Goal: Task Accomplishment & Management: Complete application form

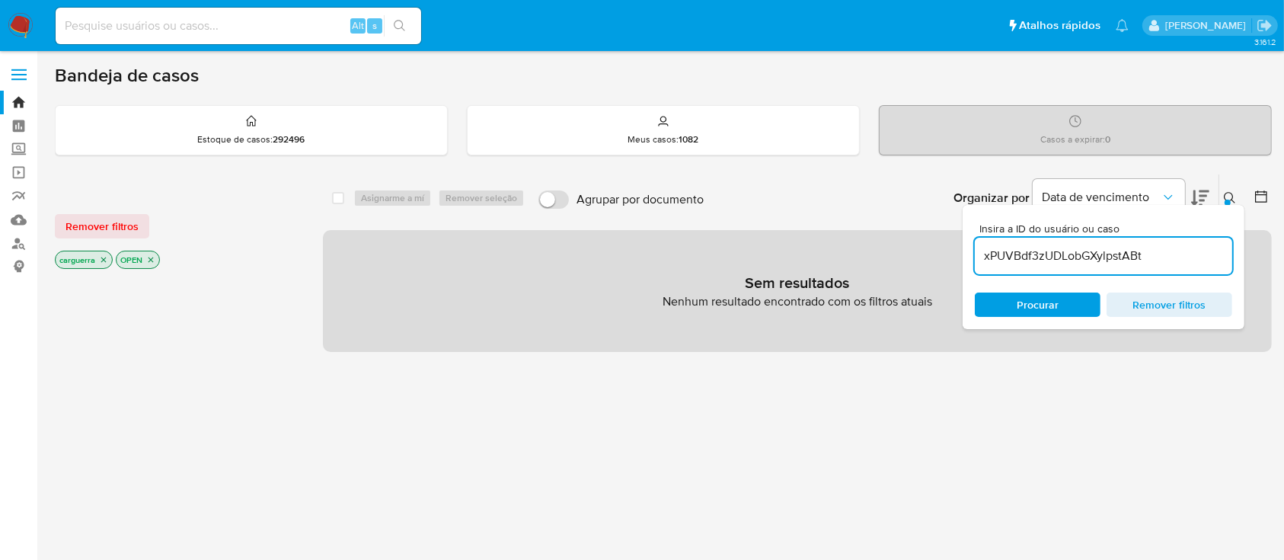
drag, startPoint x: 1149, startPoint y: 260, endPoint x: 933, endPoint y: 241, distance: 216.3
click at [933, 241] on div "select-all-cases-checkbox Asignarme a mí Remover seleção Agrupar por documento …" at bounding box center [797, 263] width 949 height 178
paste input "cpdmr6xJ7ajrEWMEDaSMvneS"
type input "cpdmr6xJ7ajrEWMEDaSMvneS"
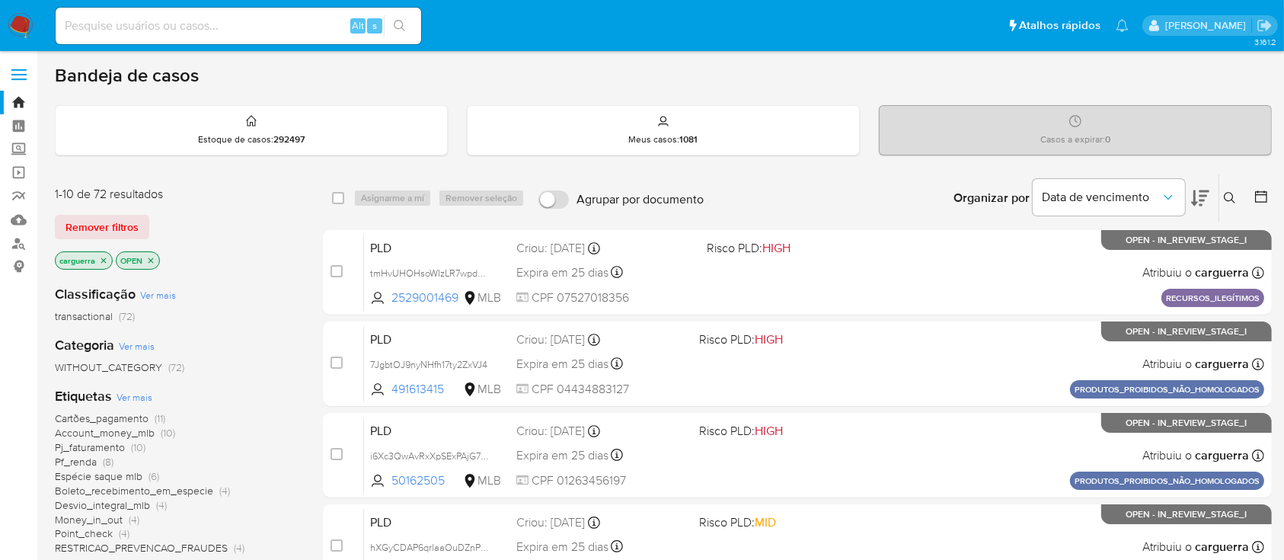
click at [1231, 194] on icon at bounding box center [1230, 198] width 12 height 12
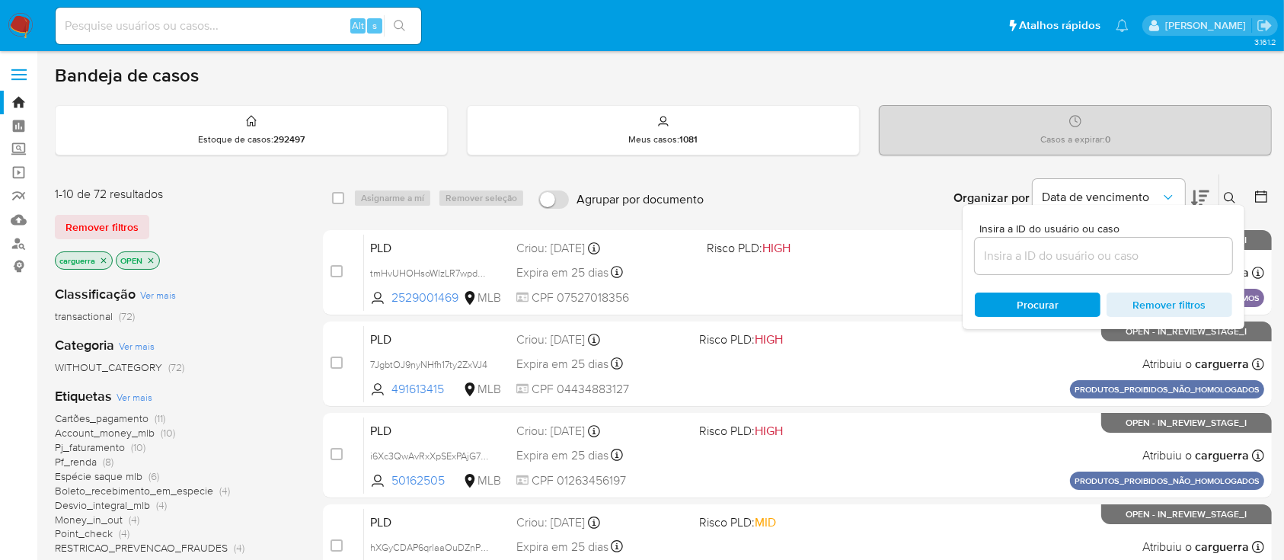
click at [1136, 247] on input at bounding box center [1103, 256] width 257 height 20
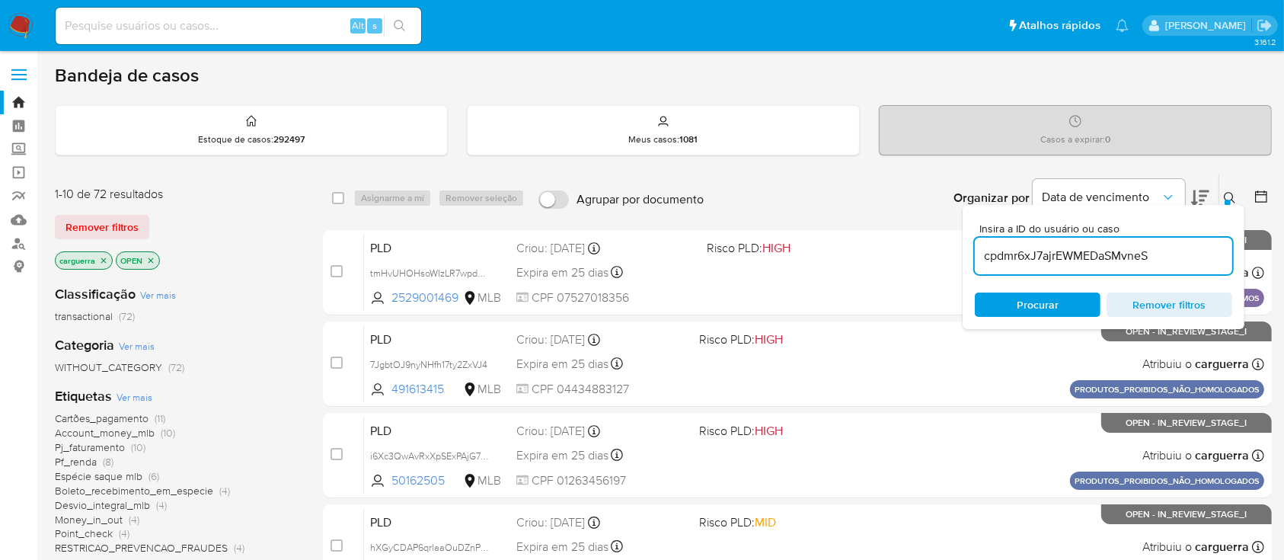
type input "cpdmr6xJ7ajrEWMEDaSMvneS"
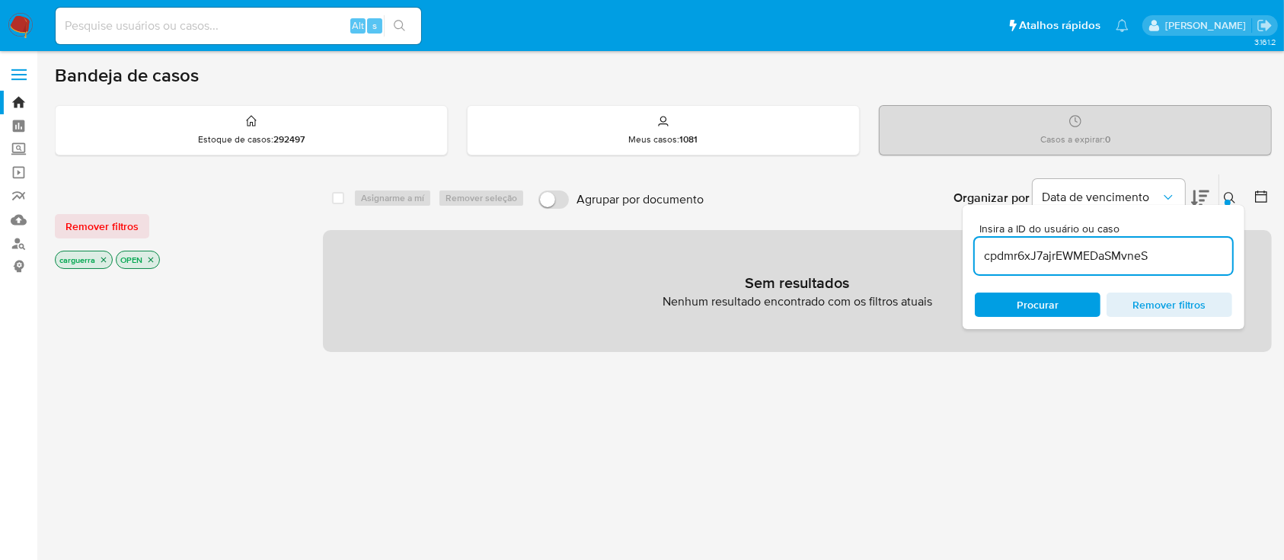
click at [152, 257] on icon "close-filter" at bounding box center [150, 259] width 5 height 5
click at [104, 259] on icon "close-filter" at bounding box center [103, 259] width 9 height 9
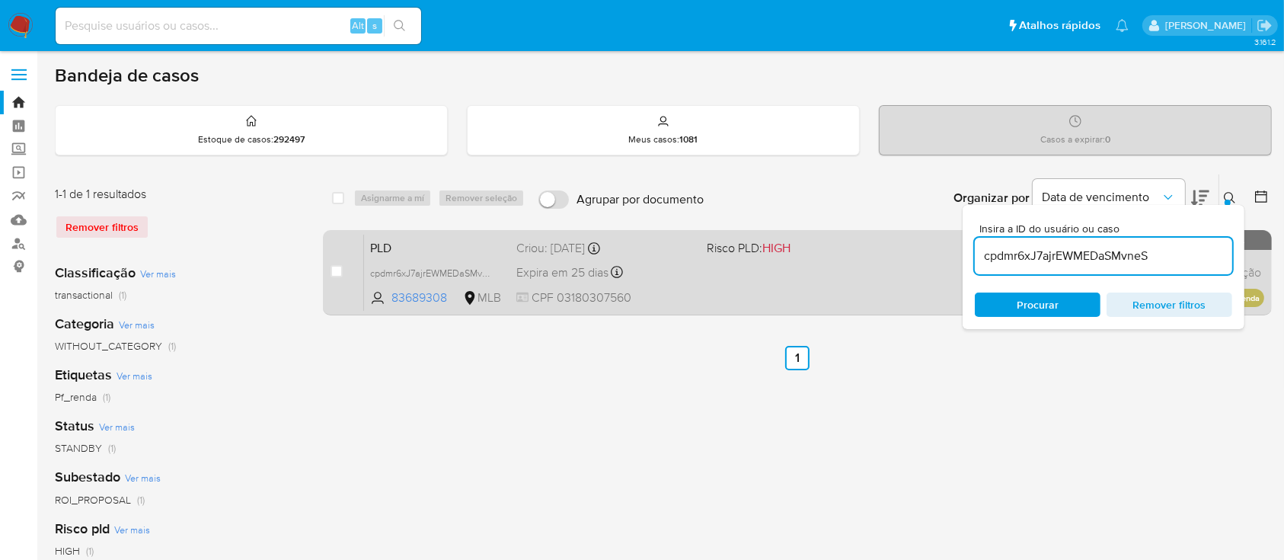
click at [681, 280] on div "Expira em 25 dias Expira em 27/10/2025 00:30:07" at bounding box center [604, 272] width 177 height 21
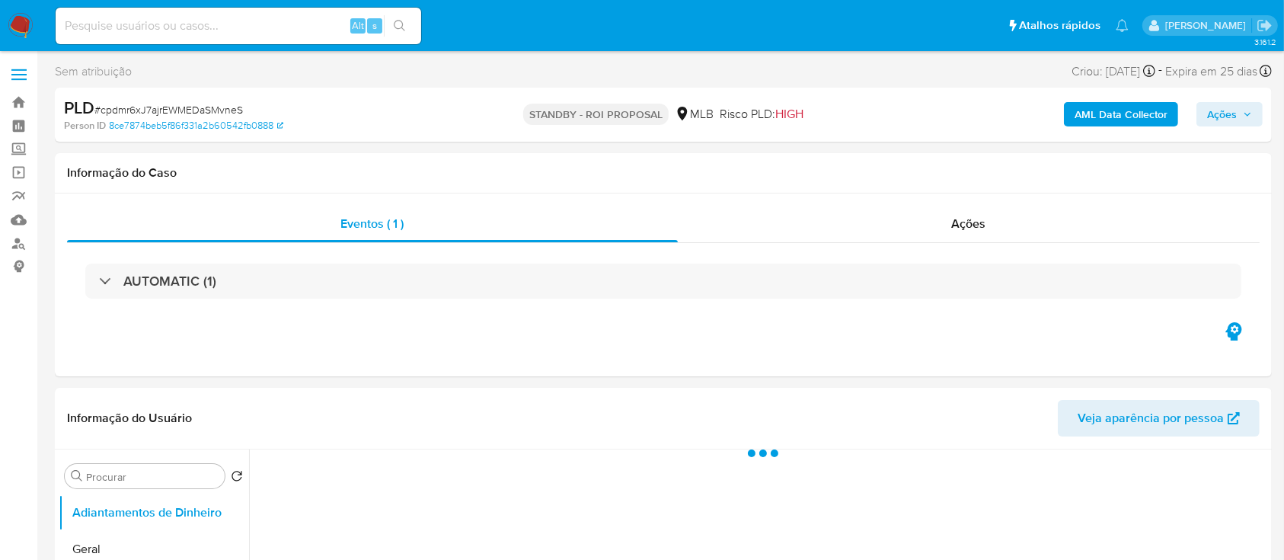
select select "10"
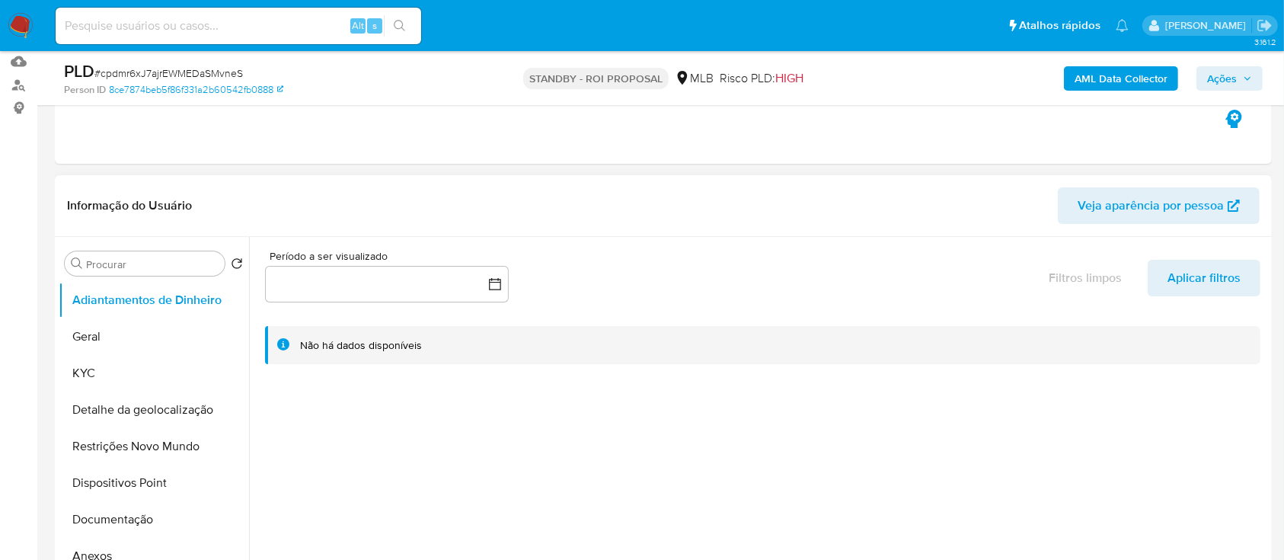
scroll to position [101, 0]
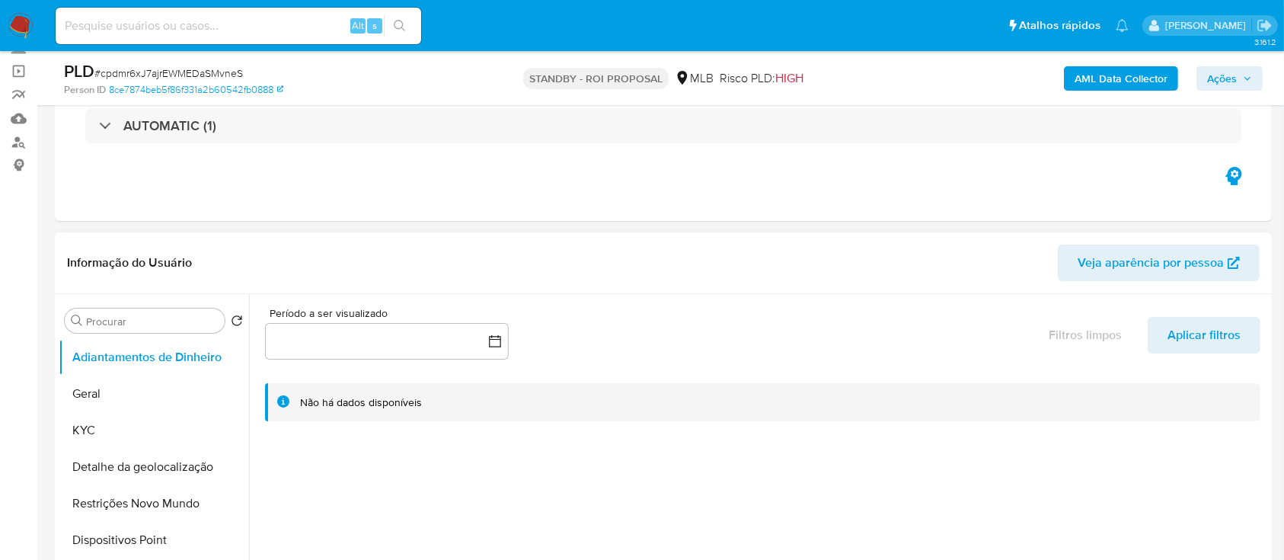
drag, startPoint x: 151, startPoint y: 387, endPoint x: 240, endPoint y: 302, distance: 123.3
click at [147, 387] on button "Geral" at bounding box center [154, 393] width 190 height 37
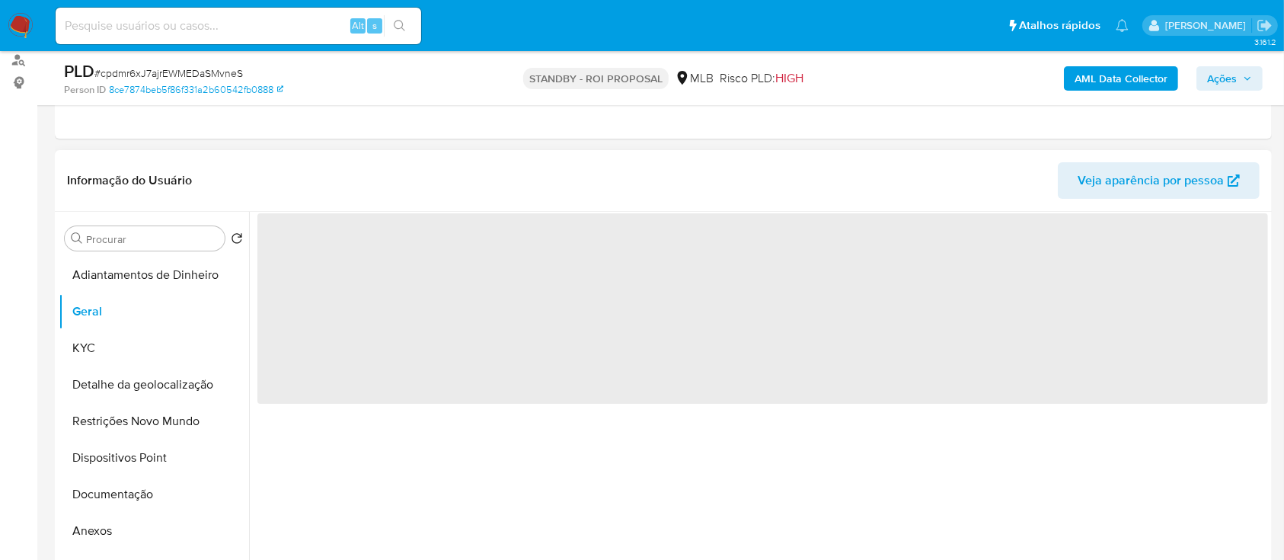
scroll to position [203, 0]
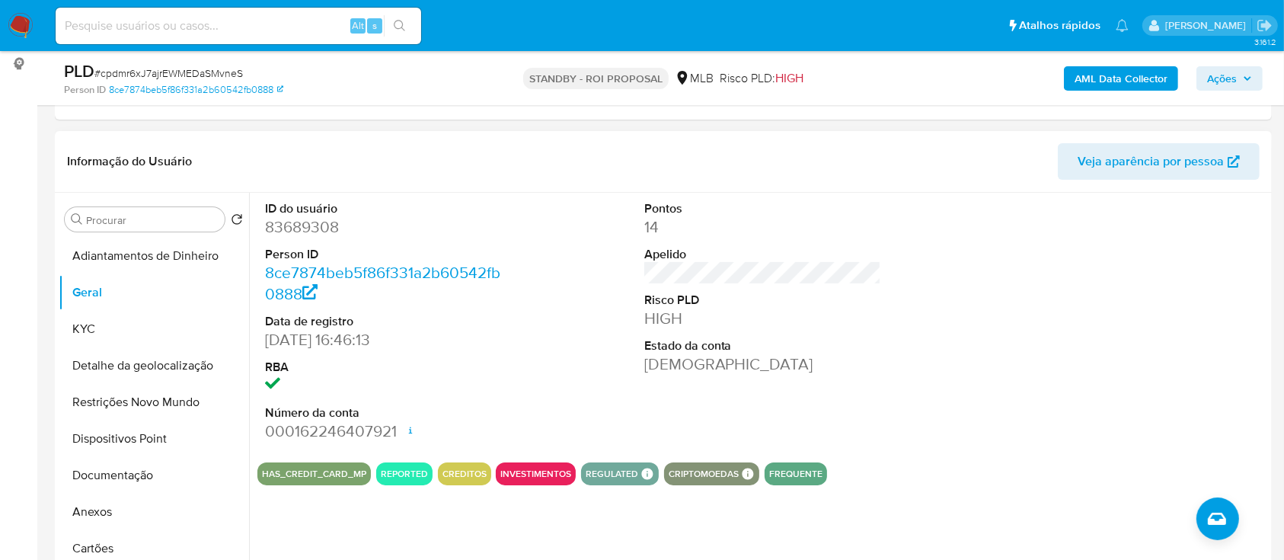
click at [1024, 333] on div at bounding box center [1141, 321] width 253 height 257
click at [105, 326] on button "KYC" at bounding box center [148, 329] width 178 height 37
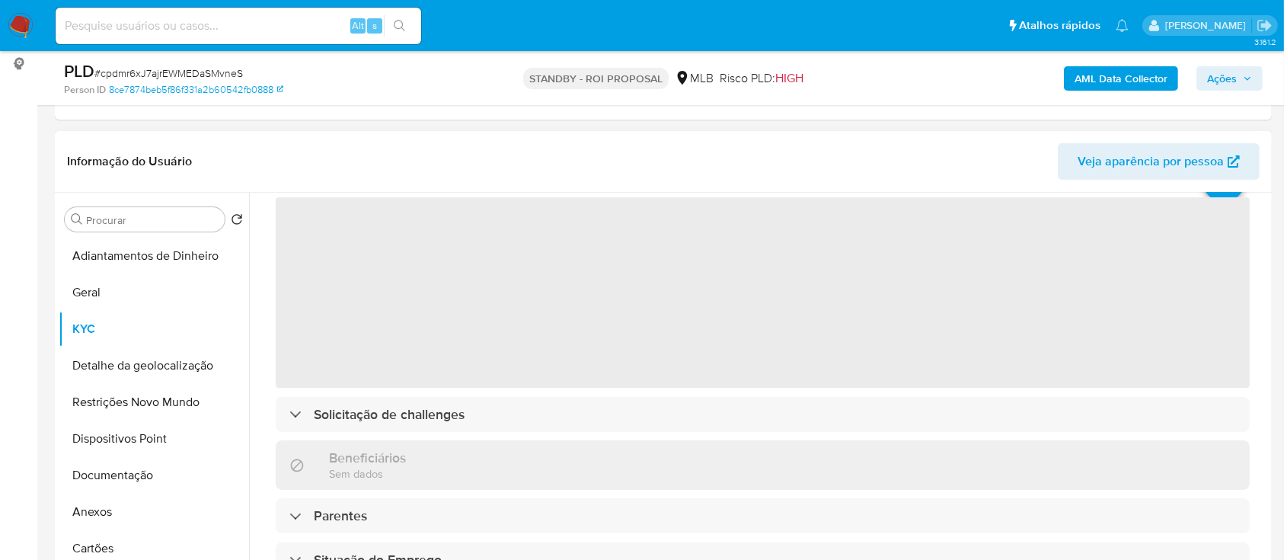
scroll to position [101, 0]
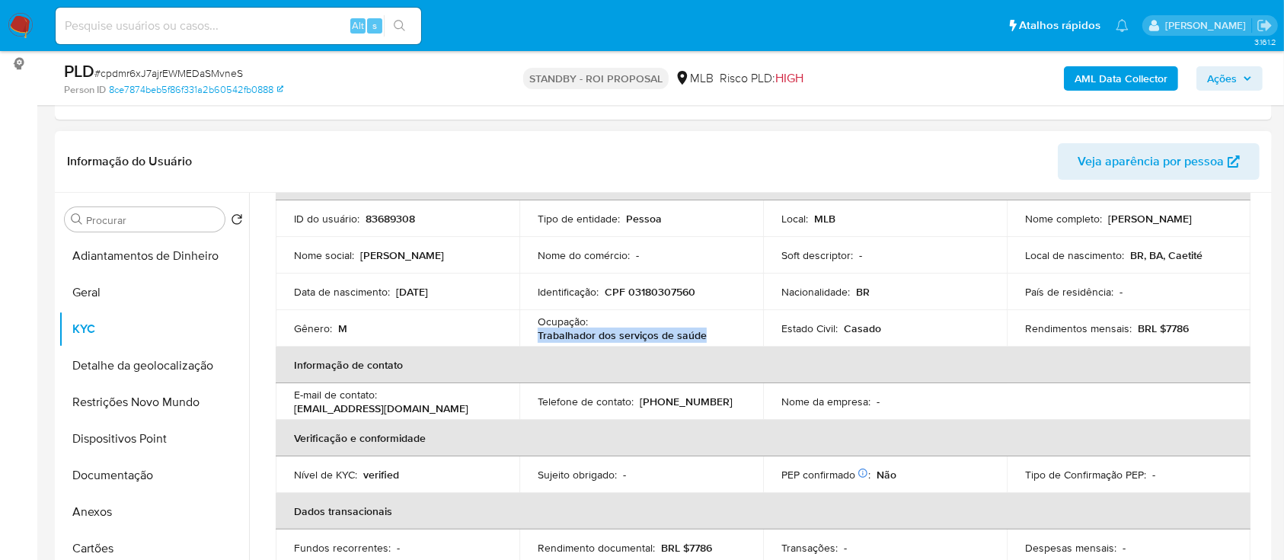
drag, startPoint x: 711, startPoint y: 338, endPoint x: 530, endPoint y: 335, distance: 181.2
click at [530, 335] on td "Ocupação : Trabalhador dos serviços de saúde" at bounding box center [641, 328] width 244 height 37
copy p "Trabalhador dos serviços de saúde"
drag, startPoint x: 107, startPoint y: 470, endPoint x: 114, endPoint y: 466, distance: 8.5
click at [107, 469] on button "Documentação" at bounding box center [148, 475] width 178 height 37
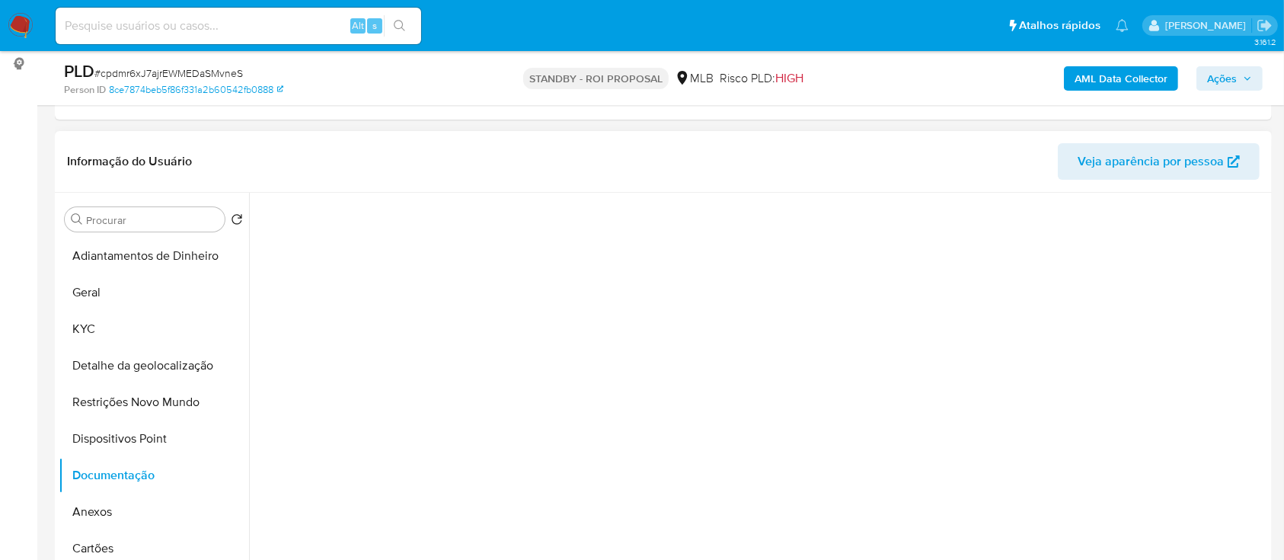
scroll to position [0, 0]
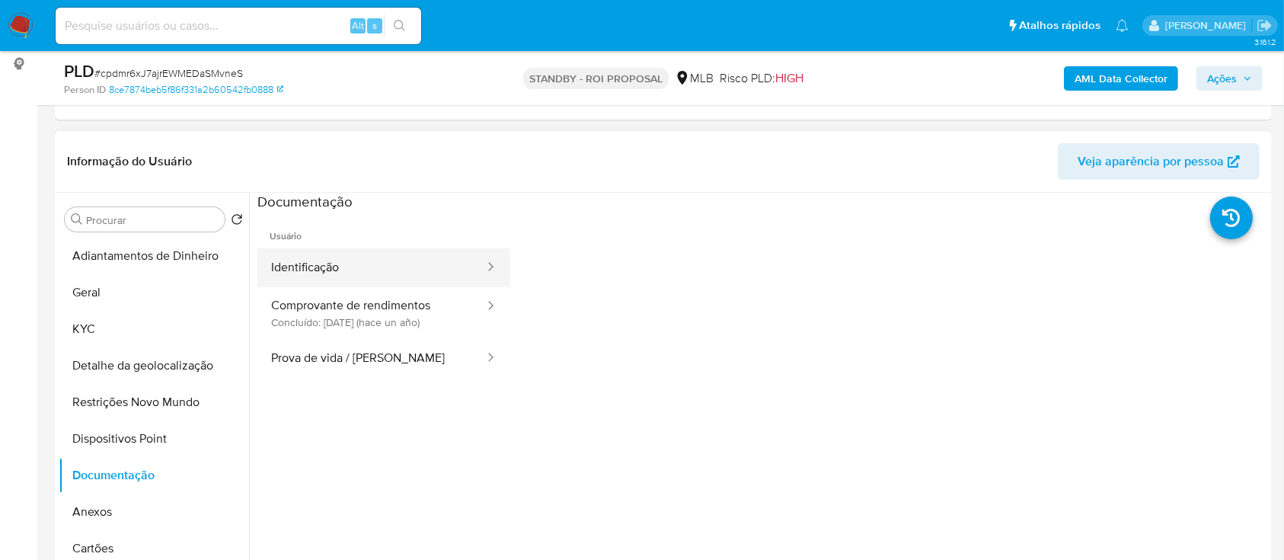
click at [424, 262] on button "Identificação" at bounding box center [371, 267] width 228 height 39
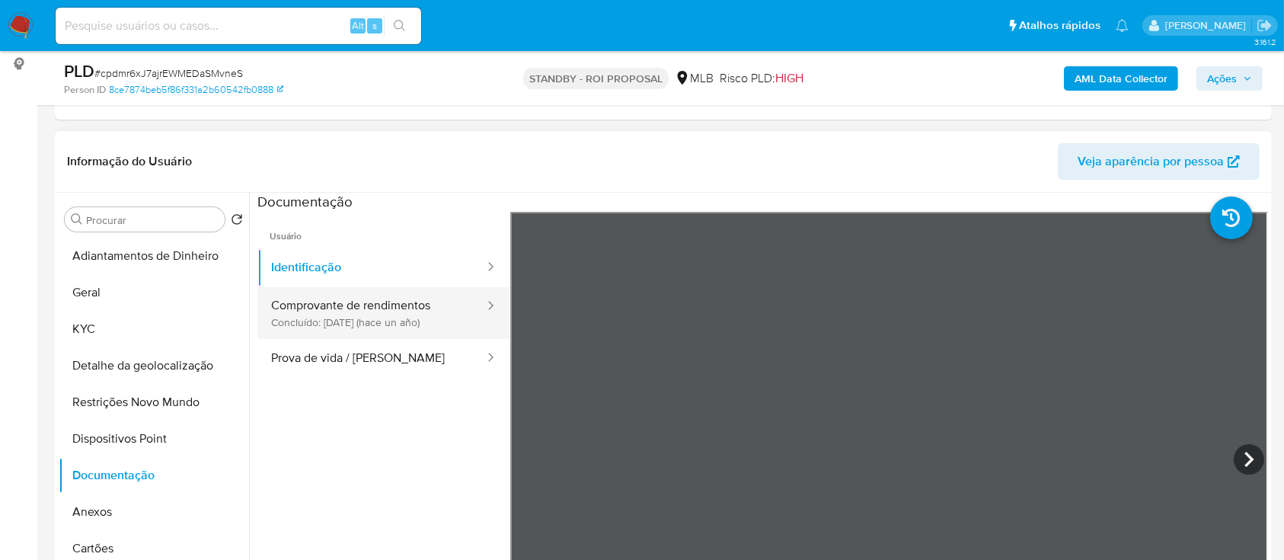
click at [365, 317] on button "Comprovante de rendimentos Concluído: 18/07/2024 (hace un año)" at bounding box center [371, 313] width 228 height 52
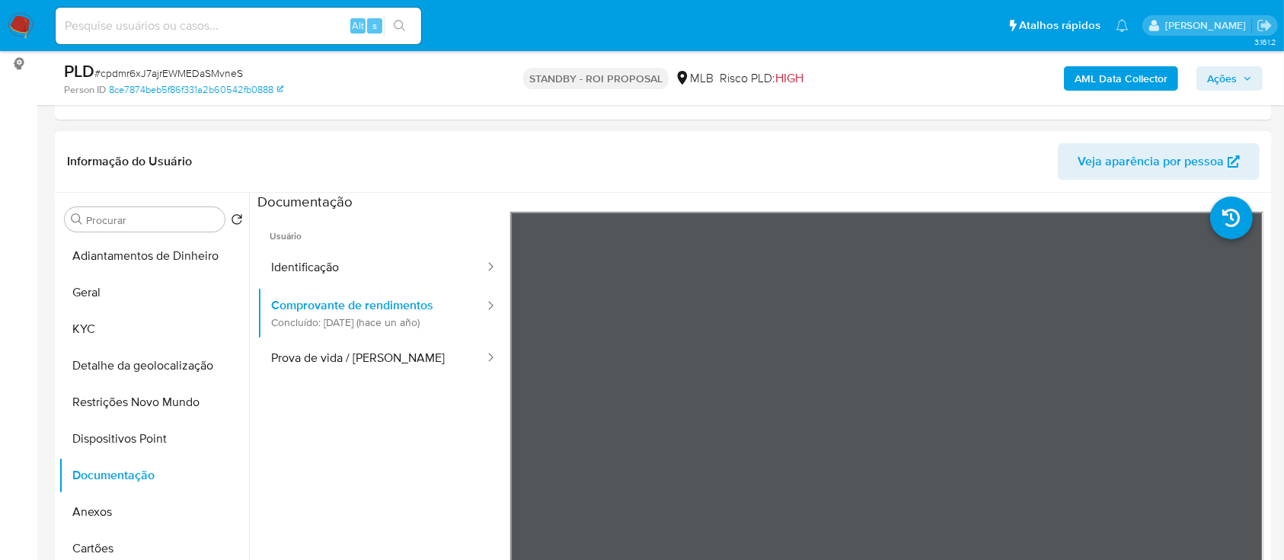
scroll to position [101, 0]
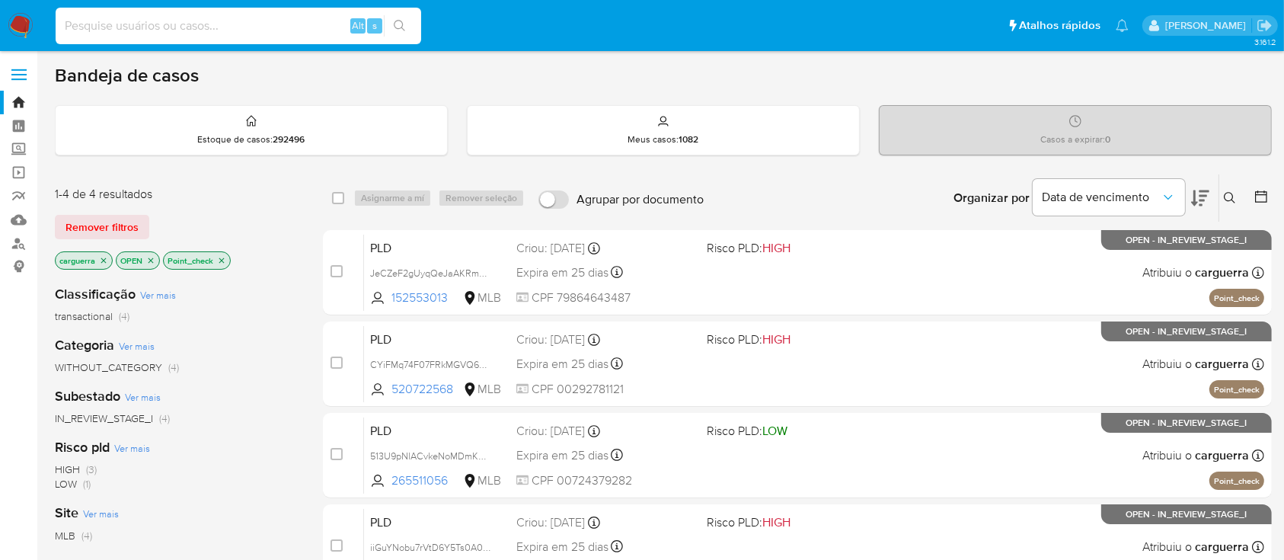
click at [137, 18] on input at bounding box center [238, 26] width 365 height 20
paste input "2199378325"
type input "2199378325"
click at [394, 30] on icon "search-icon" at bounding box center [400, 26] width 12 height 12
click at [1224, 192] on icon at bounding box center [1230, 198] width 12 height 12
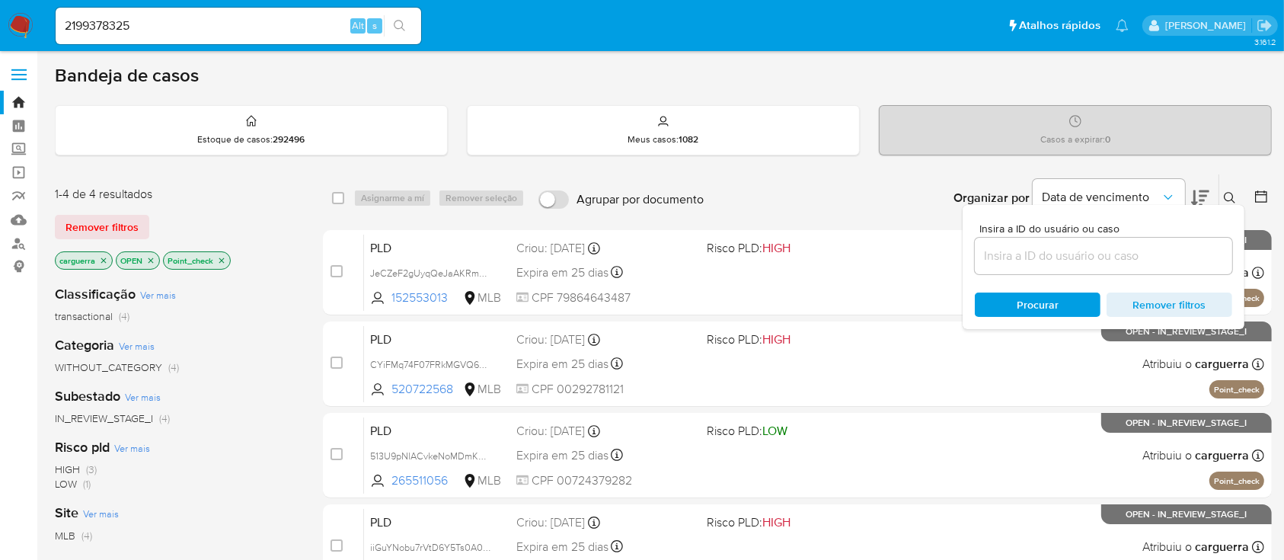
click at [1036, 253] on input at bounding box center [1103, 256] width 257 height 20
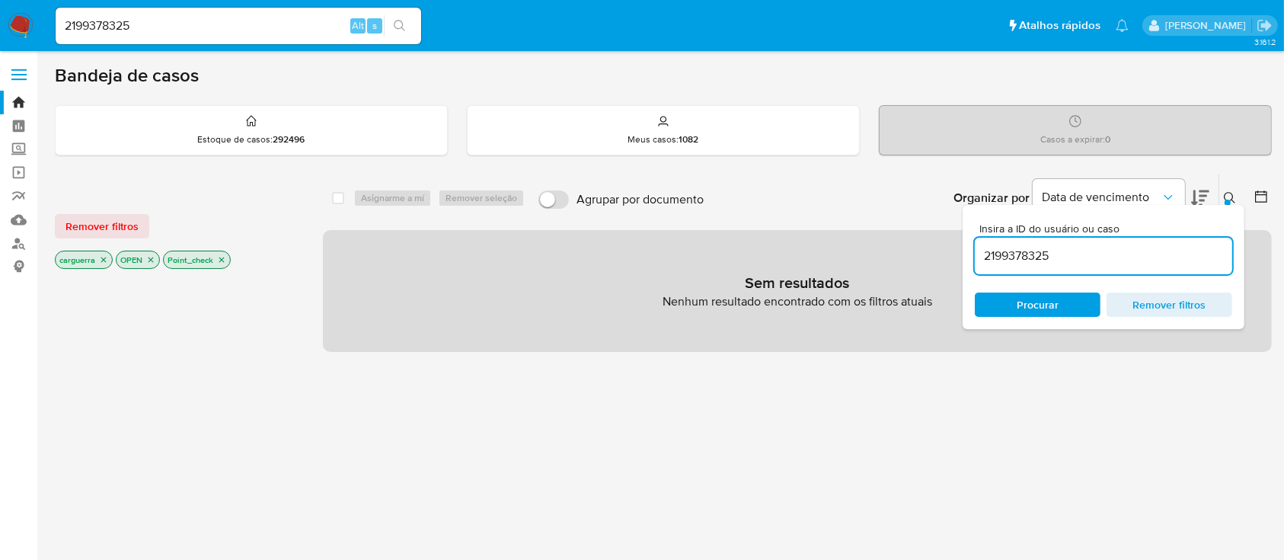
click at [1093, 253] on input "2199378325" at bounding box center [1103, 256] width 257 height 20
type input "2199378325"
drag, startPoint x: 161, startPoint y: 14, endPoint x: 168, endPoint y: 29, distance: 16.7
click at [55, 23] on li "2199378325 Alt s" at bounding box center [238, 25] width 373 height 38
drag, startPoint x: 158, startPoint y: 24, endPoint x: 20, endPoint y: 27, distance: 137.9
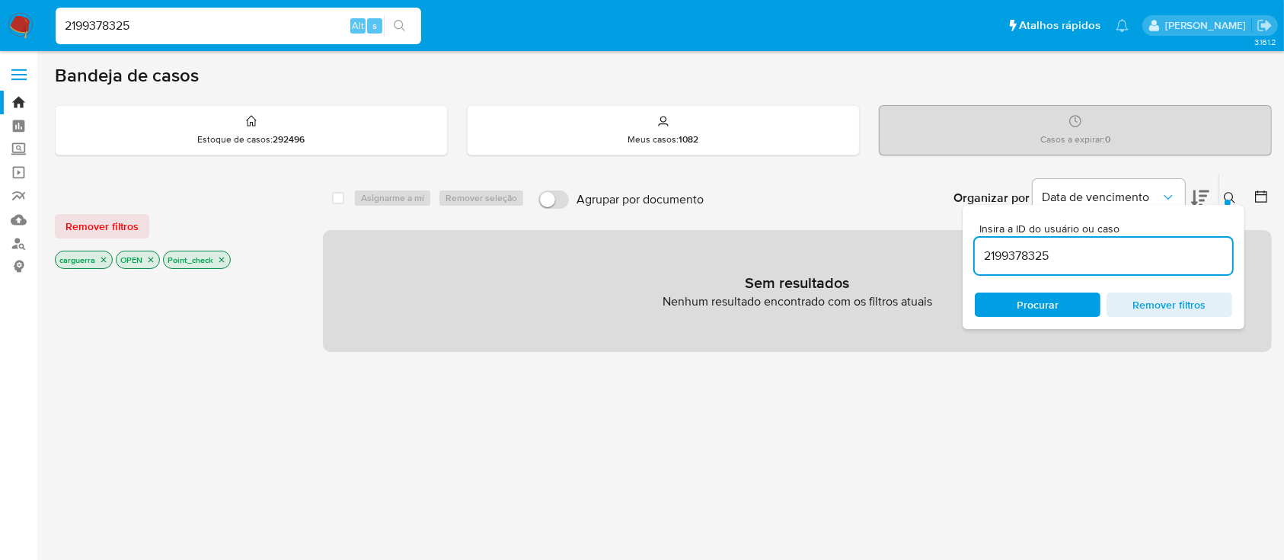
click at [20, 27] on nav "Pausado Ver notificaciones 2199378325 Alt s Atalhos rápidos Presiona las siguie…" at bounding box center [642, 25] width 1284 height 51
paste input "16689115666"
type input "16689115666"
click at [408, 29] on button "search-icon" at bounding box center [399, 25] width 31 height 21
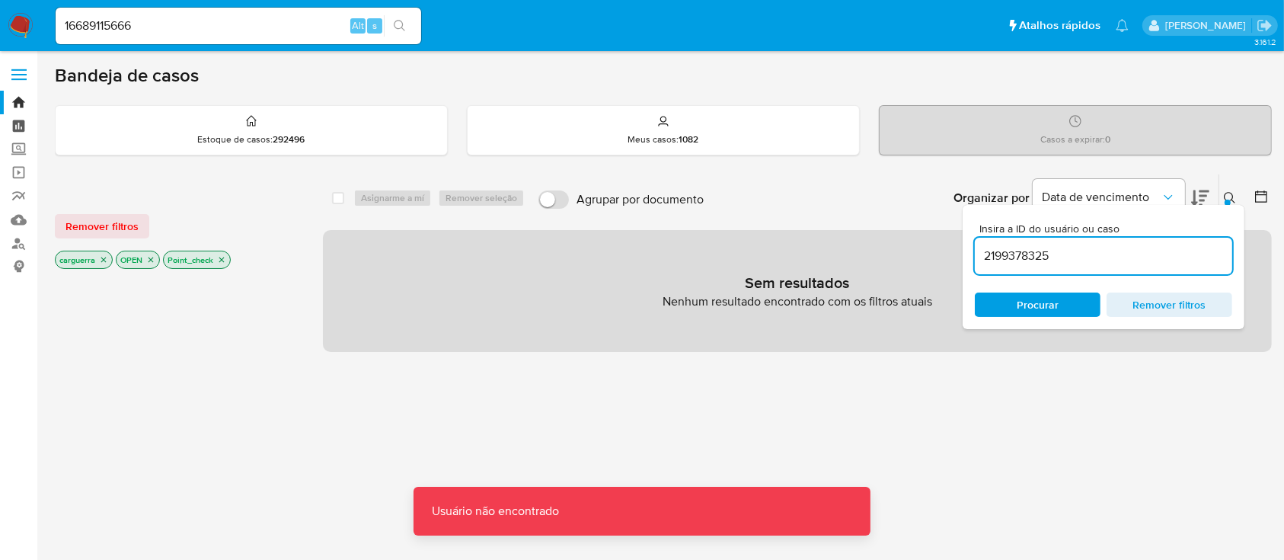
click at [18, 126] on link "Painel" at bounding box center [90, 126] width 181 height 24
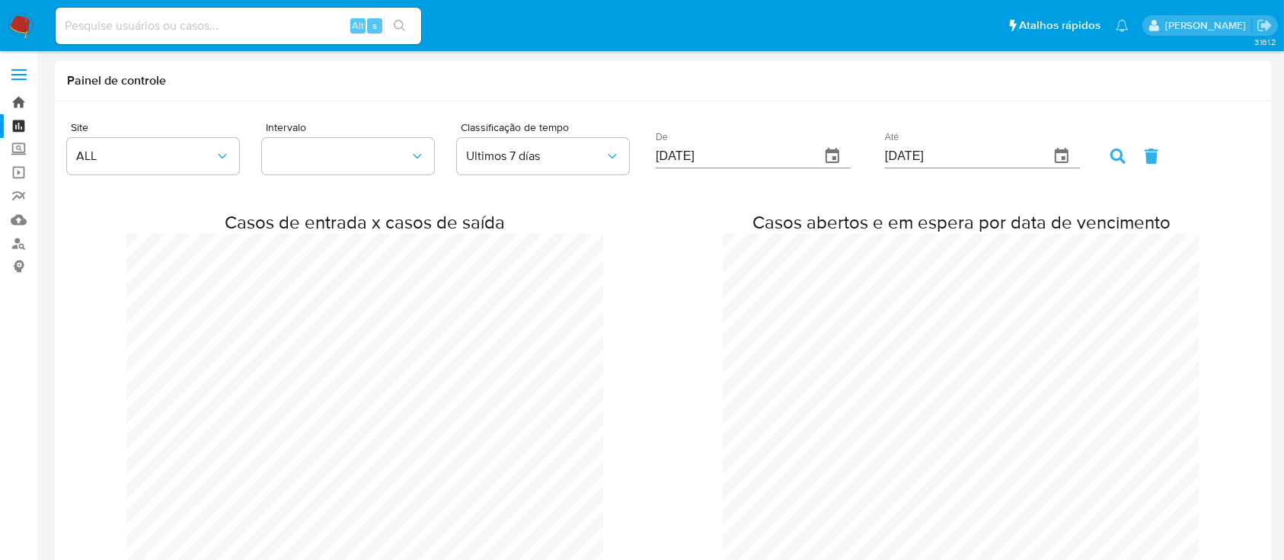
click at [19, 103] on link "Bandeja" at bounding box center [90, 103] width 181 height 24
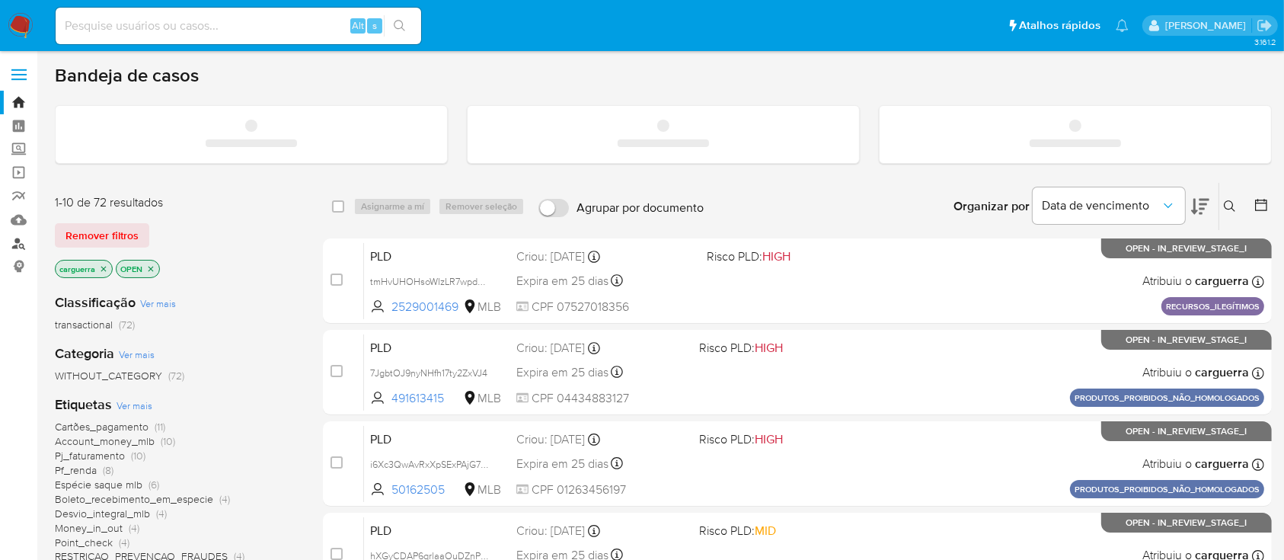
click at [18, 244] on link "Localizador de pessoas" at bounding box center [90, 243] width 181 height 24
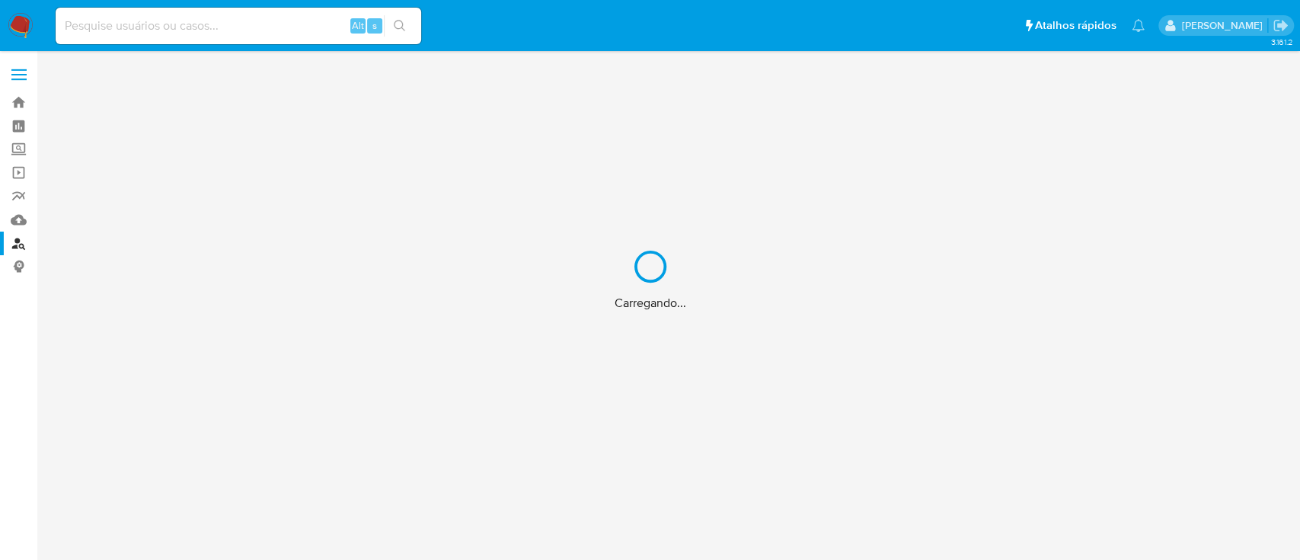
click at [136, 16] on div "Carregando..." at bounding box center [650, 280] width 1300 height 560
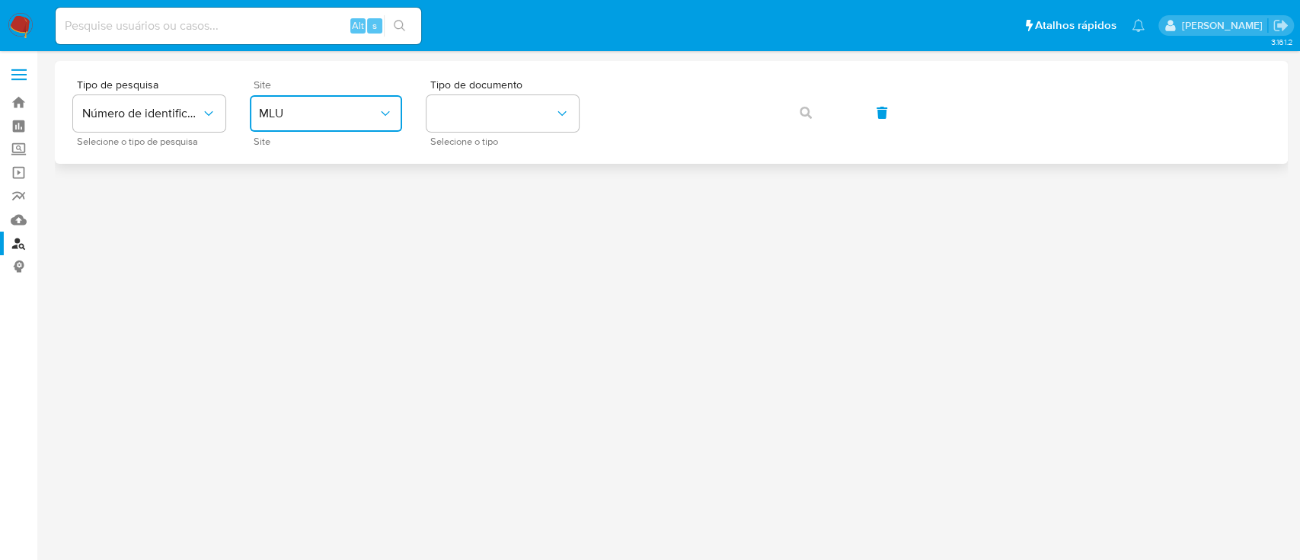
click at [292, 98] on button "MLU" at bounding box center [326, 113] width 152 height 37
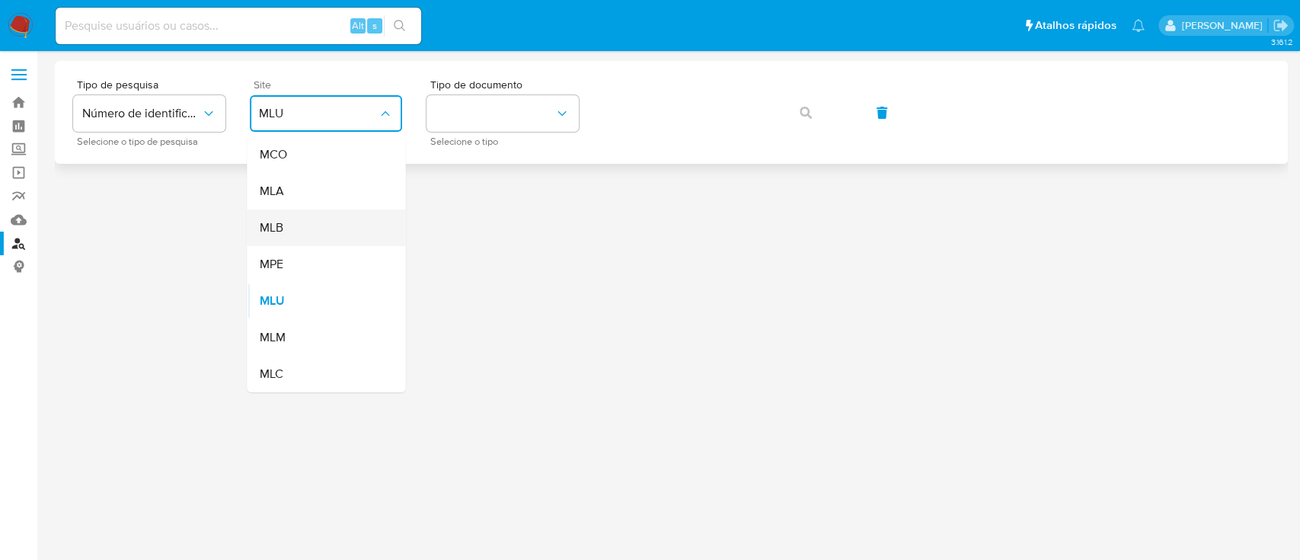
click at [286, 231] on div "MLB" at bounding box center [321, 227] width 125 height 37
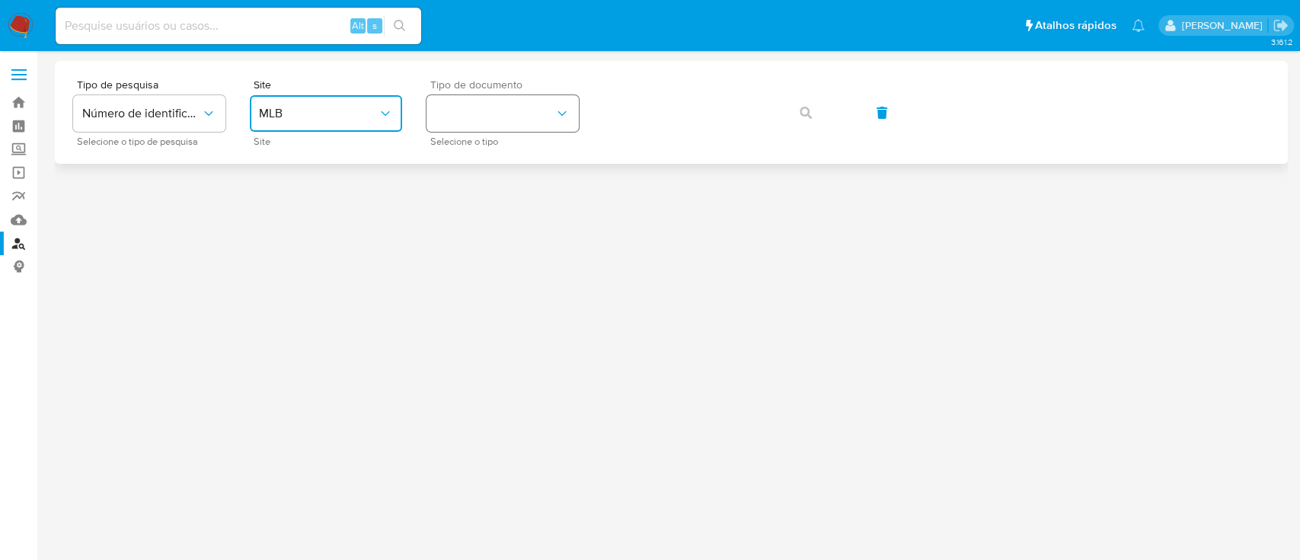
click at [492, 113] on button "identificationType" at bounding box center [502, 113] width 152 height 37
click at [457, 208] on span "CPF" at bounding box center [447, 206] width 22 height 15
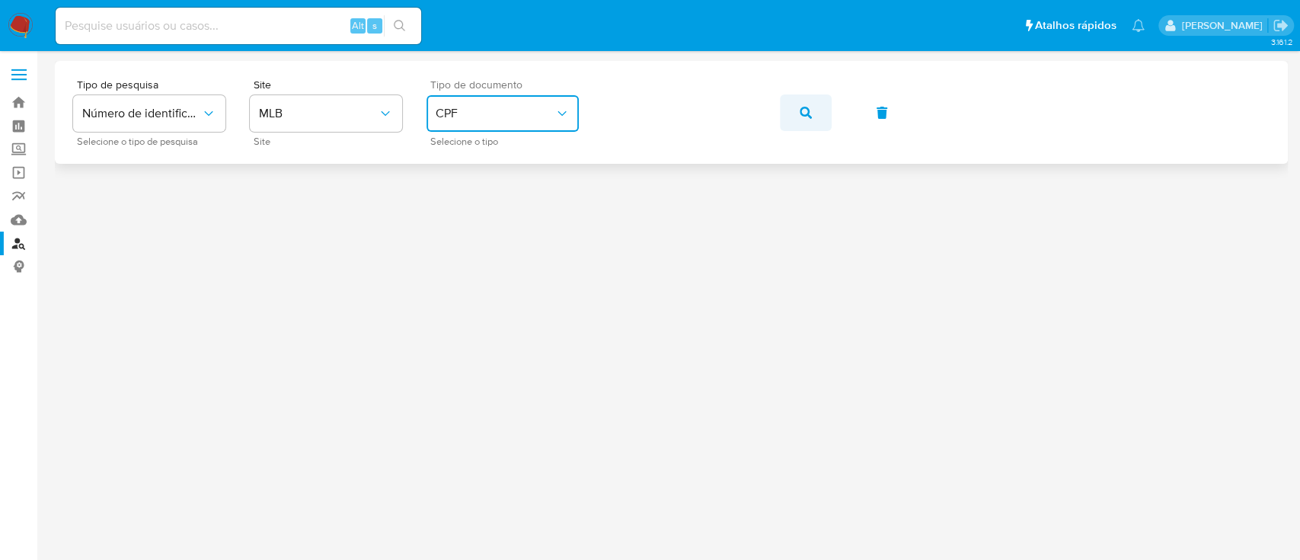
click at [802, 107] on icon "button" at bounding box center [805, 113] width 12 height 12
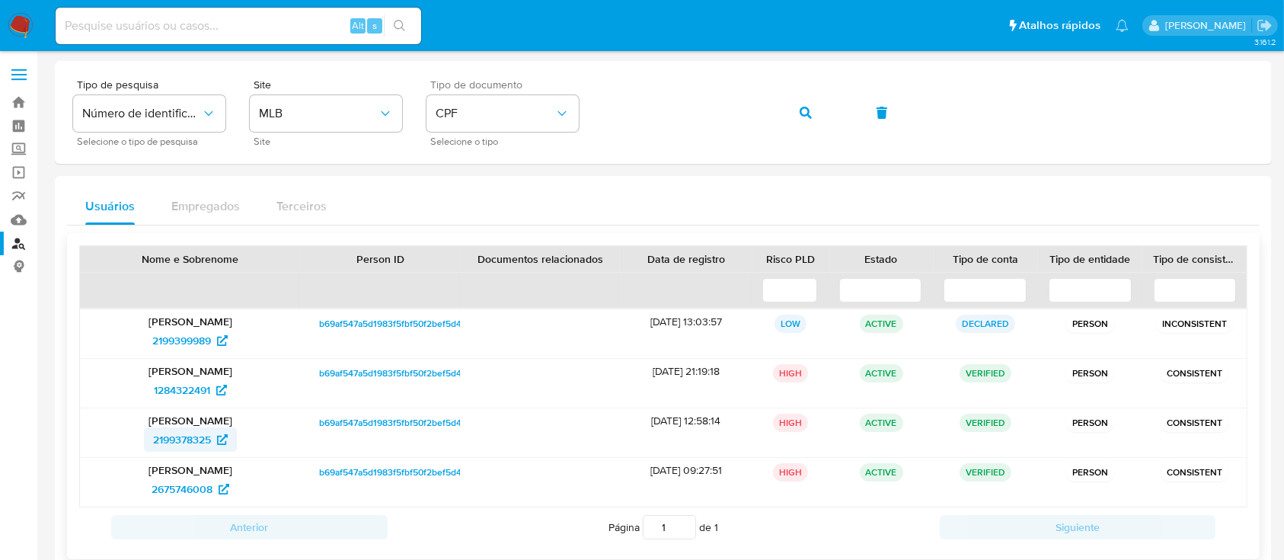
click at [187, 441] on span "2199378325" at bounding box center [182, 439] width 58 height 24
click at [550, 122] on div "Tipo de pesquisa Número de identificação Selecione o tipo de pesquisa Site MLB …" at bounding box center [663, 112] width 1180 height 66
click at [804, 113] on icon "button" at bounding box center [805, 113] width 12 height 12
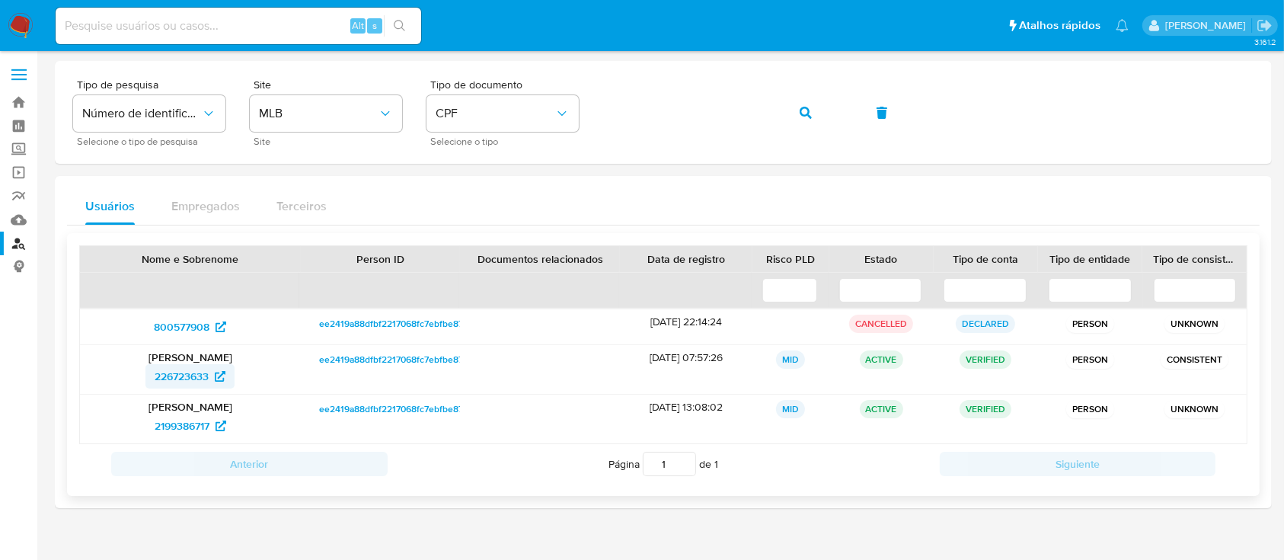
click at [185, 379] on span "226723633" at bounding box center [182, 376] width 54 height 24
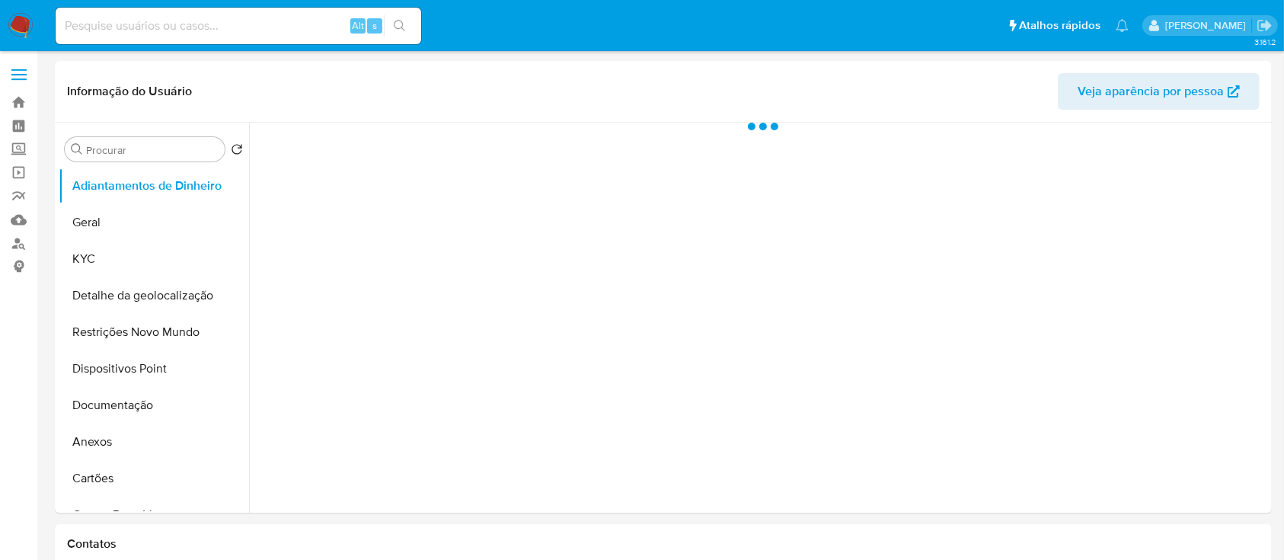
select select "10"
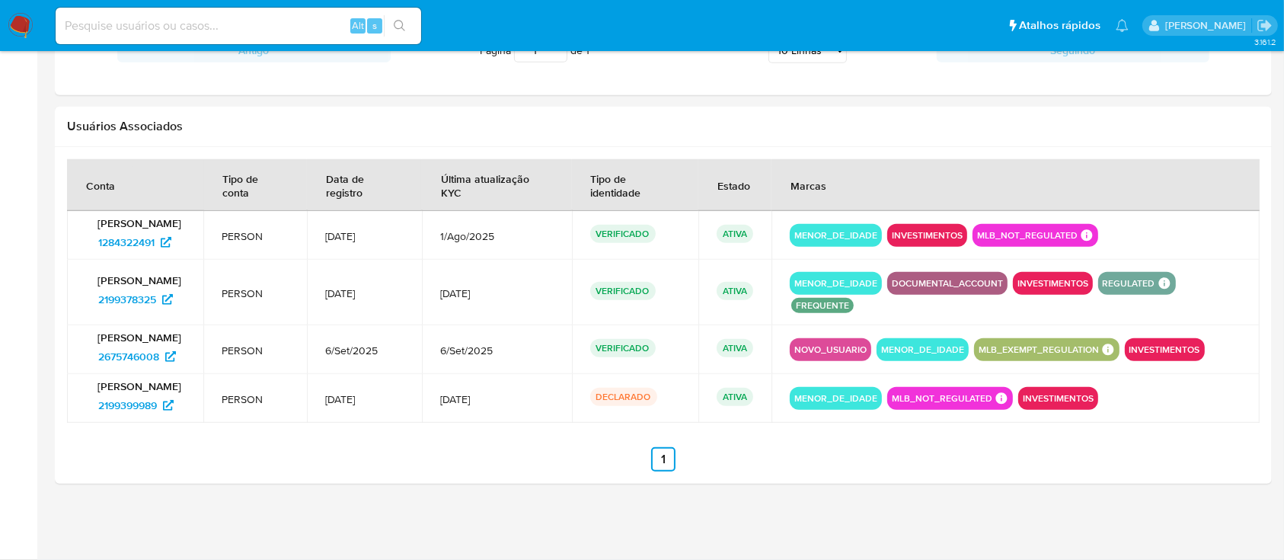
scroll to position [1366, 0]
click at [148, 300] on span "2199378325" at bounding box center [127, 299] width 58 height 24
click at [146, 362] on span "2675746008" at bounding box center [128, 356] width 61 height 24
click at [129, 407] on span "2199399989" at bounding box center [127, 405] width 59 height 24
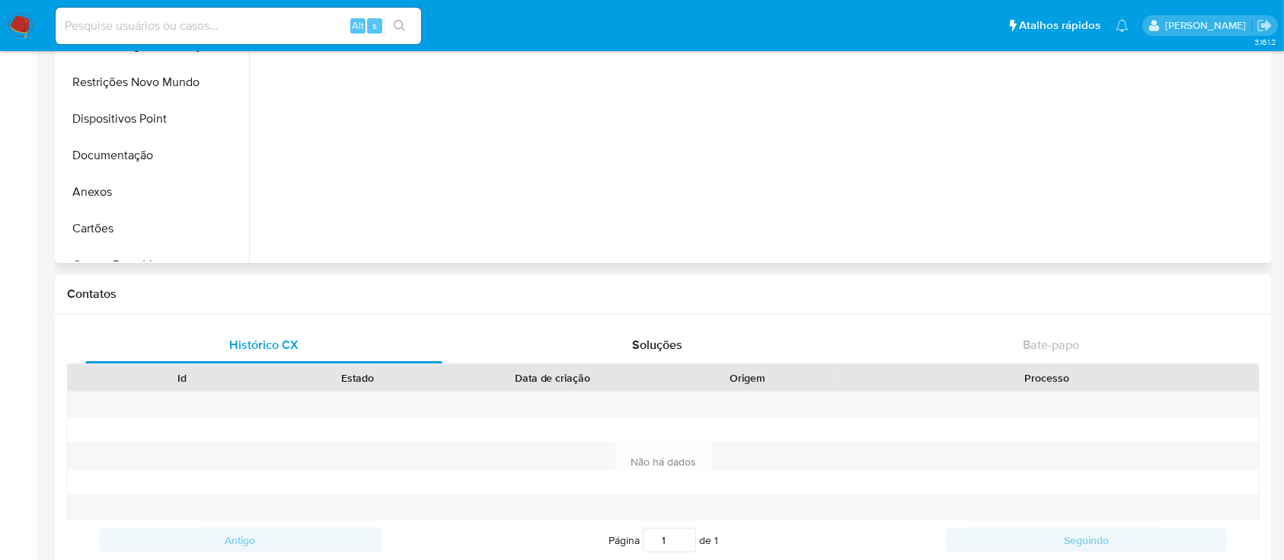
scroll to position [0, 0]
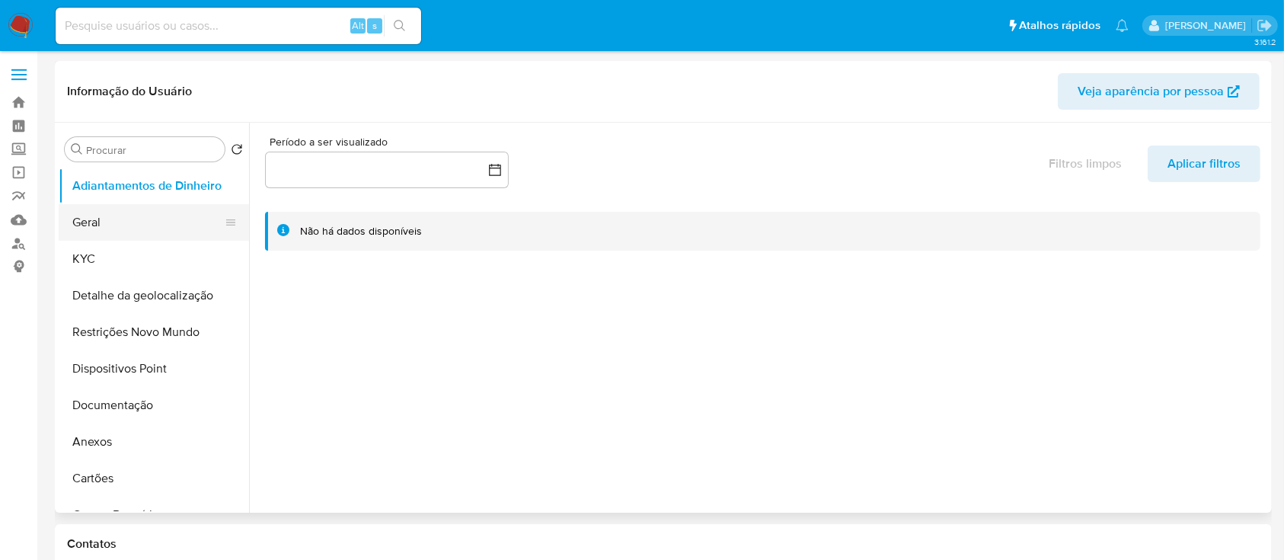
click at [120, 218] on button "Geral" at bounding box center [148, 222] width 178 height 37
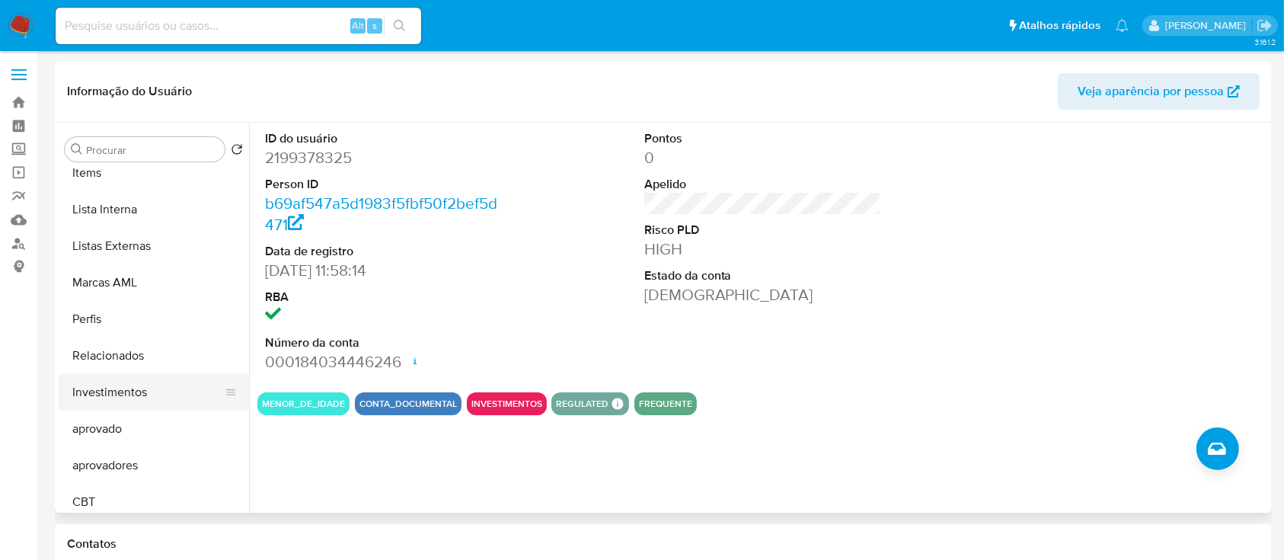
scroll to position [790, 0]
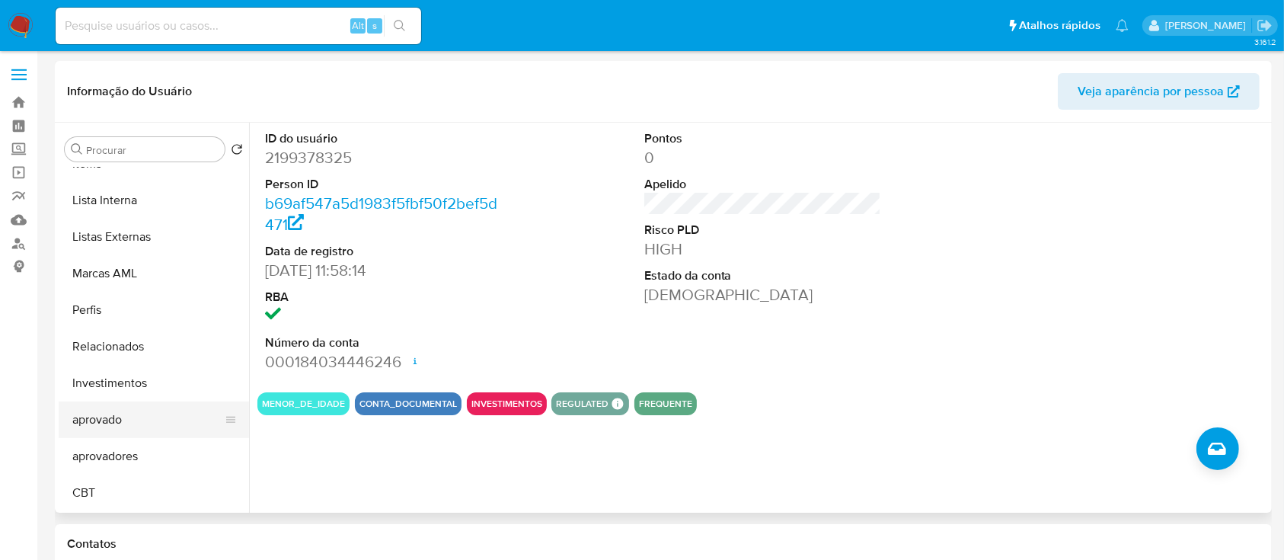
click at [146, 419] on button "aprovado" at bounding box center [148, 419] width 178 height 37
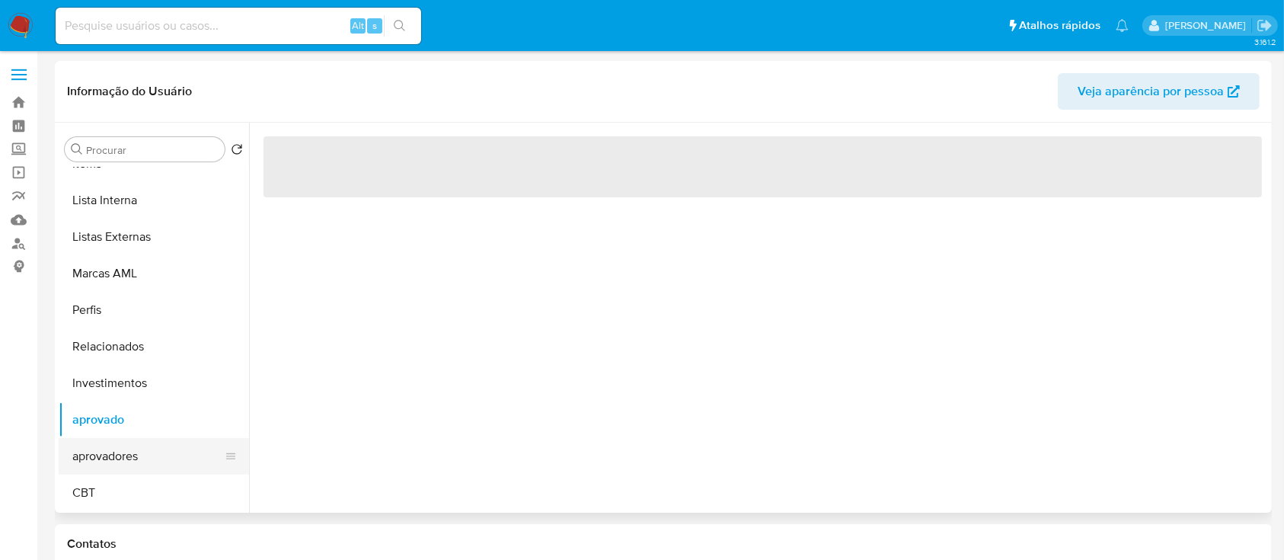
click at [133, 458] on button "aprovadores" at bounding box center [148, 456] width 178 height 37
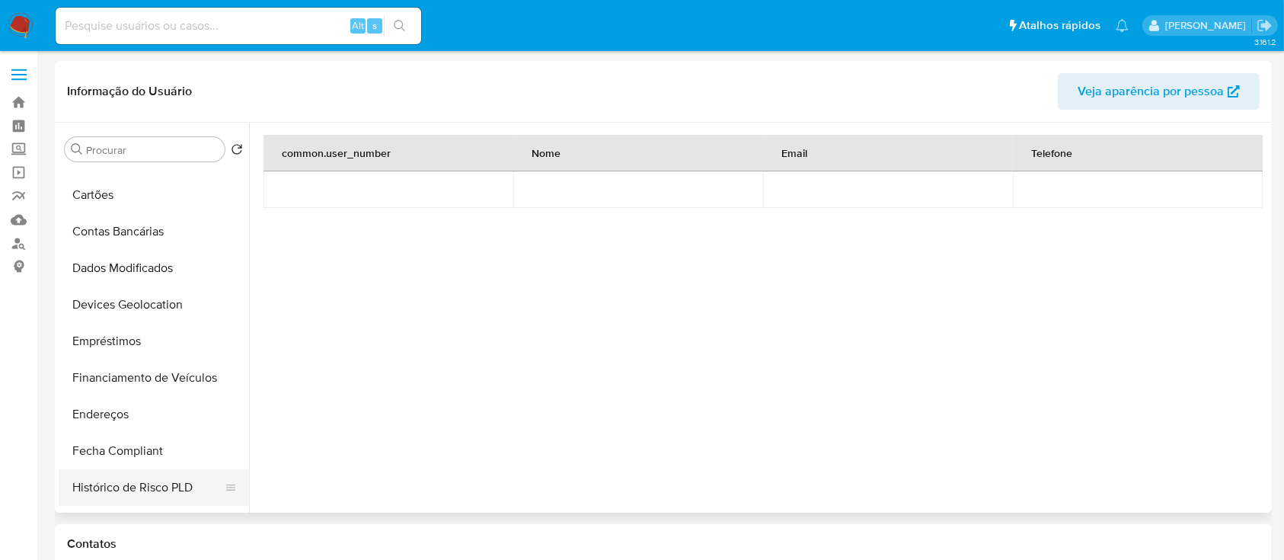
scroll to position [79, 0]
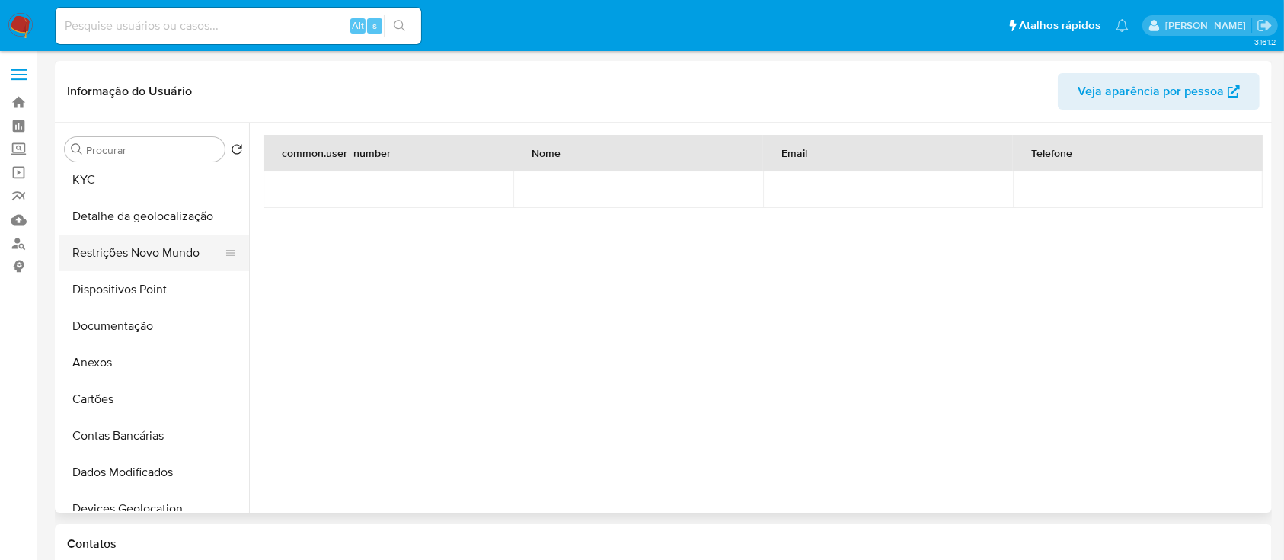
click at [164, 242] on button "Restrições Novo Mundo" at bounding box center [148, 253] width 178 height 37
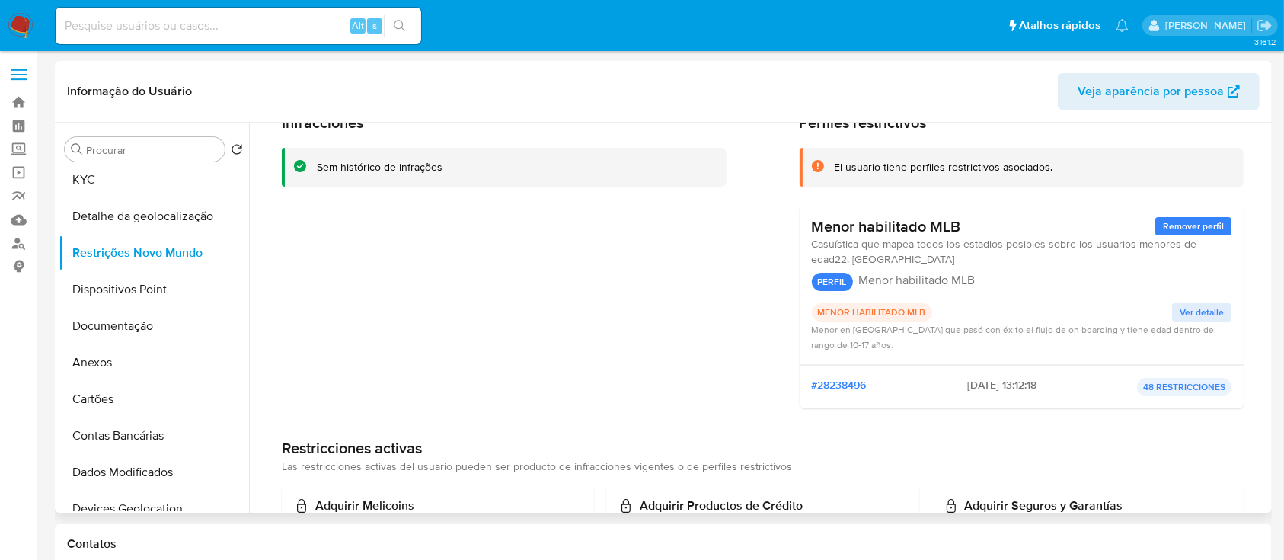
scroll to position [101, 0]
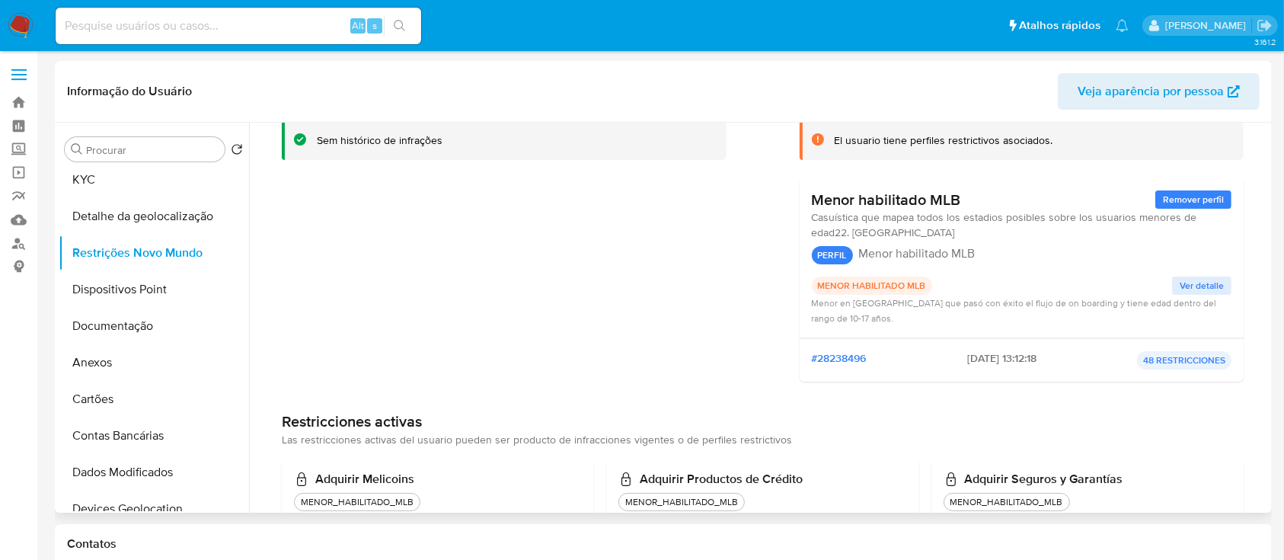
click at [1186, 280] on span "Ver detalle" at bounding box center [1201, 285] width 44 height 15
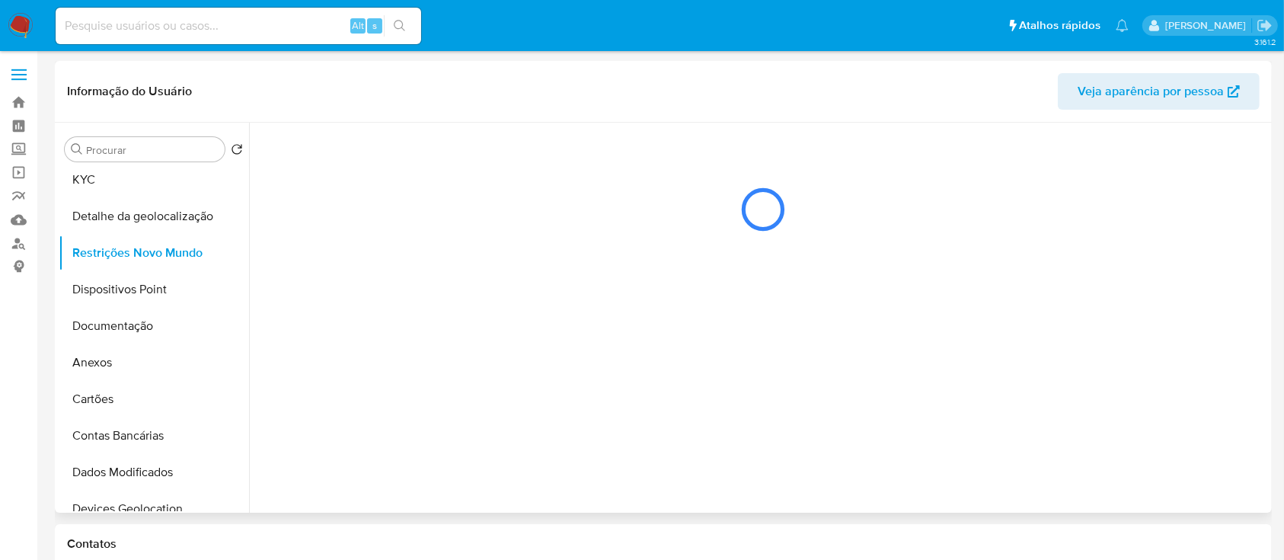
scroll to position [0, 0]
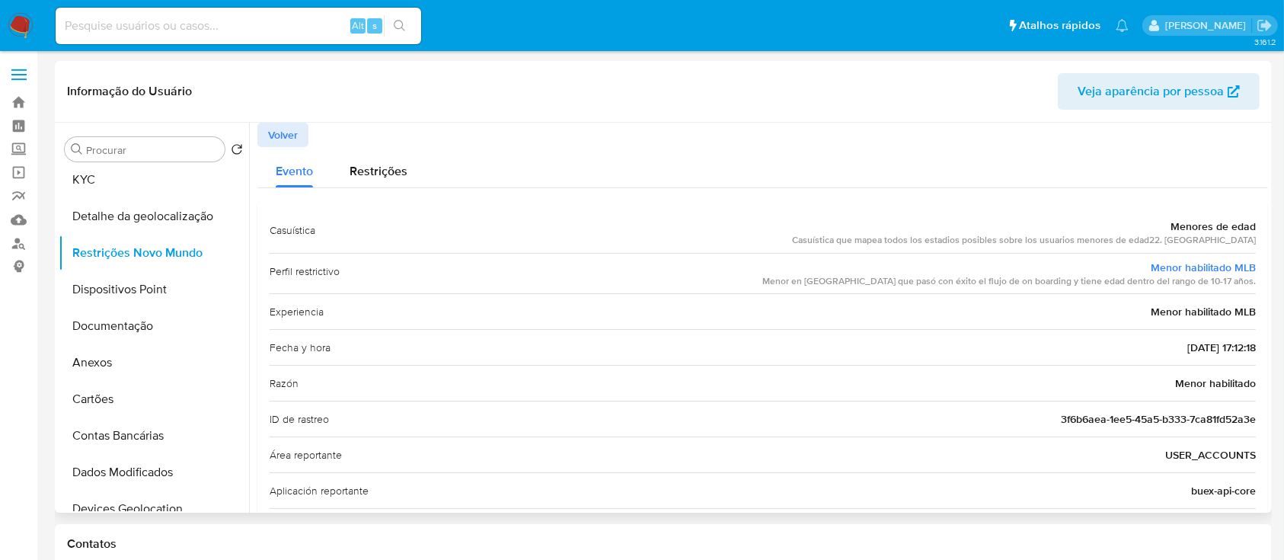
drag, startPoint x: 1122, startPoint y: 222, endPoint x: 1260, endPoint y: 413, distance: 235.0
click at [1260, 413] on div "Casuística Menores de edad Casuística que mapea todos los estadios posibles sob…" at bounding box center [762, 378] width 1010 height 356
click at [609, 142] on div "Volver" at bounding box center [762, 135] width 1010 height 24
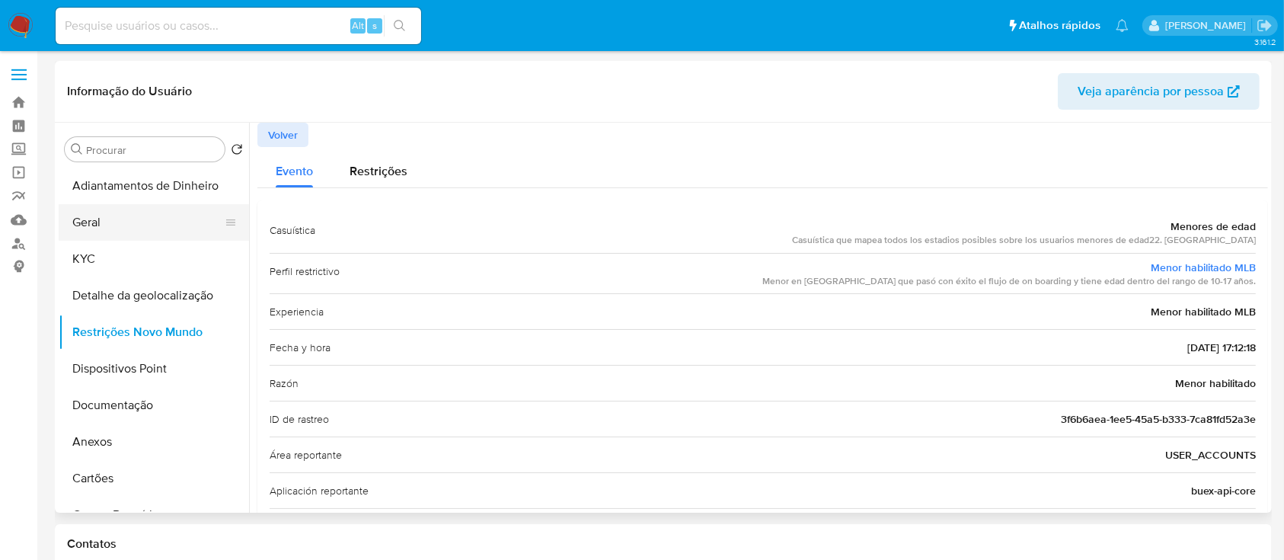
click at [115, 228] on button "Geral" at bounding box center [148, 222] width 178 height 37
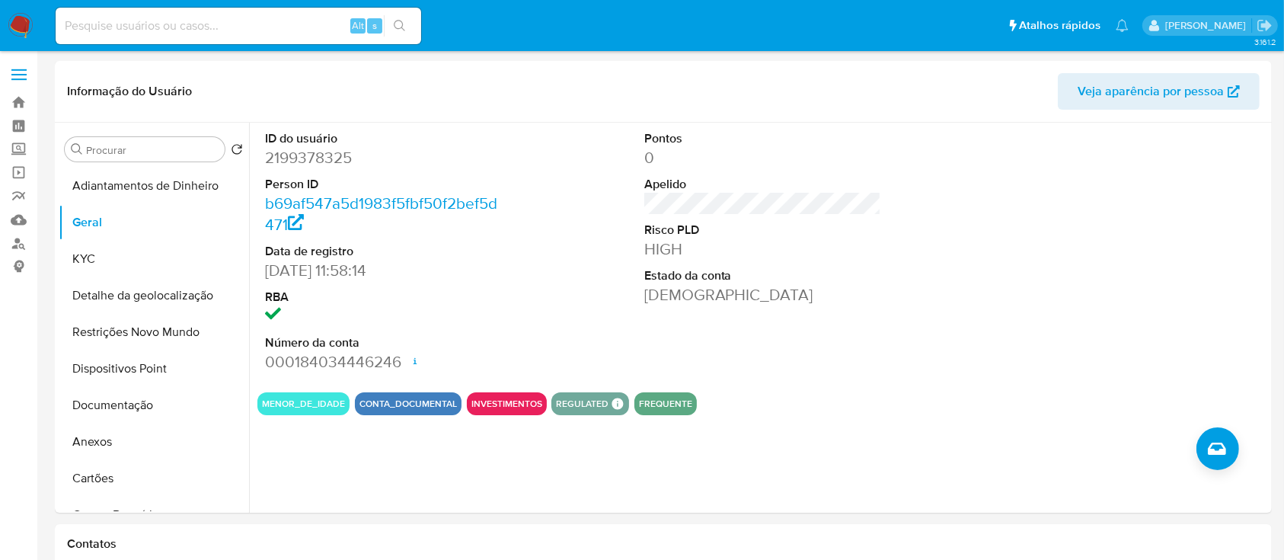
drag, startPoint x: 1090, startPoint y: 204, endPoint x: 611, endPoint y: 14, distance: 516.0
click at [1076, 196] on div at bounding box center [1141, 251] width 253 height 257
click at [81, 257] on button "KYC" at bounding box center [148, 259] width 178 height 37
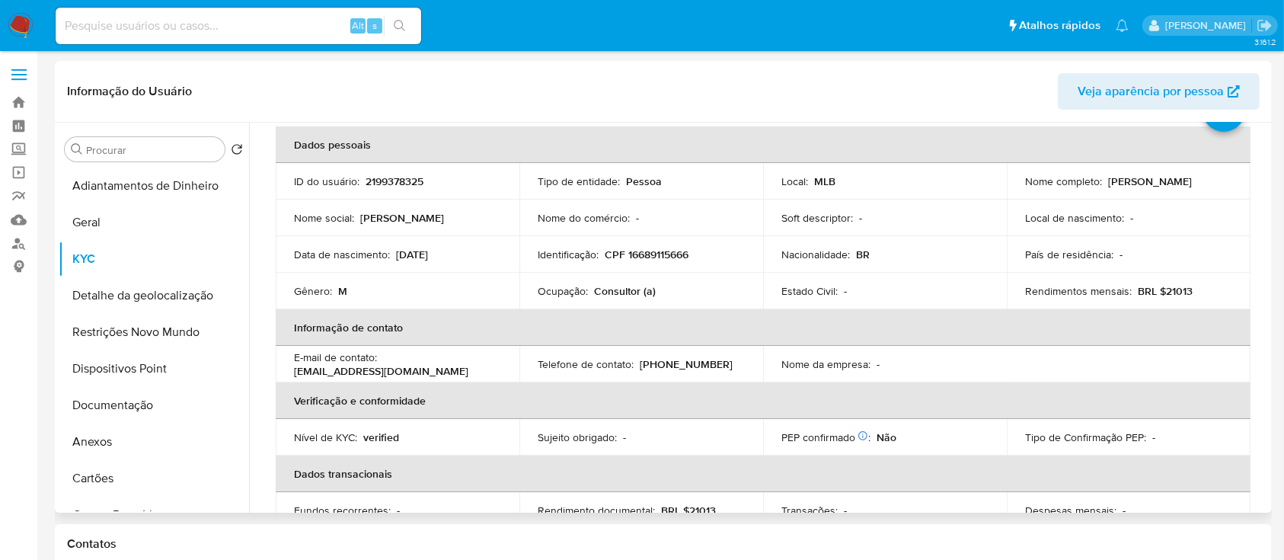
scroll to position [101, 0]
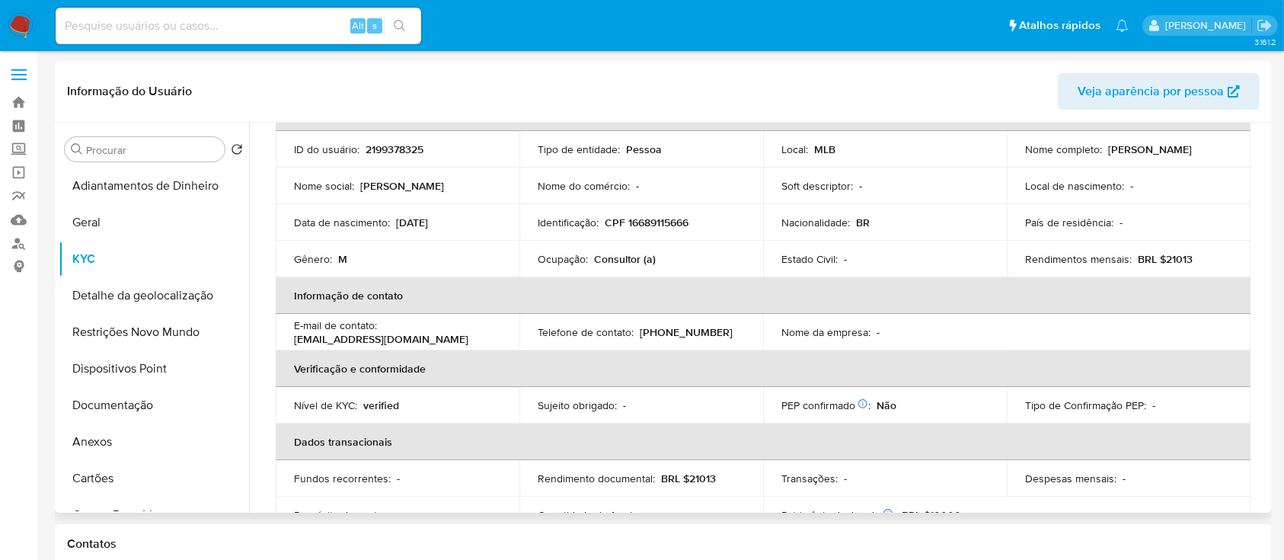
drag, startPoint x: 906, startPoint y: 81, endPoint x: 888, endPoint y: 76, distance: 18.8
click at [897, 78] on header "Informação do Usuário Veja aparência por pessoa" at bounding box center [663, 91] width 1192 height 37
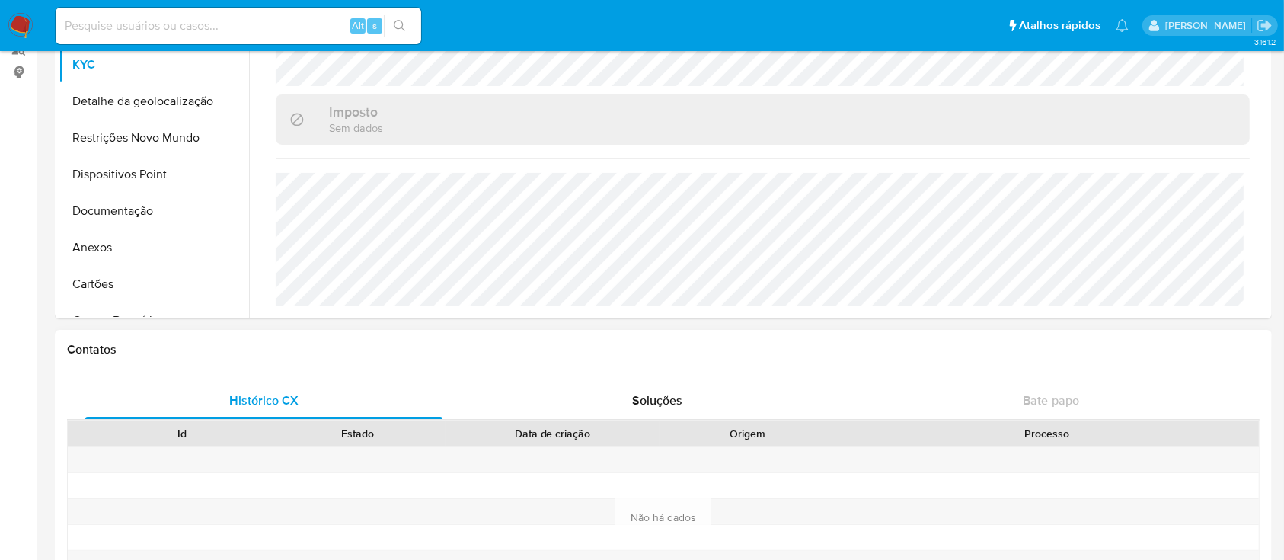
scroll to position [203, 0]
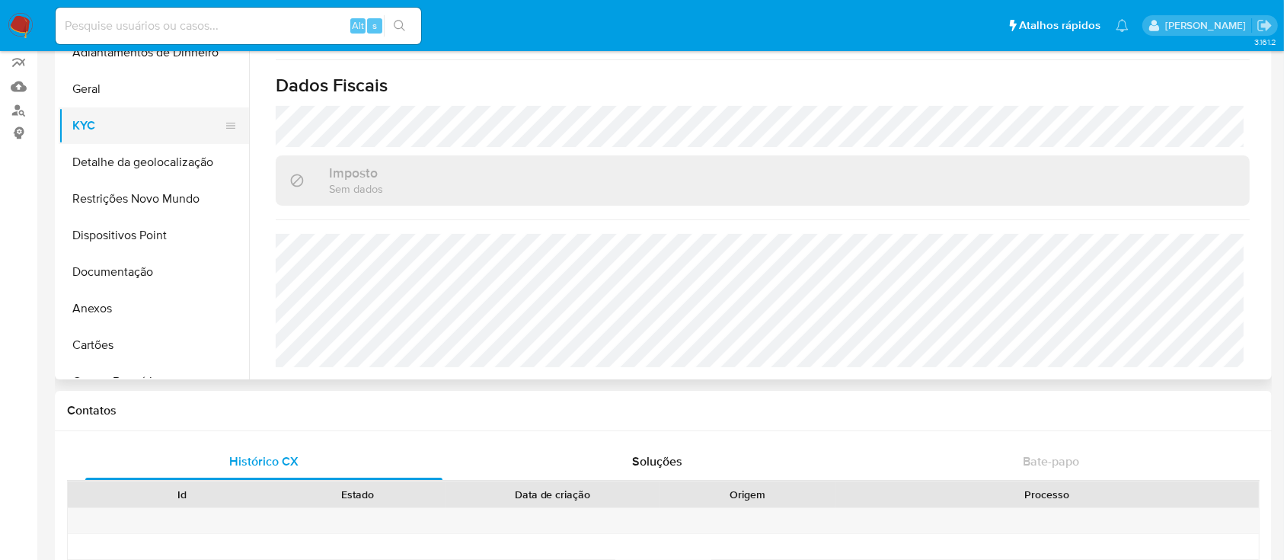
scroll to position [101, 0]
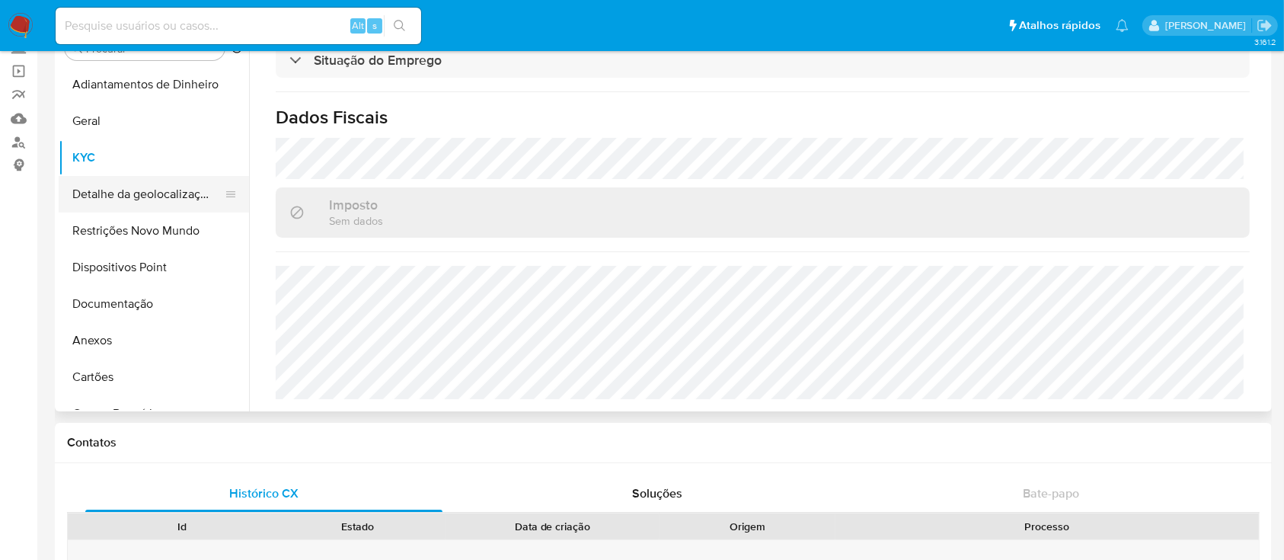
drag, startPoint x: 171, startPoint y: 192, endPoint x: 184, endPoint y: 195, distance: 14.0
click at [172, 192] on button "Detalhe da geolocalização" at bounding box center [148, 194] width 178 height 37
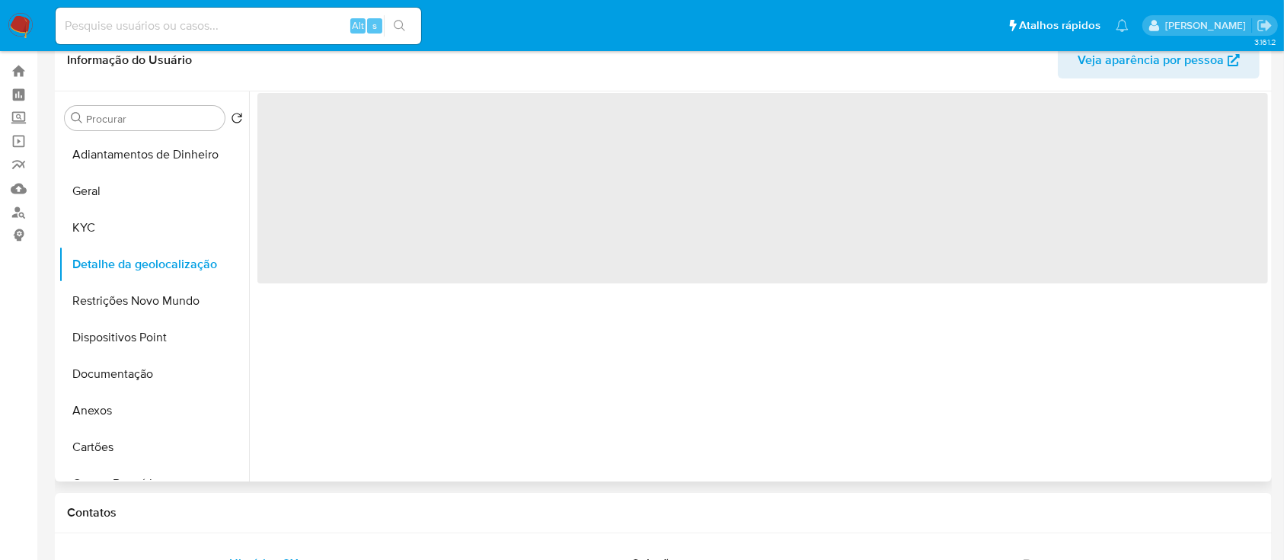
scroll to position [0, 0]
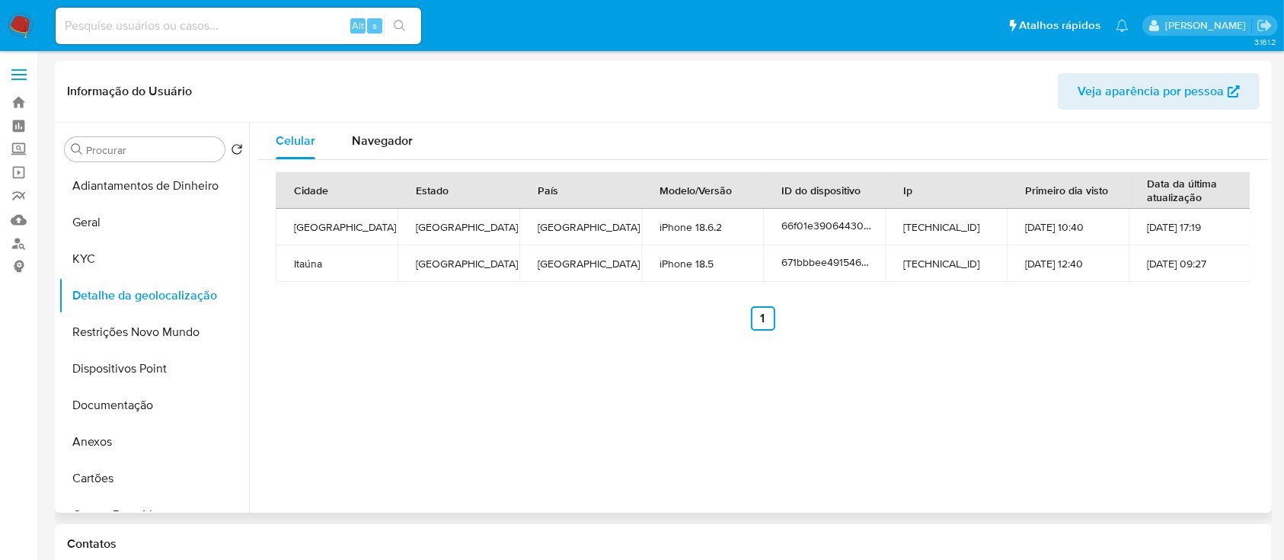
click at [1154, 353] on div "Celular Navegador Cidade Estado País Modelo/Versão ID do dispositivo Ip Primeir…" at bounding box center [758, 318] width 1019 height 390
click at [136, 332] on button "Restrições Novo Mundo" at bounding box center [148, 332] width 178 height 37
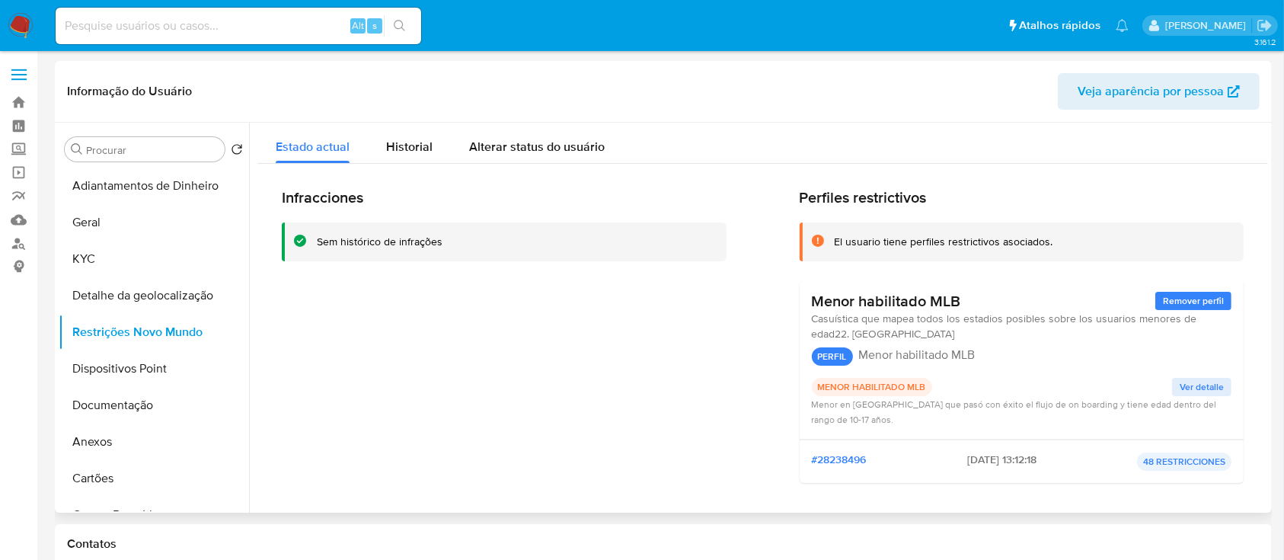
drag, startPoint x: 951, startPoint y: 76, endPoint x: 906, endPoint y: 68, distance: 45.7
click at [923, 70] on div "Informação do Usuário Veja aparência por pessoa" at bounding box center [663, 92] width 1217 height 62
click at [141, 364] on button "Dispositivos Point" at bounding box center [148, 368] width 178 height 37
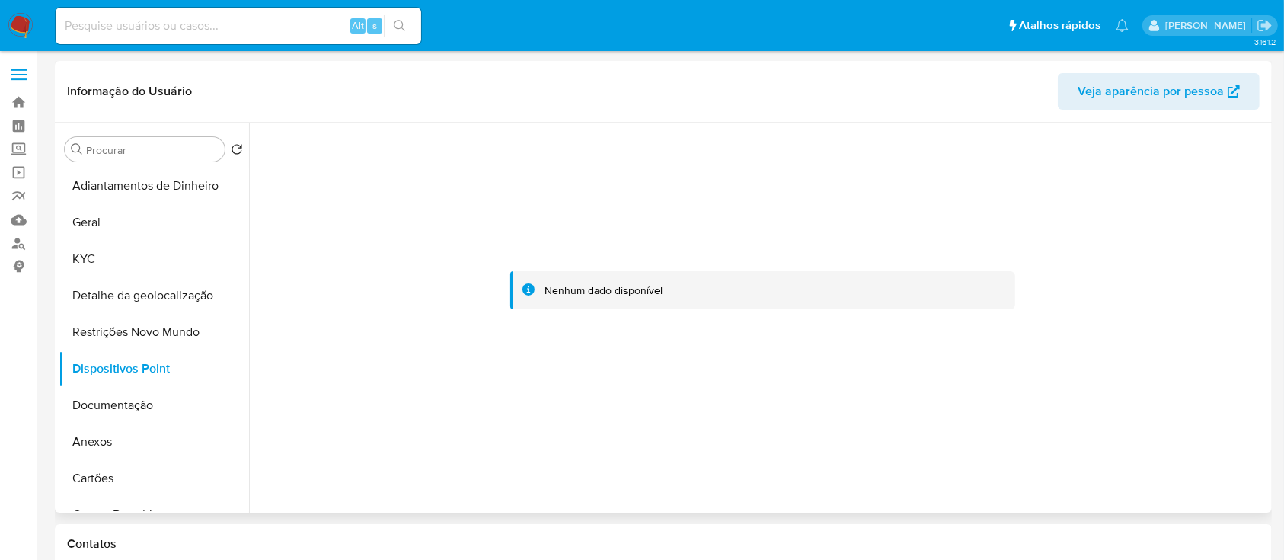
click at [1036, 389] on div at bounding box center [762, 290] width 1010 height 335
click at [123, 402] on button "Documentação" at bounding box center [148, 405] width 178 height 37
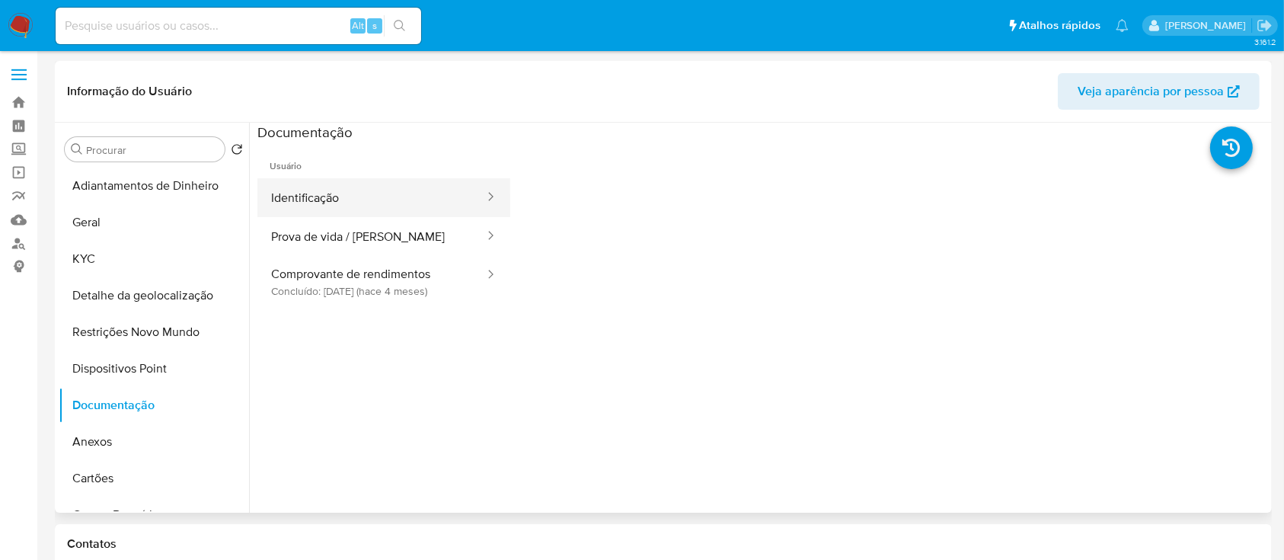
click at [370, 188] on button "Identificação" at bounding box center [371, 197] width 228 height 39
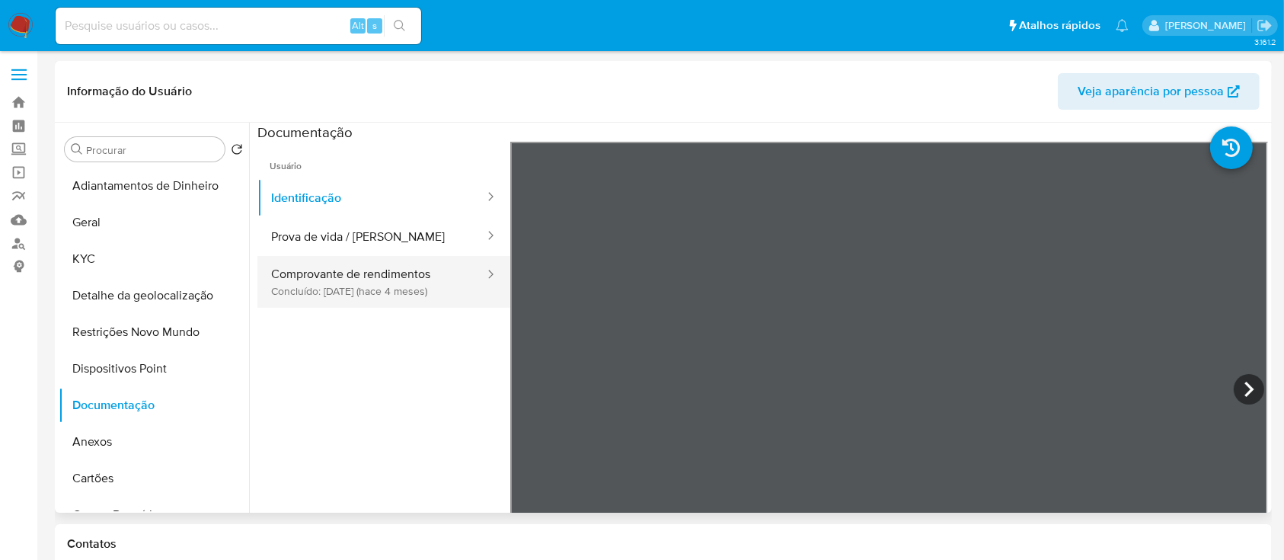
click at [359, 291] on button "Comprovante de rendimentos Concluído: 03/06/2025 (hace 4 meses)" at bounding box center [371, 282] width 228 height 52
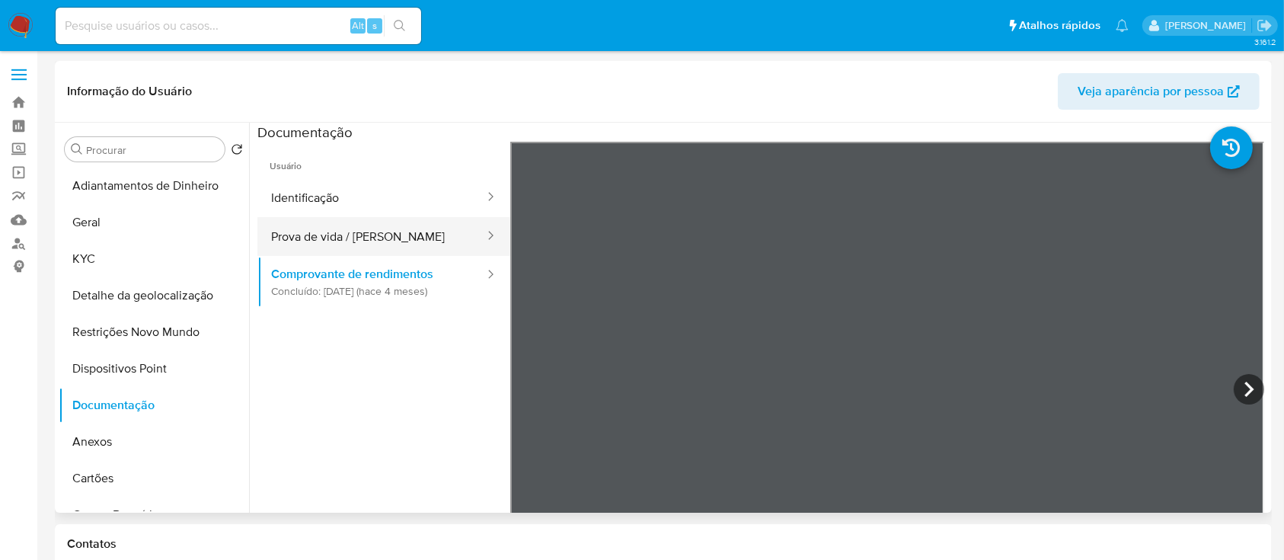
click at [324, 228] on button "Prova de vida / Selfie" at bounding box center [371, 236] width 228 height 39
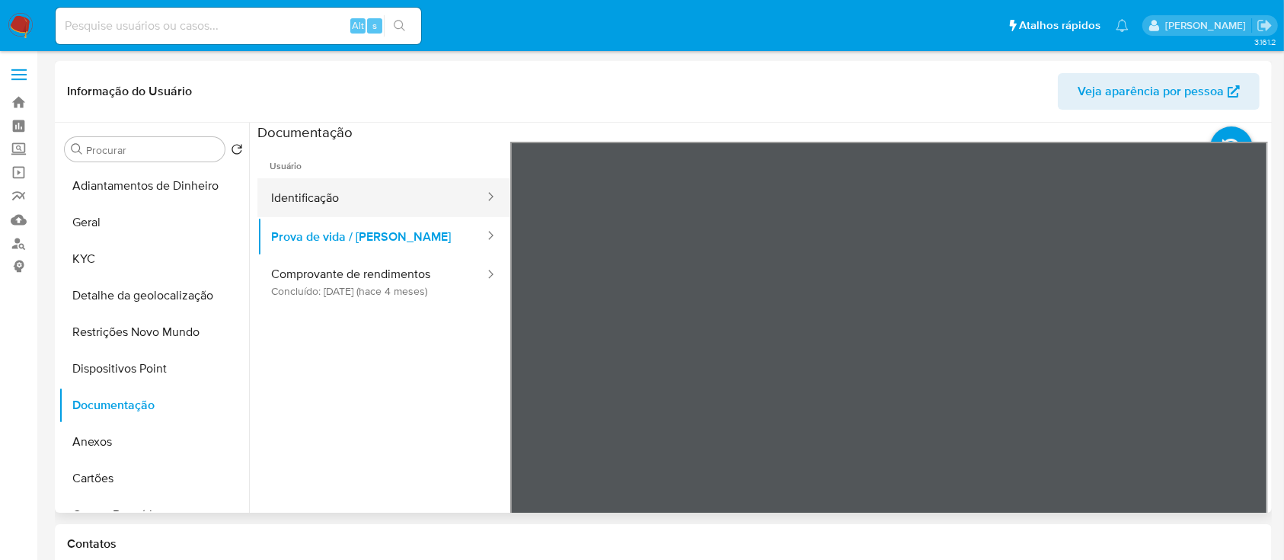
click at [311, 190] on button "Identificação" at bounding box center [371, 197] width 228 height 39
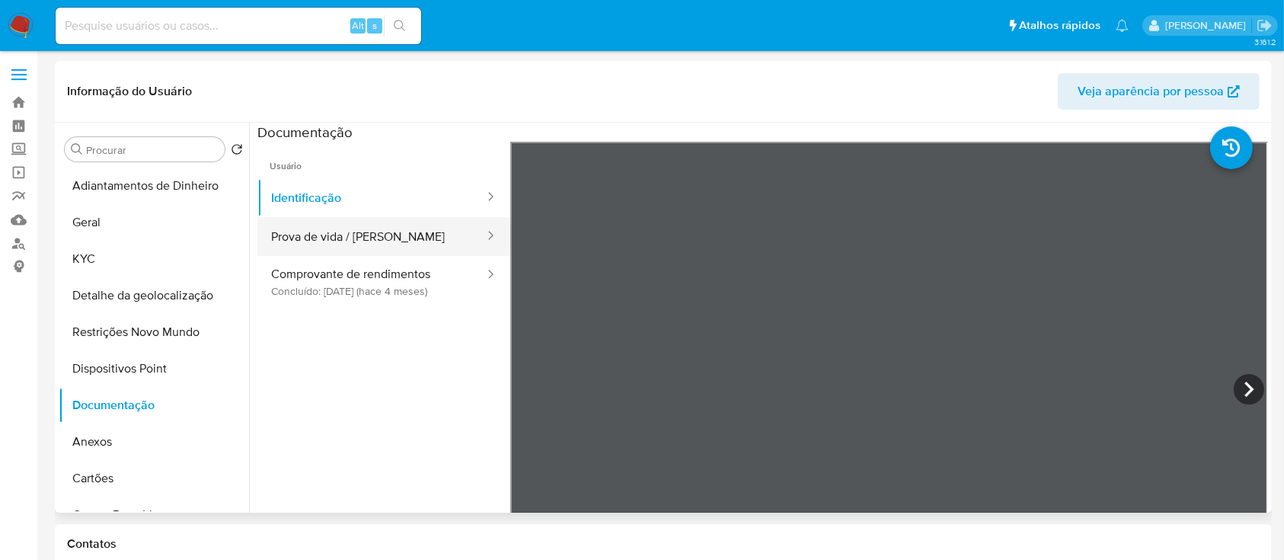
click at [378, 241] on button "Prova de vida / Selfie" at bounding box center [371, 236] width 228 height 39
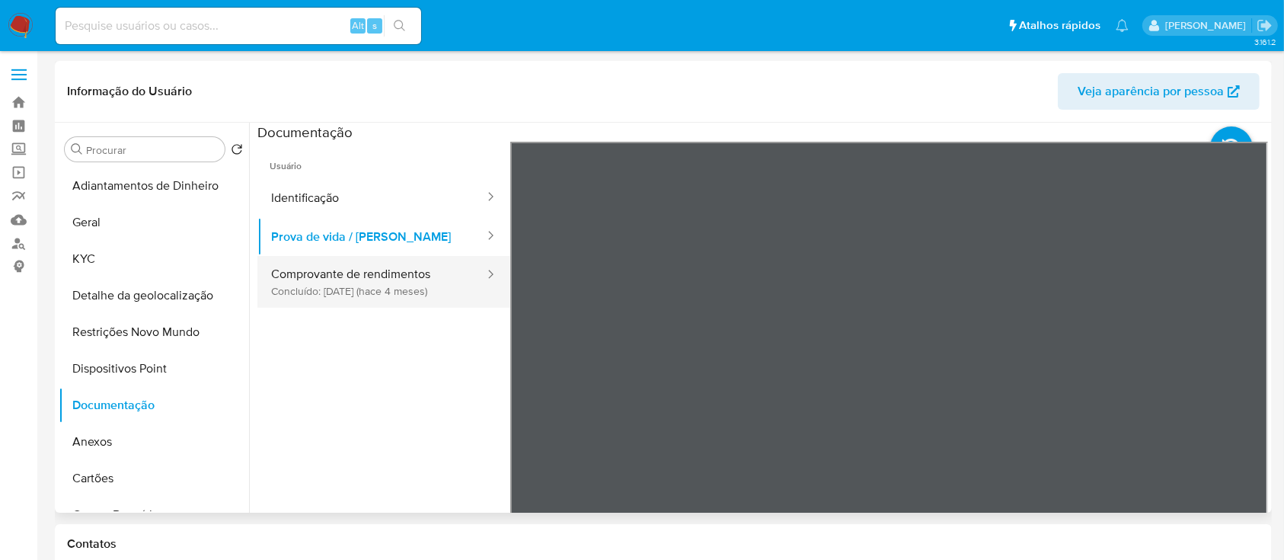
click at [332, 276] on button "Comprovante de rendimentos Concluído: 03/06/2025 (hace 4 meses)" at bounding box center [371, 282] width 228 height 52
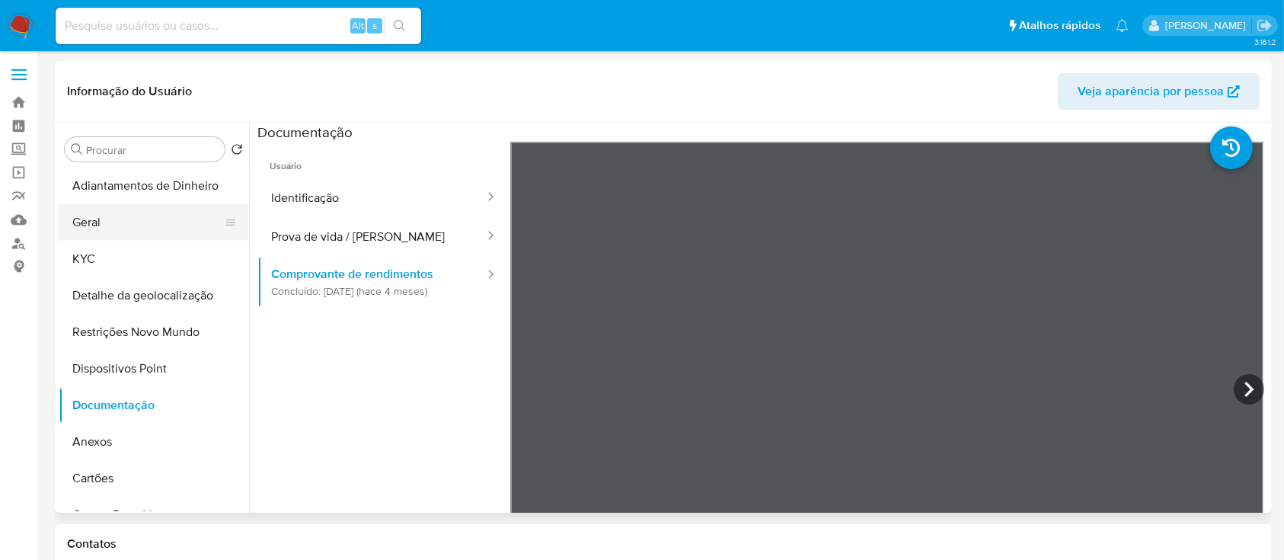
drag, startPoint x: 114, startPoint y: 215, endPoint x: 122, endPoint y: 220, distance: 9.3
click at [114, 214] on button "Geral" at bounding box center [148, 222] width 178 height 37
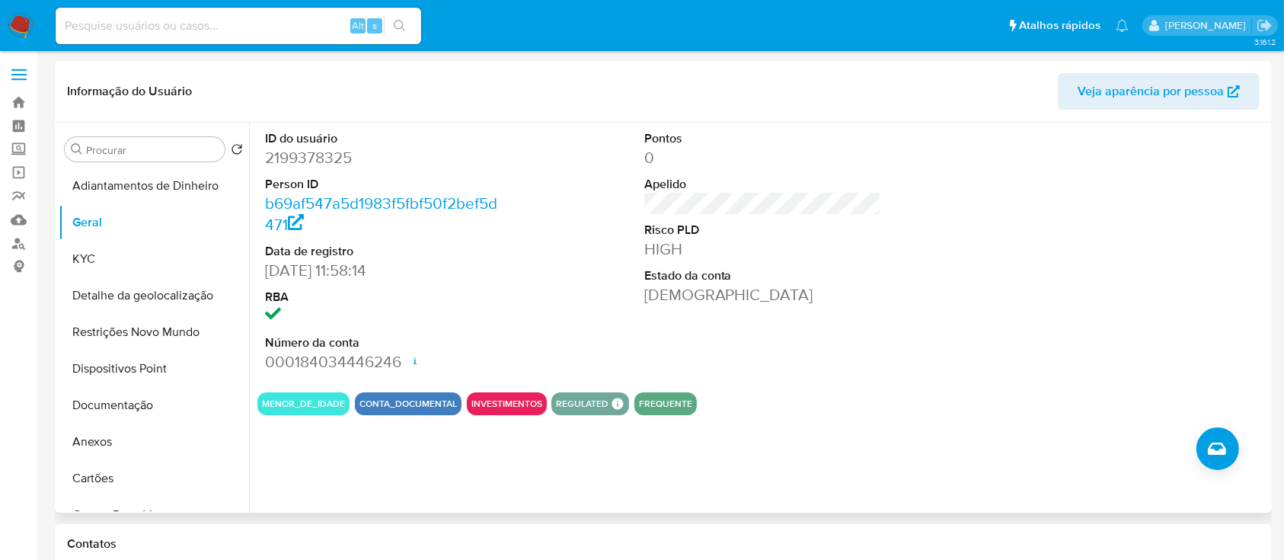
click at [1184, 270] on div at bounding box center [1141, 251] width 253 height 257
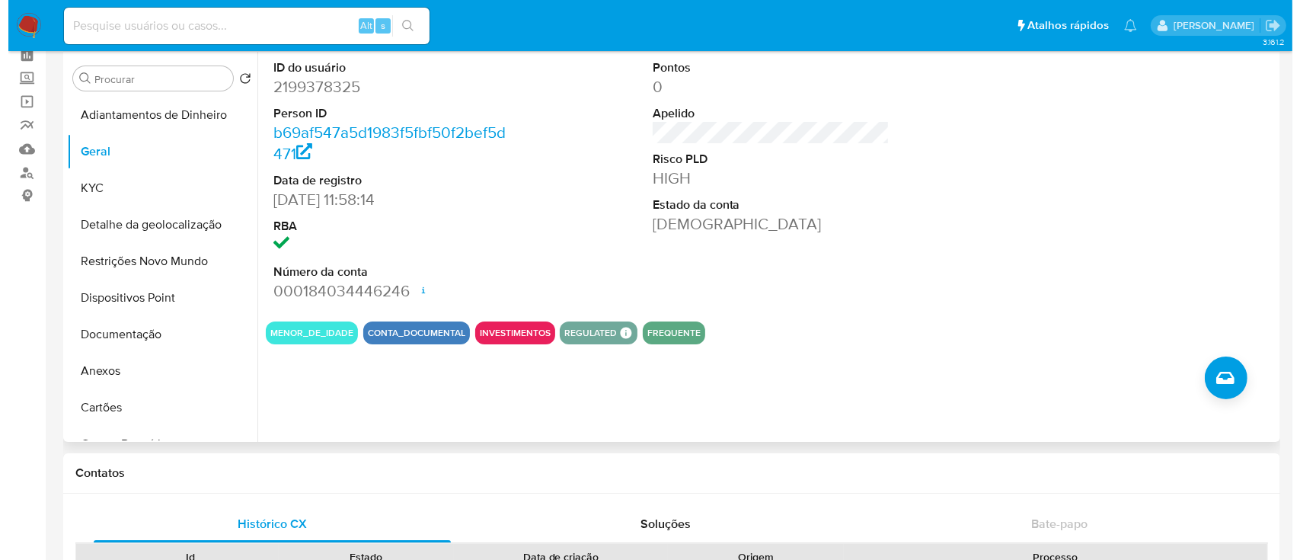
scroll to position [101, 0]
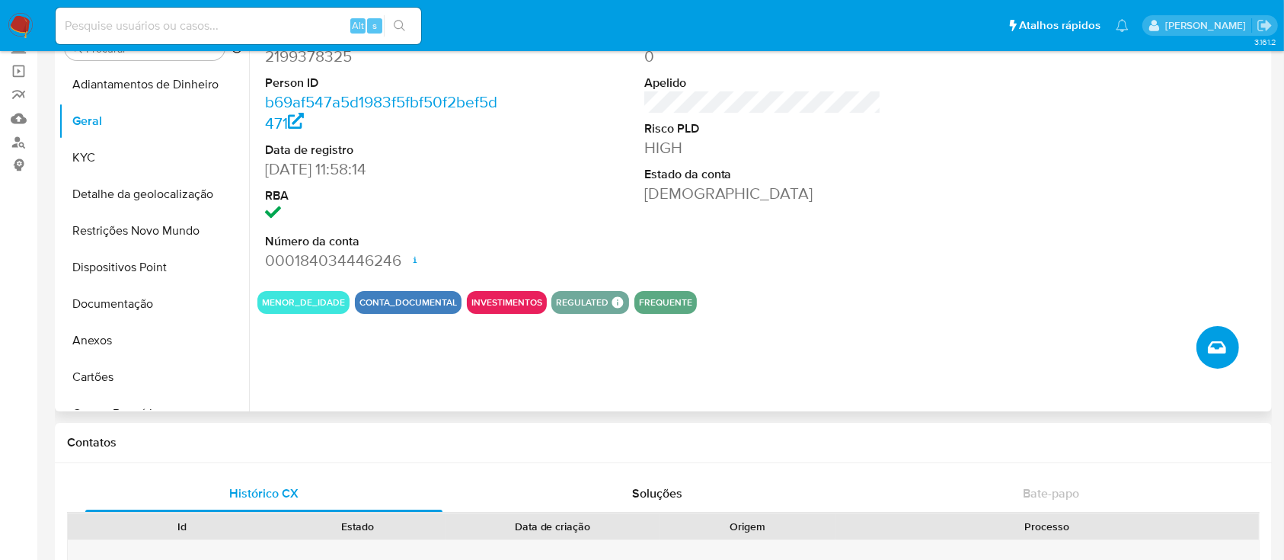
click at [1224, 343] on icon "Criar caso manual" at bounding box center [1217, 347] width 18 height 18
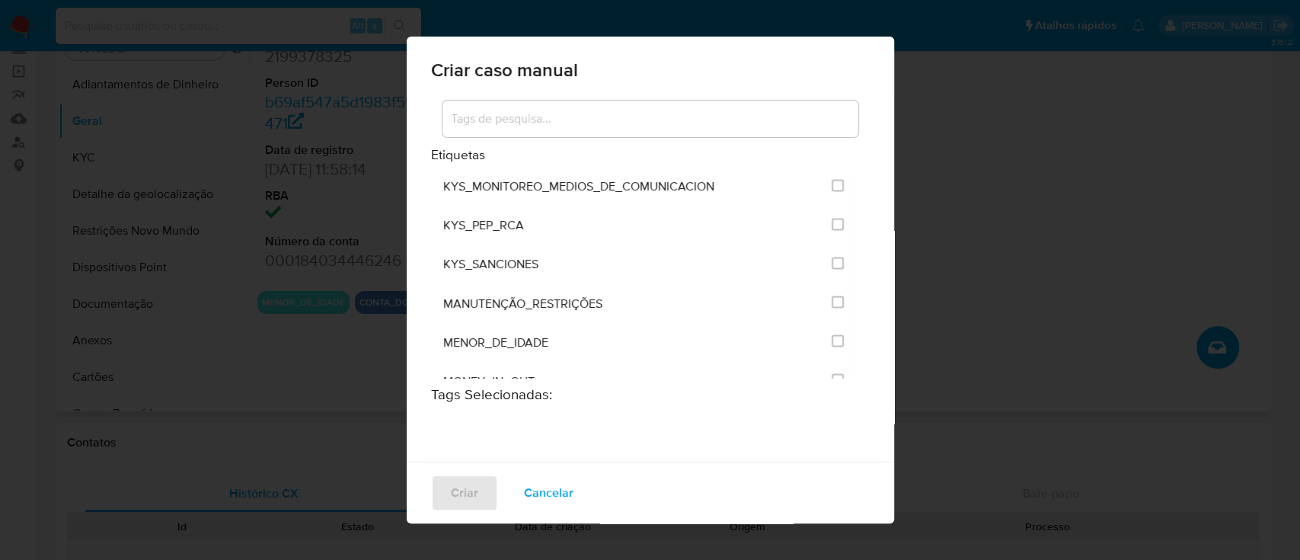
scroll to position [1929, 0]
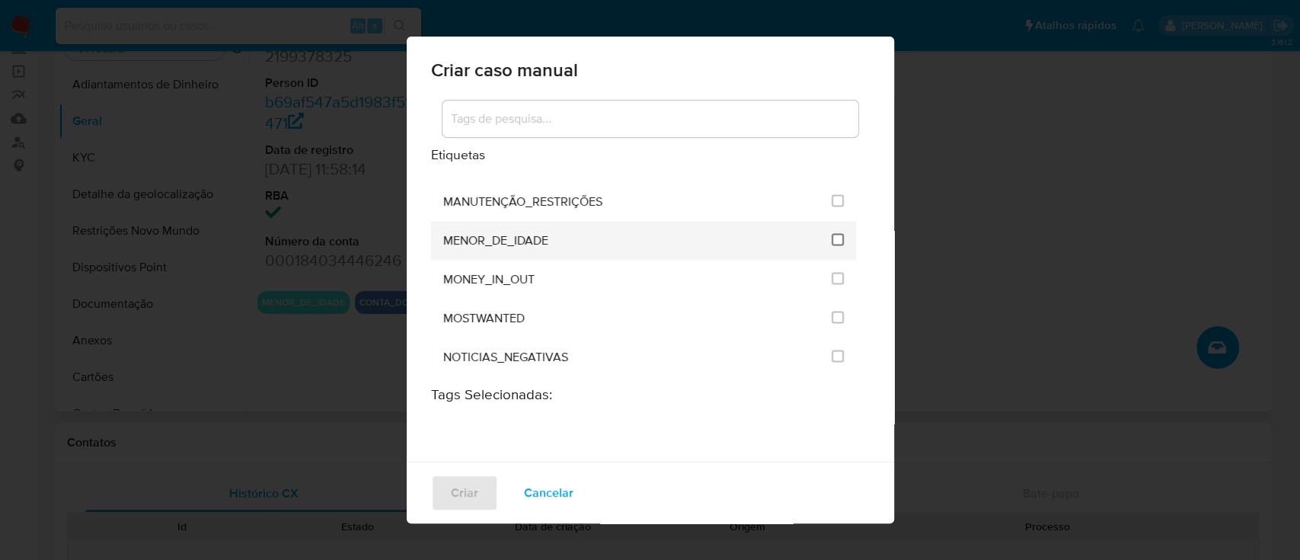
click at [831, 233] on input "2425" at bounding box center [837, 239] width 12 height 12
checkbox input "true"
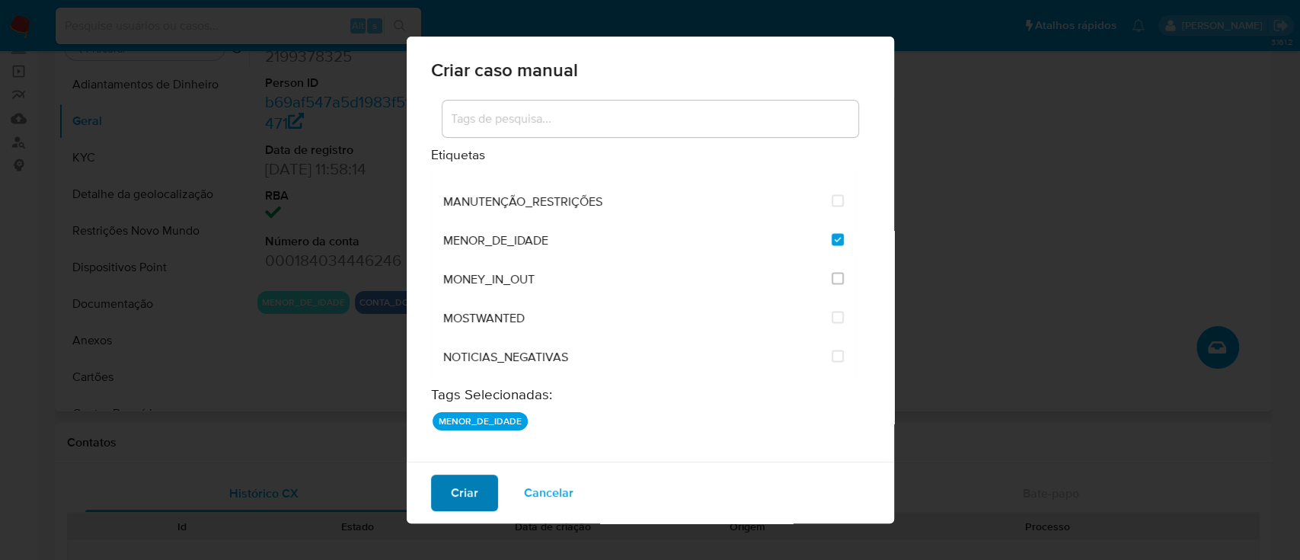
click at [480, 486] on button "Criar" at bounding box center [464, 492] width 67 height 37
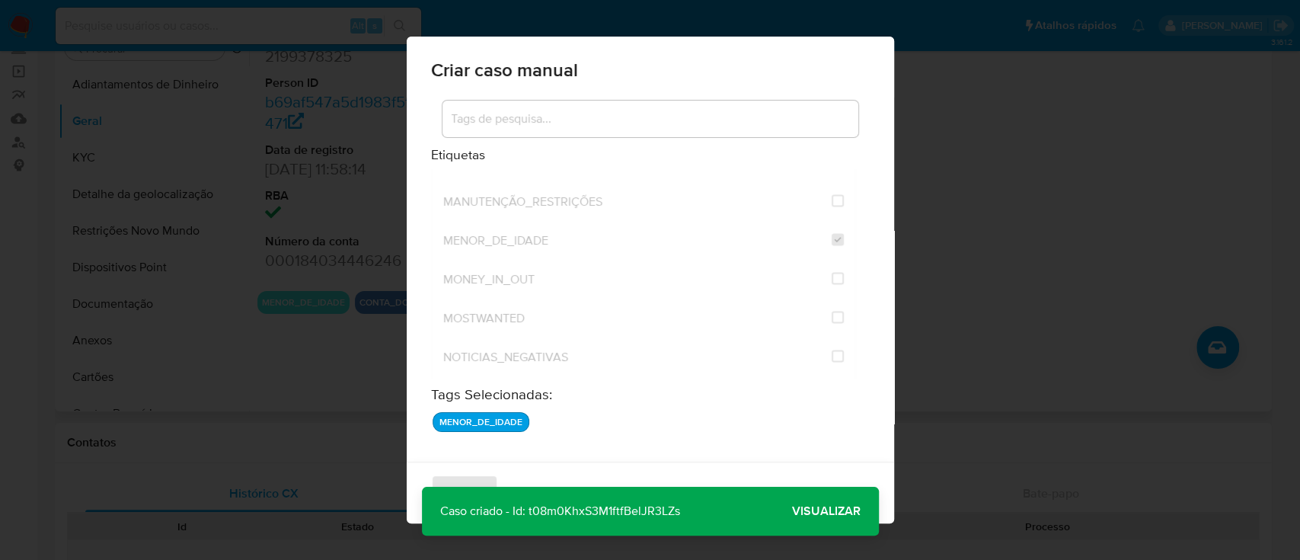
click at [839, 511] on span "Visualizar" at bounding box center [826, 511] width 69 height 0
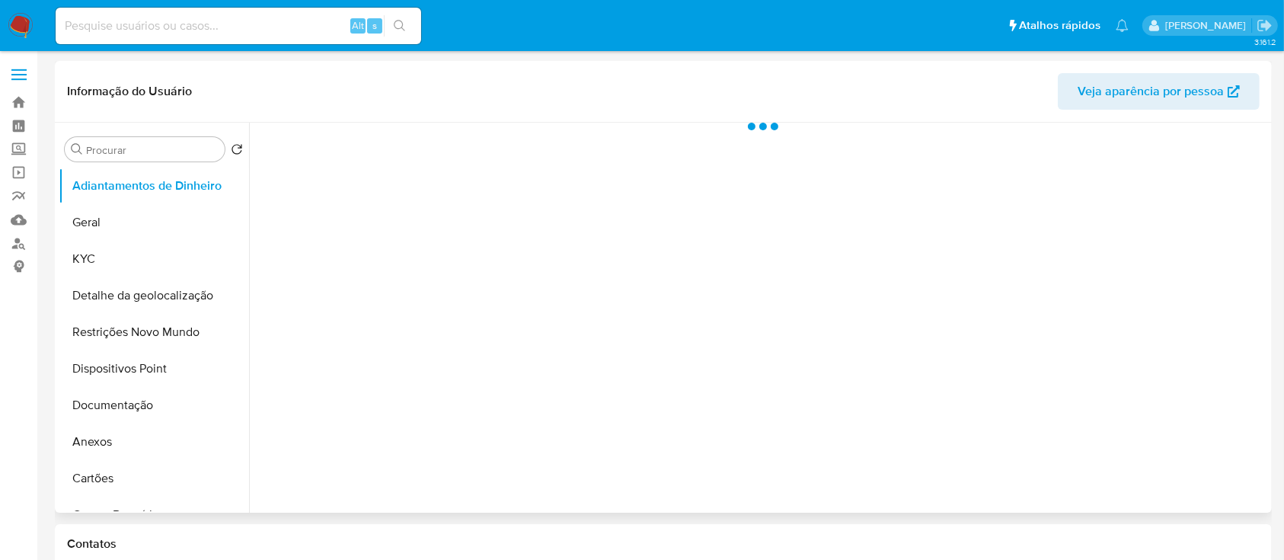
scroll to position [101, 0]
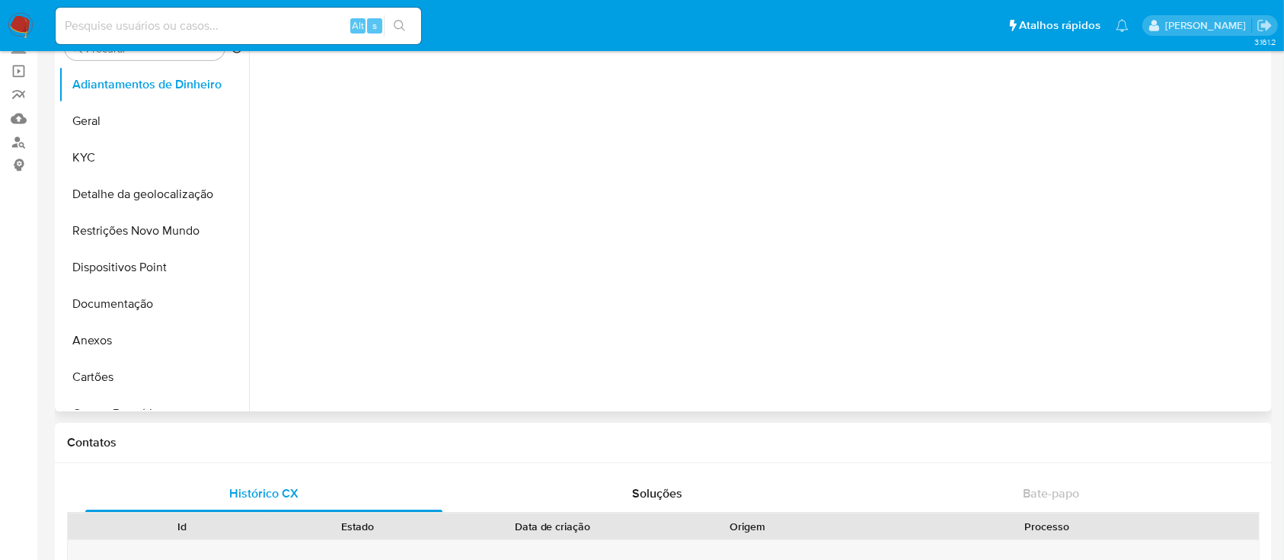
select select "10"
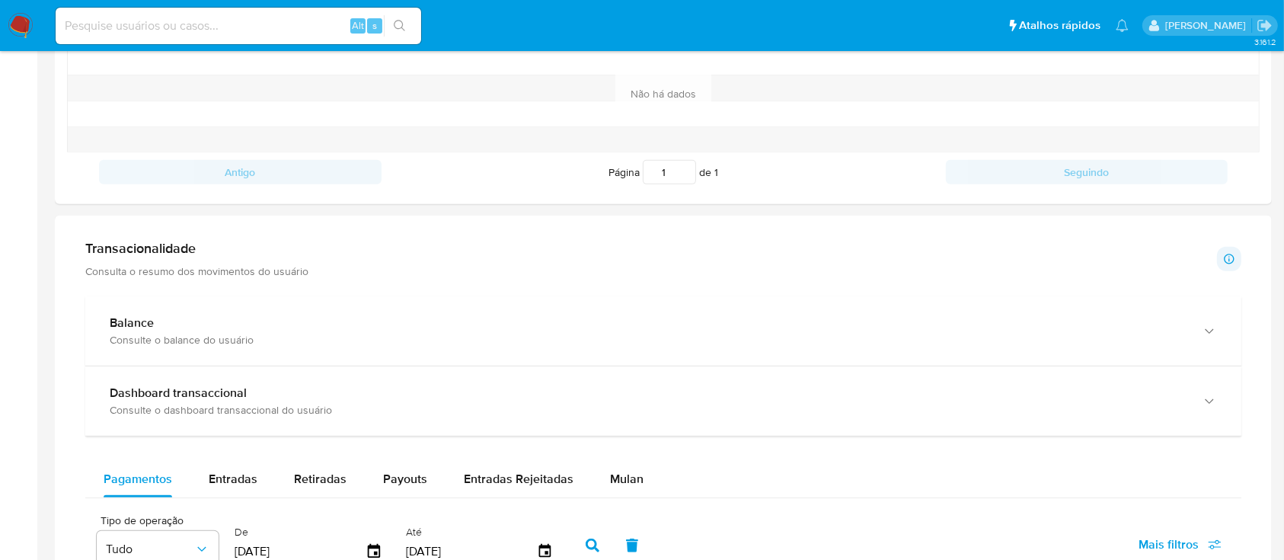
scroll to position [609, 0]
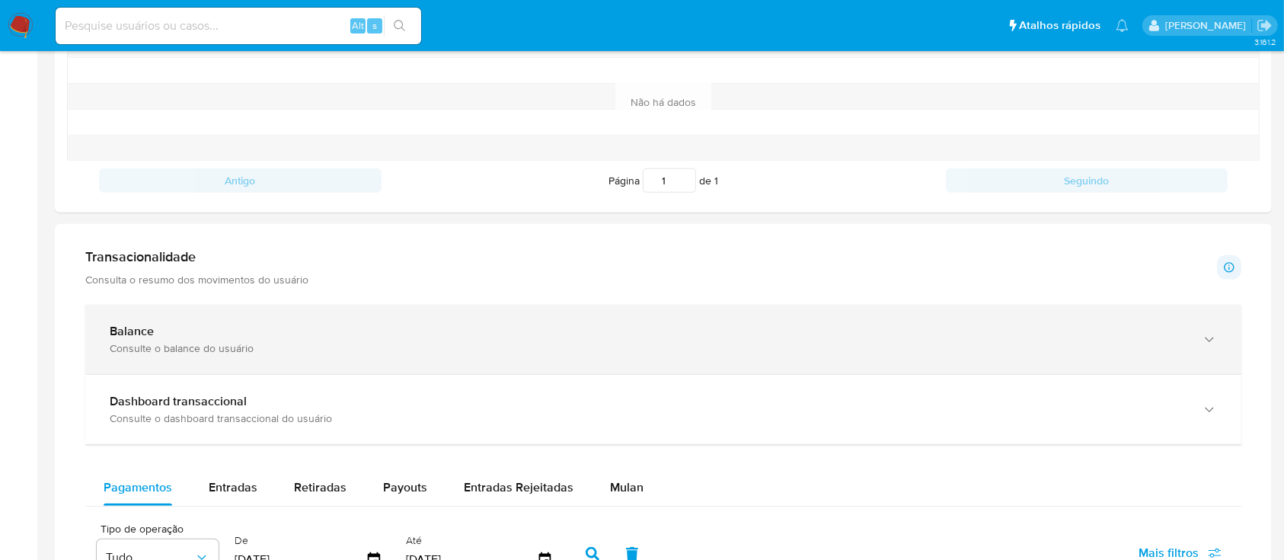
click at [467, 334] on div "Balance" at bounding box center [648, 331] width 1077 height 15
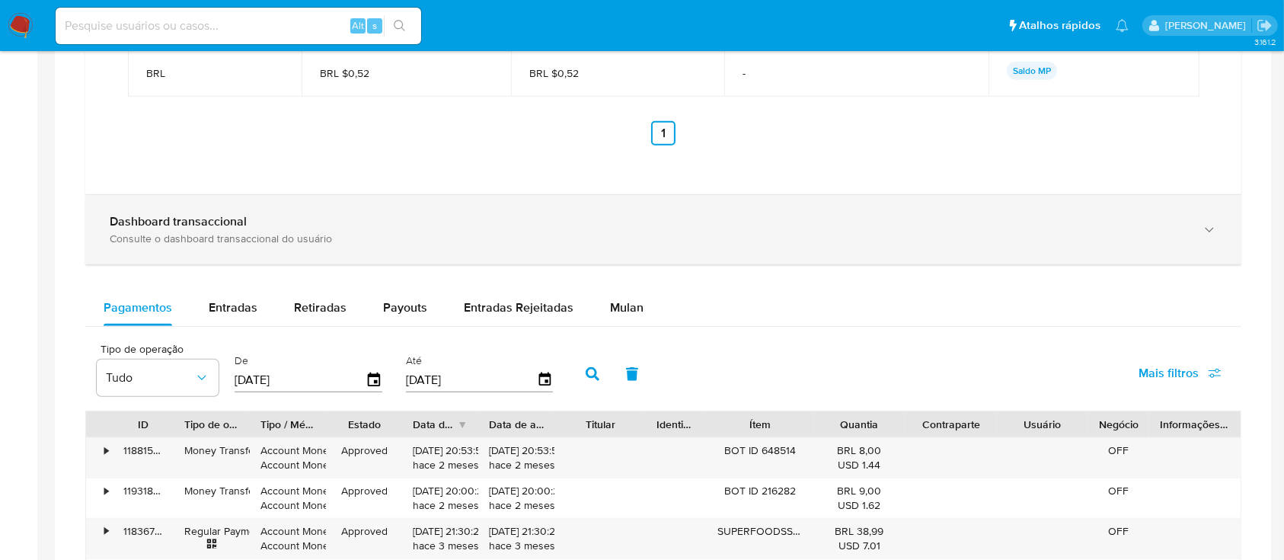
scroll to position [1319, 0]
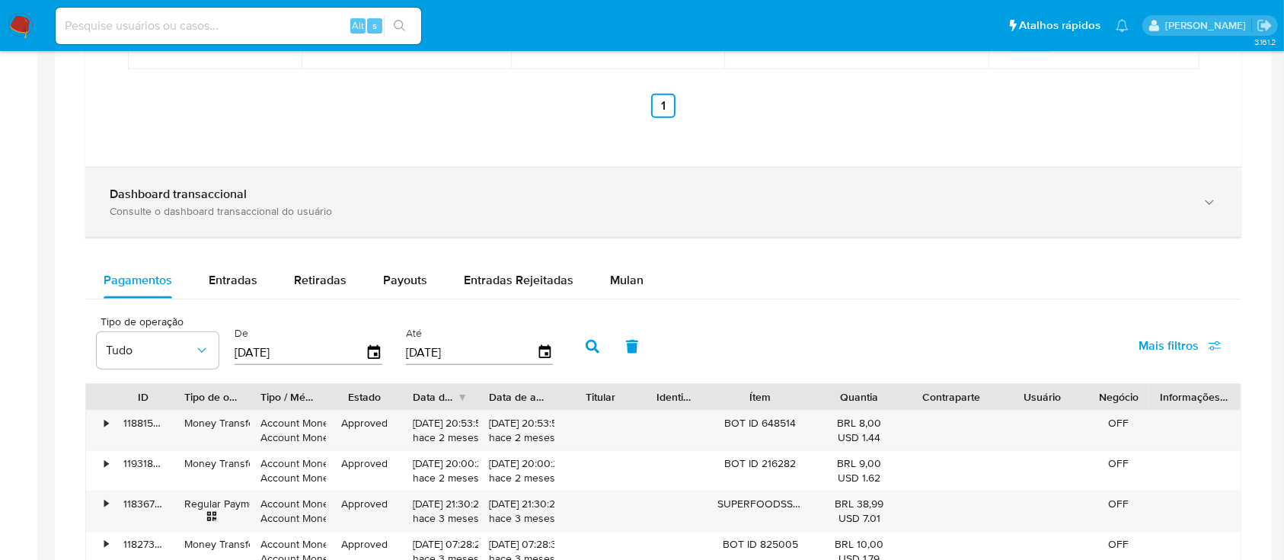
click at [467, 217] on div "Dashboard transaccional Consulte o dashboard transaccional do usuário" at bounding box center [663, 202] width 1156 height 69
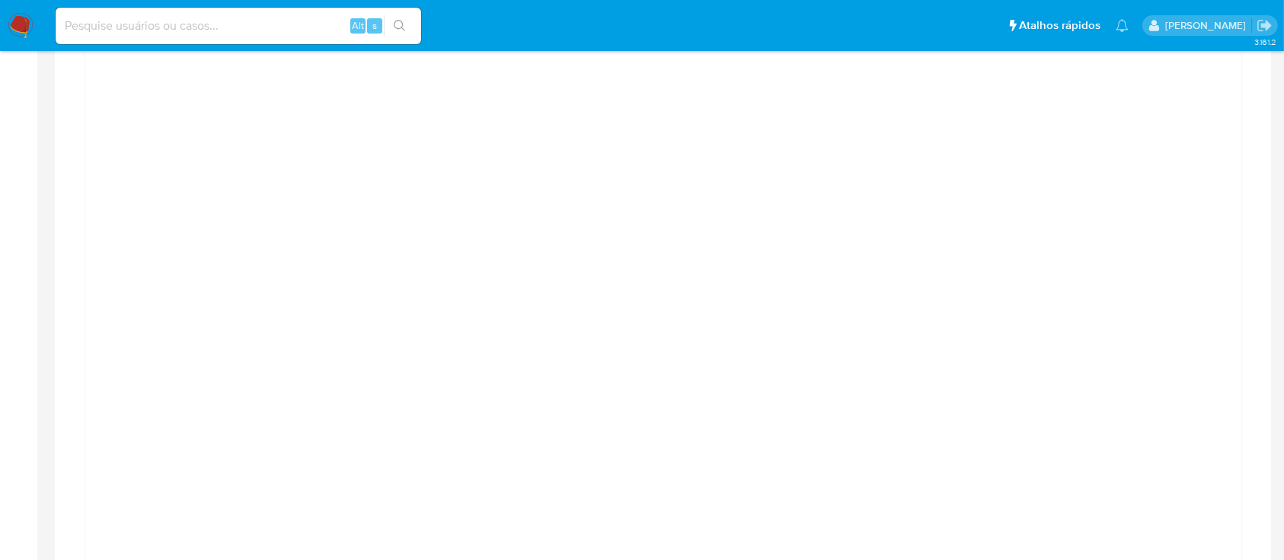
scroll to position [1523, 0]
click at [49, 329] on main "3.161.2 Informação do Usuário Veja aparência por pessoa Procurar Retornar ao pe…" at bounding box center [642, 45] width 1284 height 3137
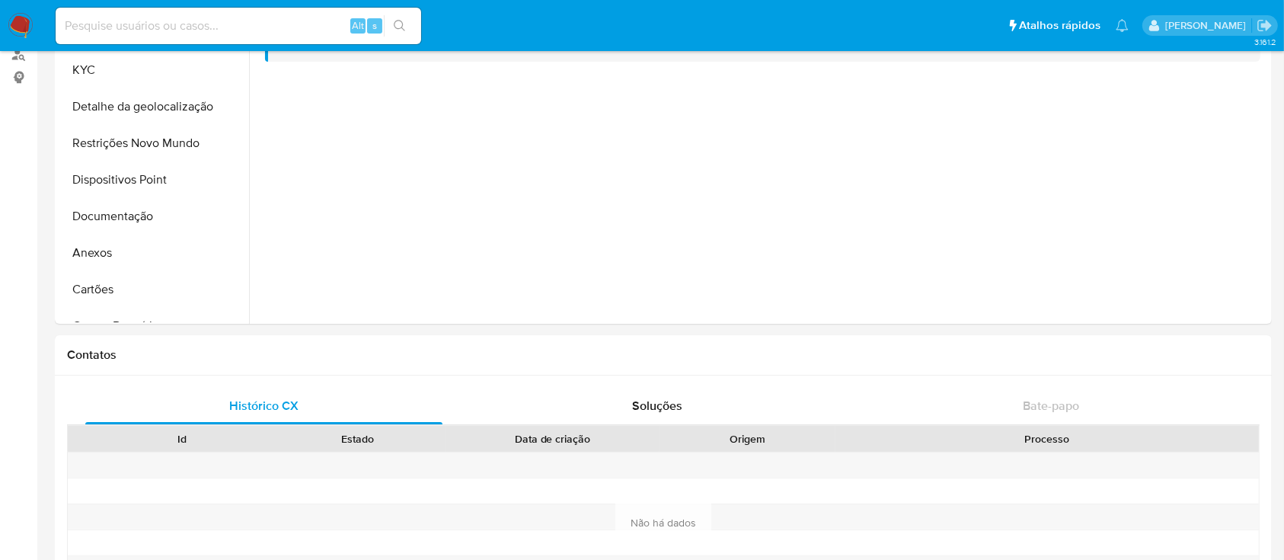
scroll to position [0, 0]
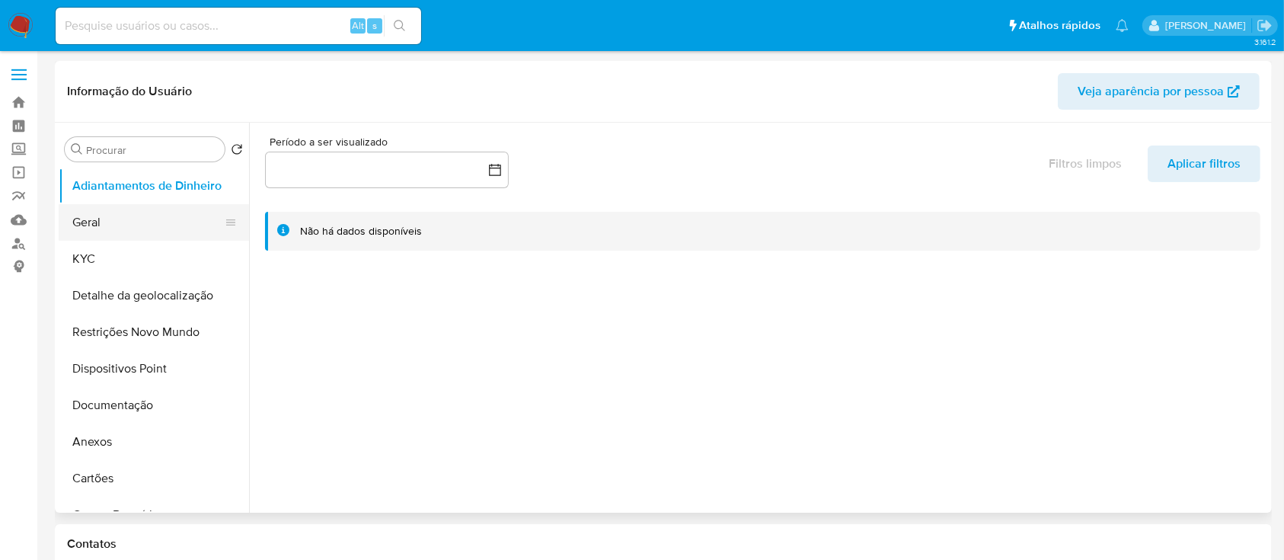
click at [120, 230] on button "Geral" at bounding box center [148, 222] width 178 height 37
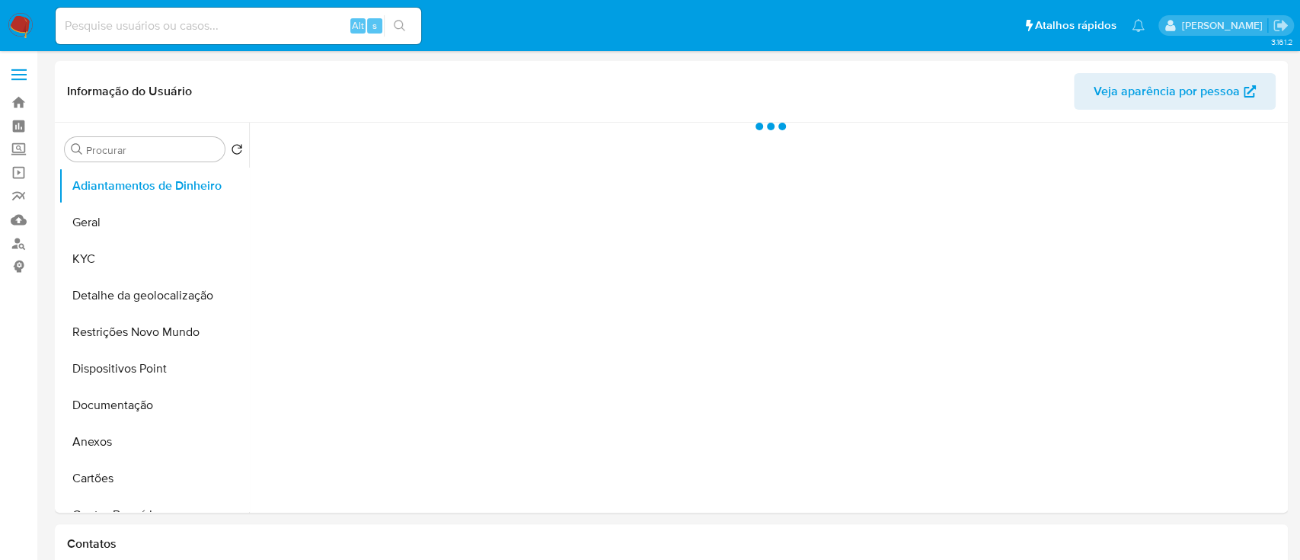
select select "10"
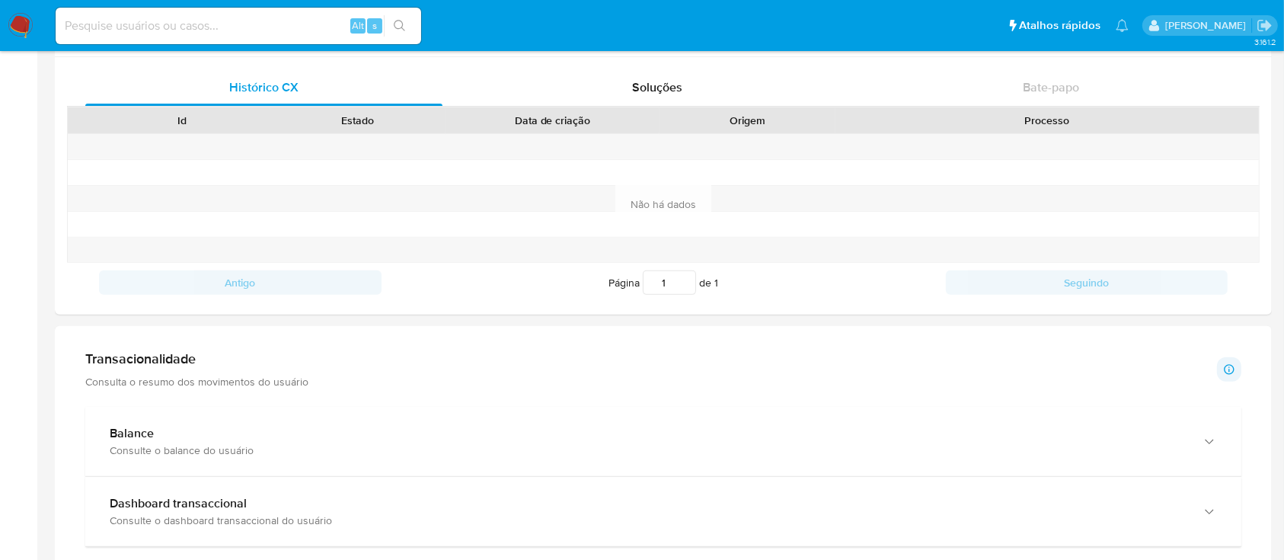
scroll to position [609, 0]
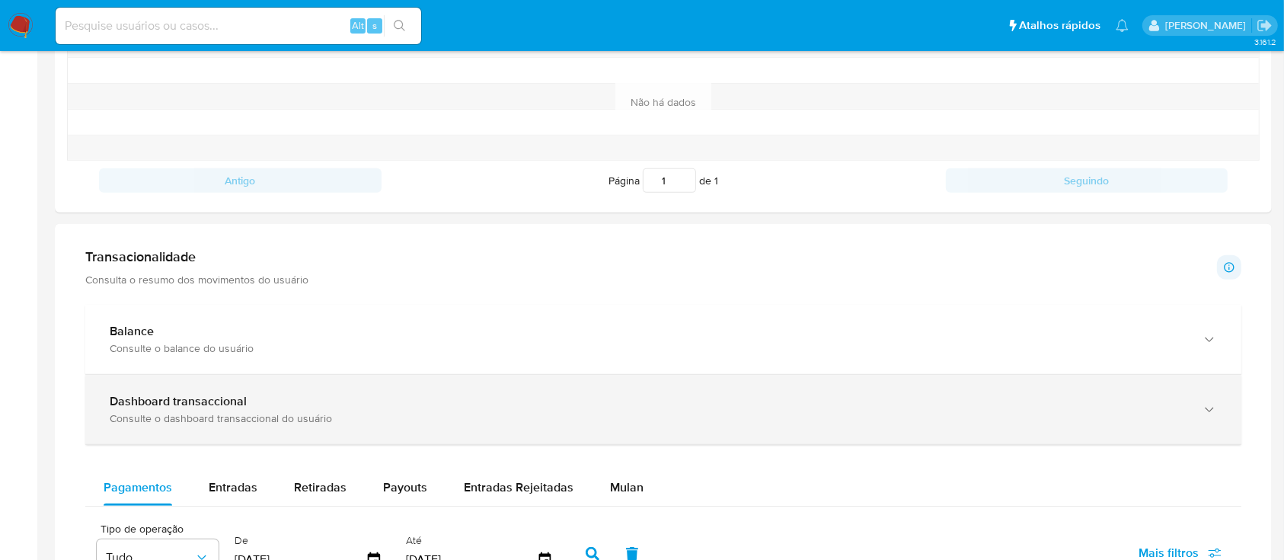
click at [525, 430] on div "Dashboard transaccional Consulte o dashboard transaccional do usuário" at bounding box center [663, 409] width 1156 height 69
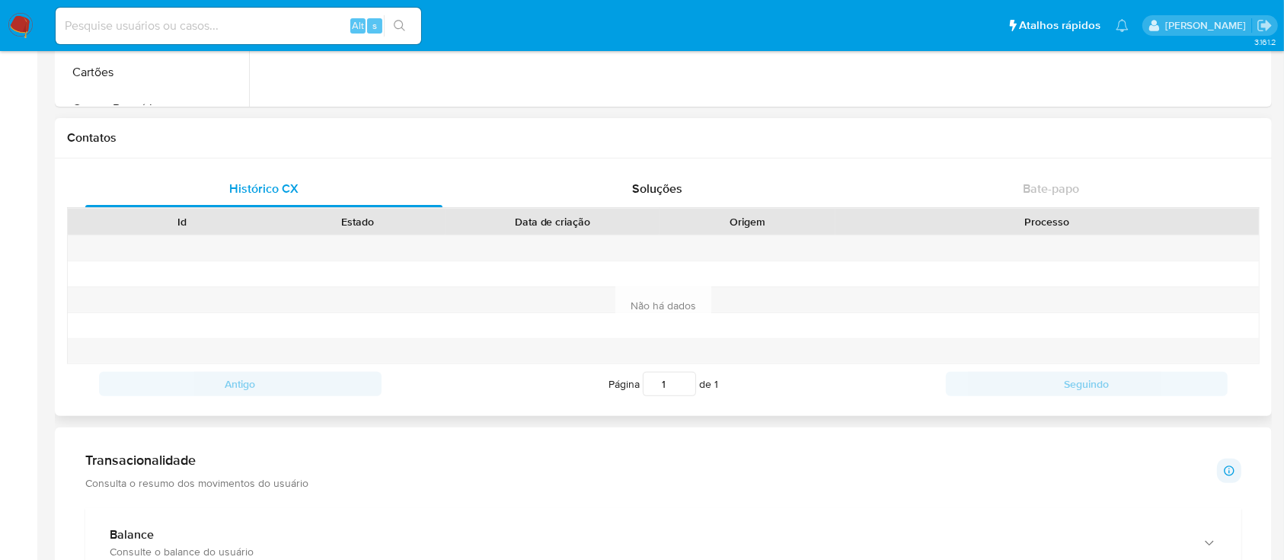
scroll to position [0, 0]
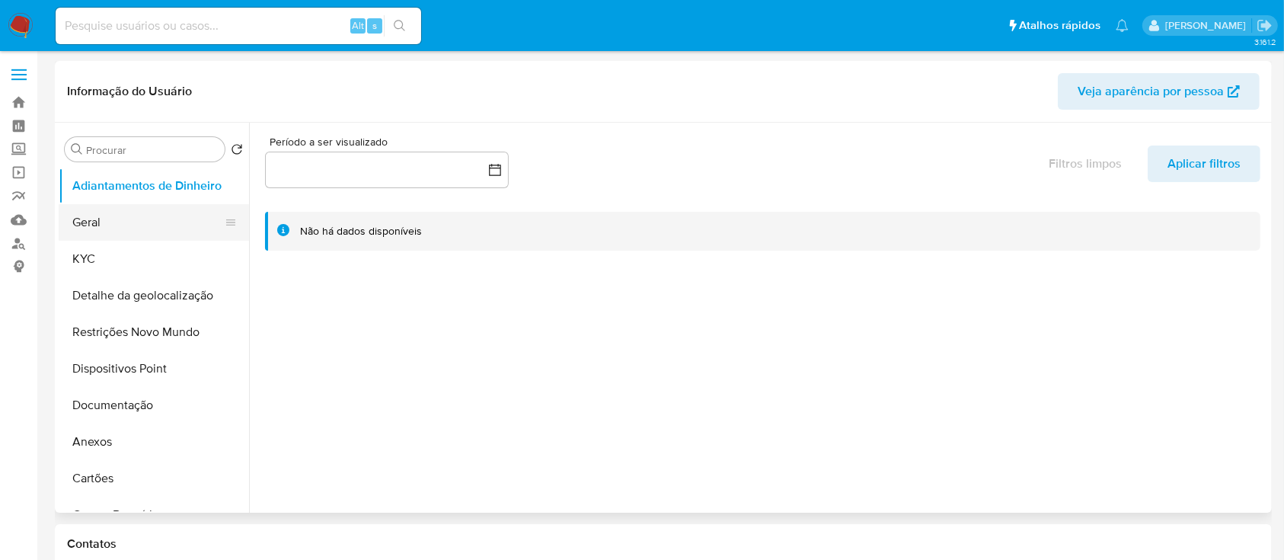
click at [109, 220] on button "Geral" at bounding box center [148, 222] width 178 height 37
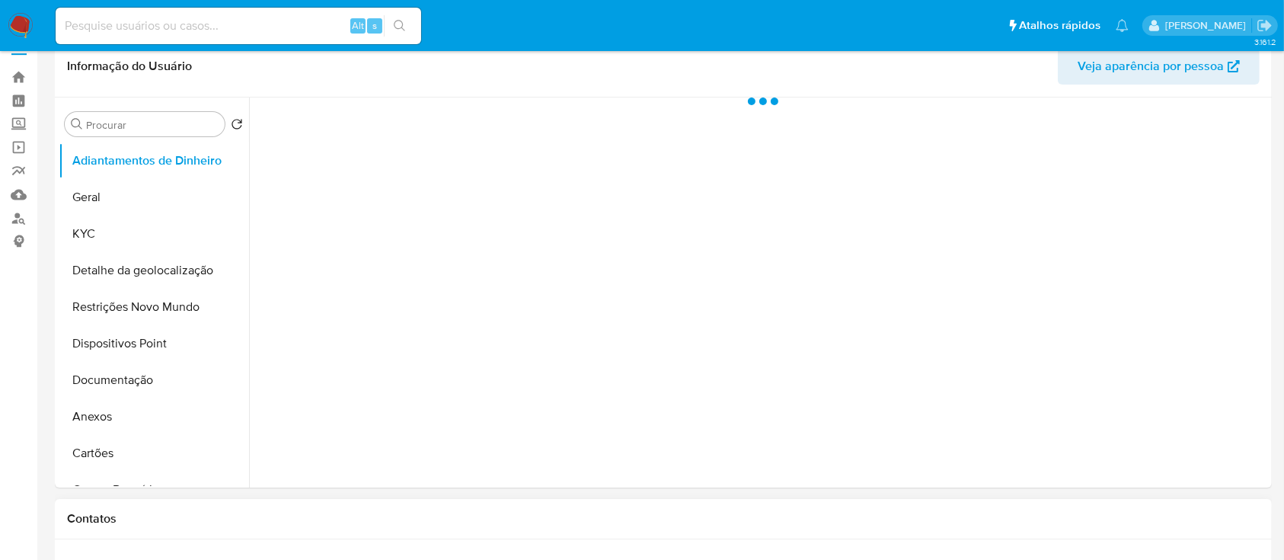
select select "10"
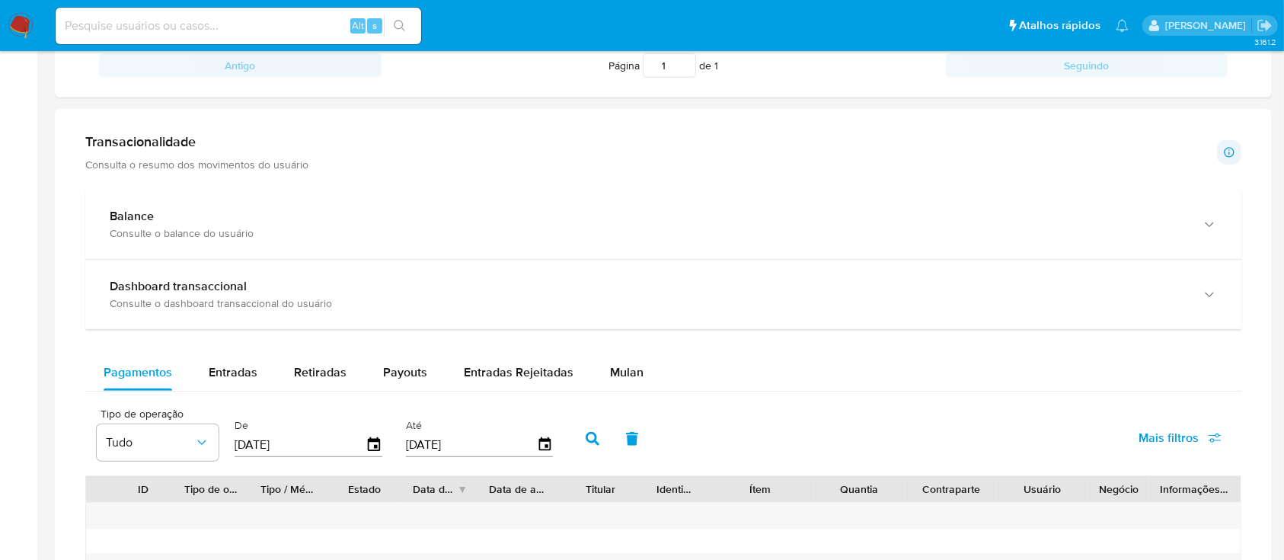
scroll to position [710, 0]
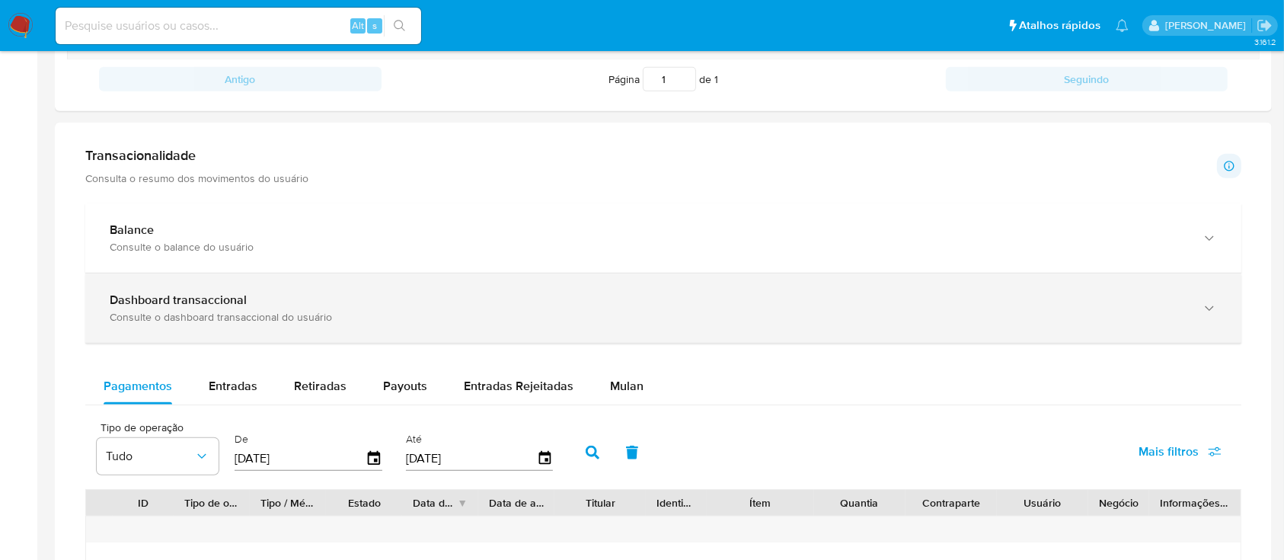
click at [546, 319] on div "Consulte o dashboard transaccional do usuário" at bounding box center [648, 317] width 1077 height 14
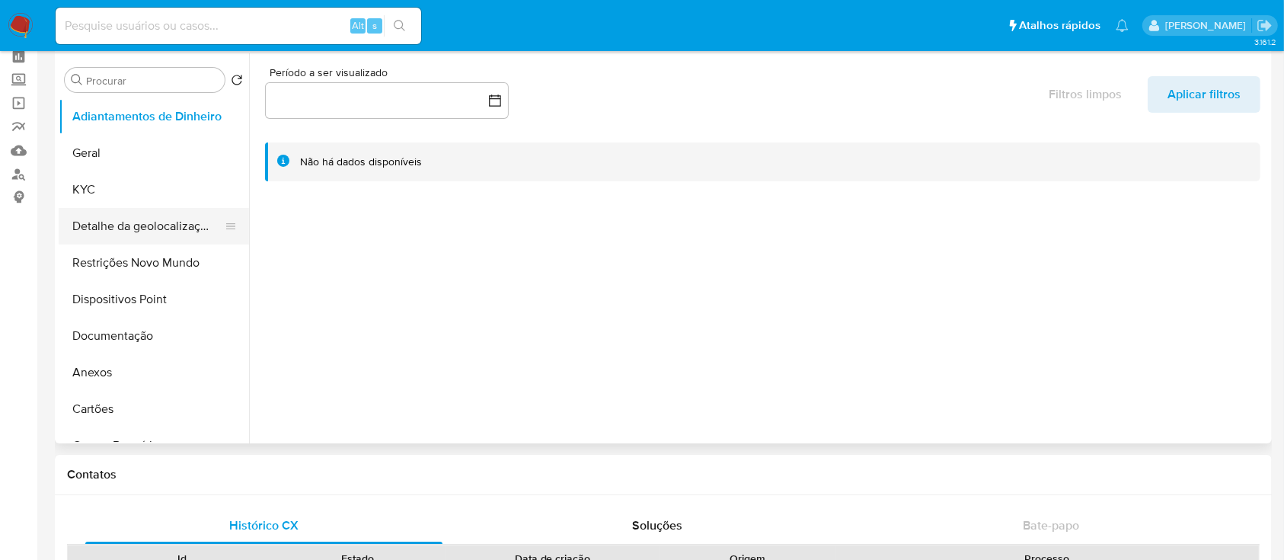
scroll to position [0, 0]
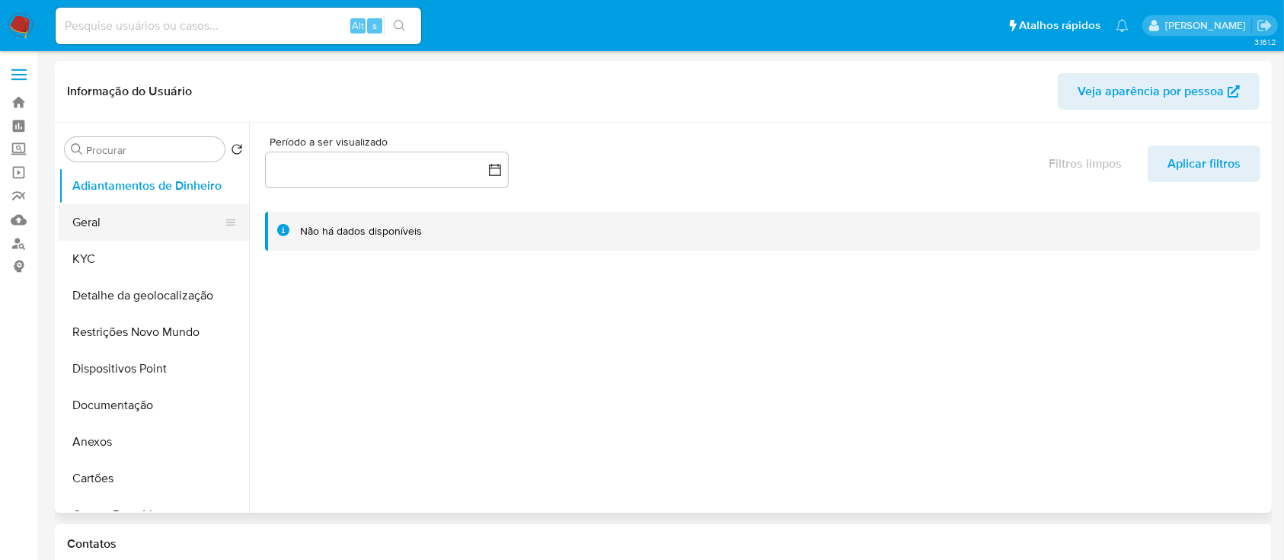
click at [110, 220] on button "Geral" at bounding box center [148, 222] width 178 height 37
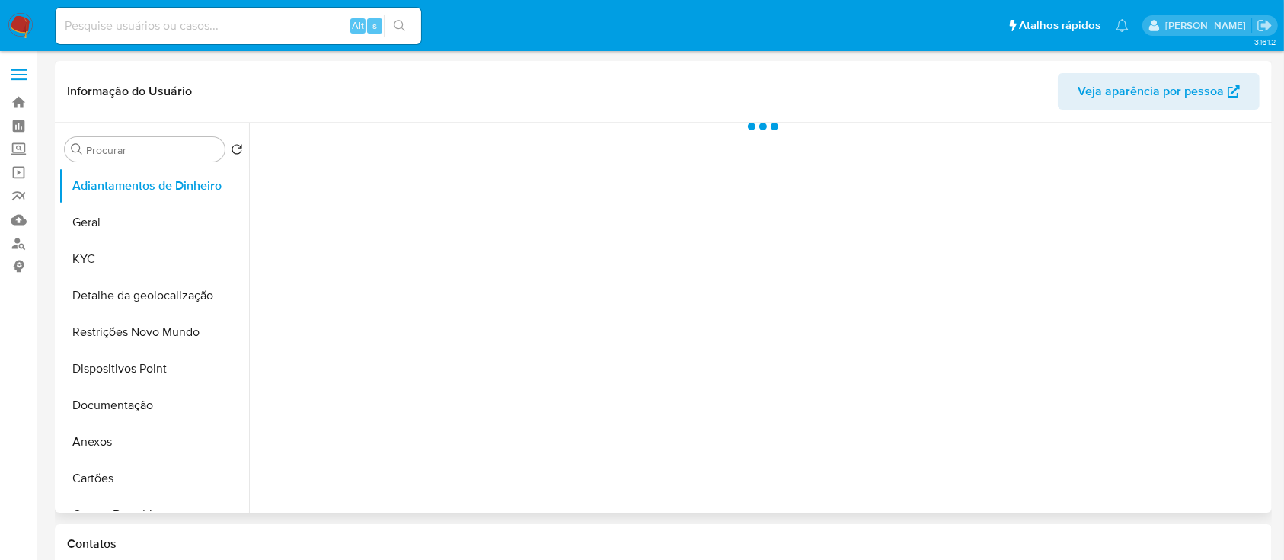
select select "10"
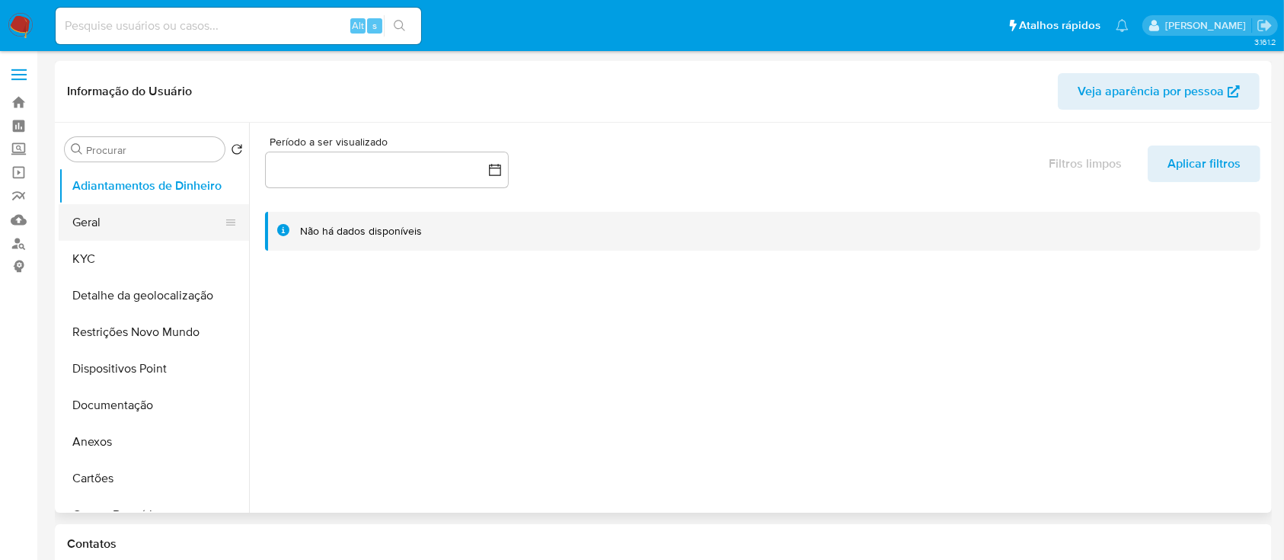
click at [119, 228] on button "Geral" at bounding box center [148, 222] width 178 height 37
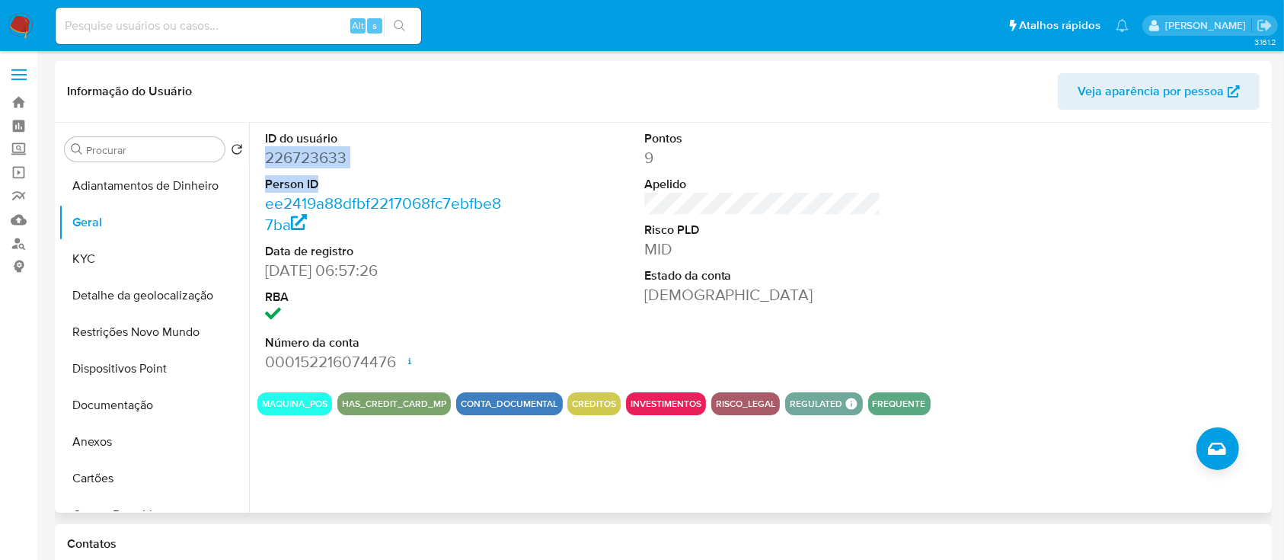
drag, startPoint x: 380, startPoint y: 168, endPoint x: 373, endPoint y: 175, distance: 10.2
click at [257, 154] on div "ID do usuário 226723633 Person ID ee2419a88dfbf2217068fc7ebfbe87ba Data de regi…" at bounding box center [383, 251] width 253 height 257
click at [483, 344] on dt "Número da conta" at bounding box center [384, 342] width 238 height 17
drag, startPoint x: 263, startPoint y: 156, endPoint x: 357, endPoint y: 165, distance: 94.9
click at [357, 165] on div "ID do usuário 226723633 Person ID ee2419a88dfbf2217068fc7ebfbe87ba Data de regi…" at bounding box center [383, 251] width 253 height 257
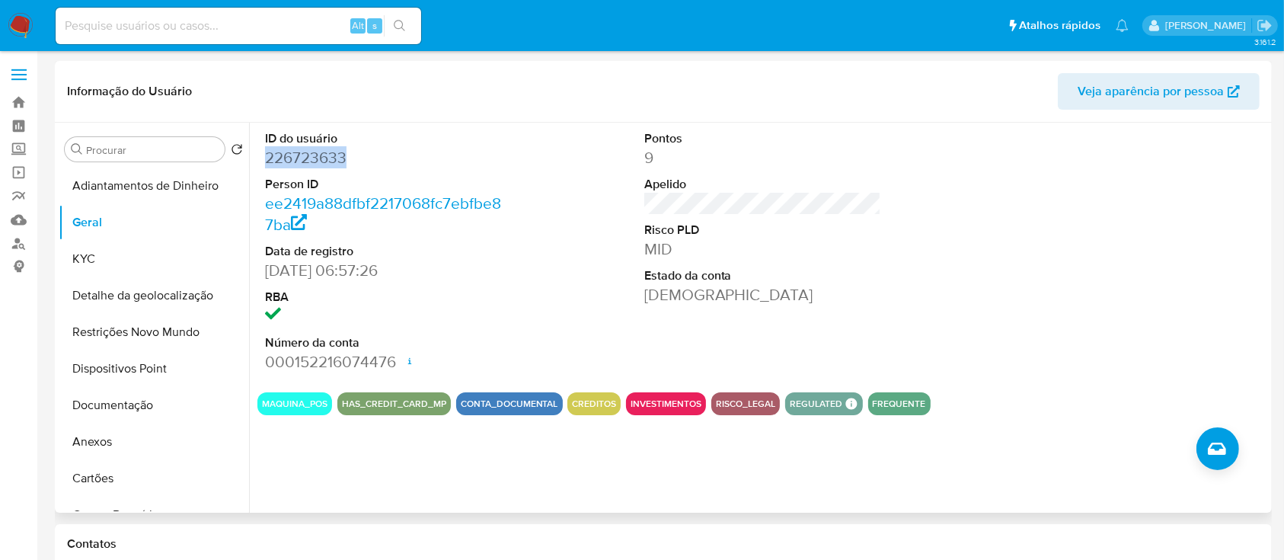
copy dd "226723633"
click at [112, 265] on button "KYC" at bounding box center [148, 259] width 178 height 37
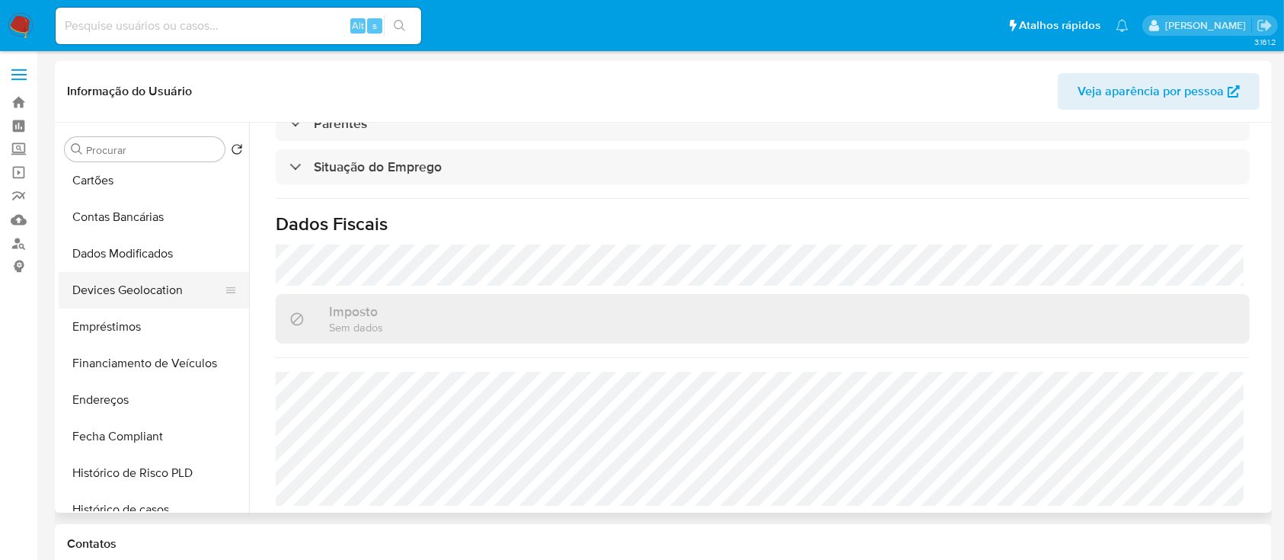
scroll to position [406, 0]
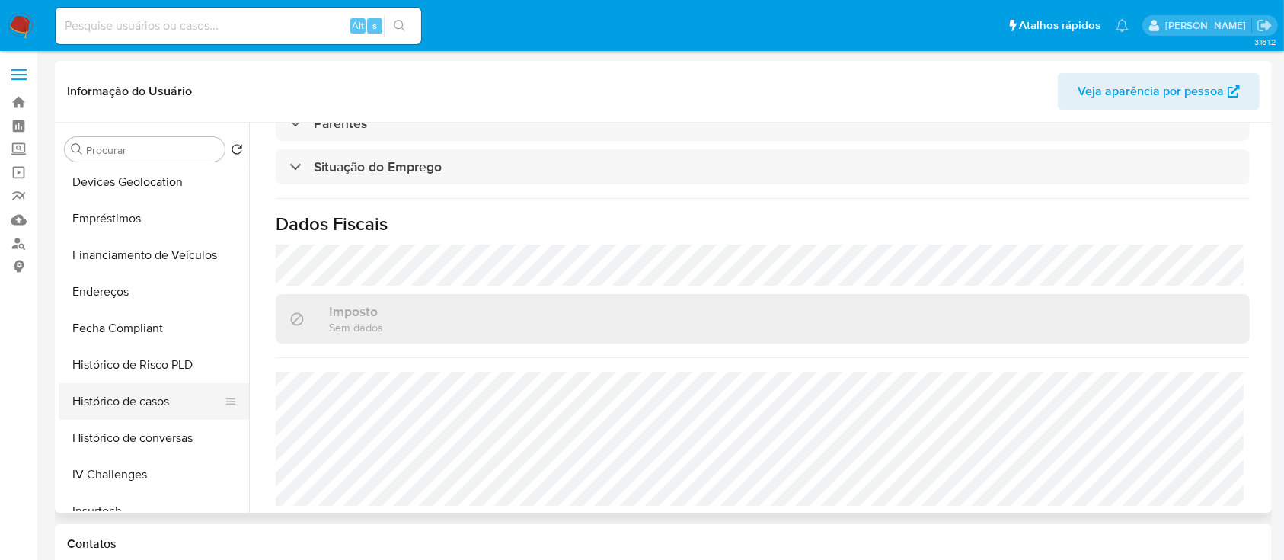
click at [140, 391] on button "Histórico de casos" at bounding box center [148, 401] width 178 height 37
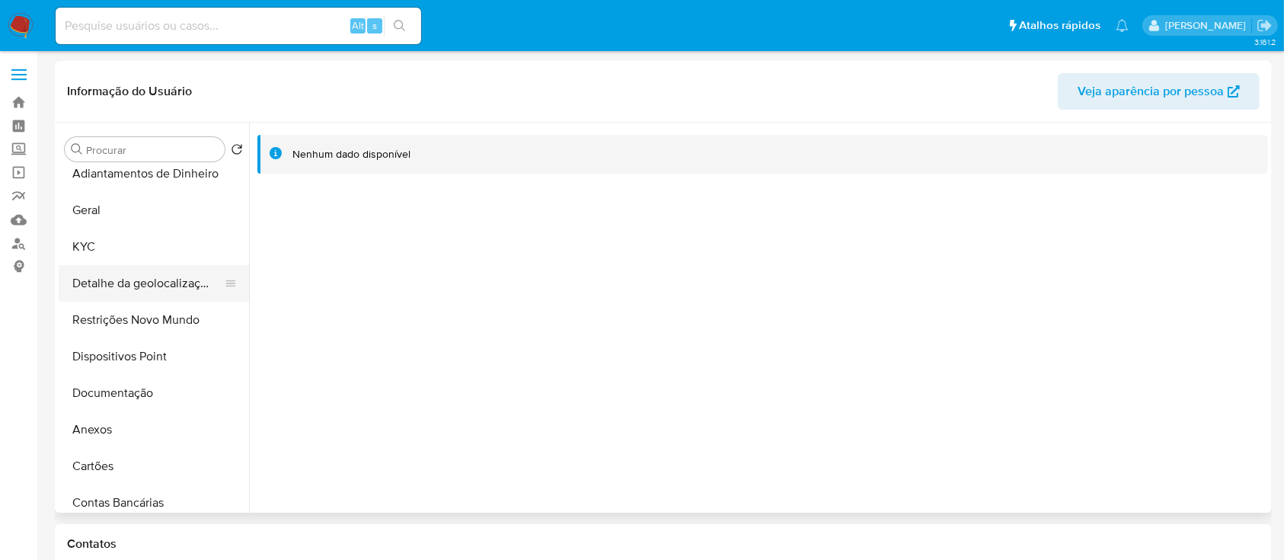
scroll to position [0, 0]
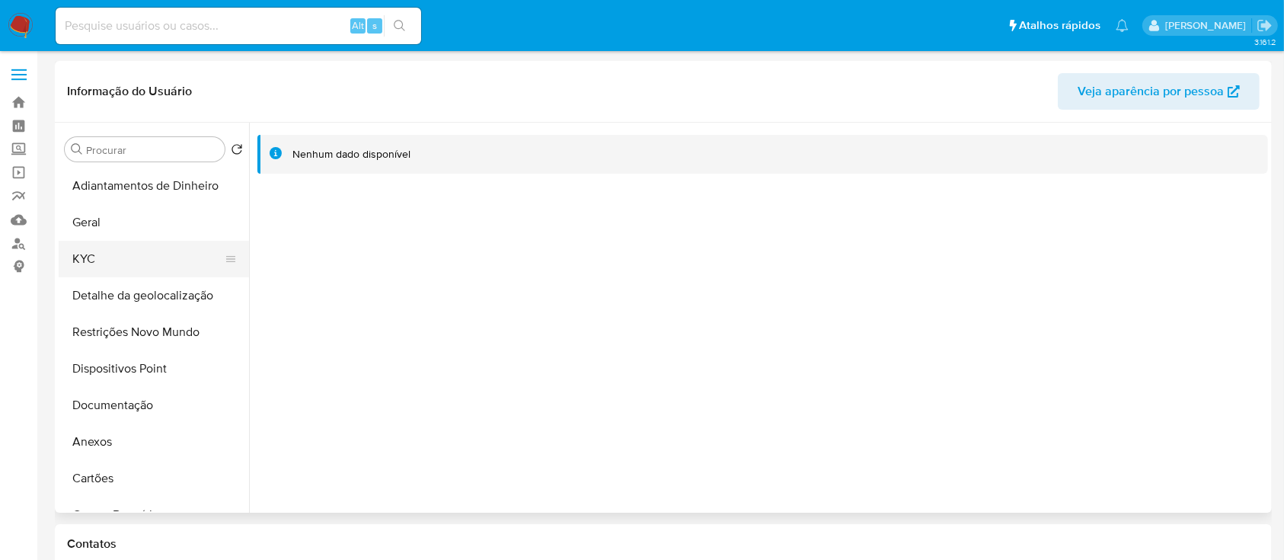
drag, startPoint x: 104, startPoint y: 257, endPoint x: 177, endPoint y: 266, distance: 73.6
click at [105, 257] on button "KYC" at bounding box center [148, 259] width 178 height 37
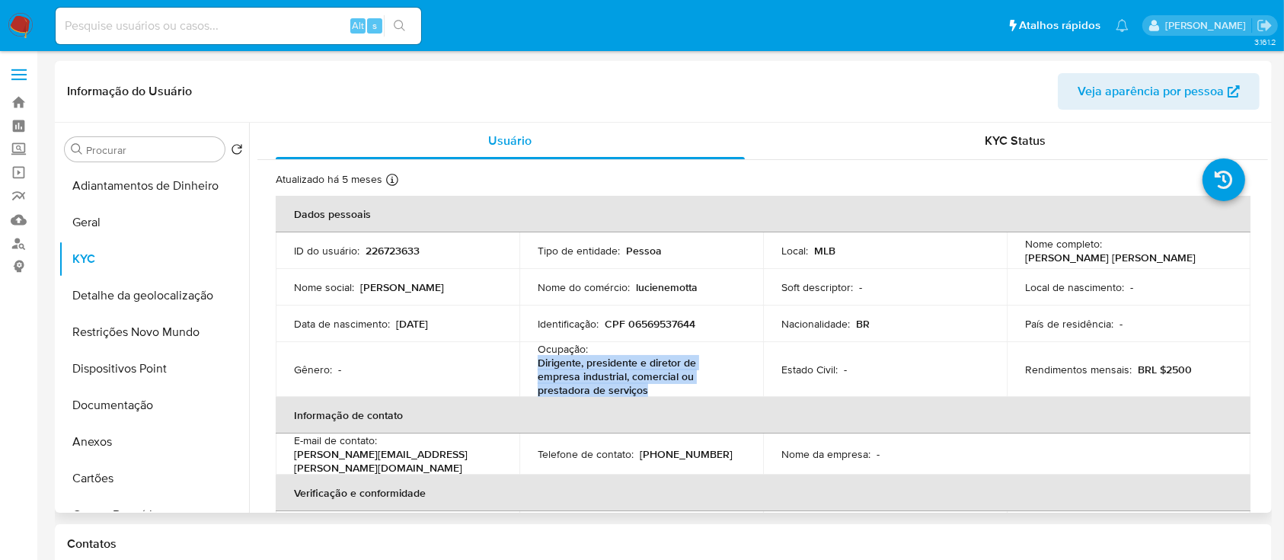
drag, startPoint x: 654, startPoint y: 389, endPoint x: 537, endPoint y: 364, distance: 119.9
click at [538, 363] on p "Dirigente, presidente e diretor de empresa industrial, comercial ou prestadora …" at bounding box center [638, 376] width 201 height 41
copy p "Dirigente, presidente e diretor de empresa industrial, comercial ou prestadora …"
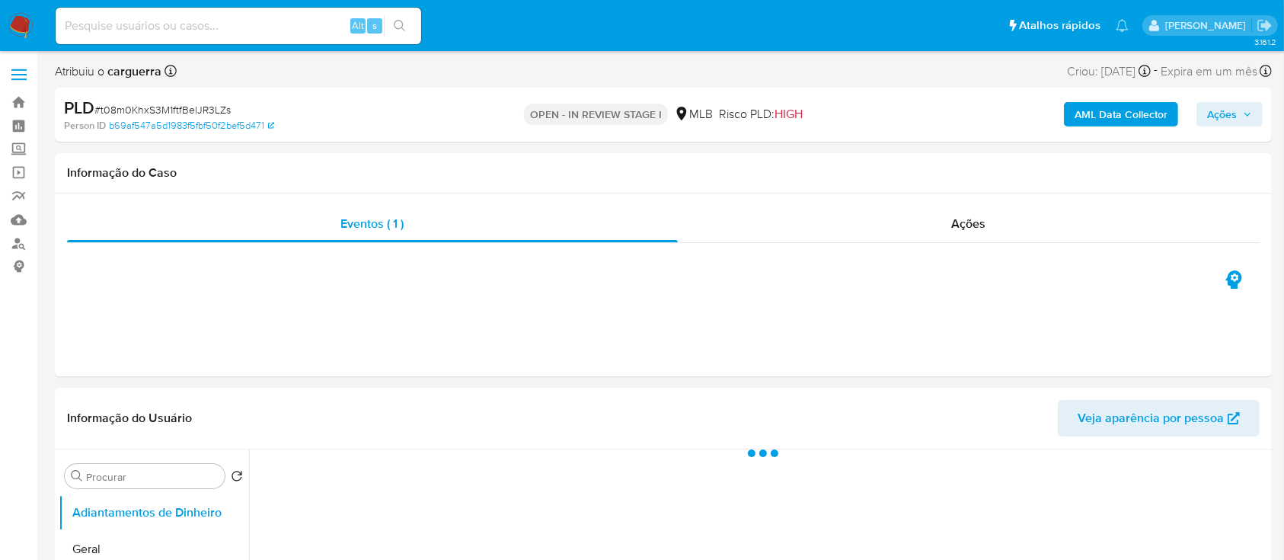
select select "10"
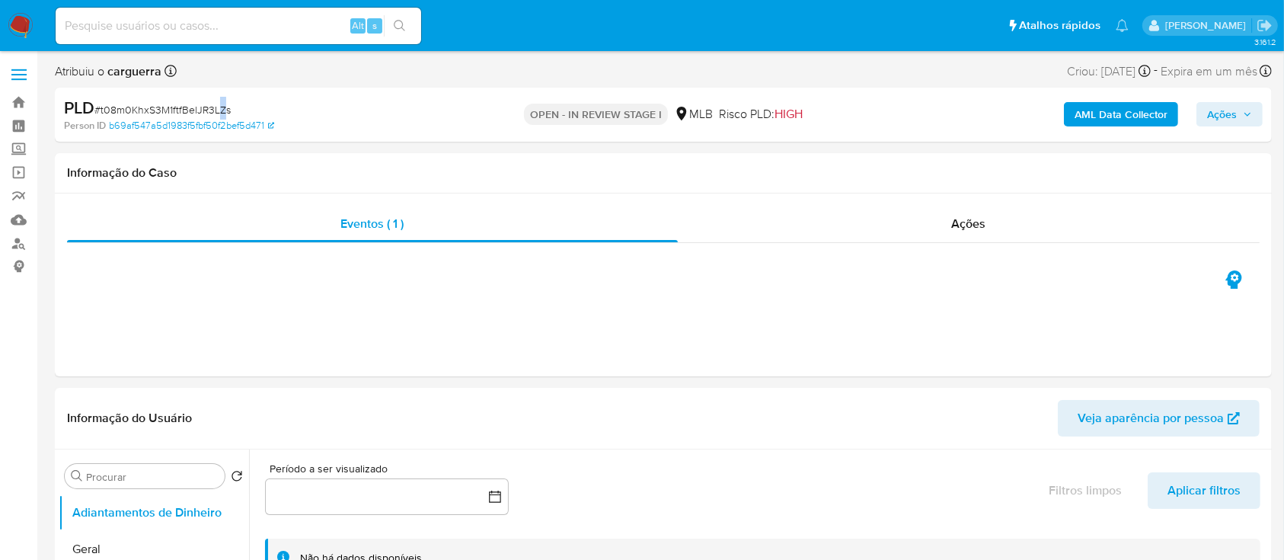
drag, startPoint x: 222, startPoint y: 109, endPoint x: 222, endPoint y: 117, distance: 8.4
click at [215, 114] on span "# t08m0KhxS3M1ftfBelJR3LZs" at bounding box center [162, 109] width 136 height 15
drag, startPoint x: 232, startPoint y: 113, endPoint x: 99, endPoint y: 118, distance: 133.3
click at [99, 117] on div "PLD # t08m0KhxS3M1ftfBelJR3LZs" at bounding box center [261, 108] width 394 height 23
copy span "t08m0KhxS3M1ftfBelJR3LZs"
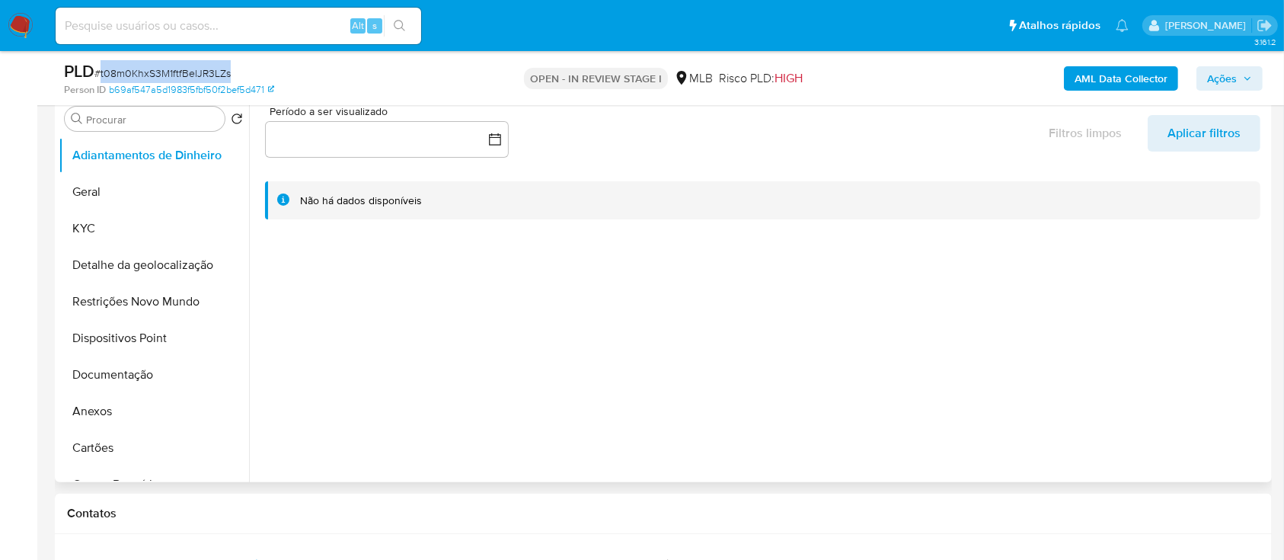
scroll to position [305, 0]
click at [93, 192] on button "Geral" at bounding box center [148, 190] width 178 height 37
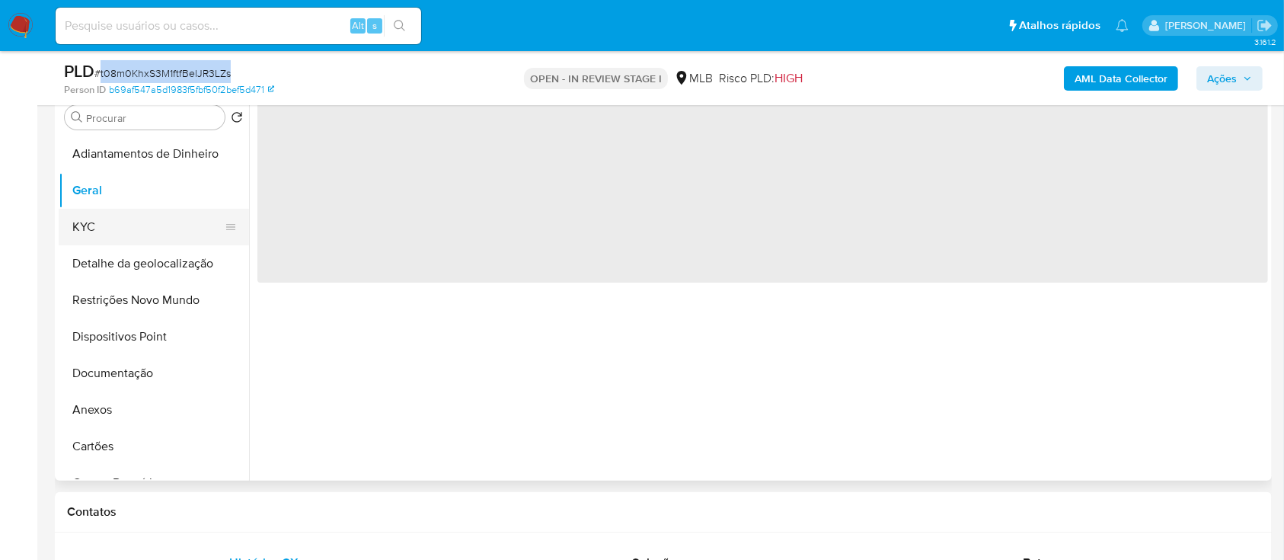
click at [104, 228] on button "KYC" at bounding box center [148, 227] width 178 height 37
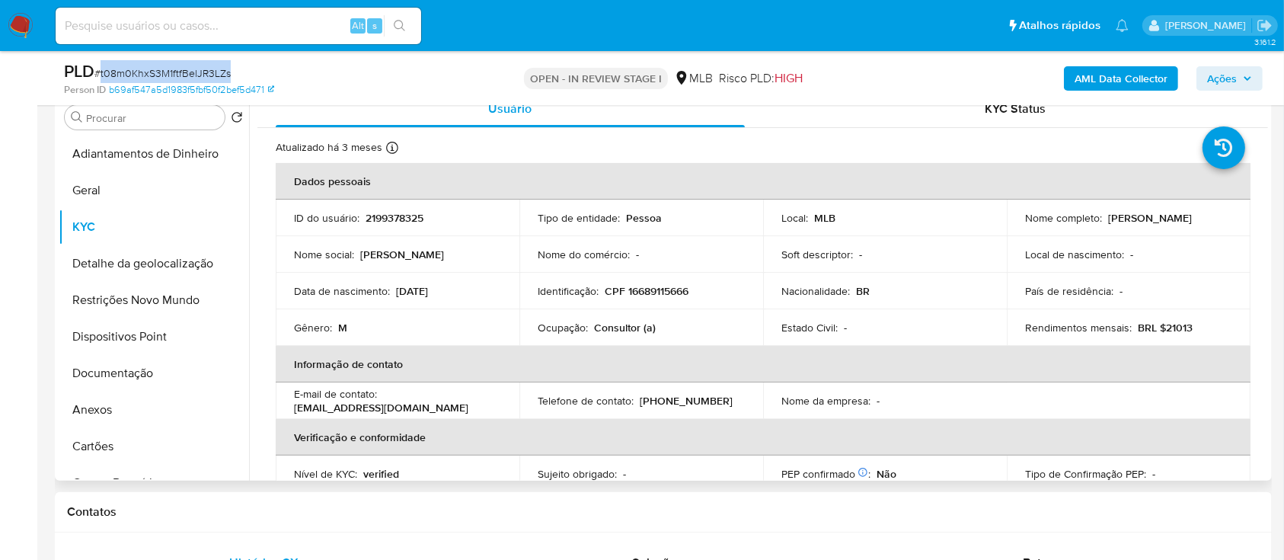
drag, startPoint x: 460, startPoint y: 299, endPoint x: 399, endPoint y: 292, distance: 61.4
click at [395, 292] on td "Data de nascimento : 20/08/2008" at bounding box center [398, 291] width 244 height 37
copy p "20/08/2008"
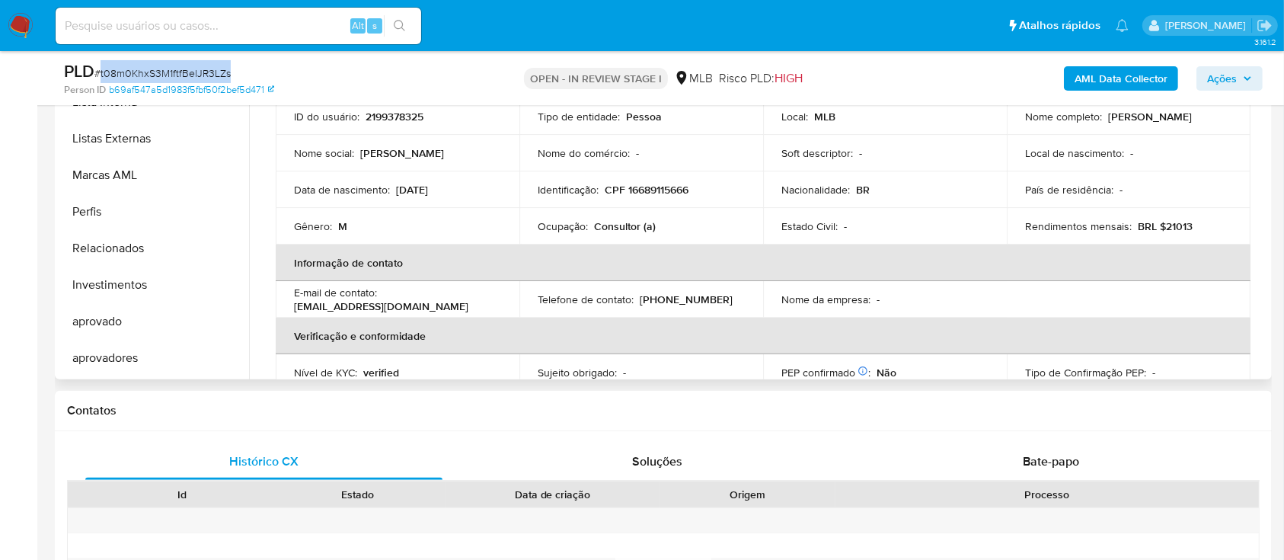
scroll to position [790, 0]
click at [168, 143] on button "Marcas AML" at bounding box center [148, 140] width 178 height 37
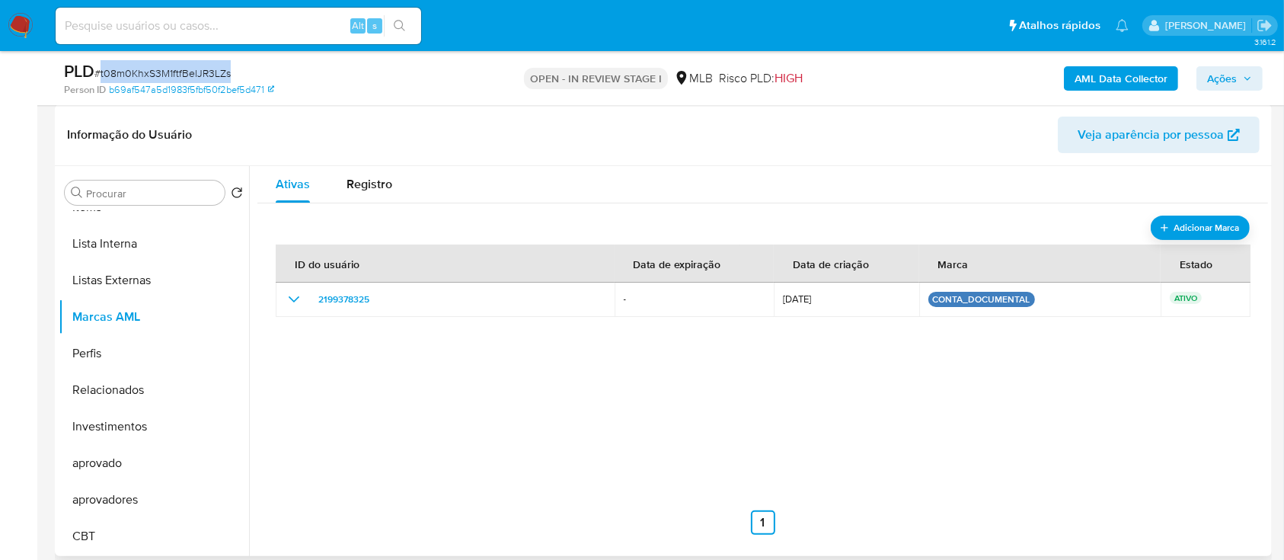
scroll to position [203, 0]
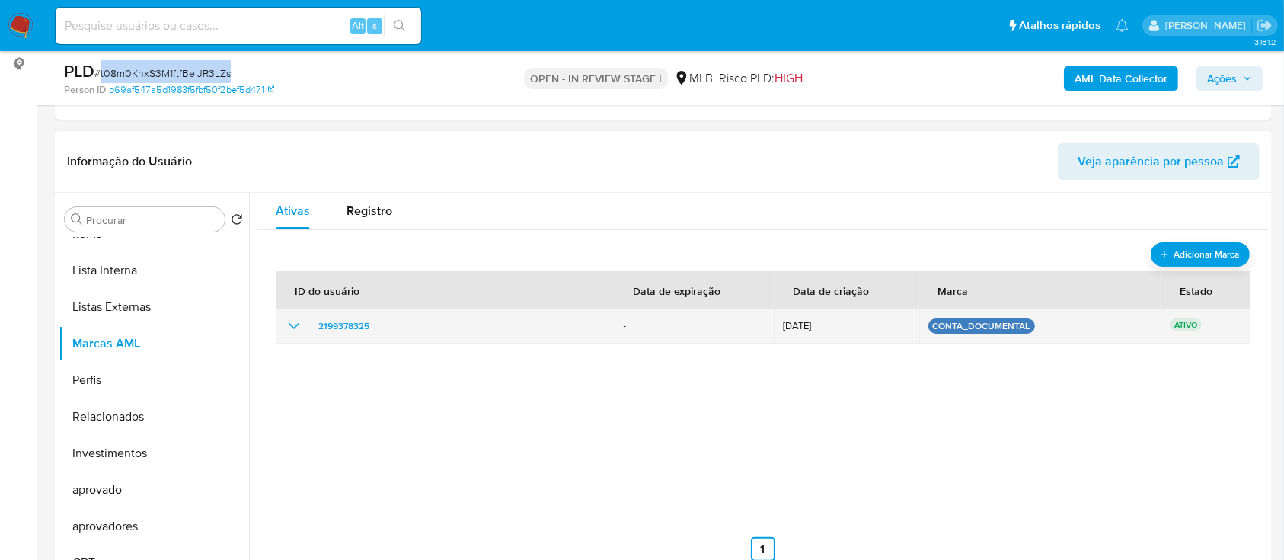
click at [292, 321] on icon "show_hidden_detail_by_id_2199378325" at bounding box center [294, 326] width 18 height 18
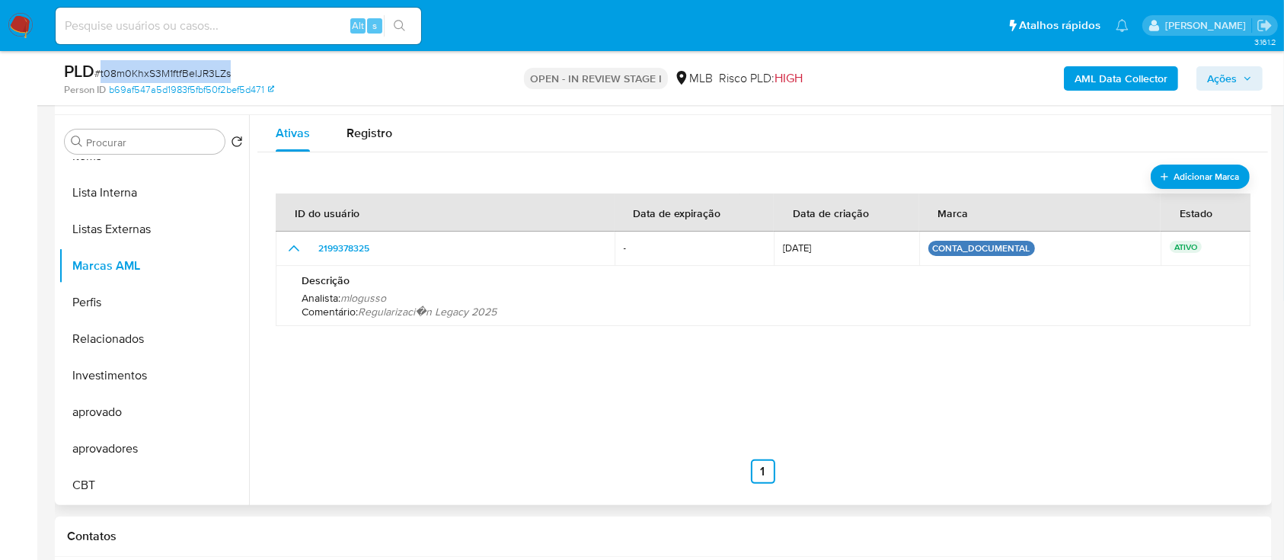
scroll to position [406, 0]
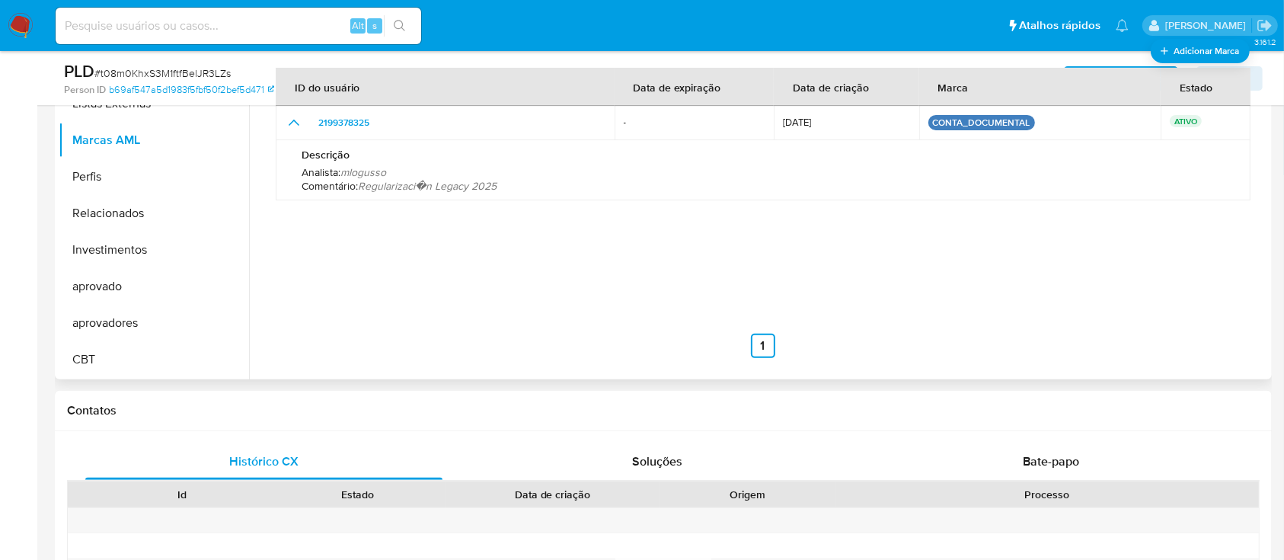
click at [1195, 356] on ul "Anterior 1 Siguiente" at bounding box center [763, 345] width 974 height 24
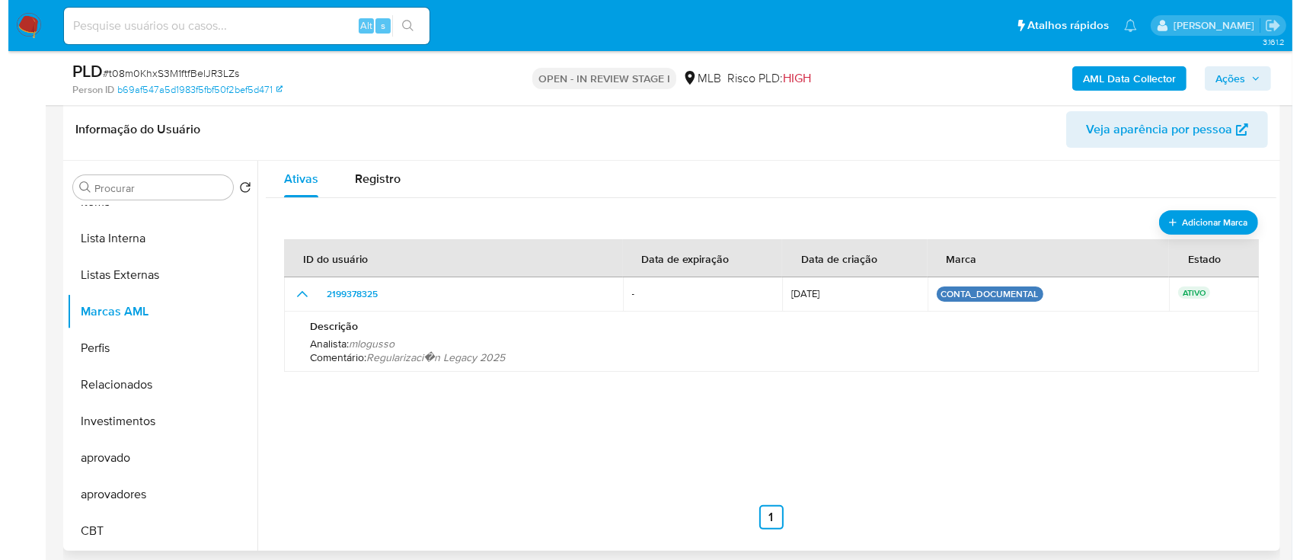
scroll to position [203, 0]
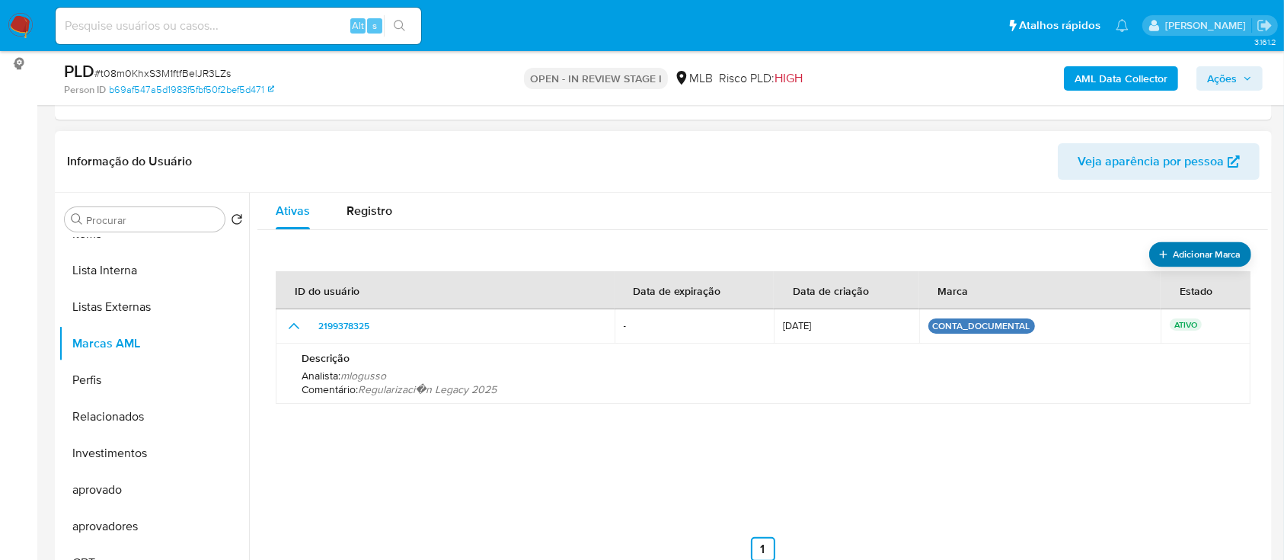
click at [1187, 254] on span "Adicionar Marca" at bounding box center [1207, 253] width 68 height 19
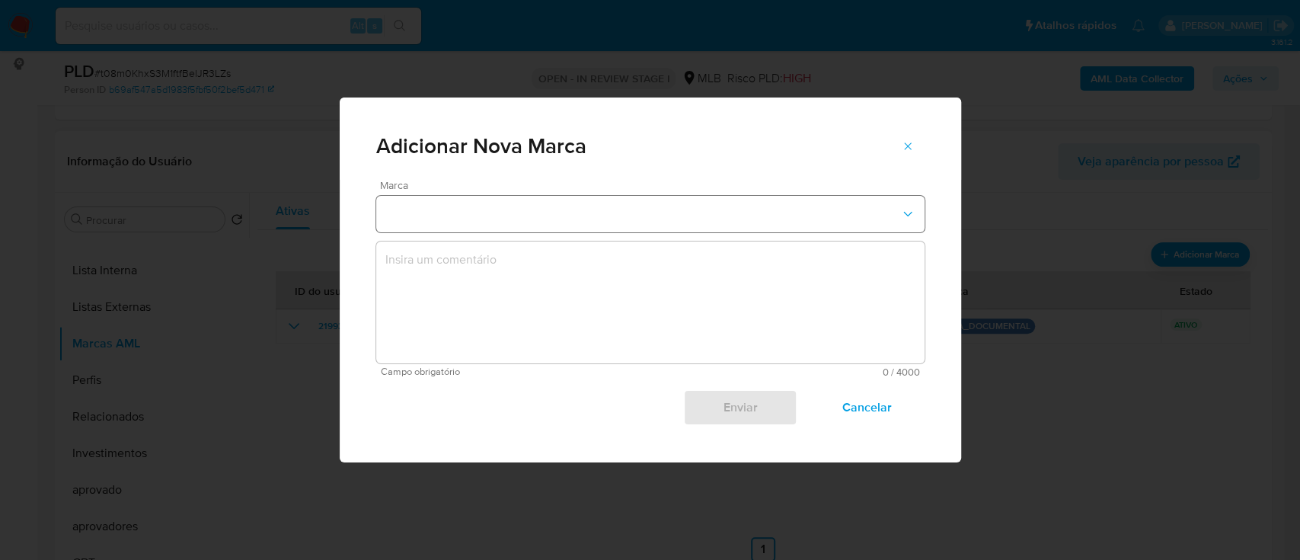
click at [883, 221] on button "marks-modal" at bounding box center [650, 214] width 548 height 37
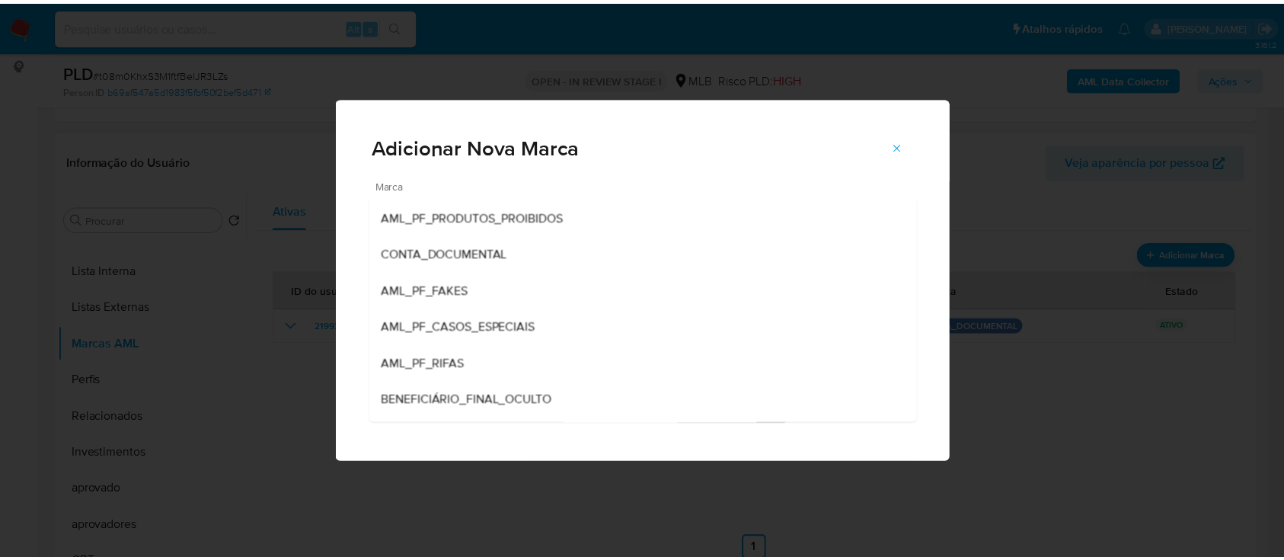
scroll to position [0, 0]
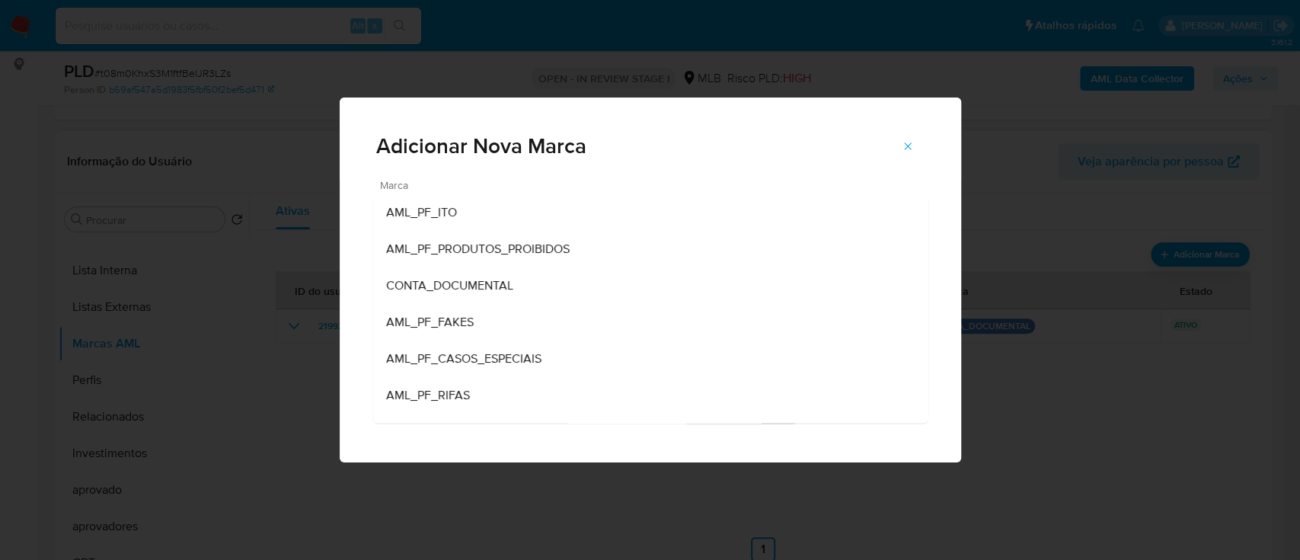
click at [528, 216] on div "AML_PF_ITO" at bounding box center [645, 212] width 521 height 37
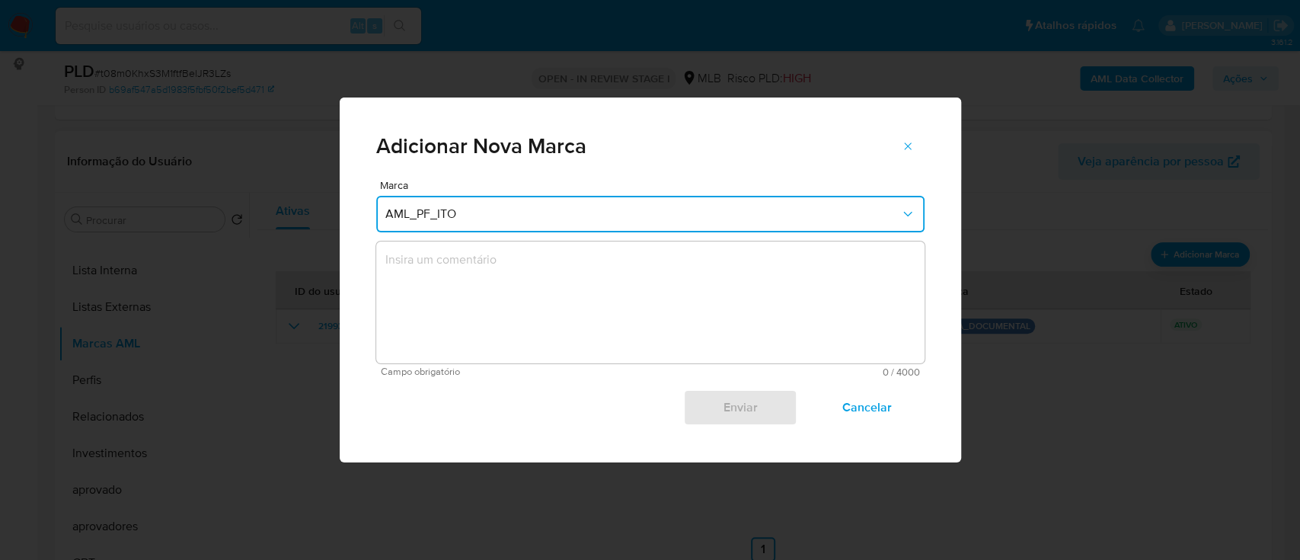
click at [825, 285] on textarea "marks-modal" at bounding box center [650, 302] width 548 height 122
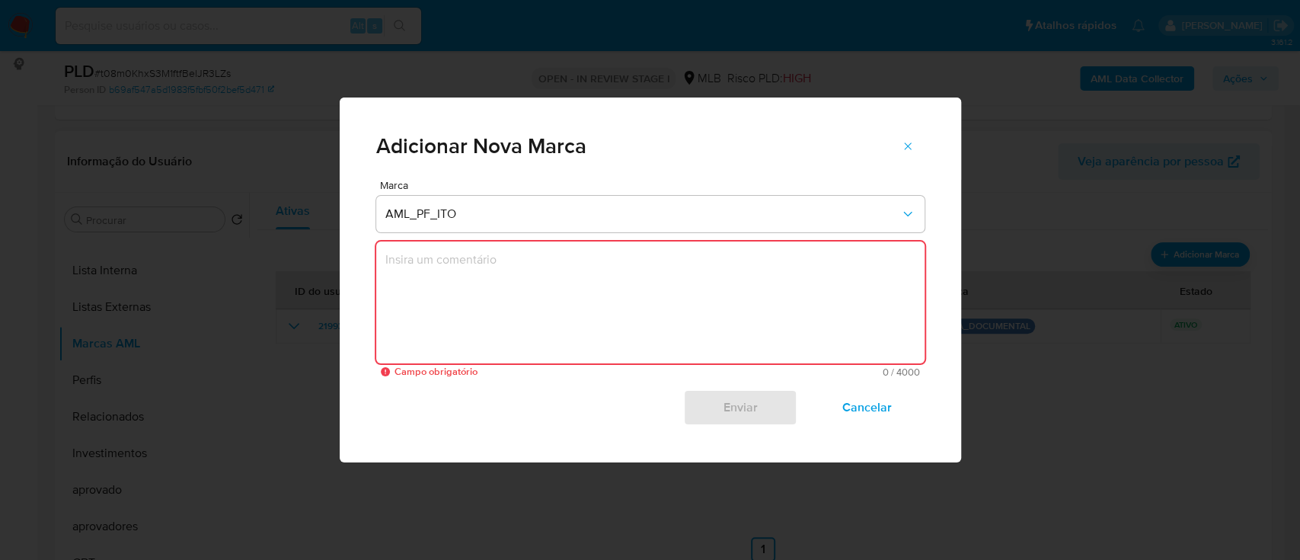
click at [512, 260] on textarea "marks-modal" at bounding box center [650, 302] width 548 height 122
paste textarea "CUST ID: 2199378325 Casuística: Menor de Idade Volume Operado Análise:R$ 87.509…"
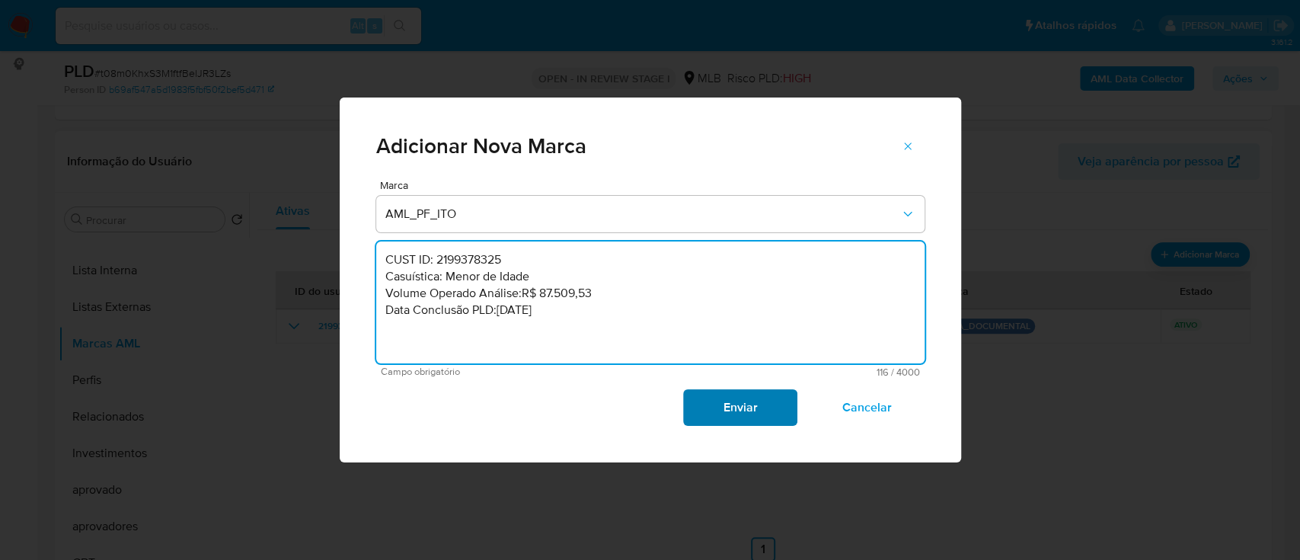
type textarea "CUST ID: 2199378325 Casuística: Menor de Idade Volume Operado Análise:R$ 87.509…"
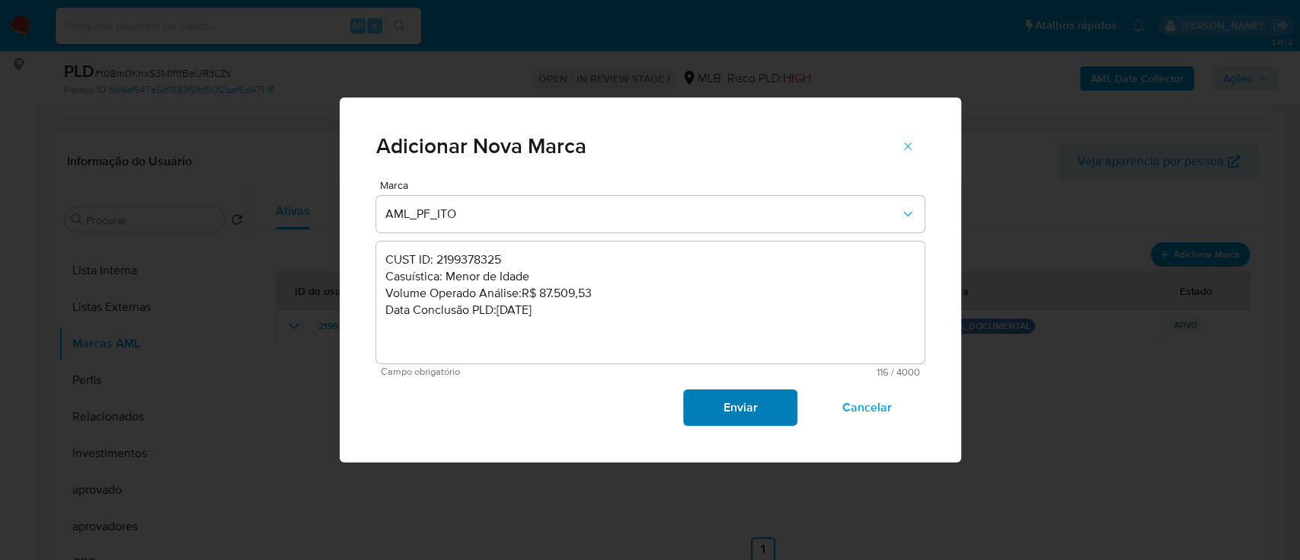
click at [728, 414] on span "Enviar" at bounding box center [740, 408] width 75 height 34
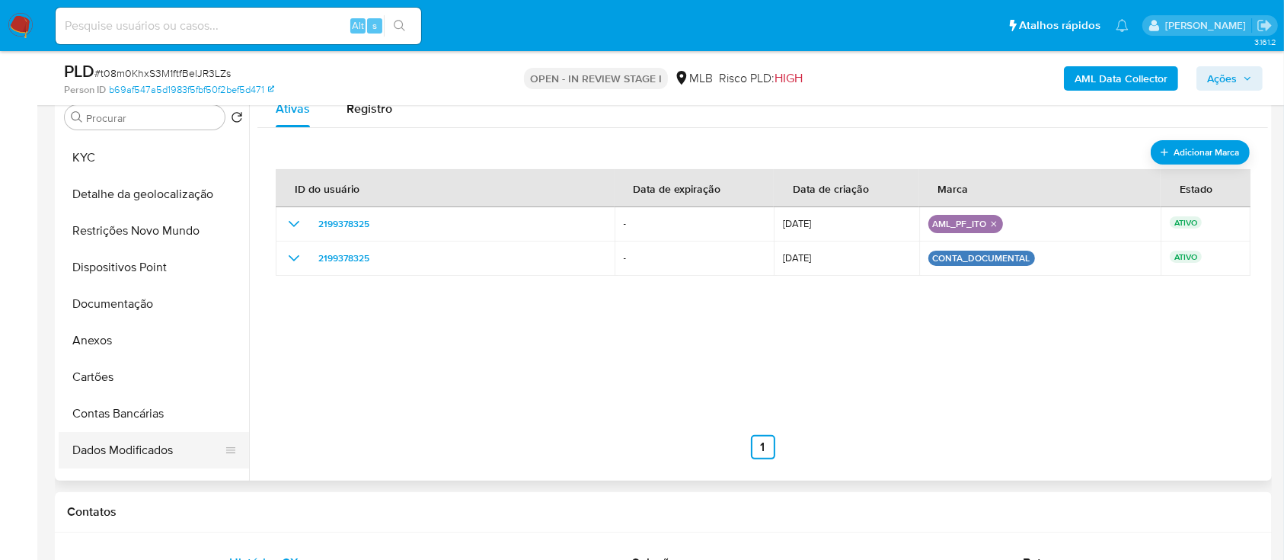
scroll to position [101, 0]
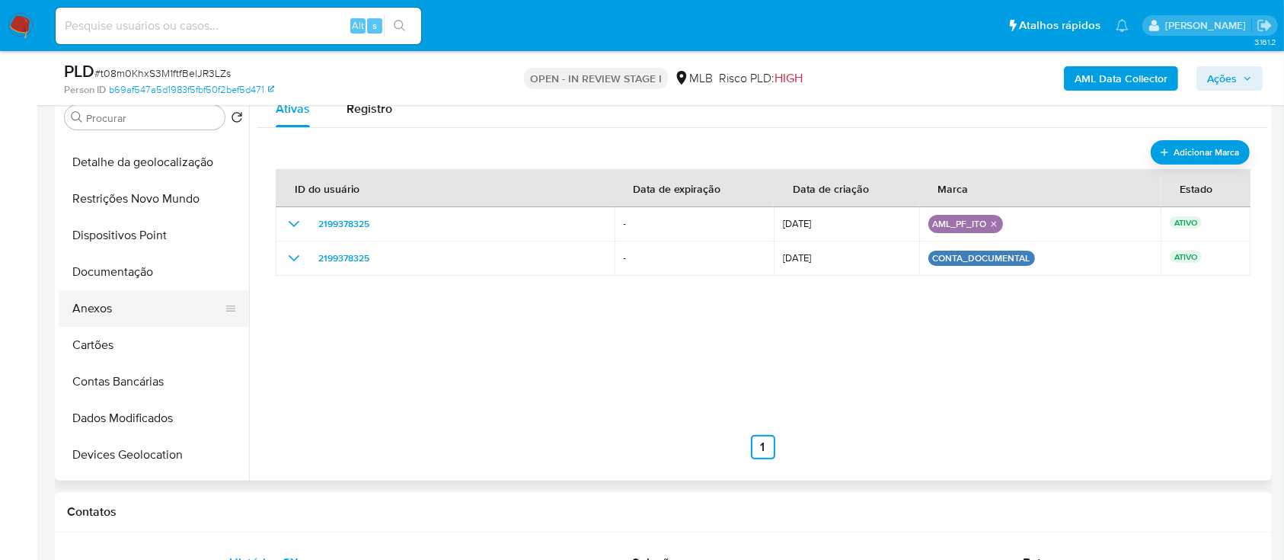
click at [116, 307] on button "Anexos" at bounding box center [148, 308] width 178 height 37
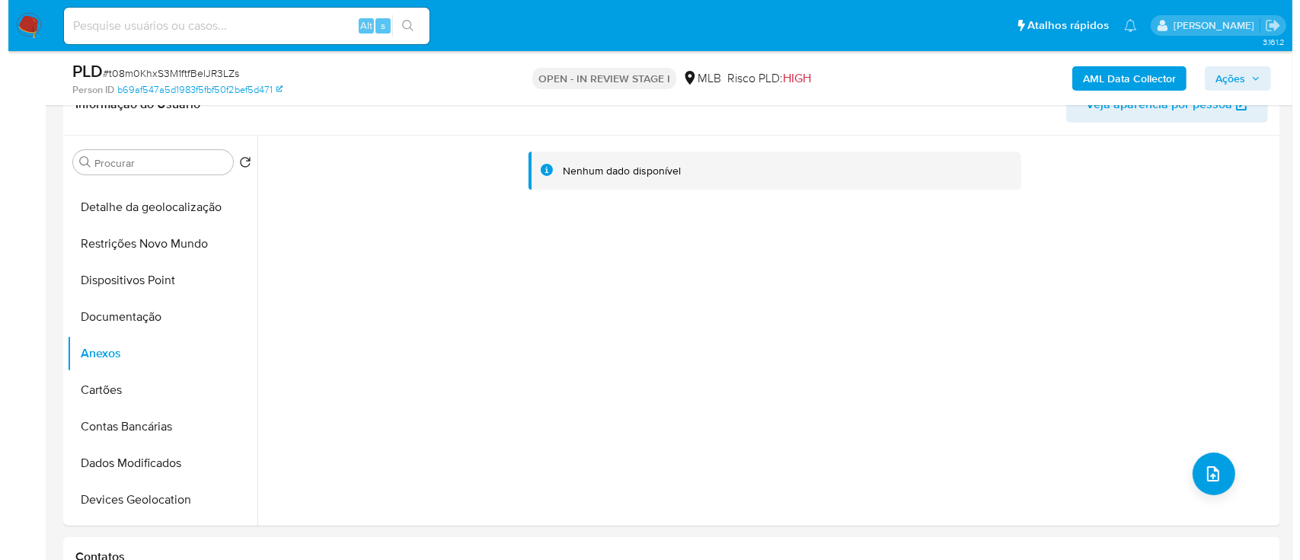
scroll to position [305, 0]
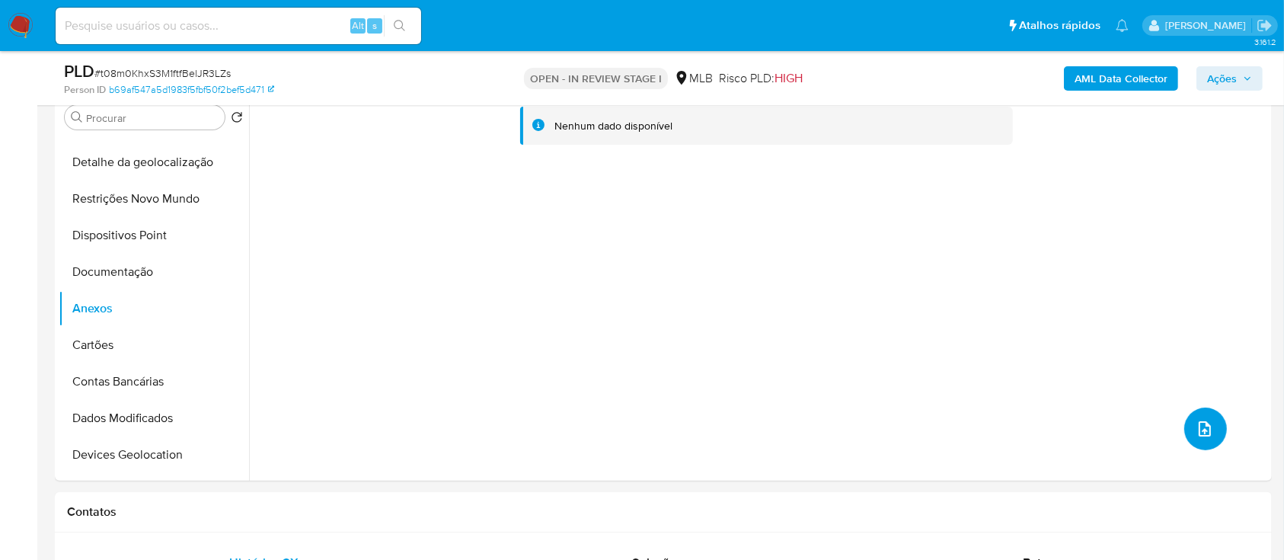
click at [1200, 425] on icon "upload-file" at bounding box center [1204, 429] width 18 height 18
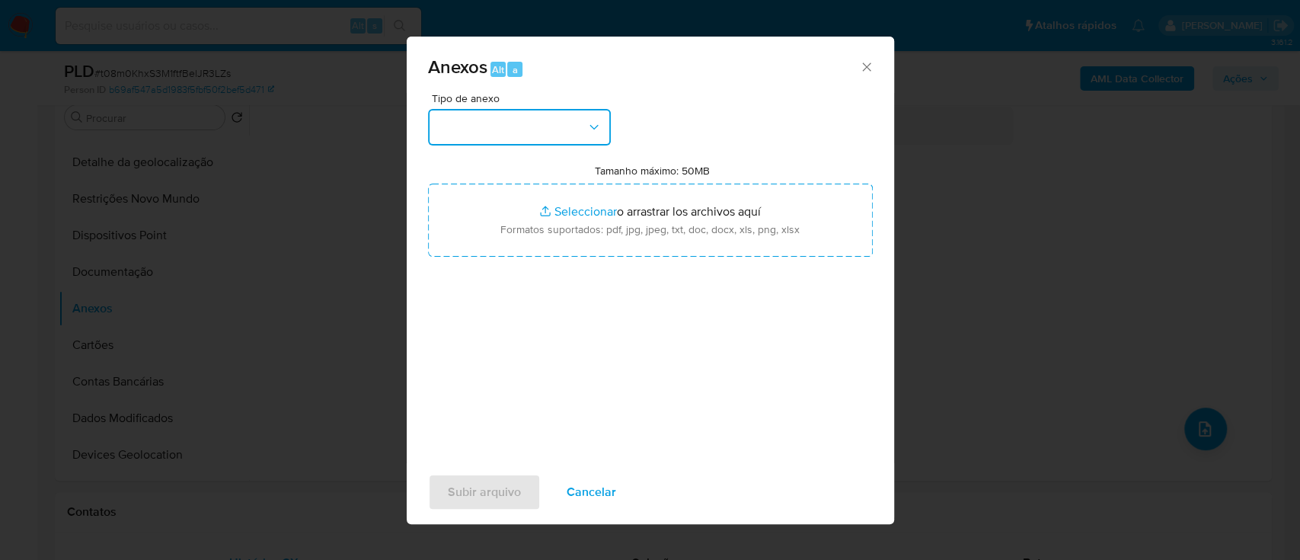
click at [487, 143] on button "button" at bounding box center [519, 127] width 183 height 37
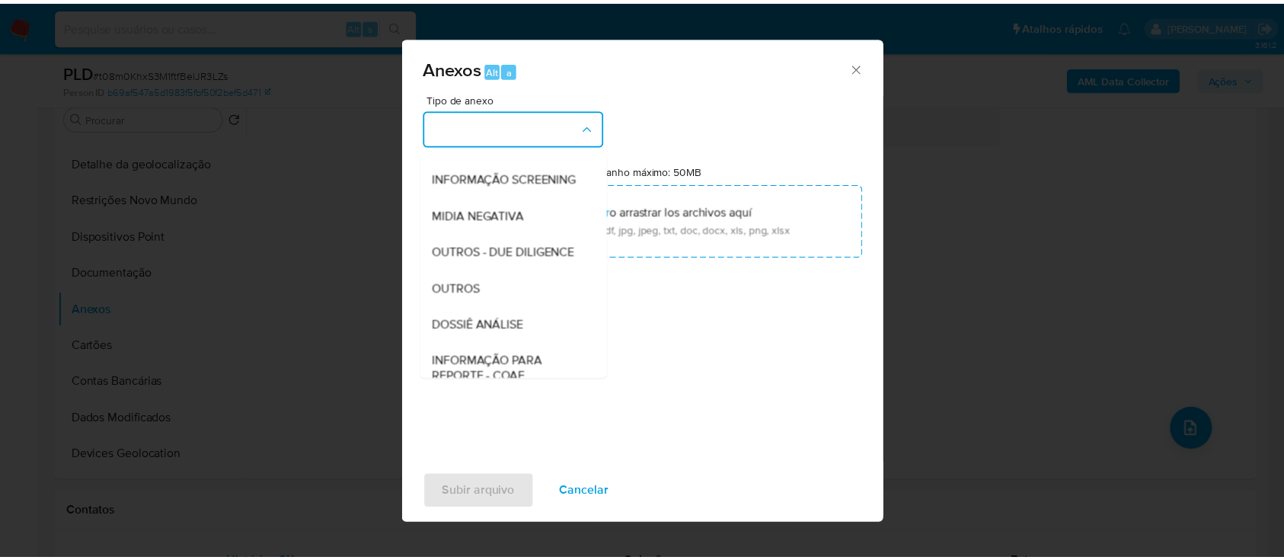
scroll to position [203, 0]
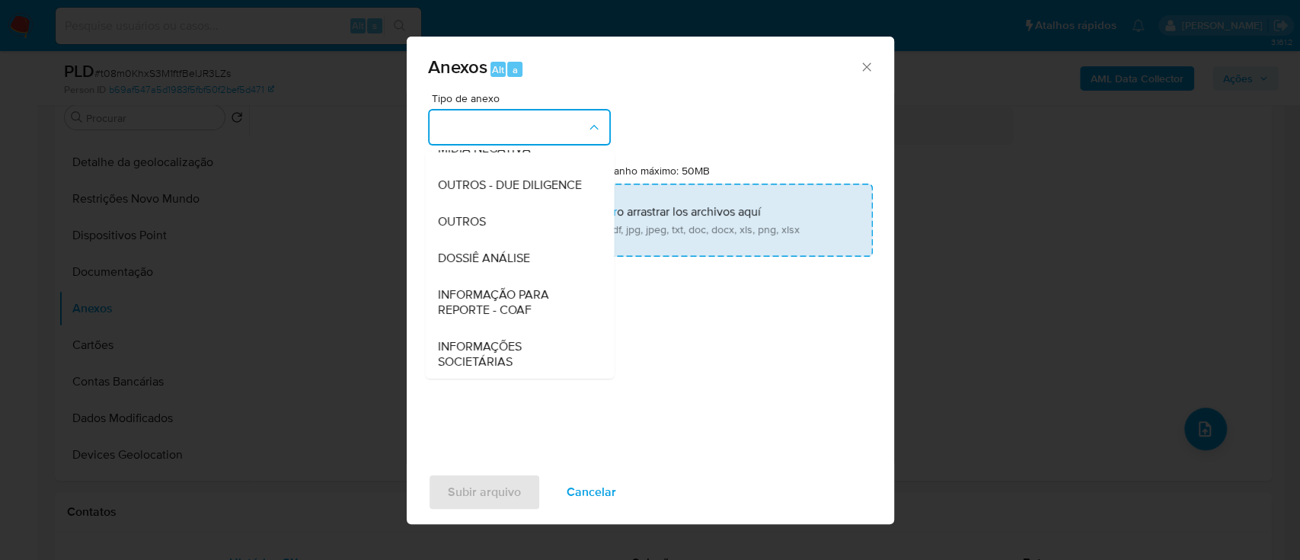
click at [481, 240] on div "OUTROS" at bounding box center [514, 221] width 155 height 37
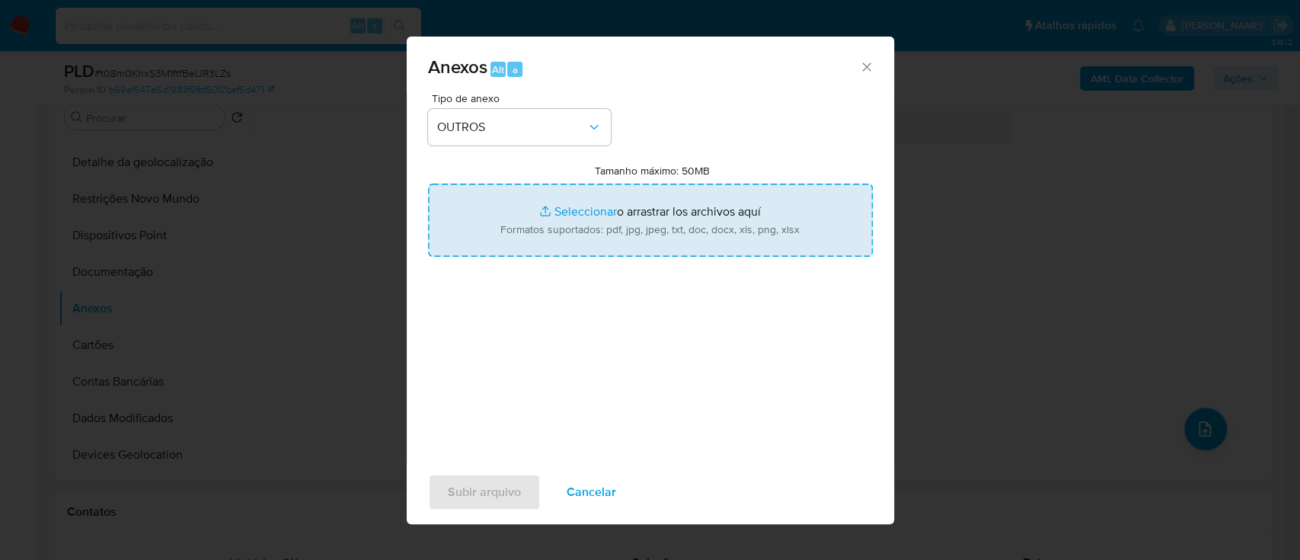
click at [567, 204] on input "Tamanho máximo: 50MB Seleccionar archivos" at bounding box center [650, 219] width 445 height 73
type input "C:\fakepath\Mulan 2199378325_2025_09_26_14_33_39.xlsx"
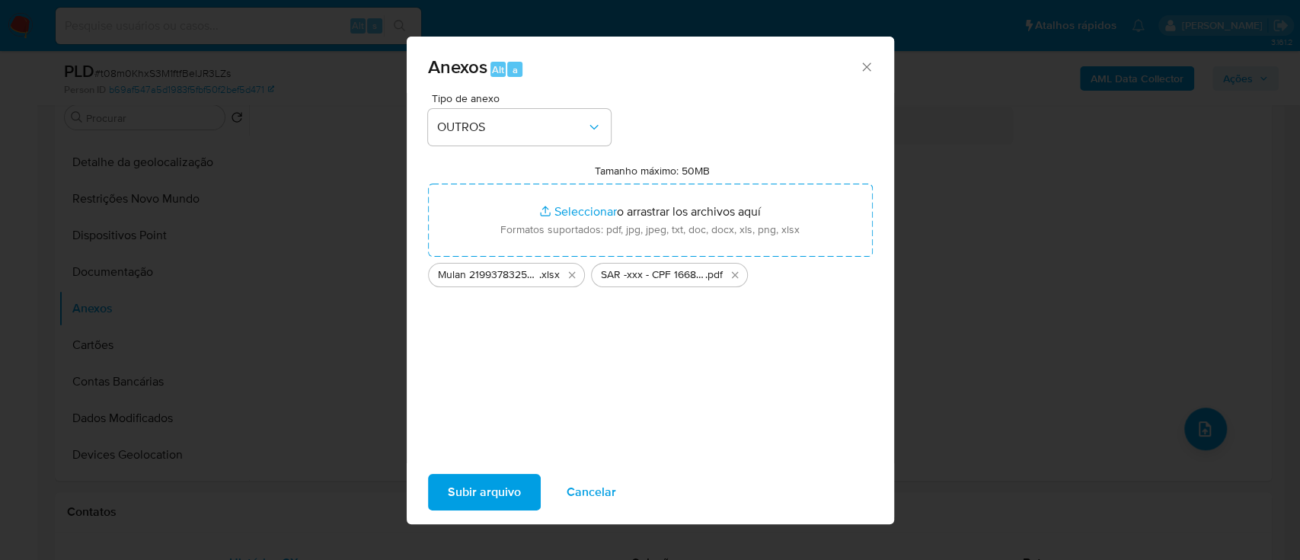
click at [490, 483] on span "Subir arquivo" at bounding box center [484, 492] width 73 height 34
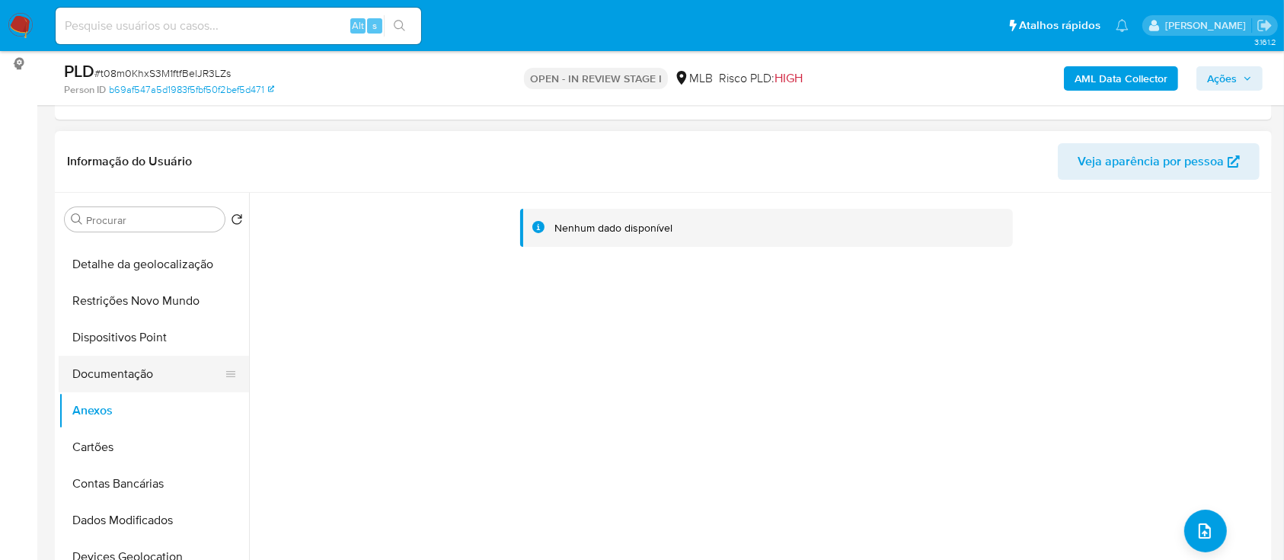
drag, startPoint x: 115, startPoint y: 376, endPoint x: 113, endPoint y: 389, distance: 13.1
click at [114, 378] on button "Documentação" at bounding box center [148, 374] width 178 height 37
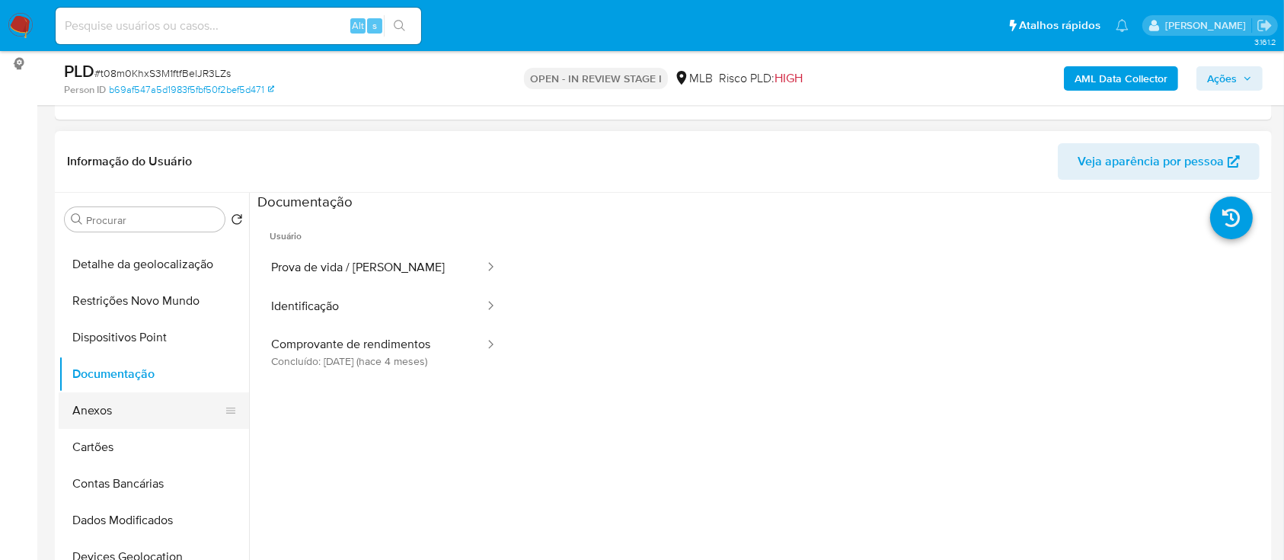
click at [107, 417] on button "Anexos" at bounding box center [148, 410] width 178 height 37
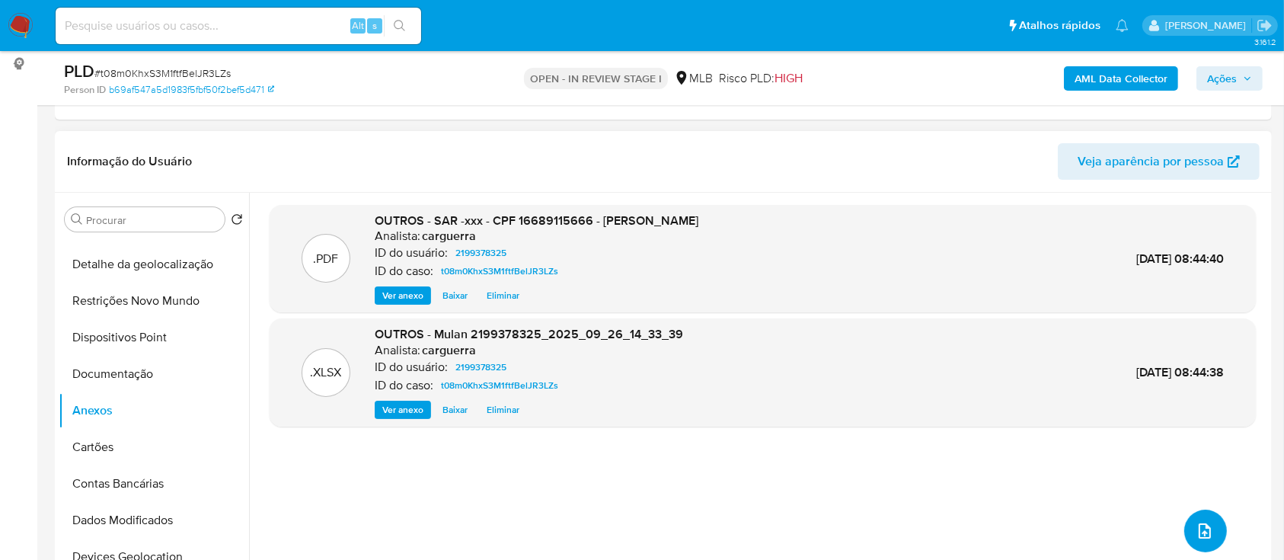
click at [1211, 530] on button "upload-file" at bounding box center [1205, 530] width 43 height 43
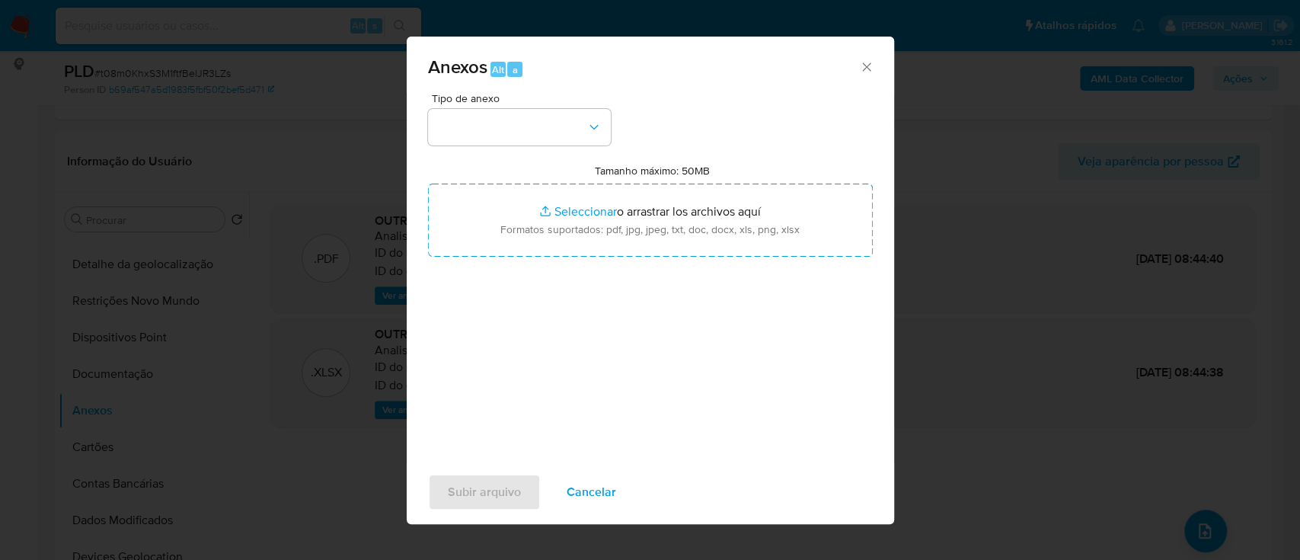
click at [991, 405] on div "Anexos Alt a Tipo de anexo Tamanho máximo: 50MB Seleccionar archivos Selecciona…" at bounding box center [650, 280] width 1300 height 560
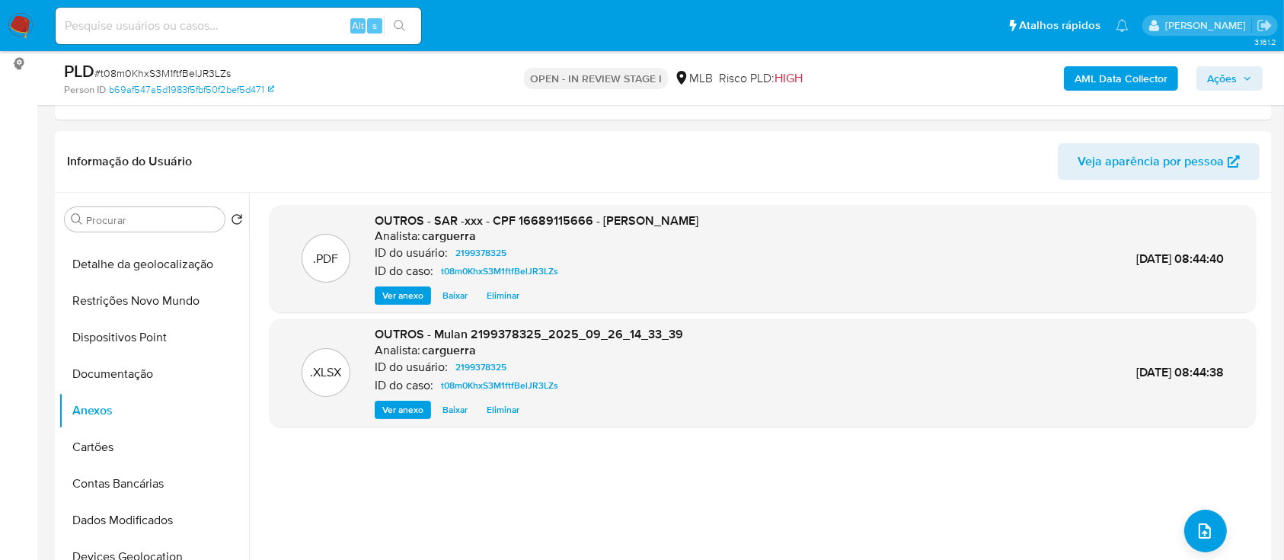
click at [1208, 81] on span "Ações" at bounding box center [1222, 78] width 30 height 24
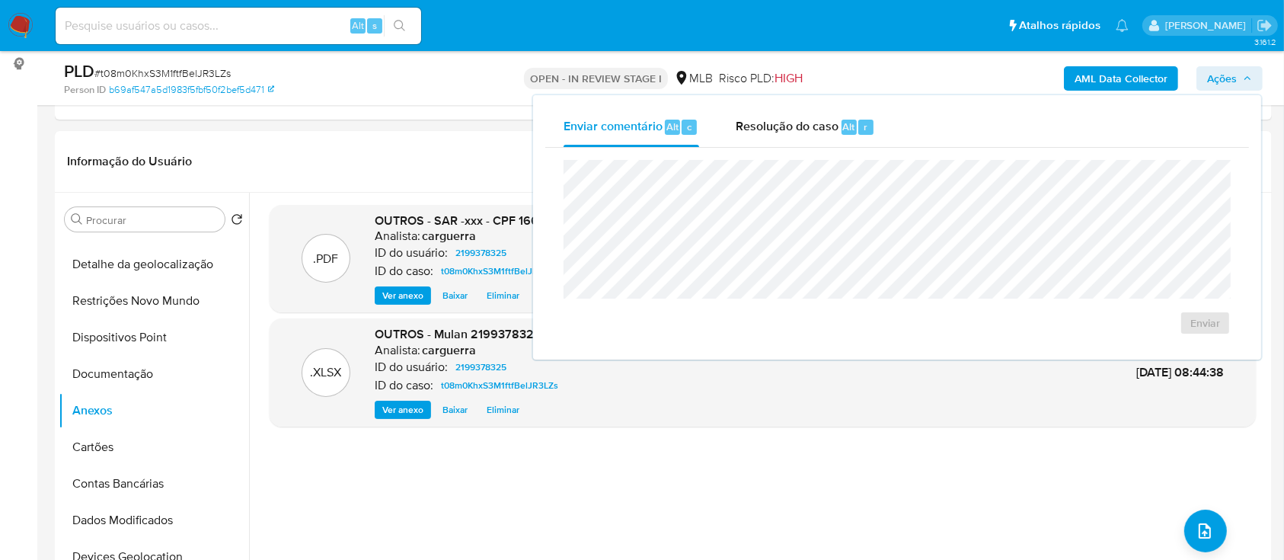
drag, startPoint x: 792, startPoint y: 131, endPoint x: 786, endPoint y: 153, distance: 22.9
click at [792, 134] on span "Resolução do caso" at bounding box center [786, 126] width 103 height 18
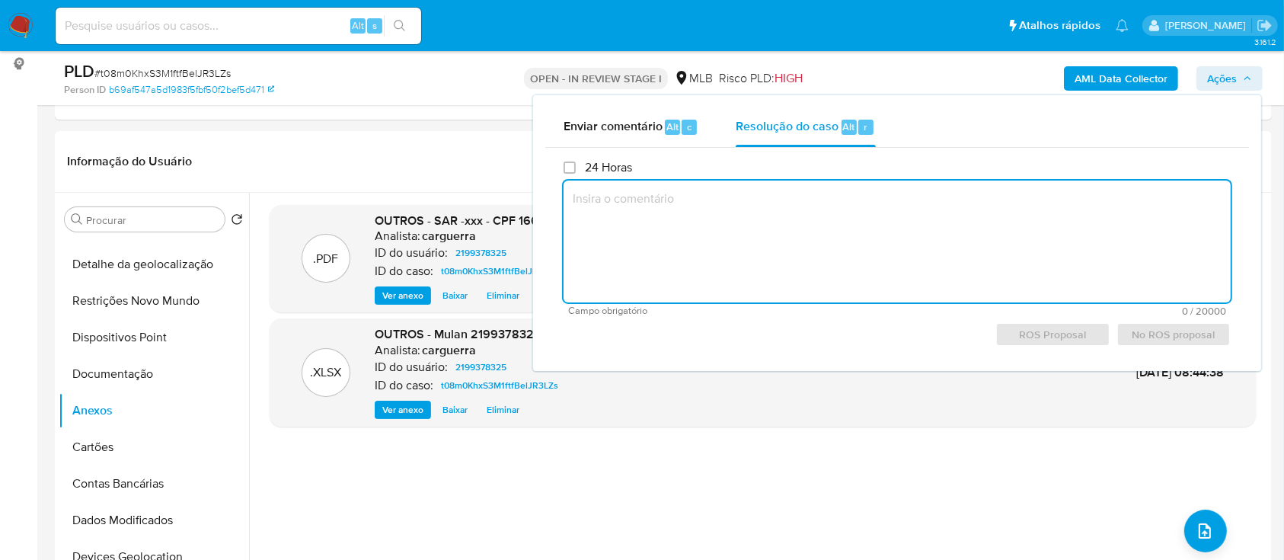
paste textarea "Fatos relevantes concluídos pelo analista: - Cliente menor de Idade (com 17 ano…"
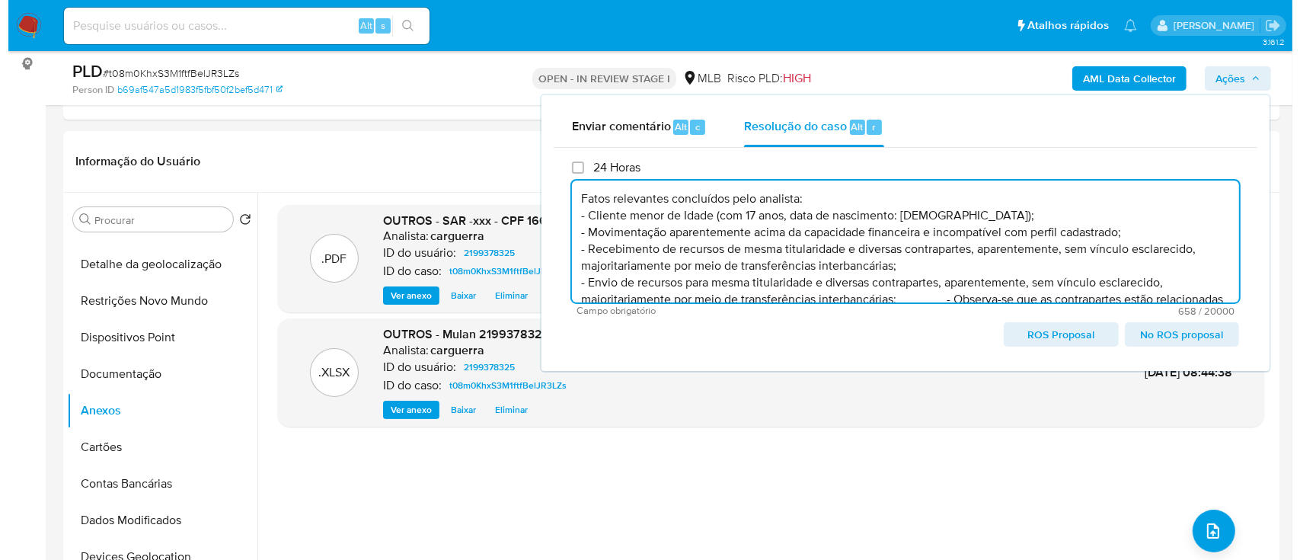
scroll to position [38, 0]
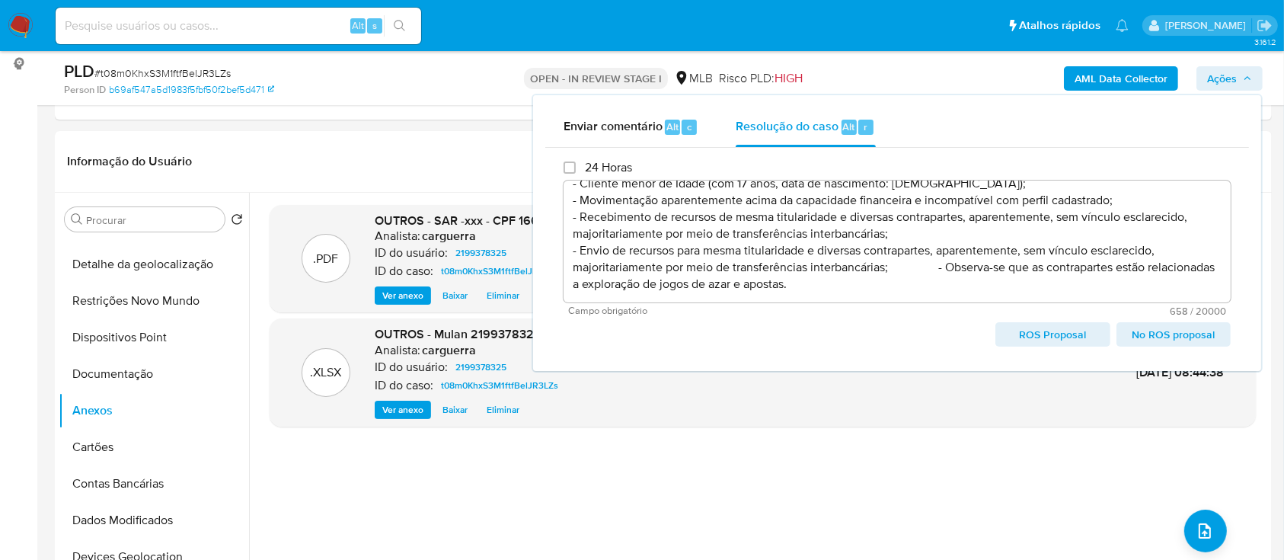
click at [1067, 340] on span "ROS Proposal" at bounding box center [1052, 334] width 93 height 21
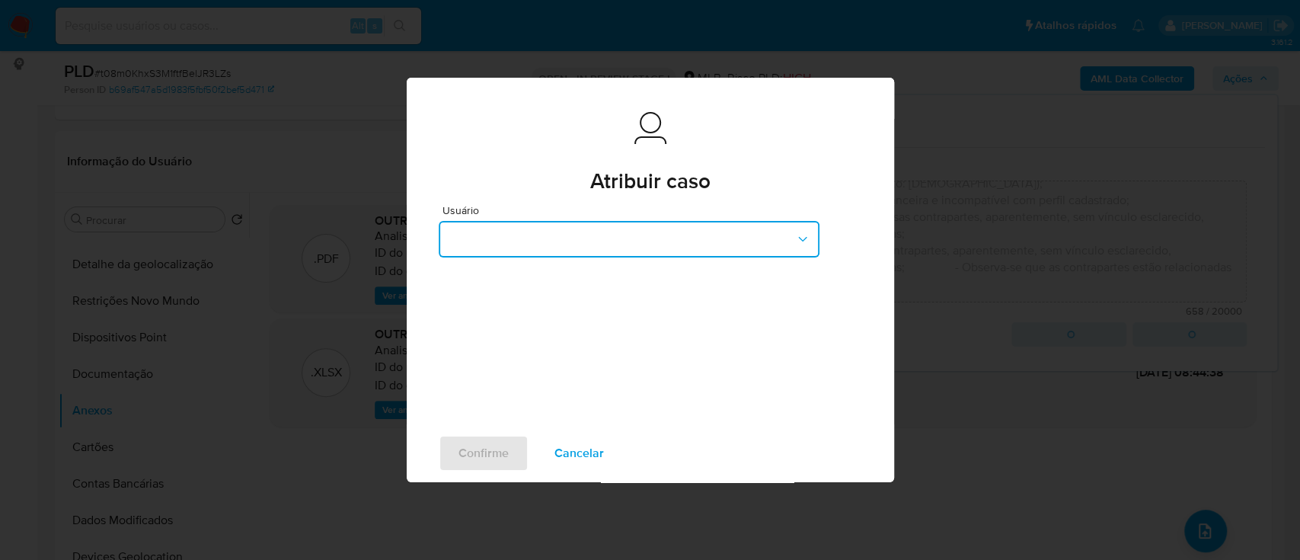
click at [778, 234] on button "button" at bounding box center [629, 239] width 381 height 37
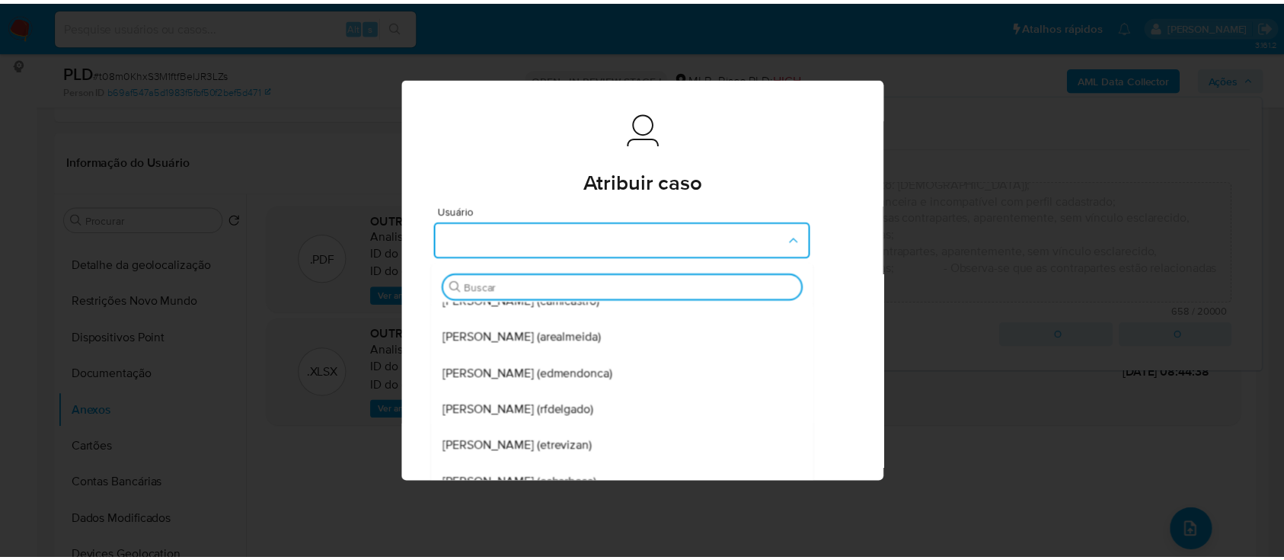
scroll to position [286, 0]
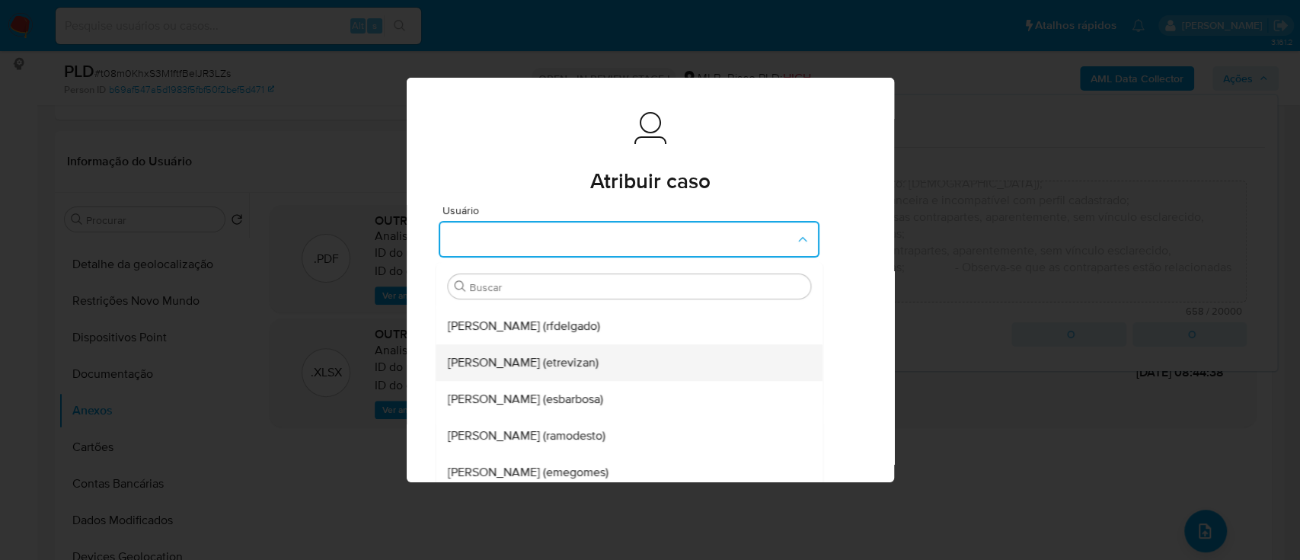
click at [608, 363] on div "Erico Trevizan (etrevizan)" at bounding box center [624, 362] width 353 height 37
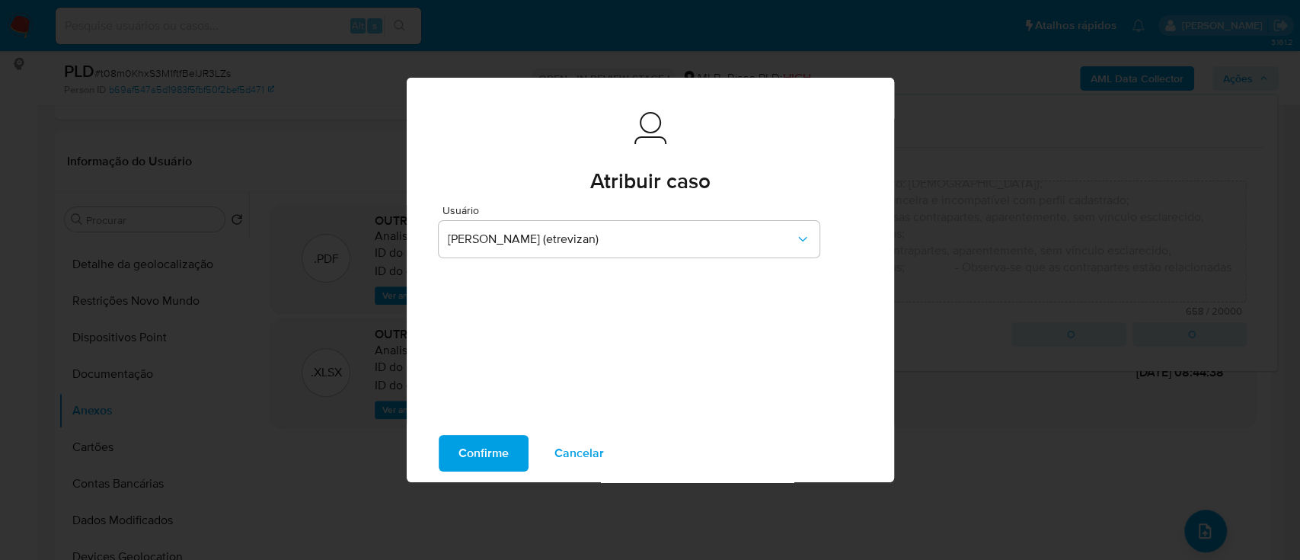
click at [464, 454] on span "Confirme" at bounding box center [483, 453] width 50 height 34
type textarea "Fatos relevantes concluídos pelo analista: - Cliente menor de Idade (com 17 ano…"
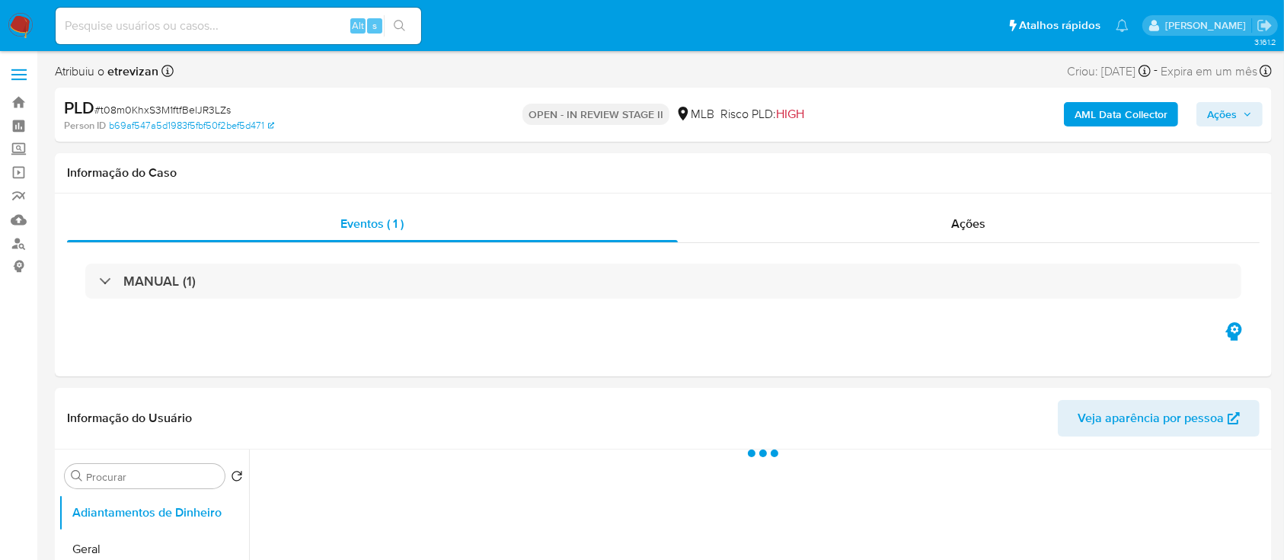
select select "10"
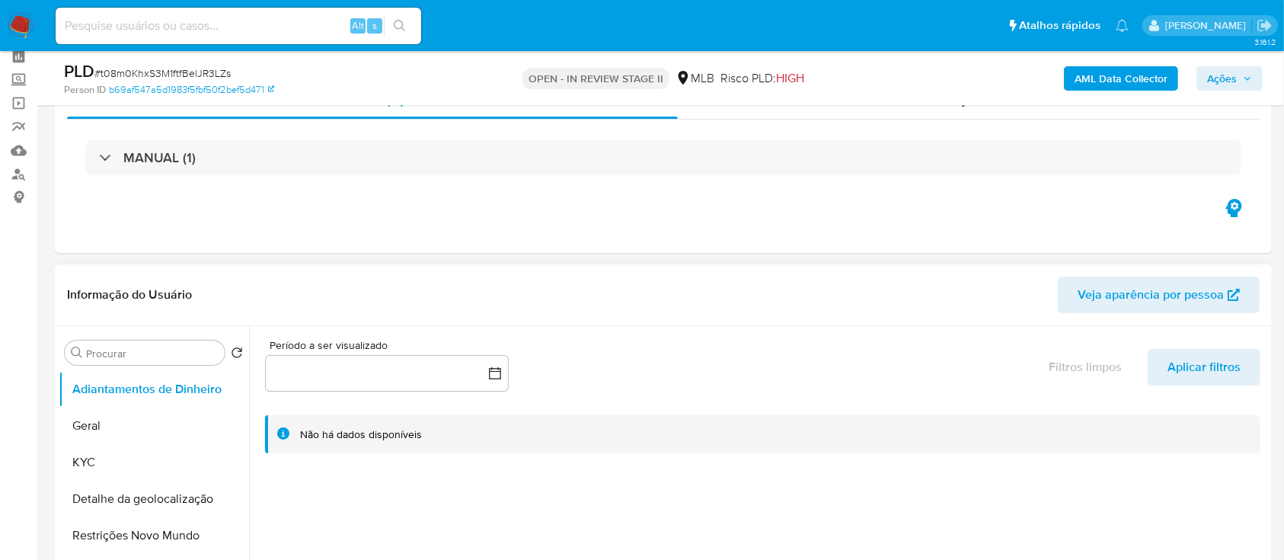
scroll to position [101, 0]
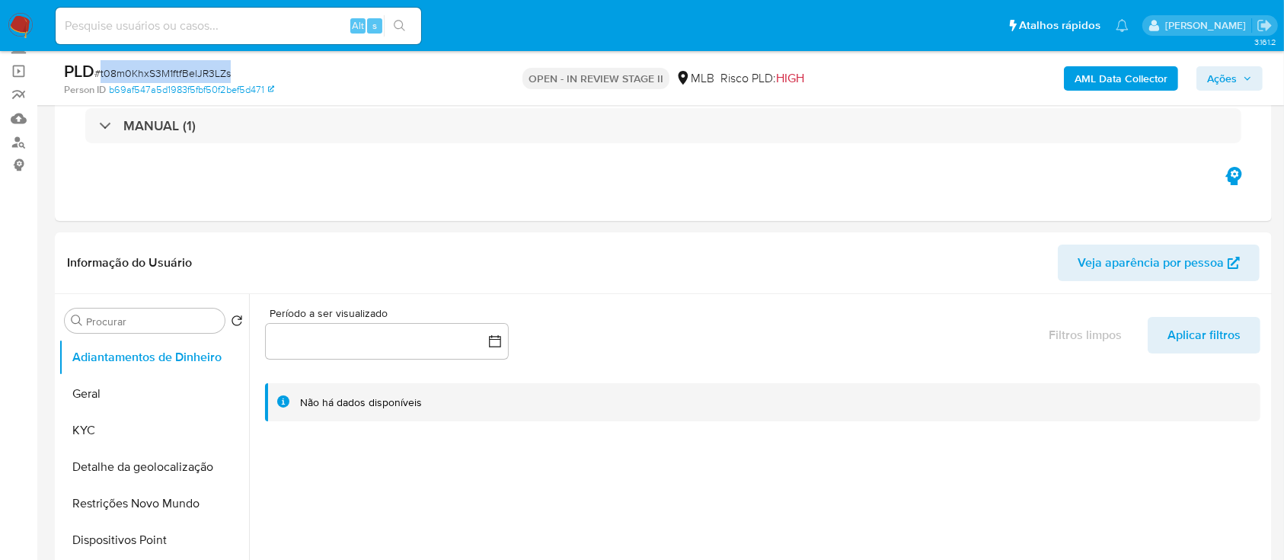
drag, startPoint x: 230, startPoint y: 75, endPoint x: 102, endPoint y: 82, distance: 128.1
click at [102, 82] on div "PLD # t08m0KhxS3M1ftfBelJR3LZs Person ID b69af547a5d1983f5fbf50f2bef5d471" at bounding box center [261, 78] width 395 height 36
drag, startPoint x: 98, startPoint y: 72, endPoint x: 235, endPoint y: 76, distance: 137.1
click at [235, 75] on div "PLD # t08m0KhxS3M1ftfBelJR3LZs" at bounding box center [261, 71] width 394 height 23
copy span "t08m0KhxS3M1ftfBelJR3LZs"
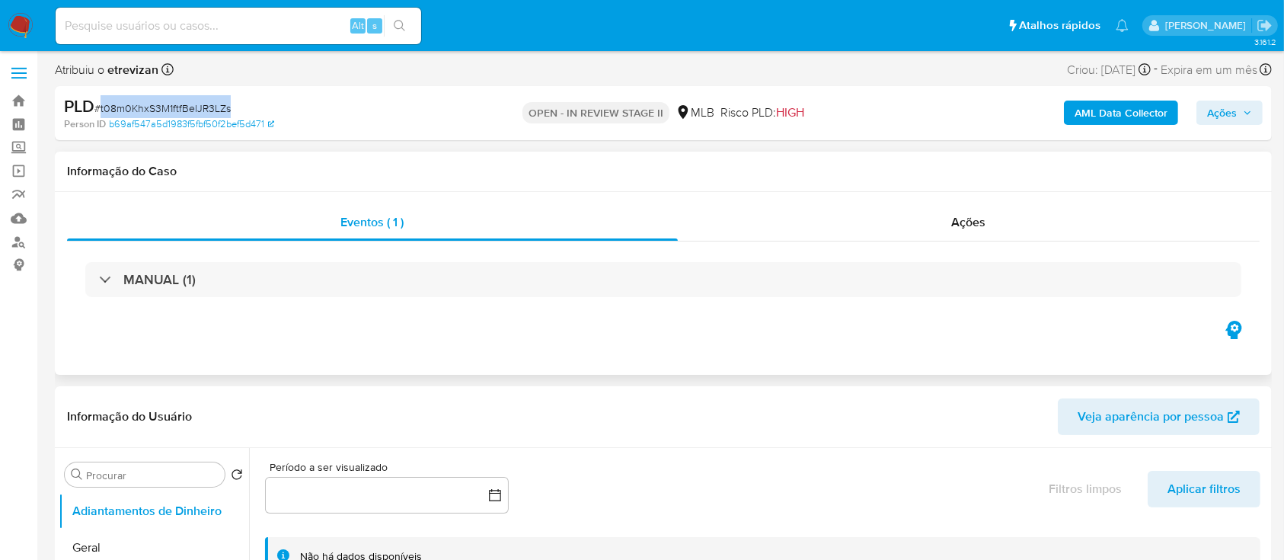
scroll to position [0, 0]
click at [659, 359] on div "Eventos ( 1 ) Ações MANUAL (1)" at bounding box center [663, 284] width 1217 height 183
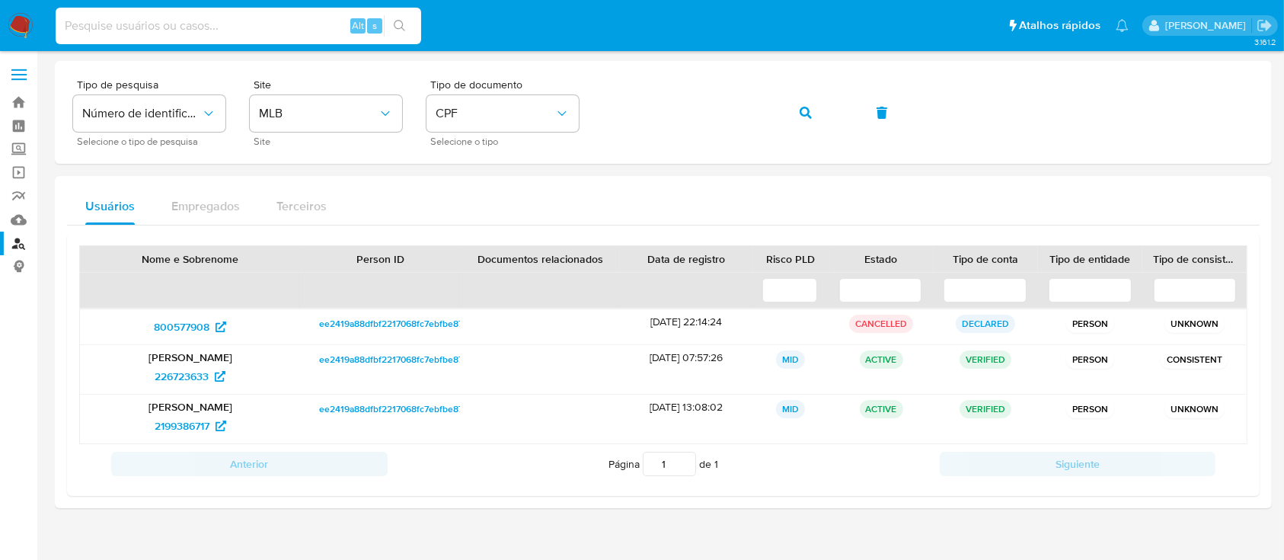
click at [84, 24] on input at bounding box center [238, 26] width 365 height 20
paste input "t08m0KhxS3M1ftfBelJR3LZs"
type input "t08m0KhxS3M1ftfBelJR3LZs"
drag, startPoint x: 400, startPoint y: 9, endPoint x: 398, endPoint y: 19, distance: 10.0
click at [398, 18] on div "t08m0KhxS3M1ftfBelJR3LZs Alt s" at bounding box center [238, 26] width 365 height 43
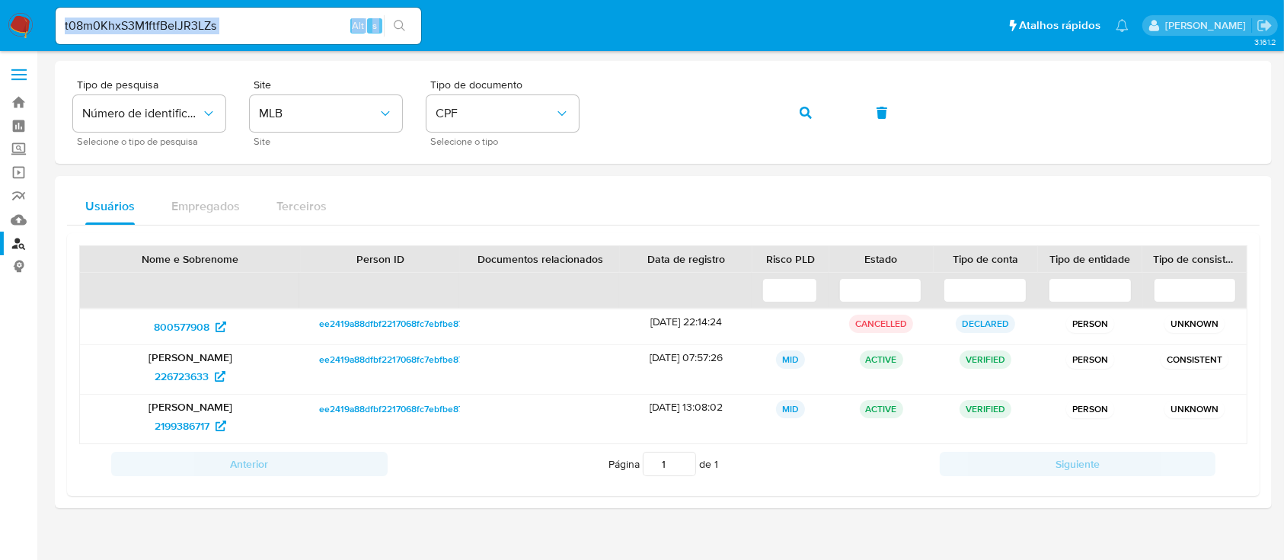
click at [398, 17] on button "search-icon" at bounding box center [399, 25] width 31 height 21
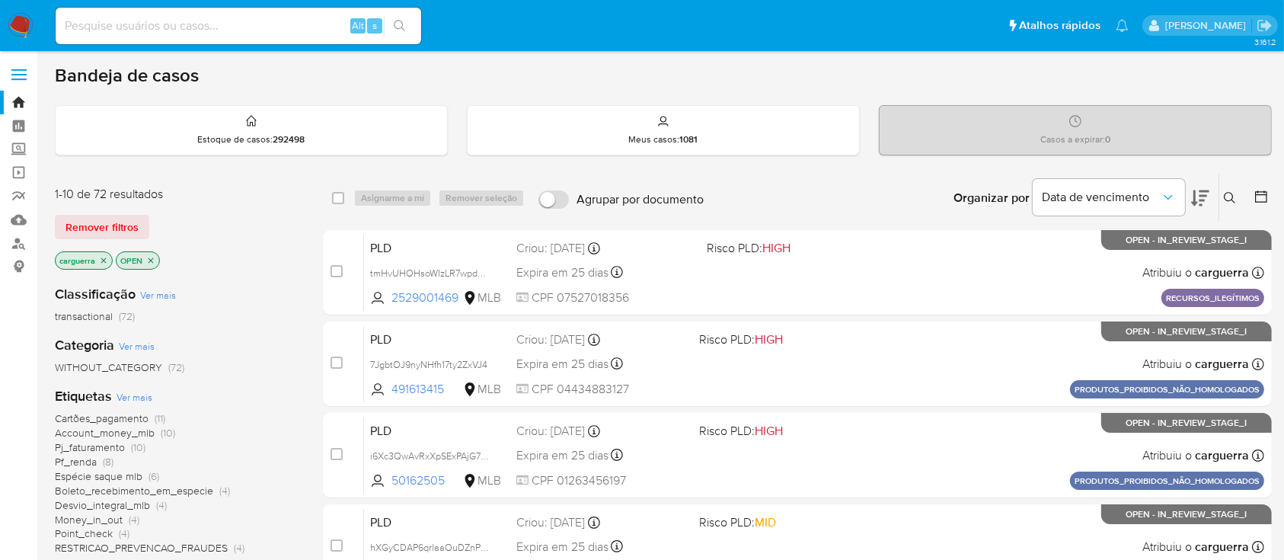
click at [1230, 195] on icon at bounding box center [1230, 198] width 12 height 12
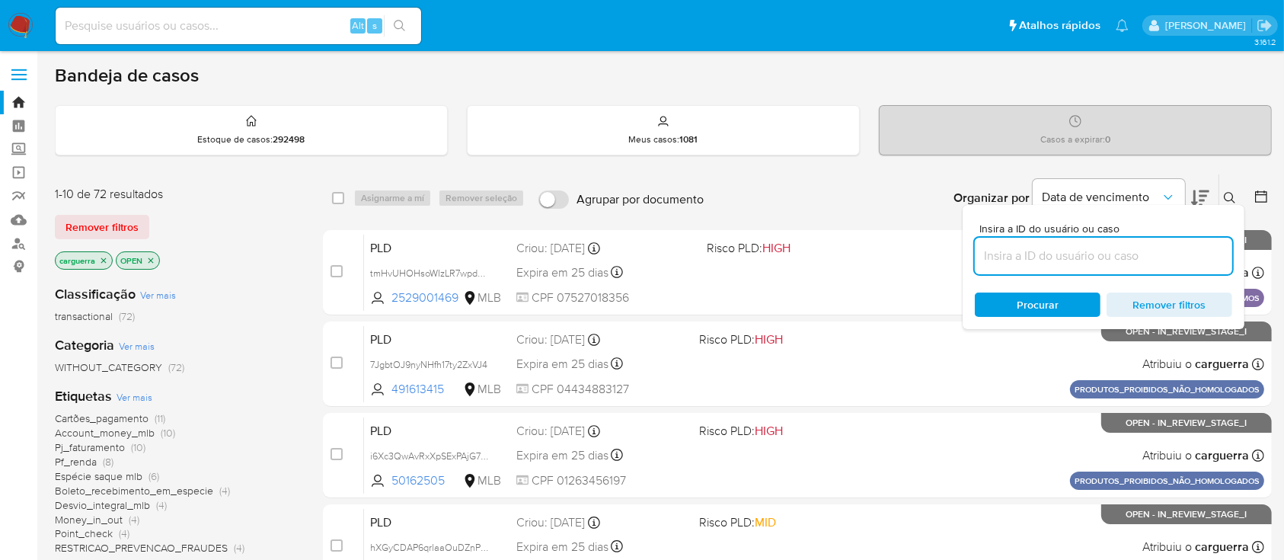
click at [1064, 254] on input at bounding box center [1103, 256] width 257 height 20
click at [151, 260] on icon "close-filter" at bounding box center [150, 260] width 9 height 9
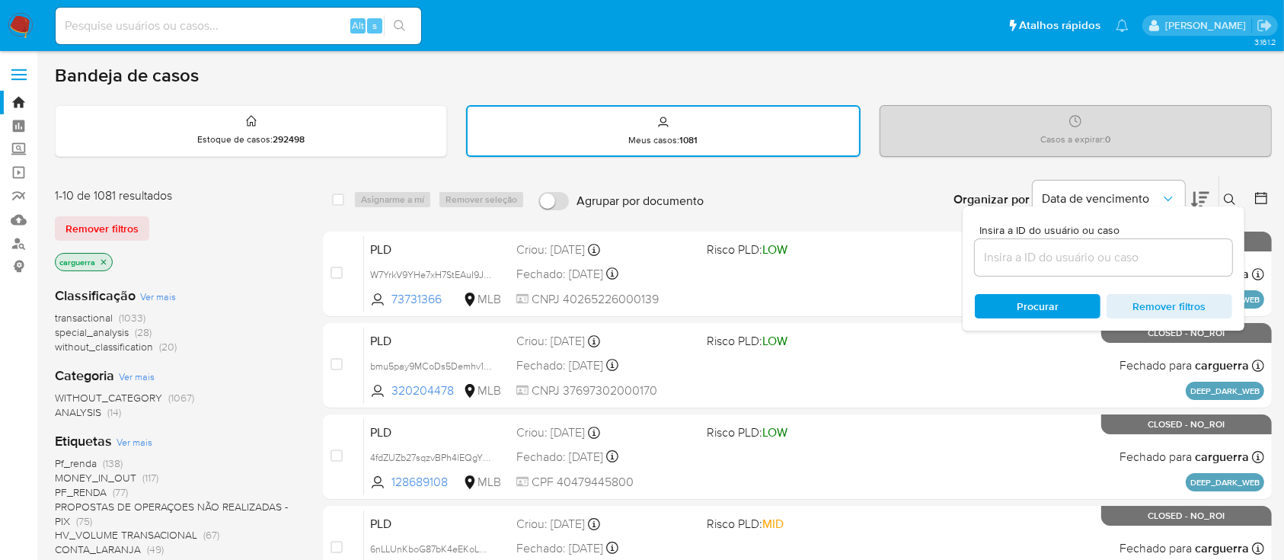
click at [101, 262] on icon "close-filter" at bounding box center [103, 261] width 9 height 9
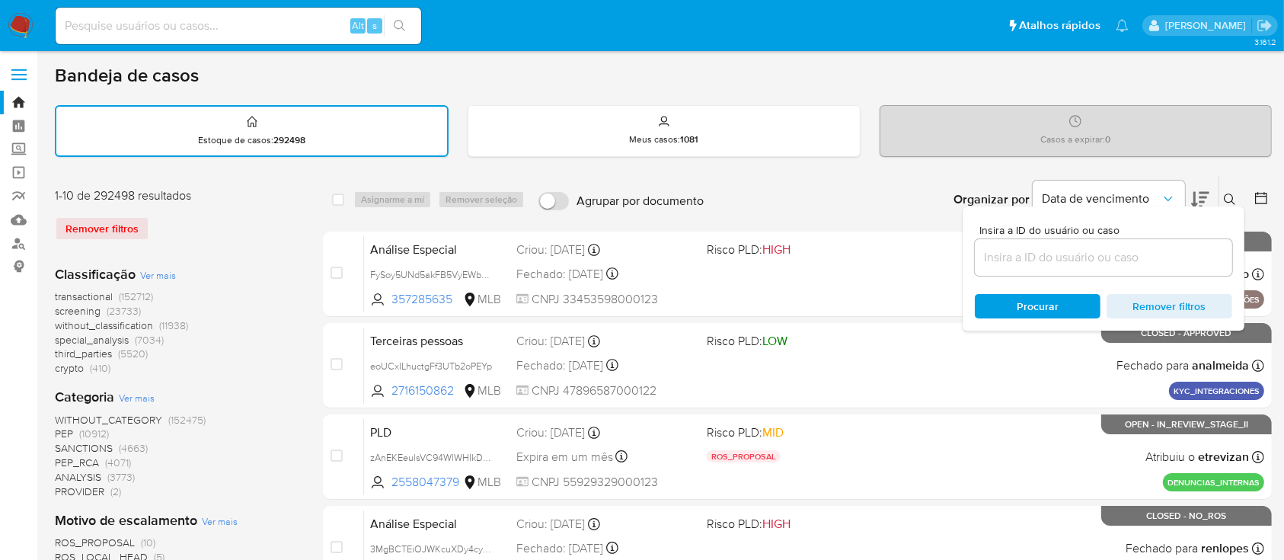
click at [1035, 250] on input at bounding box center [1103, 257] width 257 height 20
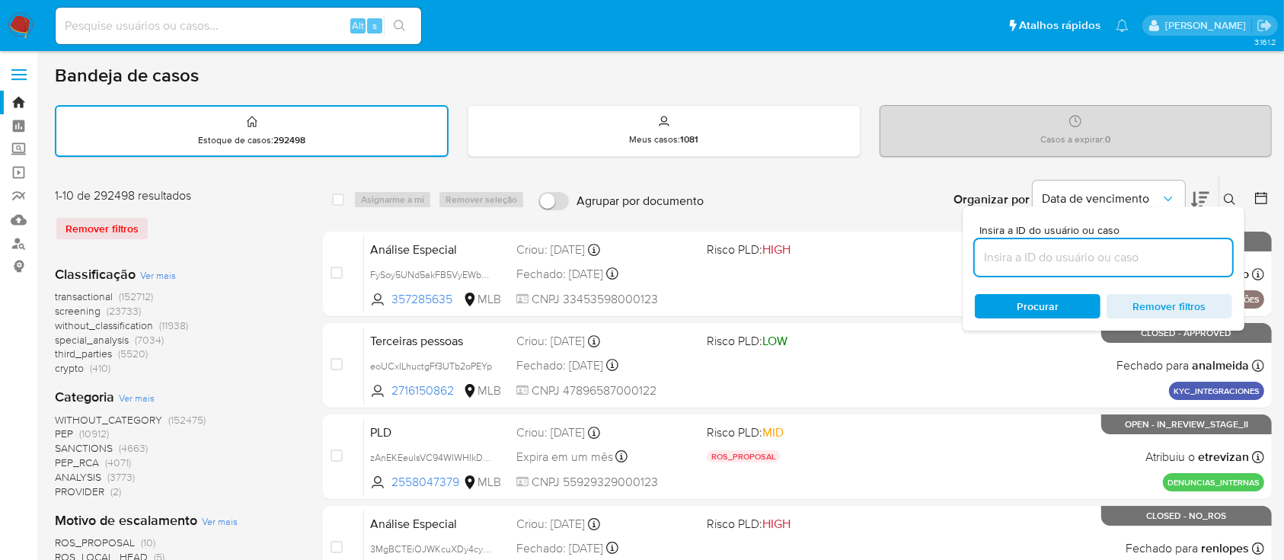
paste input "t08m0KhxS3M1ftfBelJR3LZs"
type input "t08m0KhxS3M1ftfBelJR3LZs"
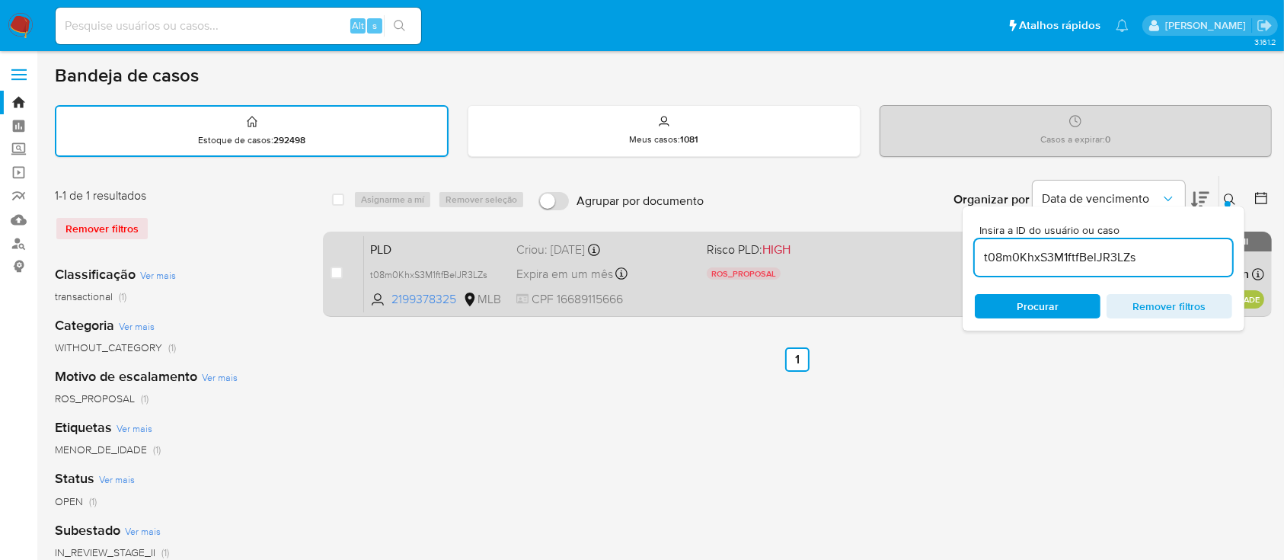
click at [839, 289] on div "PLD t08m0KhxS3M1ftfBelJR3LZs 2199378325 MLB Risco PLD: HIGH ROS_PROPOSAL Motivo…" at bounding box center [814, 273] width 900 height 77
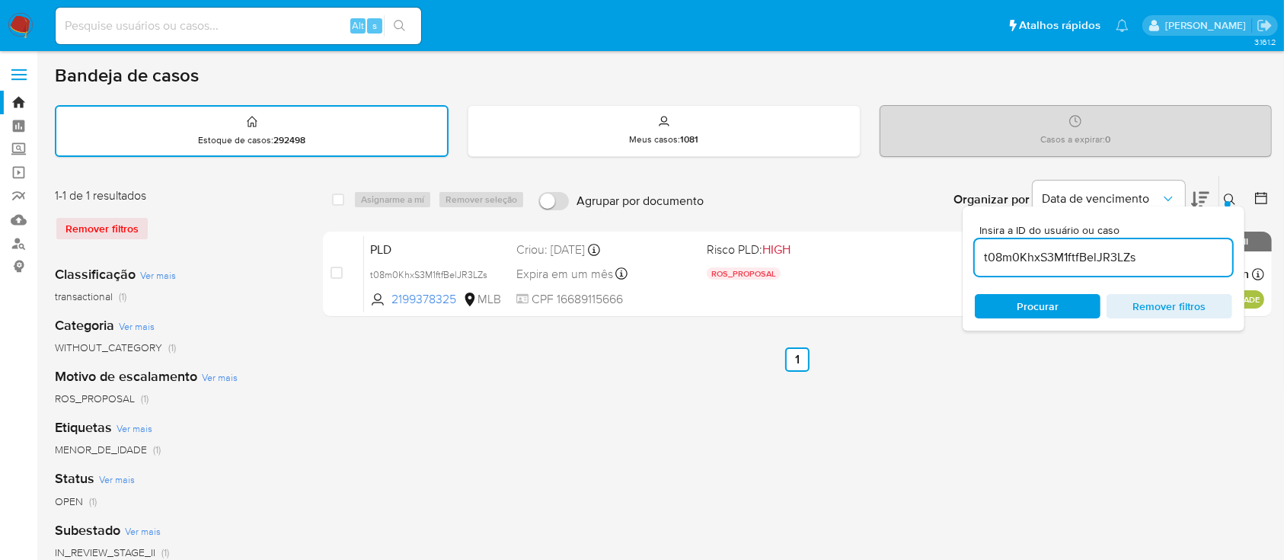
click at [1151, 401] on div "select-all-cases-checkbox Asignarme a mí Remover seleção Agrupar por documento …" at bounding box center [797, 509] width 949 height 668
drag, startPoint x: 804, startPoint y: 186, endPoint x: 810, endPoint y: 193, distance: 9.8
click at [804, 187] on div "Organizar por Data de vencimento Os resultados não podem ser classificados enqu…" at bounding box center [991, 199] width 560 height 47
click at [1194, 306] on span "Remover filtros" at bounding box center [1169, 305] width 104 height 21
click at [1150, 185] on button "Data de vencimento" at bounding box center [1108, 198] width 152 height 37
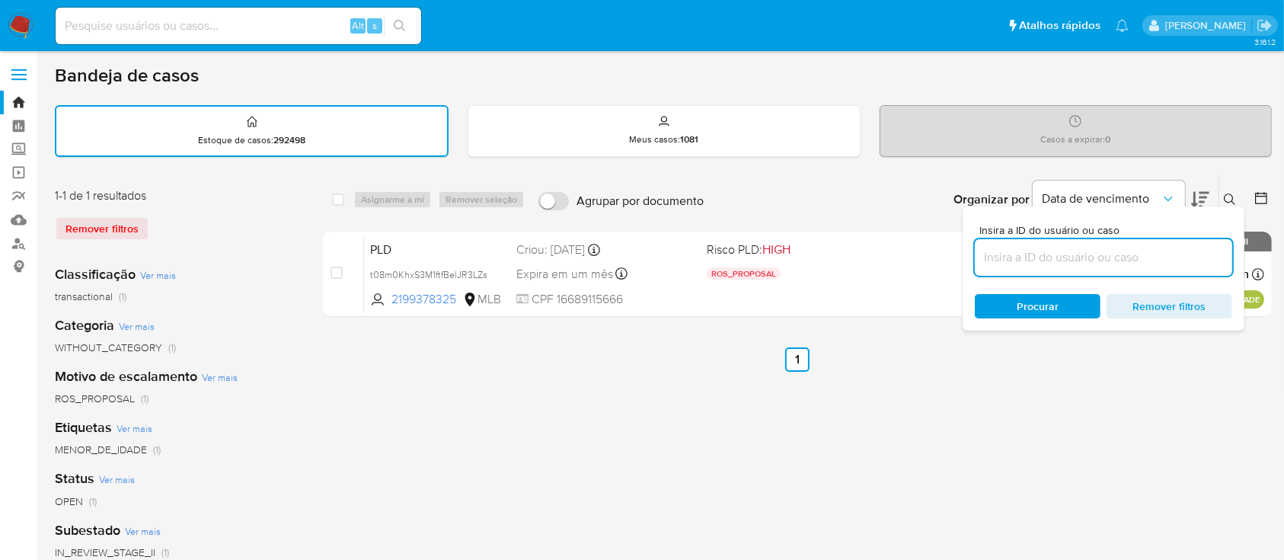
click at [892, 417] on div "select-all-cases-checkbox Asignarme a mí Remover seleção Agrupar por documento …" at bounding box center [797, 509] width 949 height 668
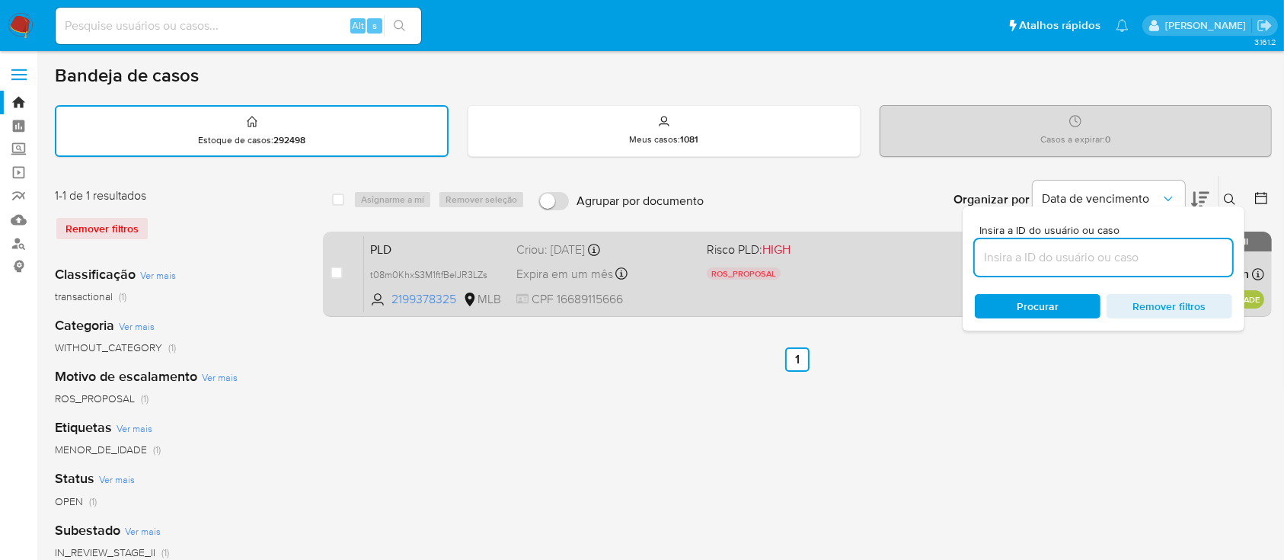
click at [807, 261] on div "PLD t08m0KhxS3M1ftfBelJR3LZs 2199378325 MLB Risco PLD: HIGH ROS_PROPOSAL Motivo…" at bounding box center [814, 273] width 900 height 77
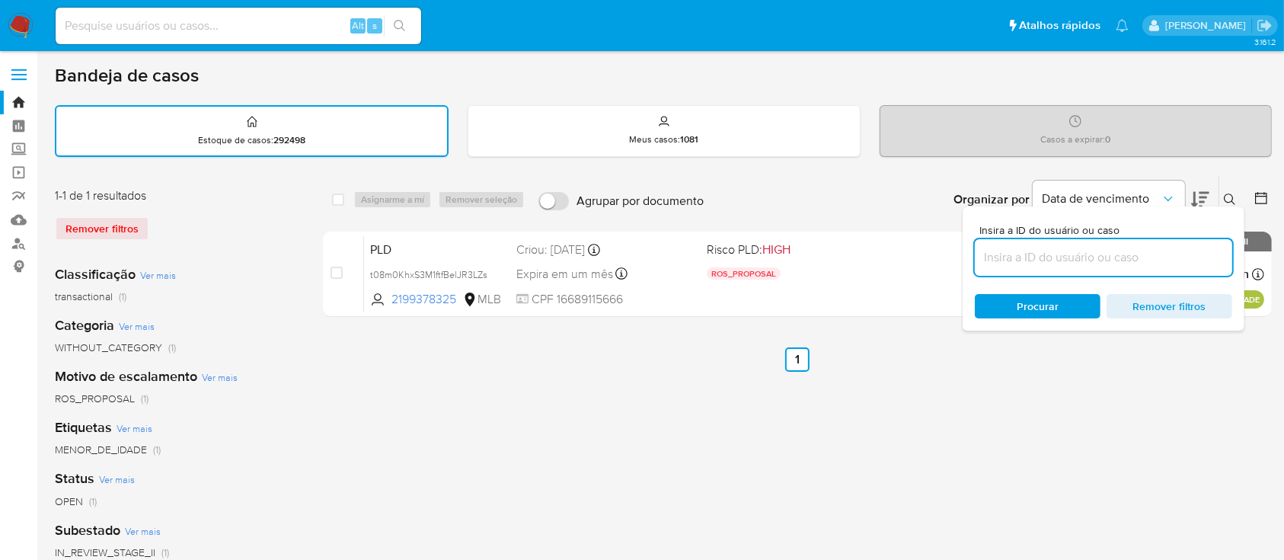
click at [555, 428] on div "select-all-cases-checkbox Asignarme a mí Remover seleção Agrupar por documento …" at bounding box center [797, 509] width 949 height 668
click at [4, 357] on aside "Bandeja Painel Screening Pesquisa em Listas Watchlist Ferramentas Operações em …" at bounding box center [18, 454] width 37 height 908
drag, startPoint x: 946, startPoint y: 509, endPoint x: 967, endPoint y: 493, distance: 26.0
click at [949, 509] on div "select-all-cases-checkbox Asignarme a mí Remover seleção Agrupar por documento …" at bounding box center [797, 509] width 949 height 668
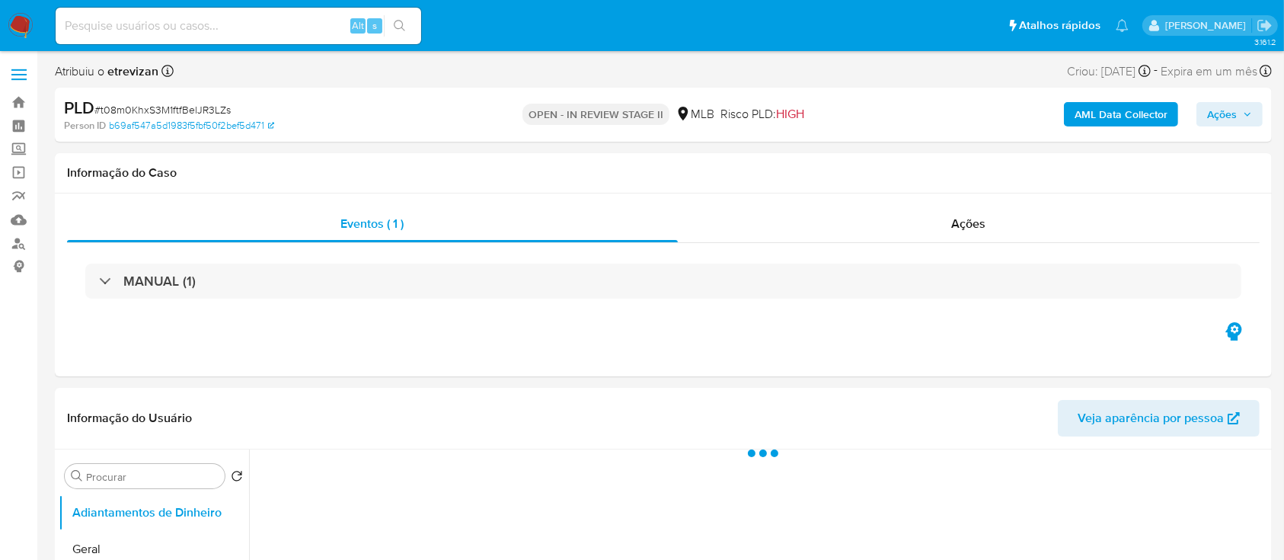
select select "10"
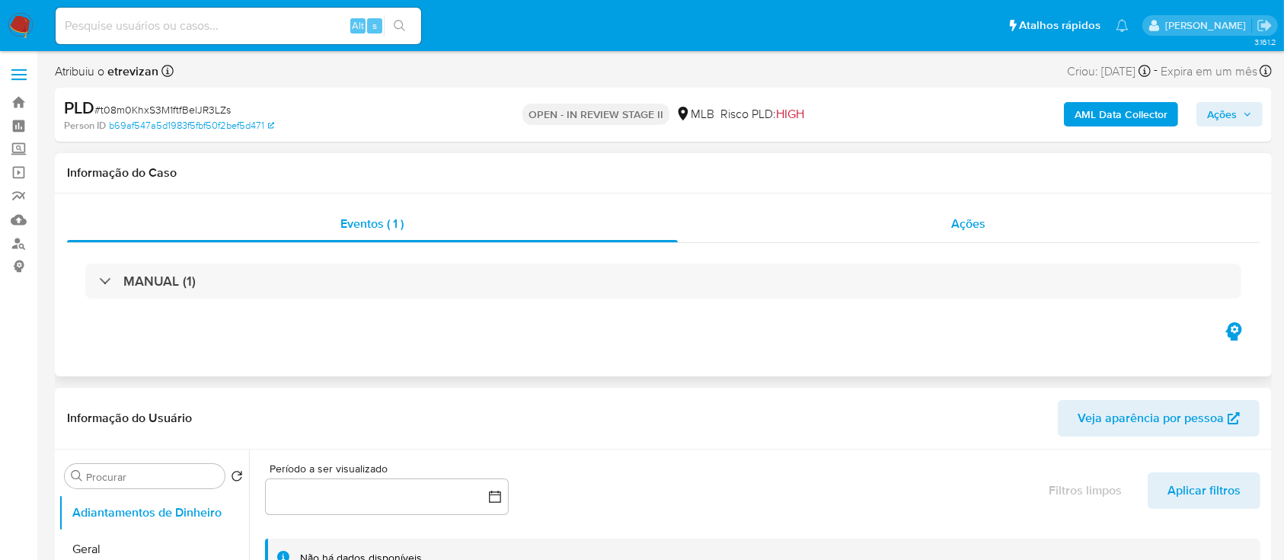
drag, startPoint x: 945, startPoint y: 227, endPoint x: 931, endPoint y: 227, distance: 13.7
click at [944, 227] on div "Ações" at bounding box center [969, 224] width 582 height 37
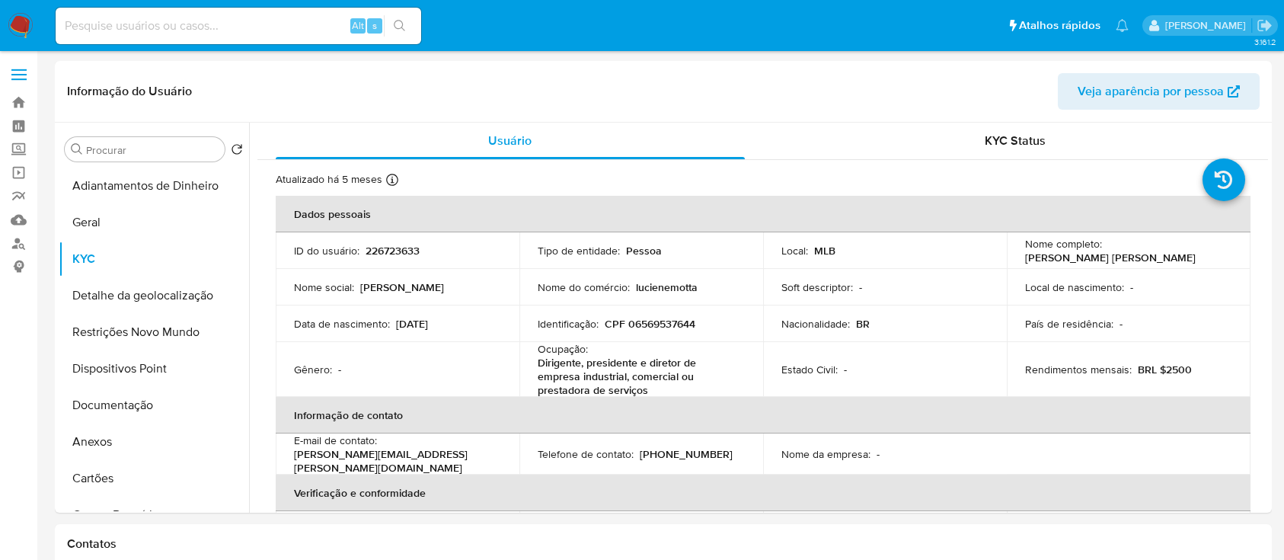
select select "10"
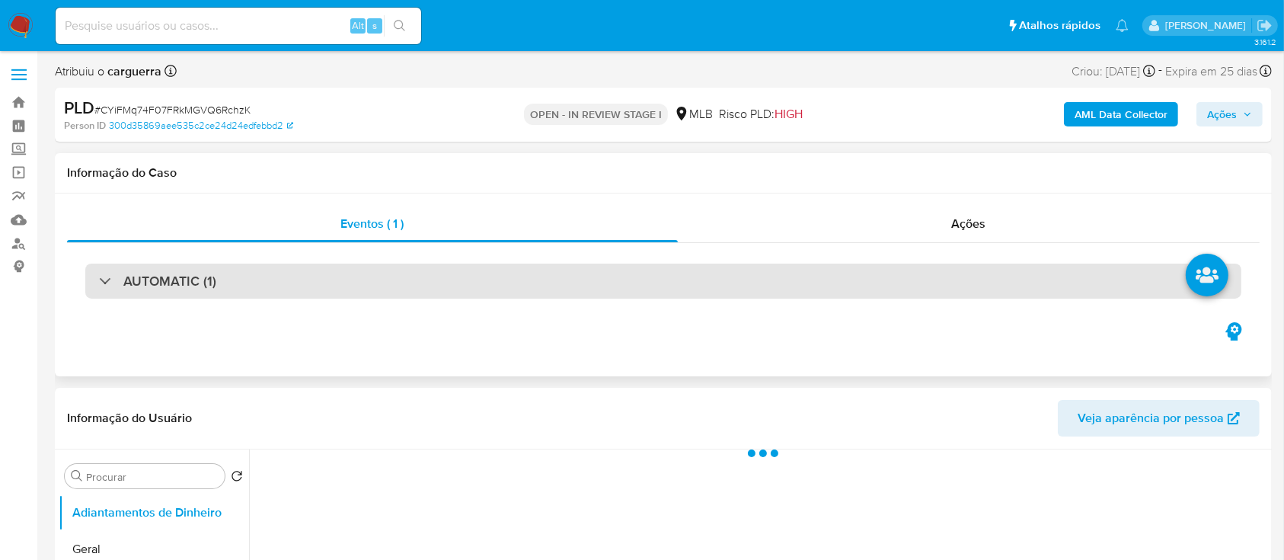
select select "10"
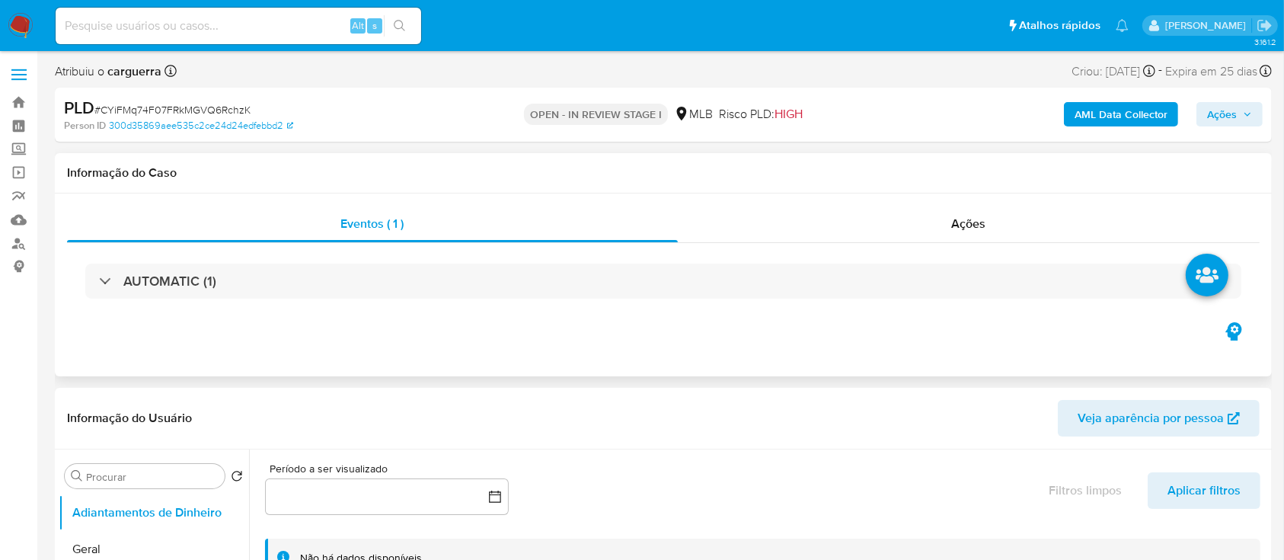
scroll to position [101, 0]
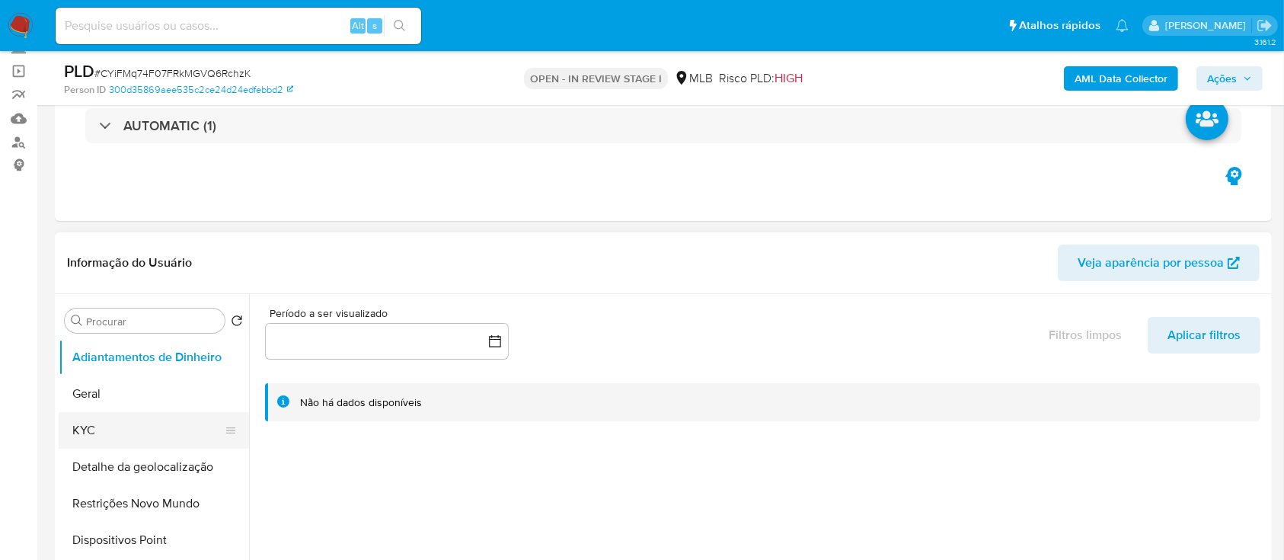
click at [72, 425] on button "KYC" at bounding box center [148, 430] width 178 height 37
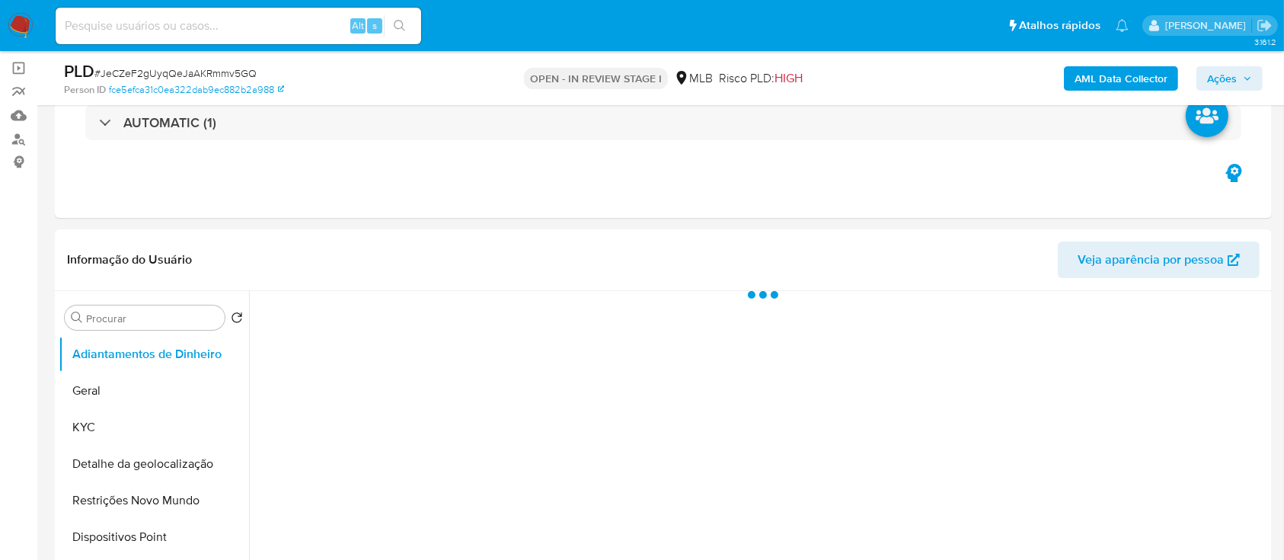
scroll to position [203, 0]
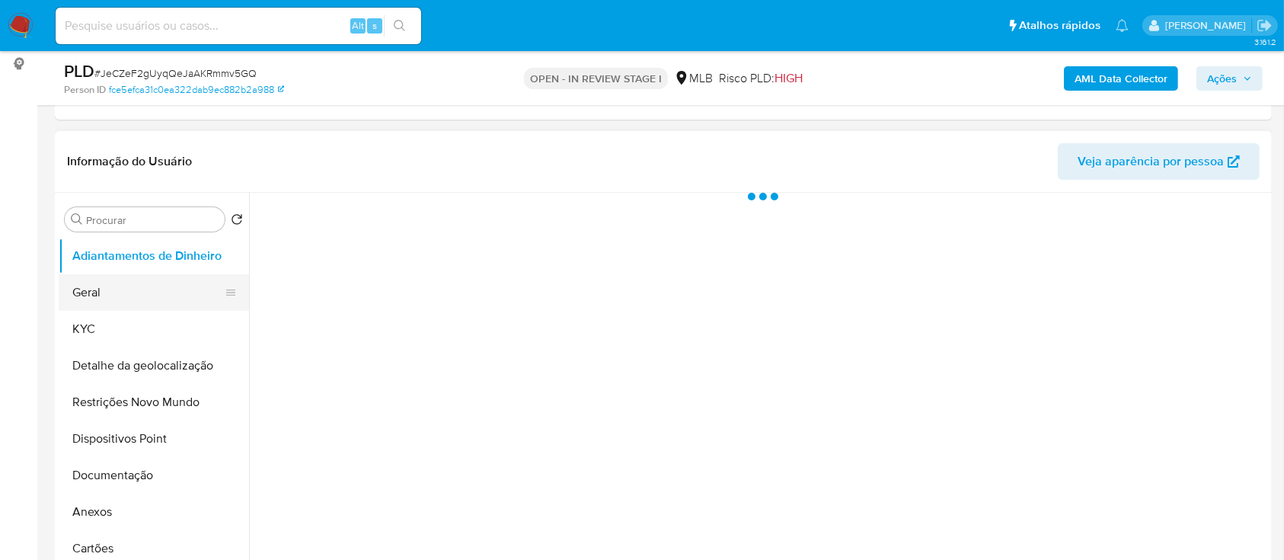
select select "10"
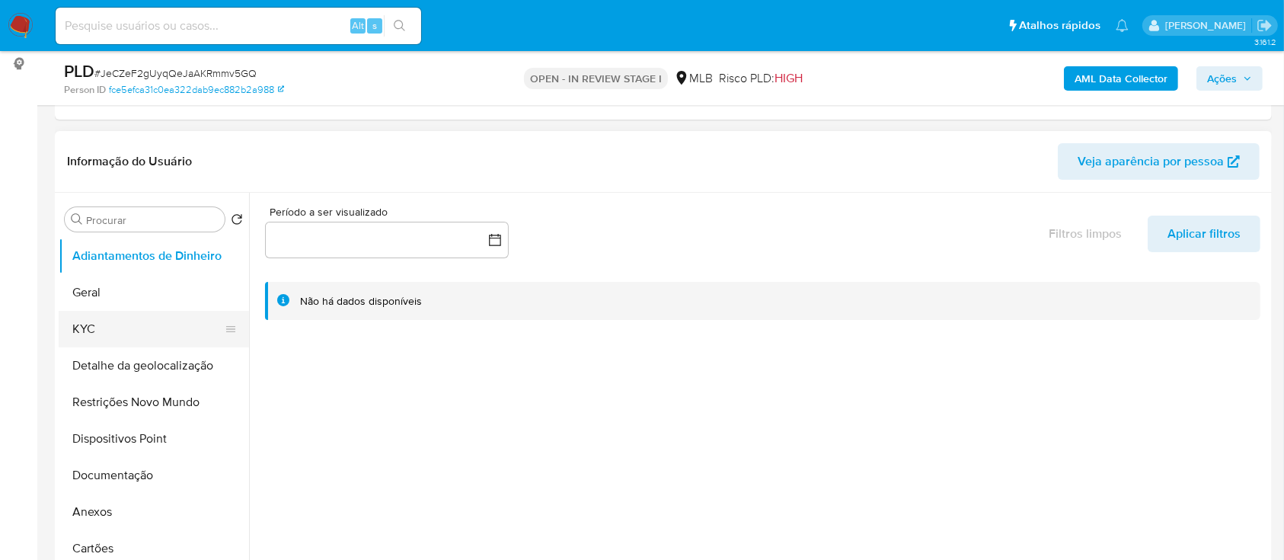
click at [97, 325] on button "KYC" at bounding box center [148, 329] width 178 height 37
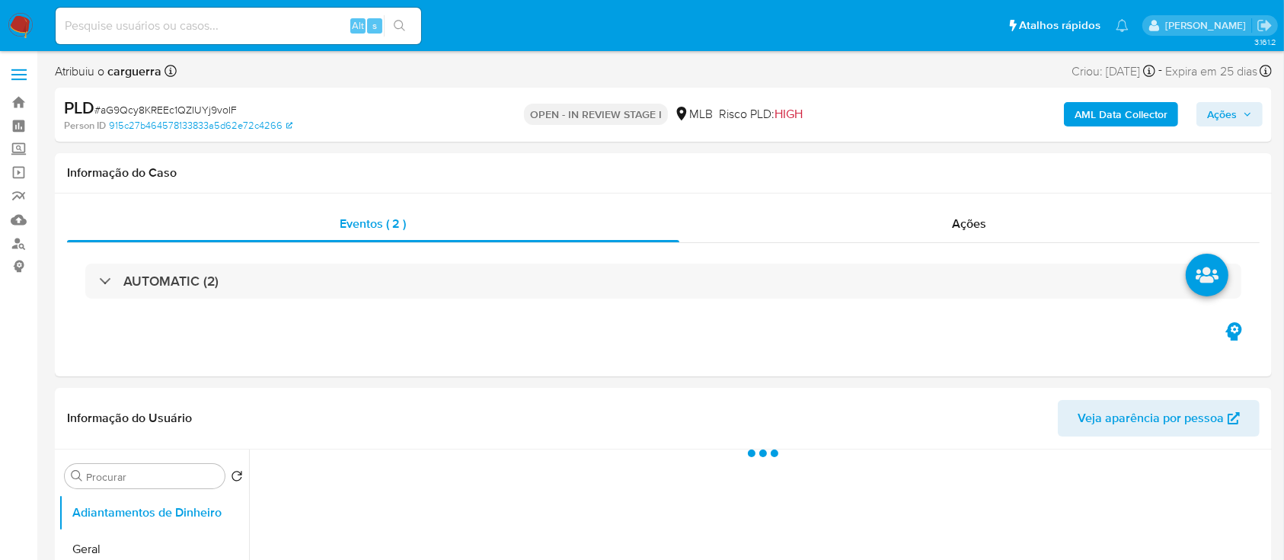
select select "10"
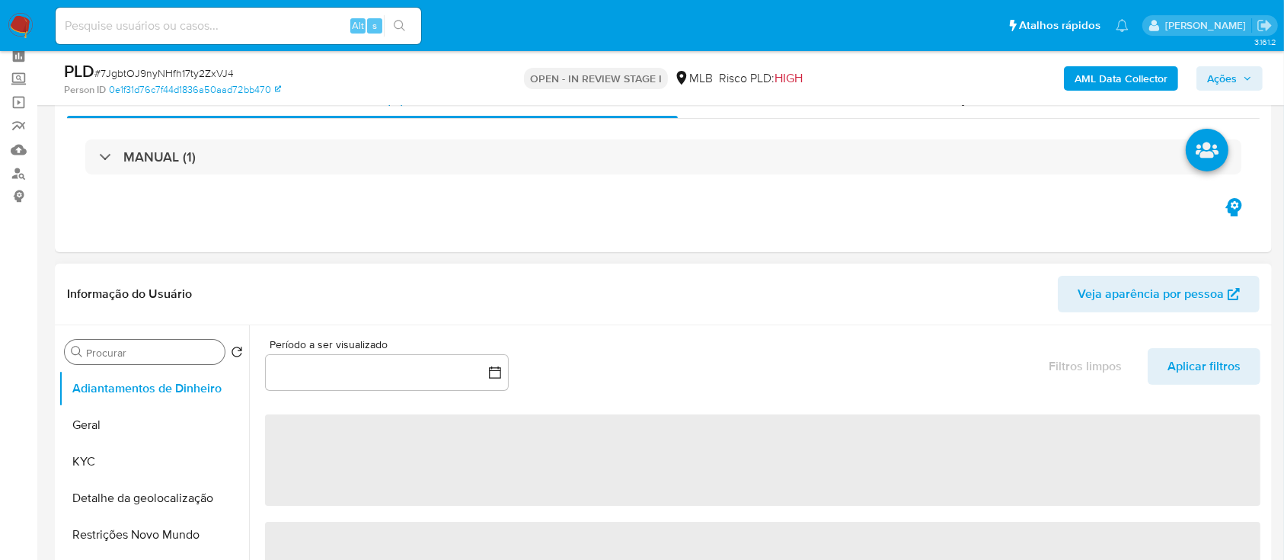
scroll to position [101, 0]
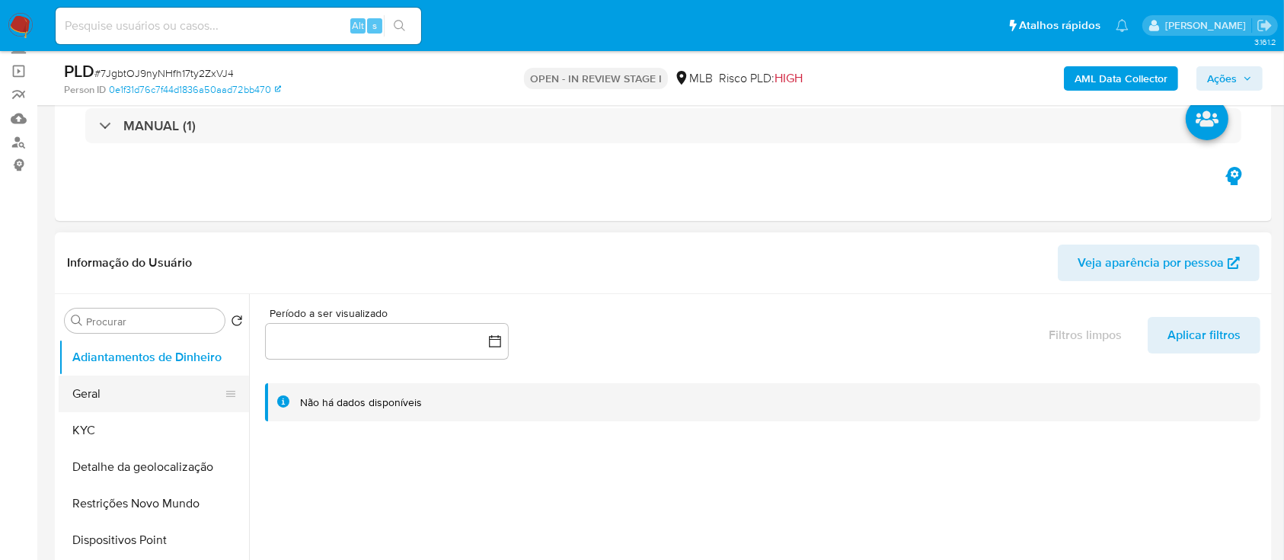
click at [104, 388] on button "Geral" at bounding box center [148, 393] width 178 height 37
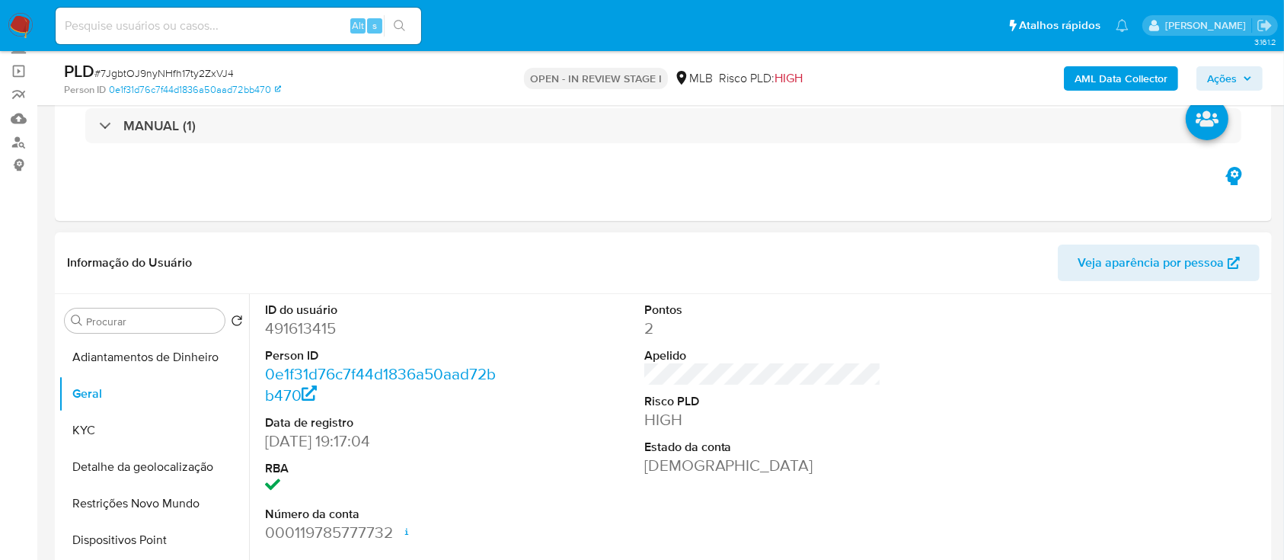
scroll to position [203, 0]
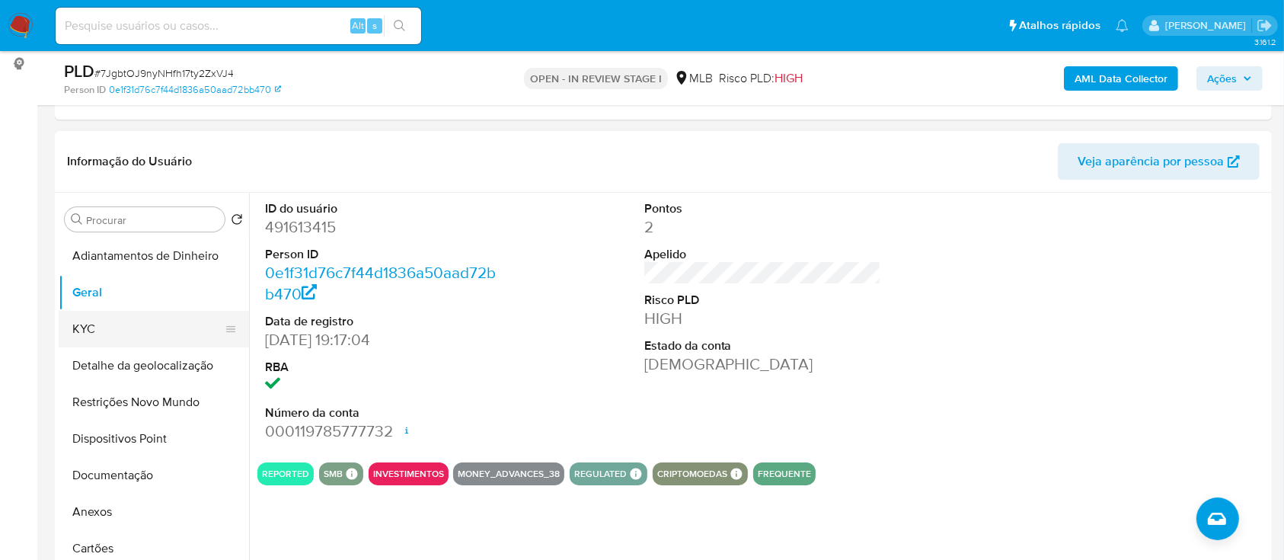
click at [122, 326] on button "KYC" at bounding box center [148, 329] width 178 height 37
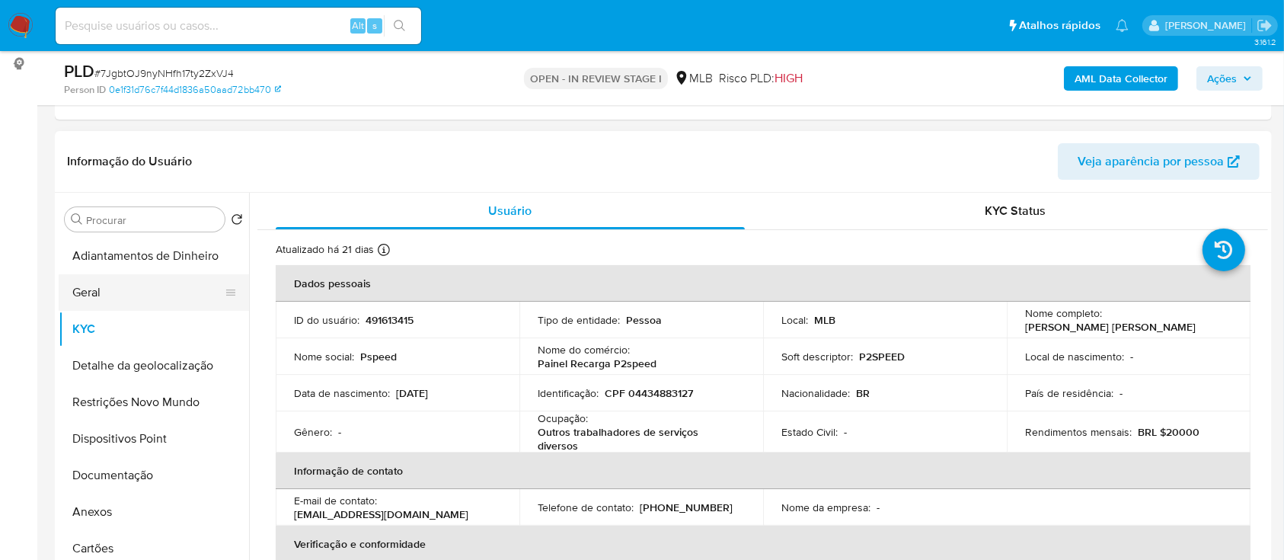
click at [124, 300] on button "Geral" at bounding box center [148, 292] width 178 height 37
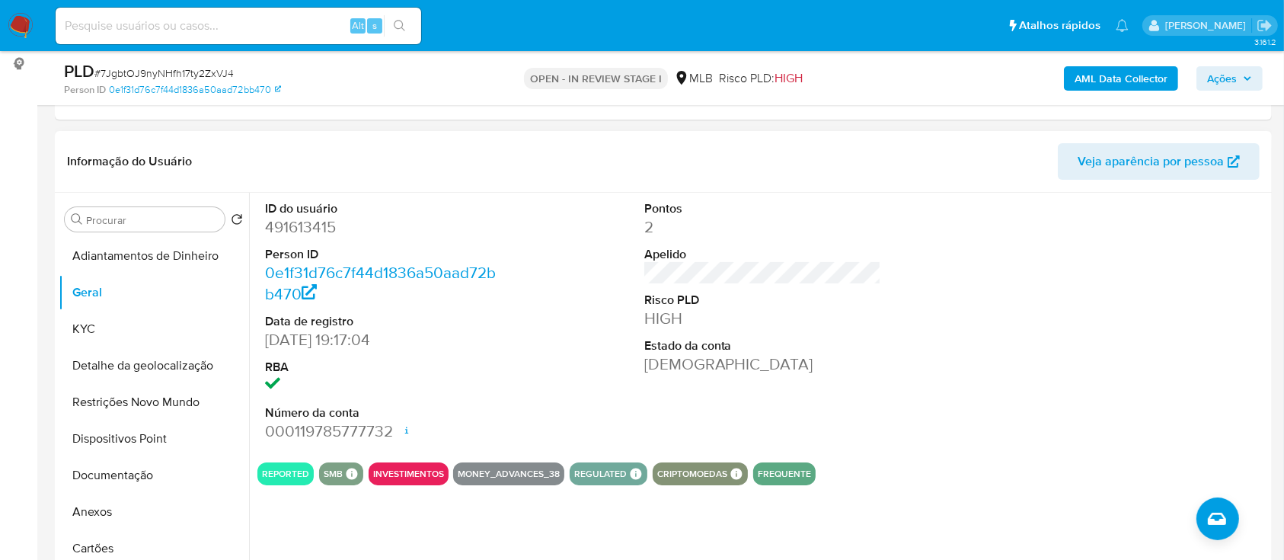
click at [944, 481] on div "REPORTED SMB SMB SMB Advisor Email - Advisor Name - INVESTIMENTOS MONEY_ADVANCE…" at bounding box center [762, 473] width 1010 height 23
click at [81, 326] on button "KYC" at bounding box center [148, 329] width 178 height 37
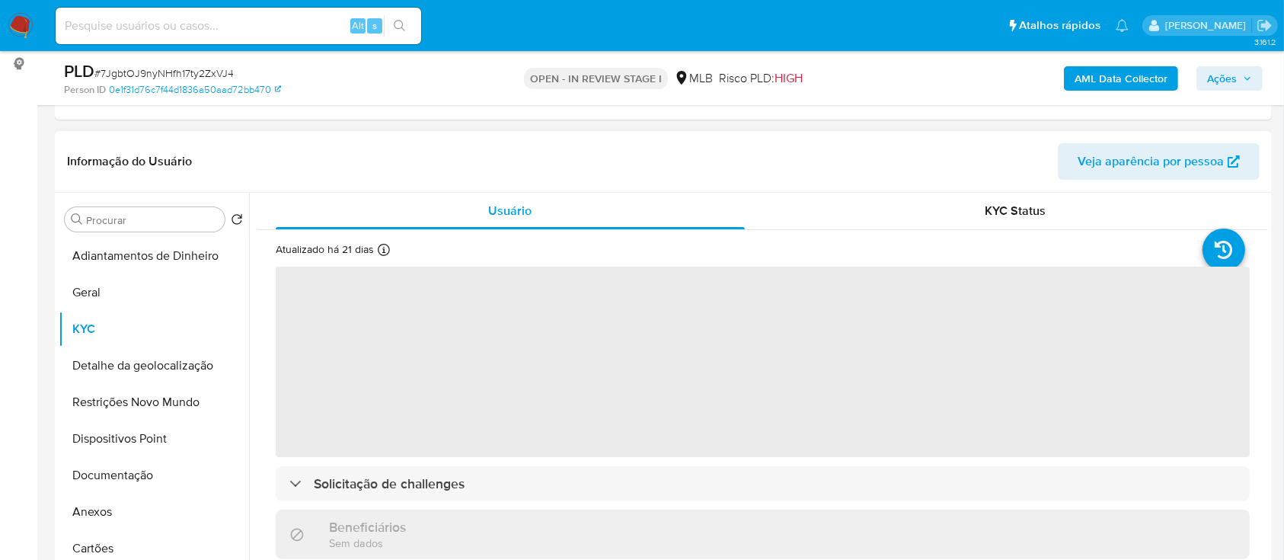
scroll to position [305, 0]
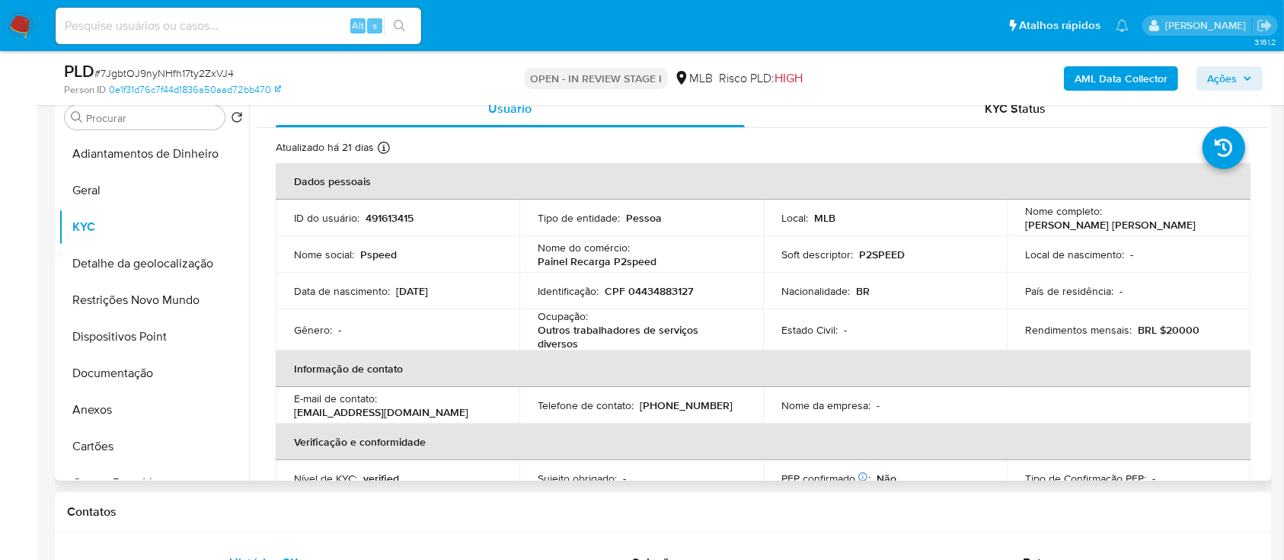
drag, startPoint x: 1270, startPoint y: 180, endPoint x: 1268, endPoint y: 204, distance: 24.5
click at [1268, 204] on div "Procurar Retornar ao pedido padrão Adiantamentos de Dinheiro Geral KYC Detalhe …" at bounding box center [663, 286] width 1217 height 390
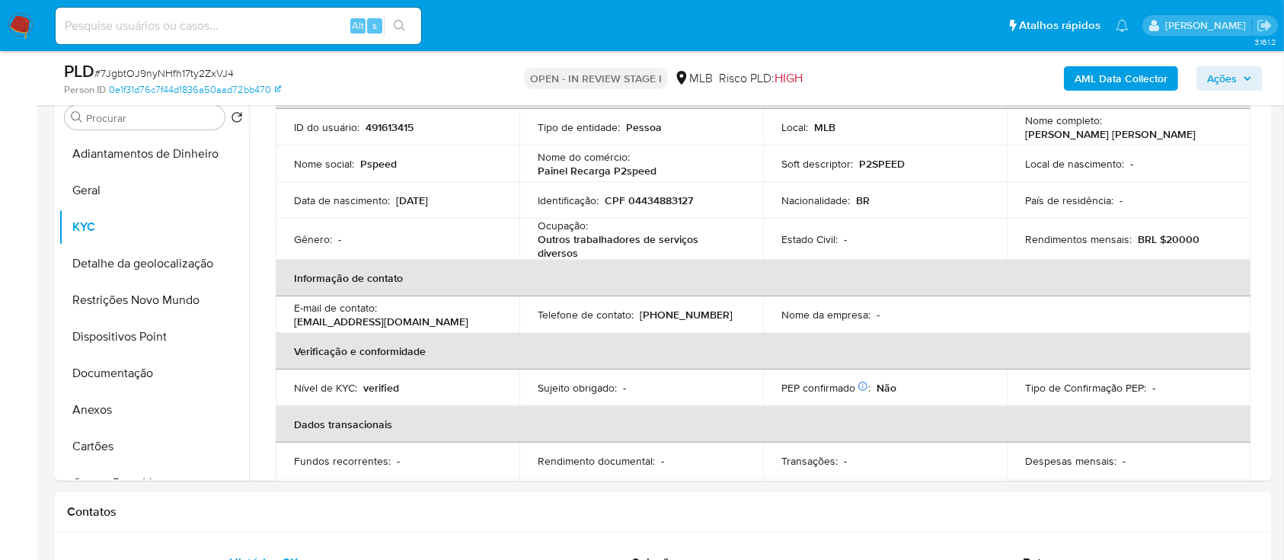
scroll to position [91, 0]
click at [416, 509] on h1 "Contatos" at bounding box center [663, 511] width 1192 height 15
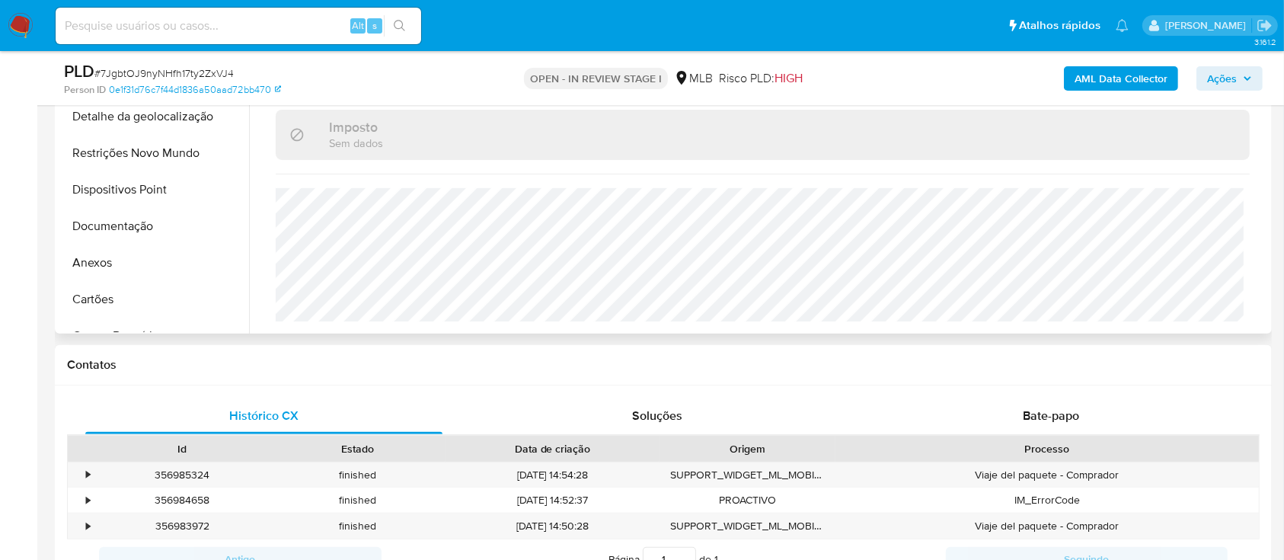
scroll to position [406, 0]
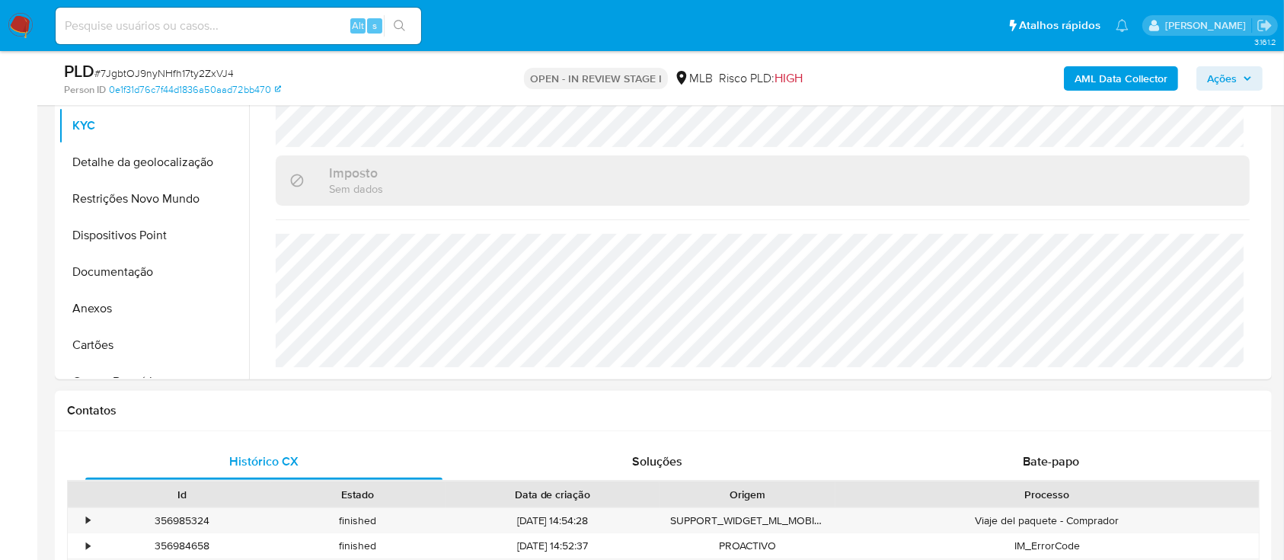
click at [222, 418] on div "Contatos" at bounding box center [663, 411] width 1217 height 40
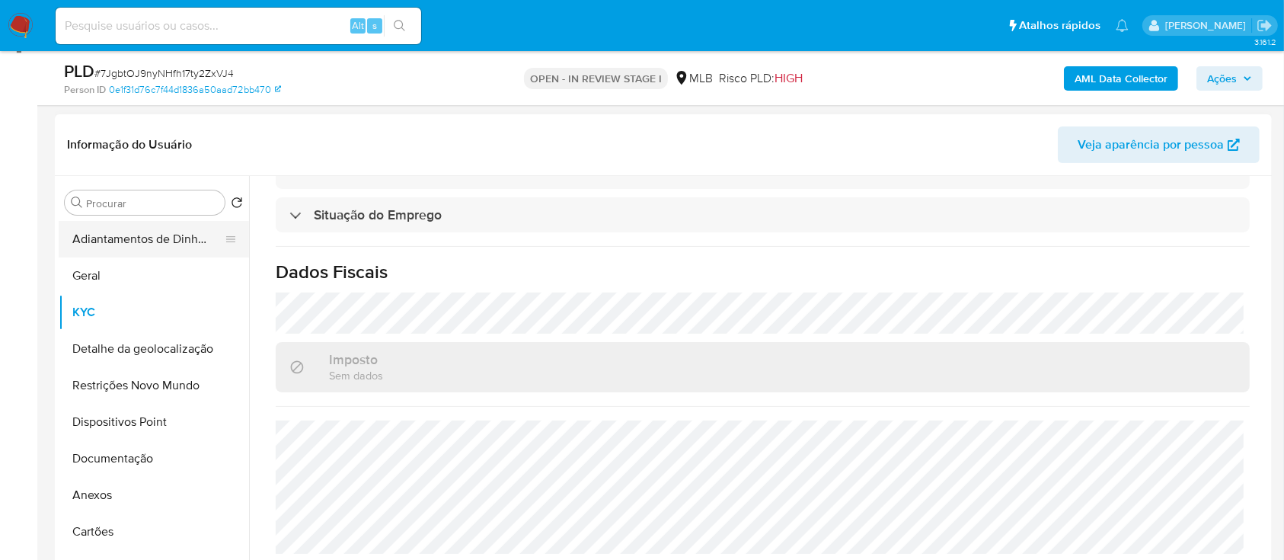
scroll to position [203, 0]
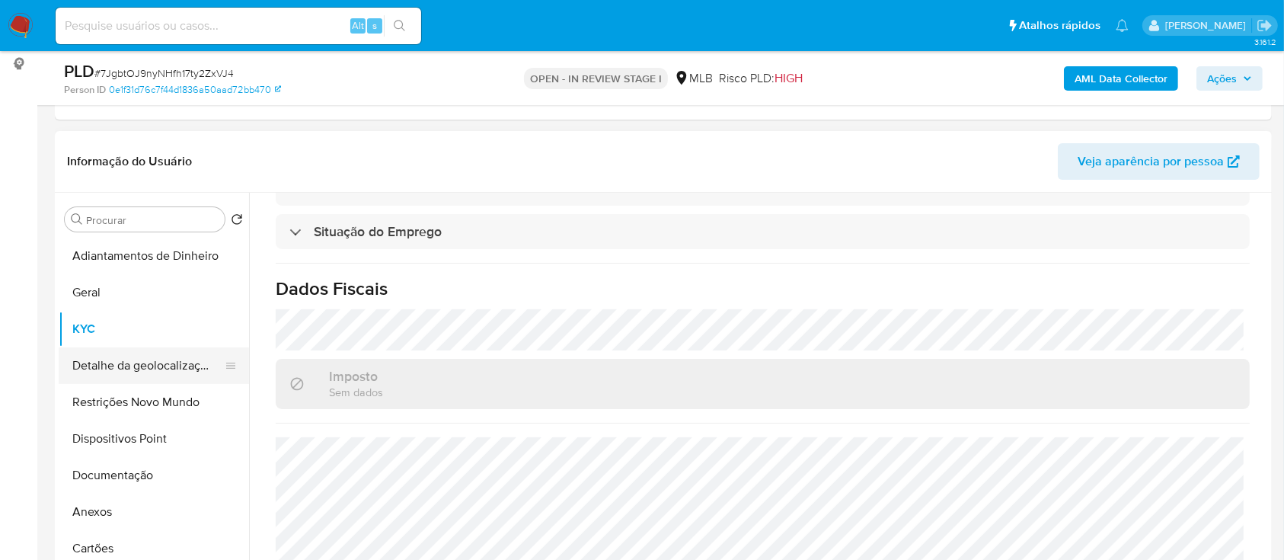
click at [139, 375] on button "Detalhe da geolocalização" at bounding box center [148, 365] width 178 height 37
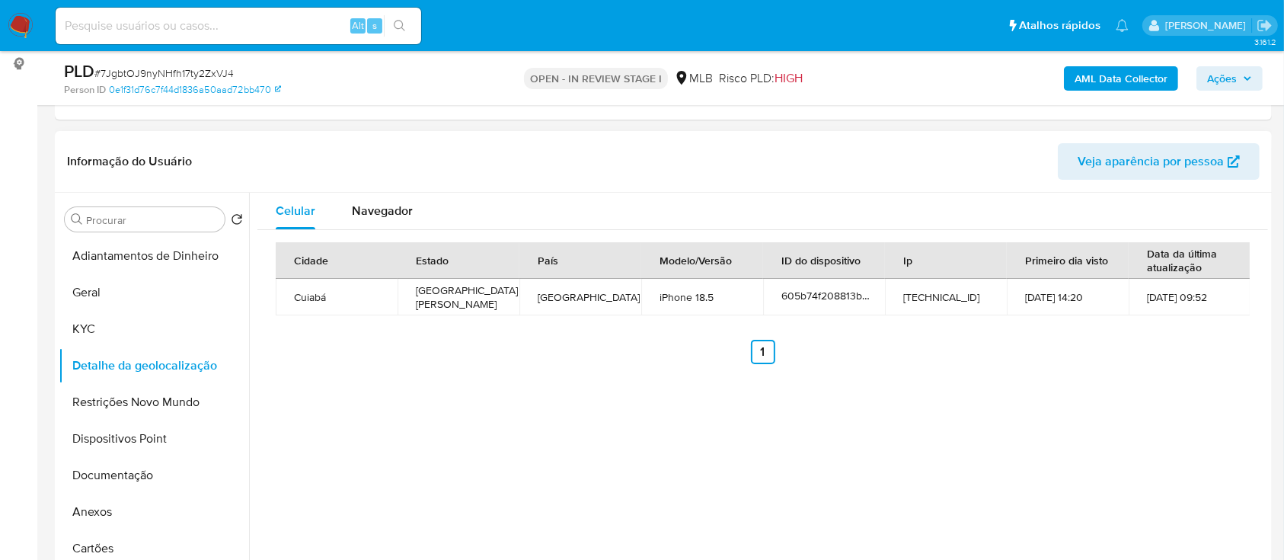
click at [972, 478] on div "Celular Navegador Cidade Estado País Modelo/Versão ID do dispositivo Ip Primeir…" at bounding box center [758, 388] width 1019 height 390
drag, startPoint x: 108, startPoint y: 403, endPoint x: 247, endPoint y: 388, distance: 140.1
click at [110, 403] on button "Restrições Novo Mundo" at bounding box center [154, 402] width 190 height 37
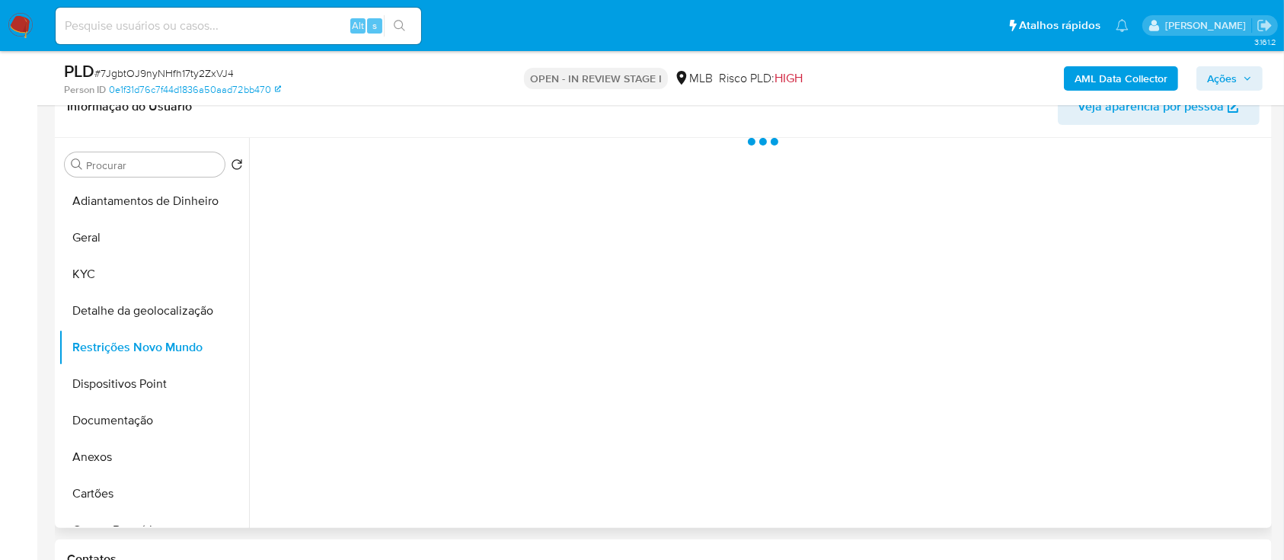
scroll to position [305, 0]
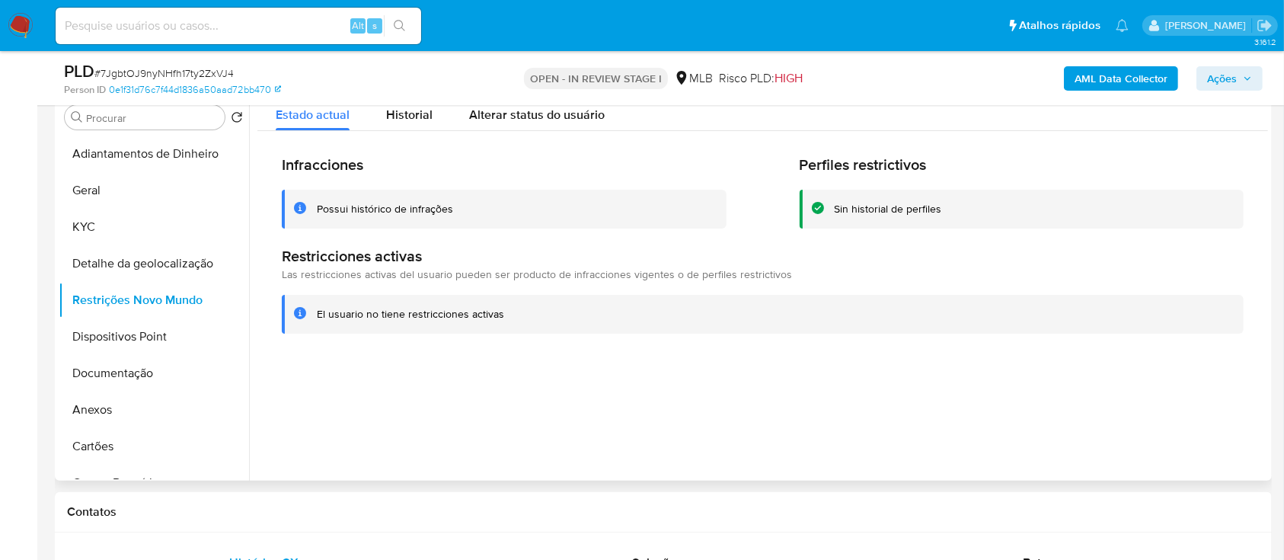
drag, startPoint x: 349, startPoint y: 462, endPoint x: 789, endPoint y: 177, distance: 524.6
click at [349, 463] on div at bounding box center [758, 286] width 1019 height 390
drag, startPoint x: 169, startPoint y: 345, endPoint x: 253, endPoint y: 319, distance: 87.7
click at [169, 344] on button "Dispositivos Point" at bounding box center [154, 336] width 190 height 37
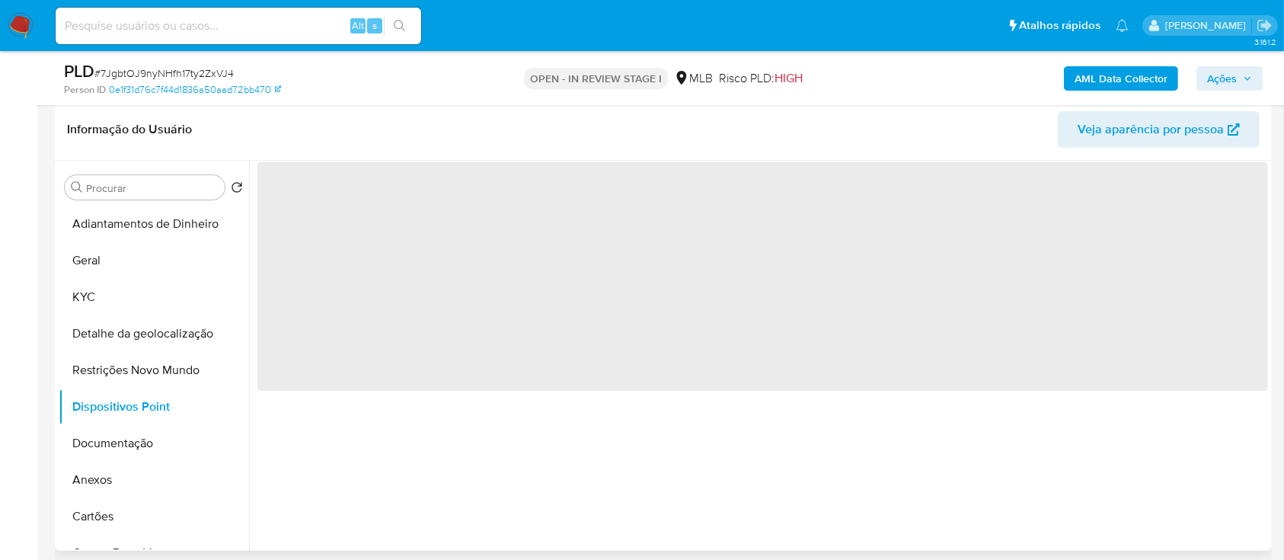
scroll to position [203, 0]
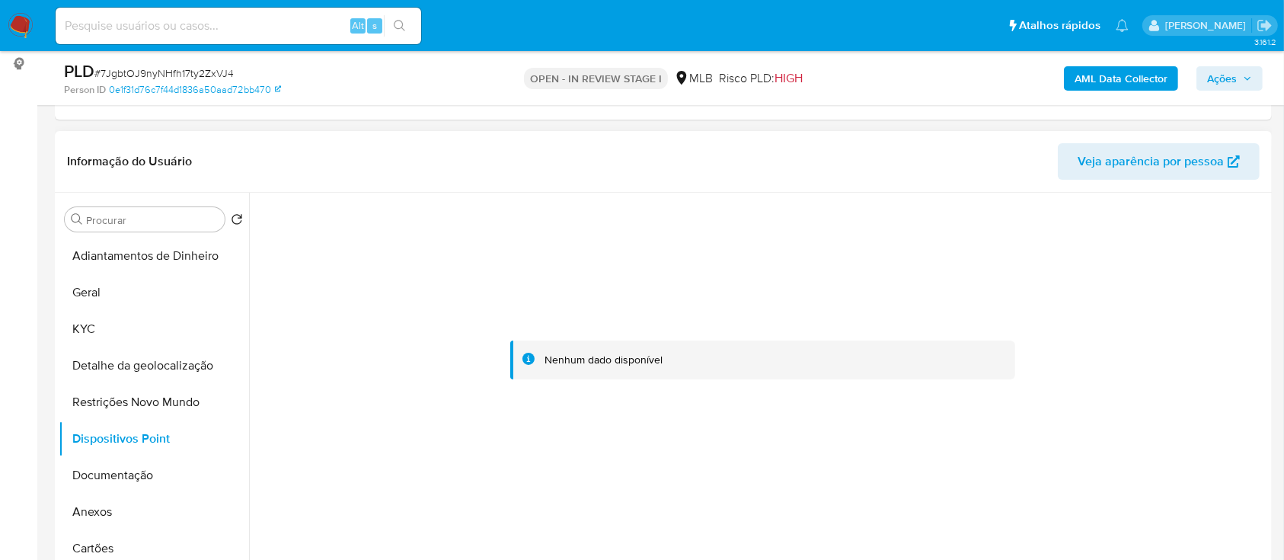
click at [435, 508] on div at bounding box center [762, 360] width 1010 height 335
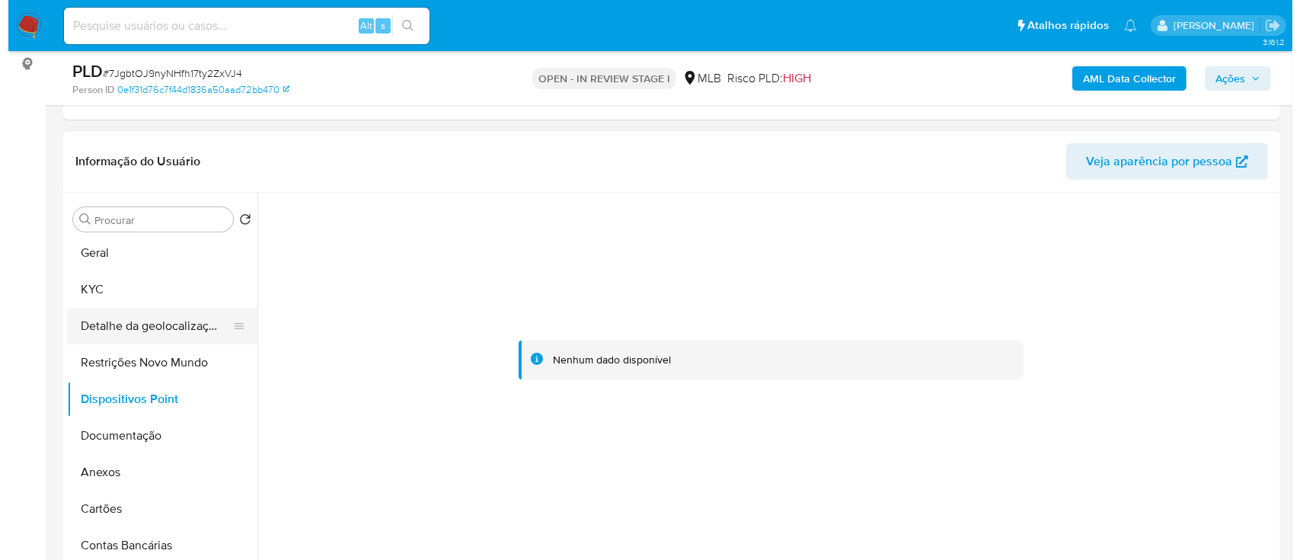
scroll to position [101, 0]
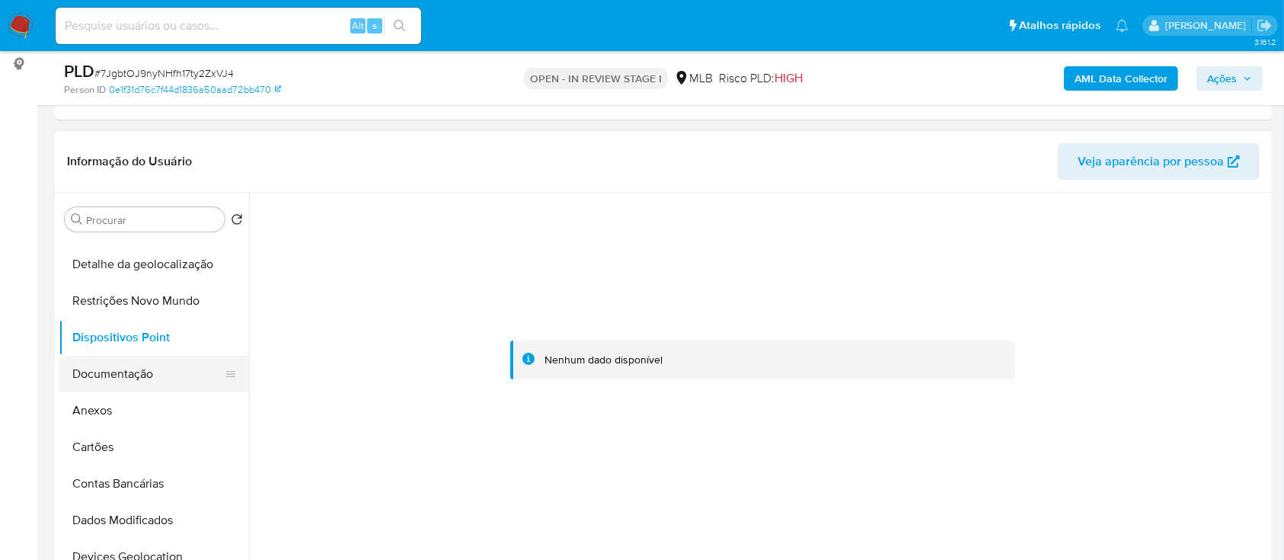
click at [126, 380] on button "Documentação" at bounding box center [148, 374] width 178 height 37
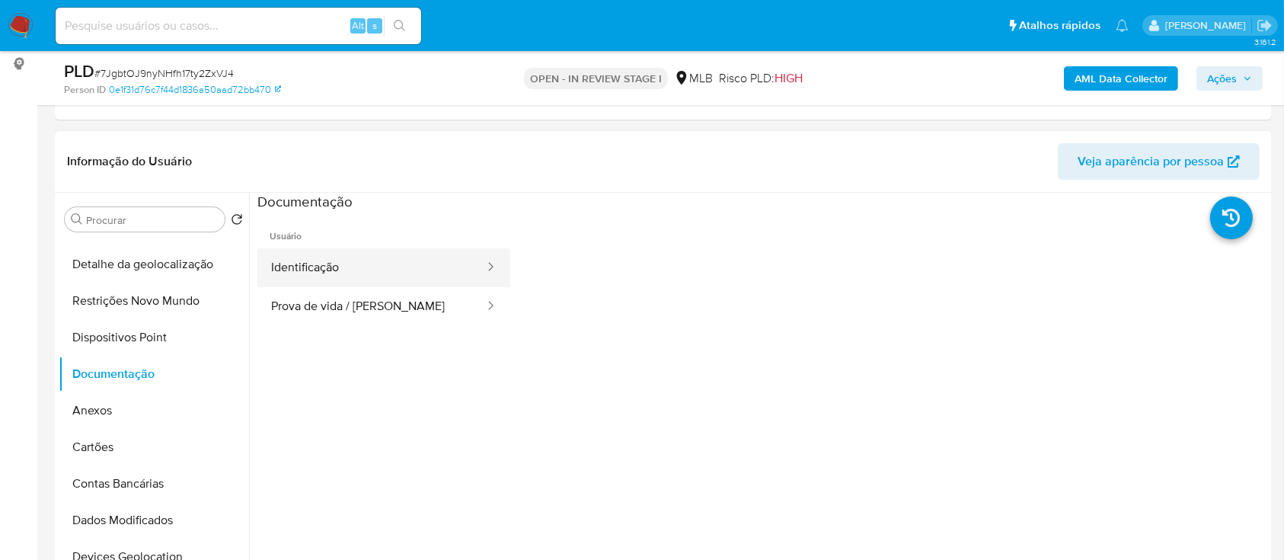
click at [389, 252] on button "Identificação" at bounding box center [371, 267] width 228 height 39
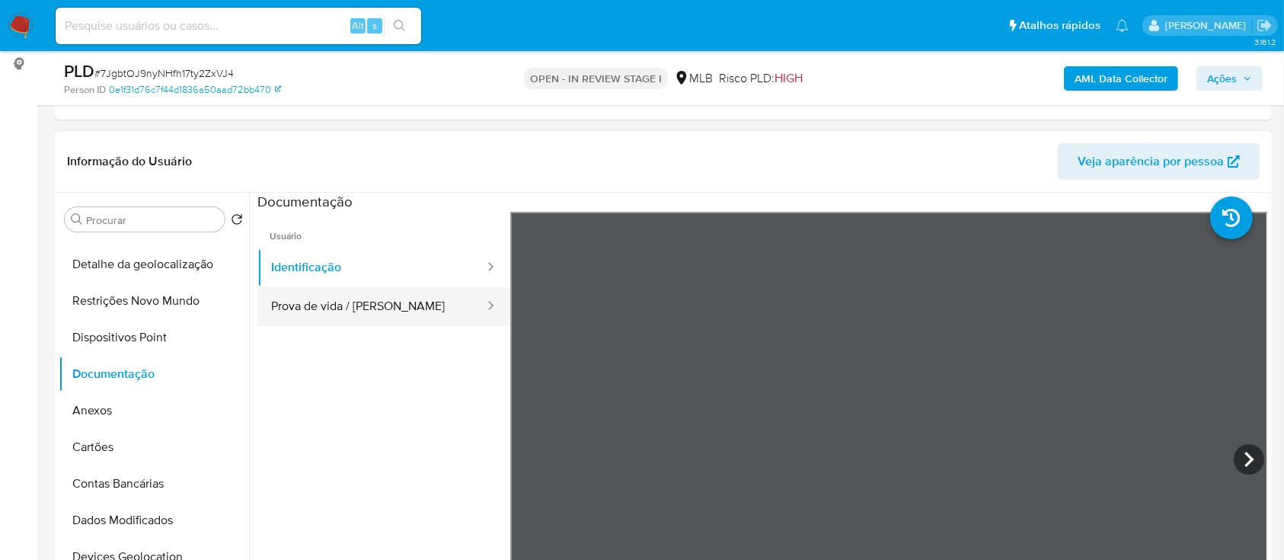
click at [367, 308] on button "Prova de vida / Selfie" at bounding box center [371, 306] width 228 height 39
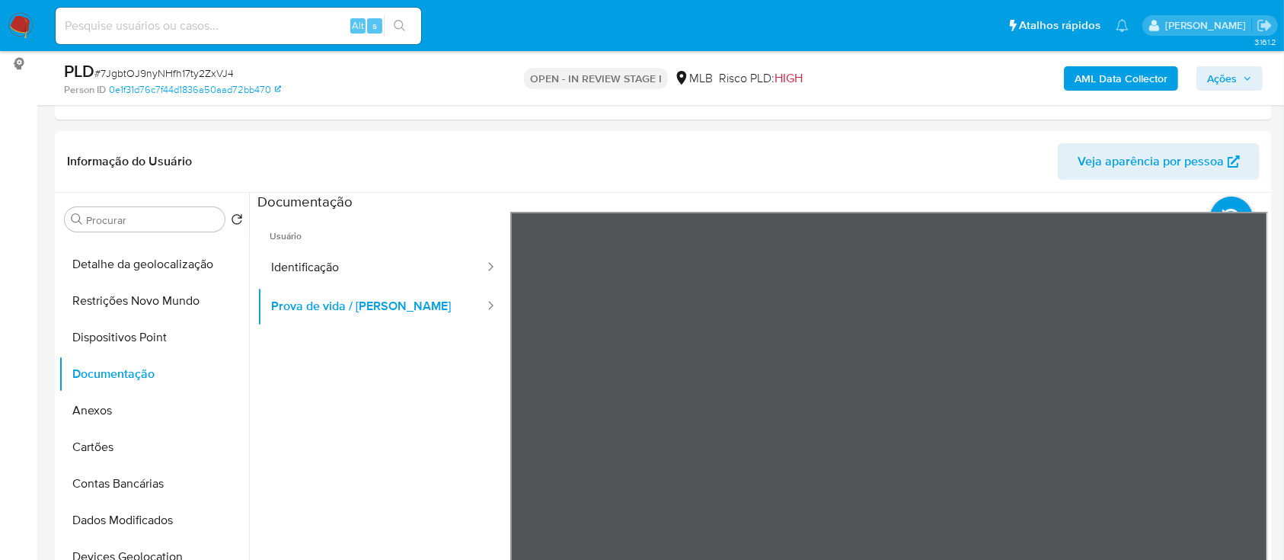
click at [1127, 90] on div "AML Data Collector Ações" at bounding box center [1064, 78] width 395 height 36
click at [1151, 76] on b "AML Data Collector" at bounding box center [1120, 78] width 93 height 24
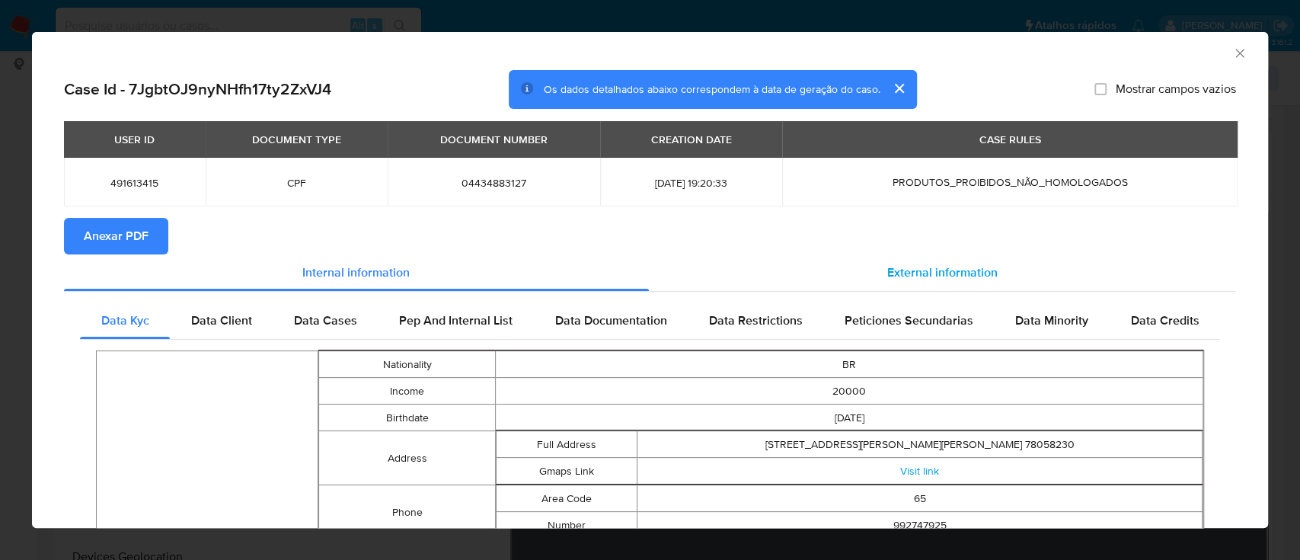
click at [932, 273] on span "External information" at bounding box center [942, 272] width 110 height 18
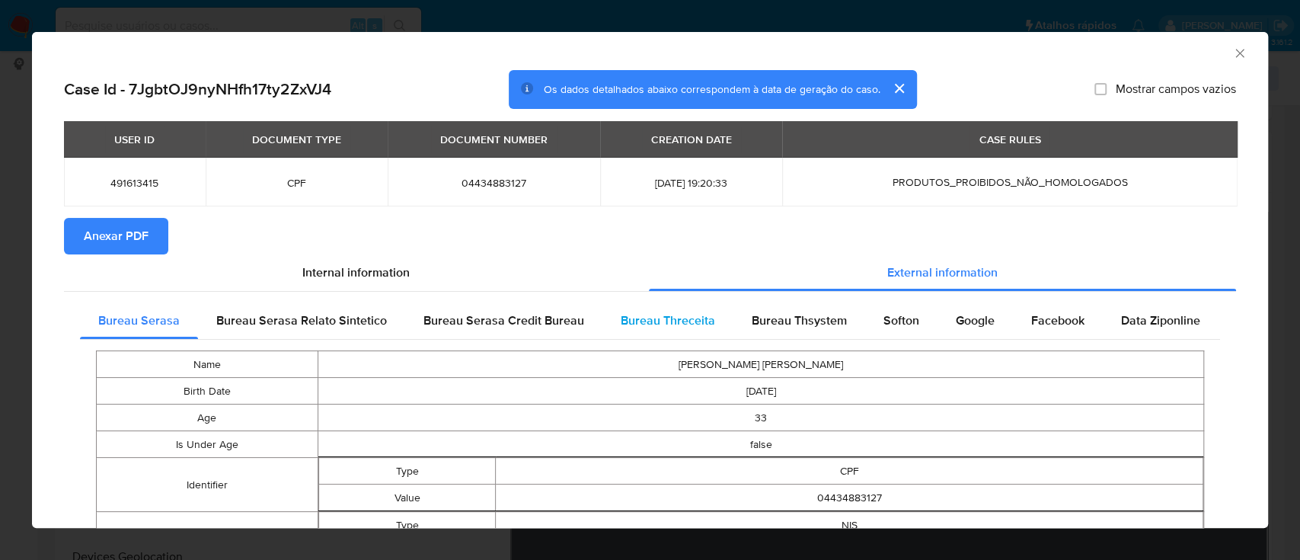
click at [630, 311] on span "Bureau Threceita" at bounding box center [668, 320] width 94 height 18
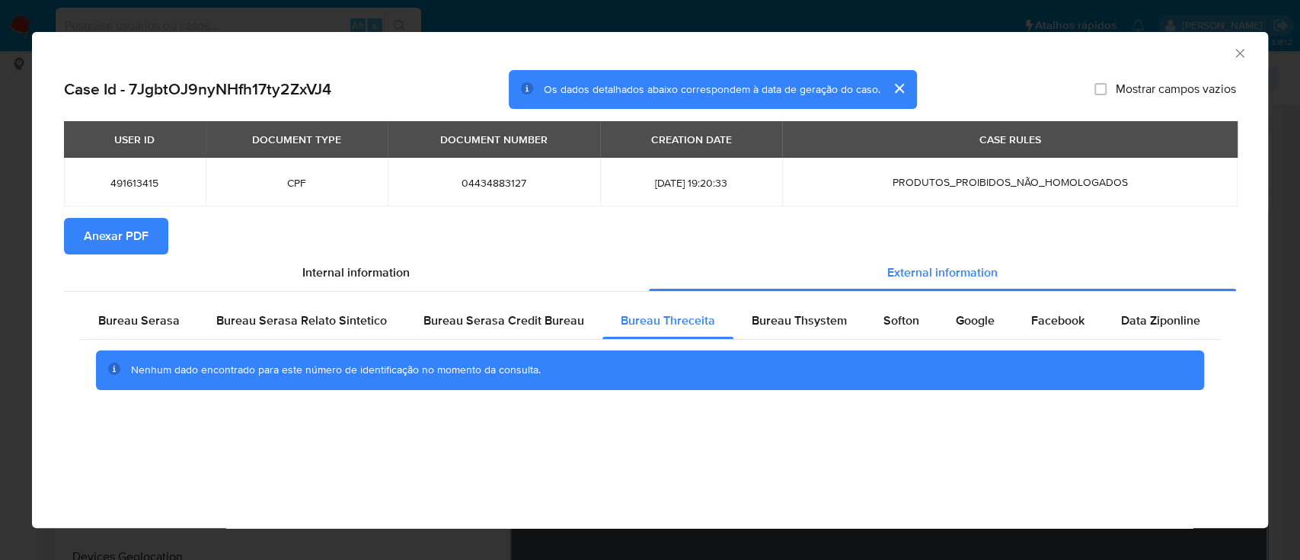
click at [1145, 43] on div "AML Data Collector" at bounding box center [637, 51] width 1189 height 17
click at [818, 314] on span "Bureau Thsystem" at bounding box center [798, 320] width 95 height 18
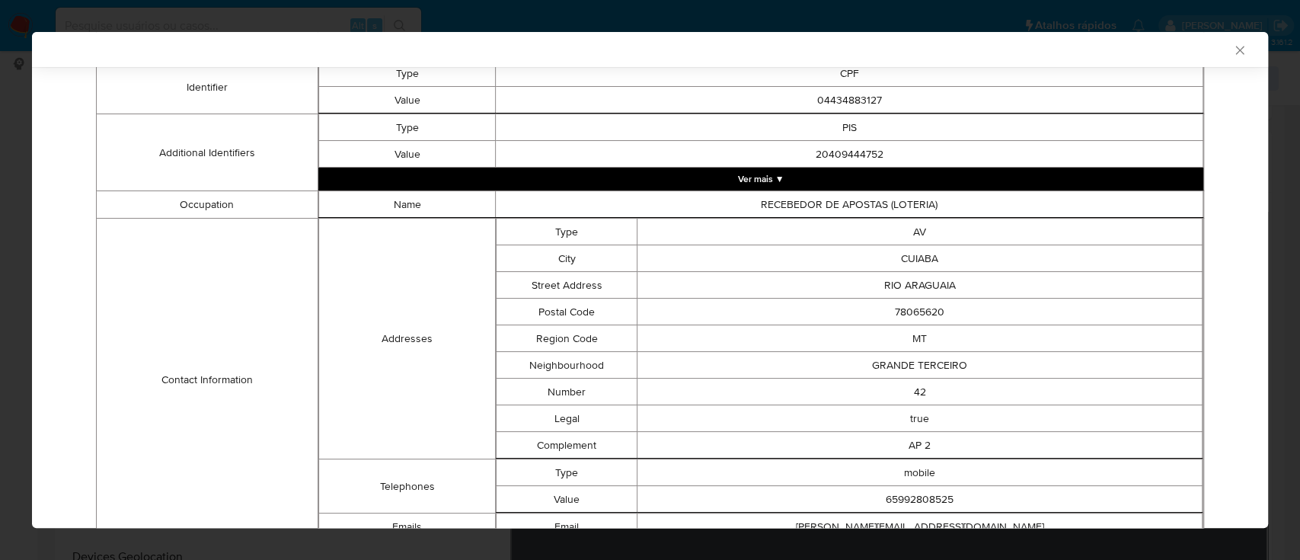
scroll to position [593, 0]
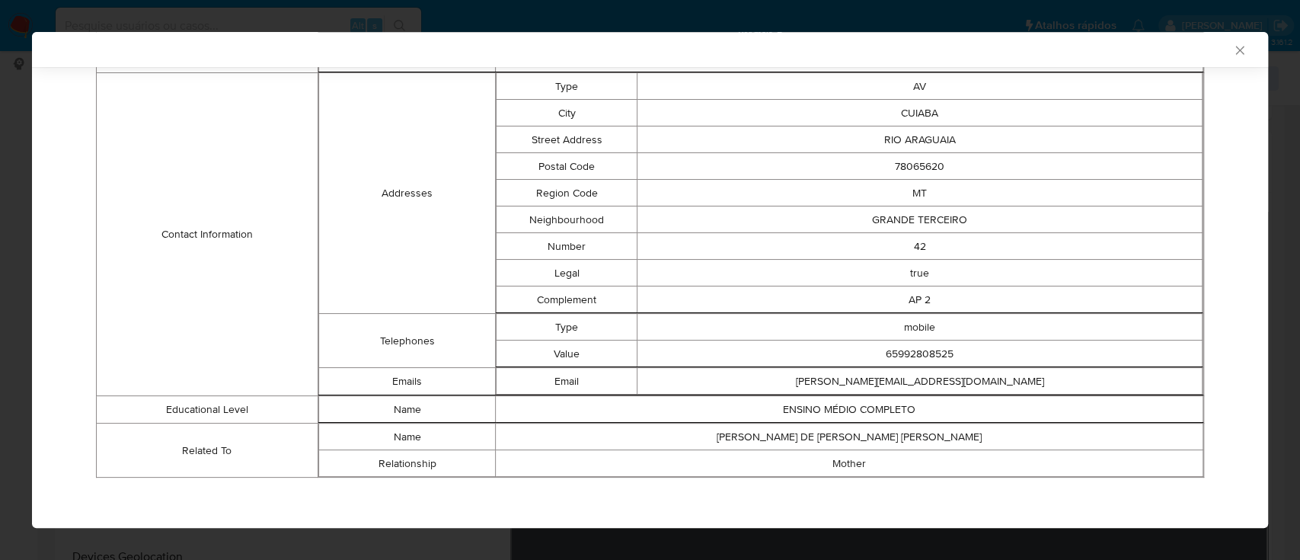
click at [206, 214] on td "Contact Information" at bounding box center [208, 234] width 222 height 323
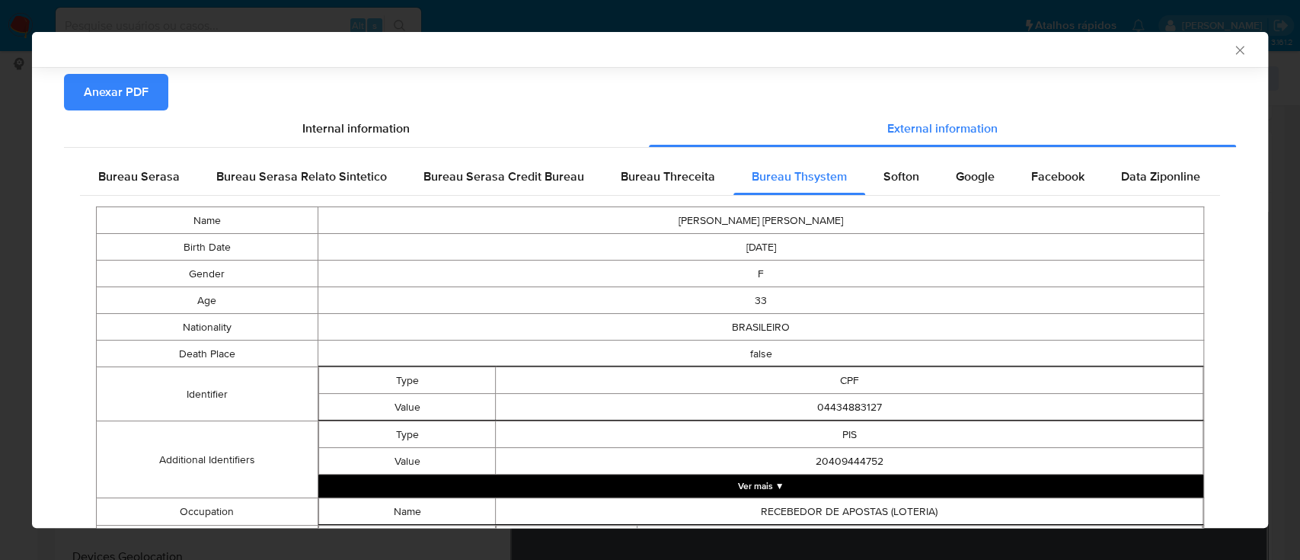
scroll to position [0, 0]
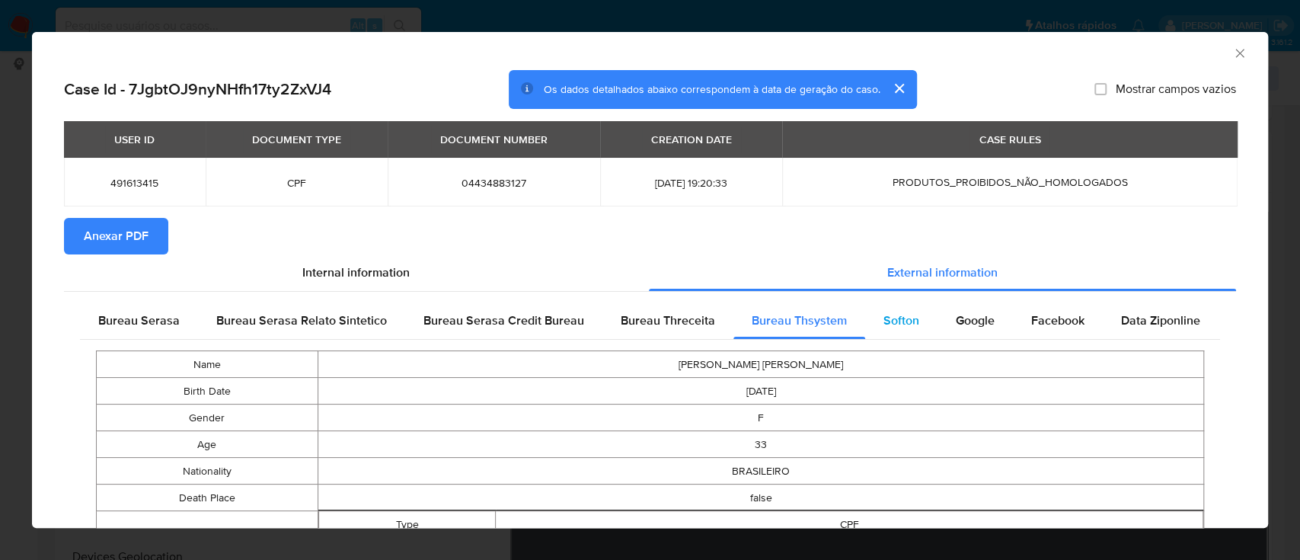
click at [883, 327] on span "Softon" at bounding box center [901, 320] width 36 height 18
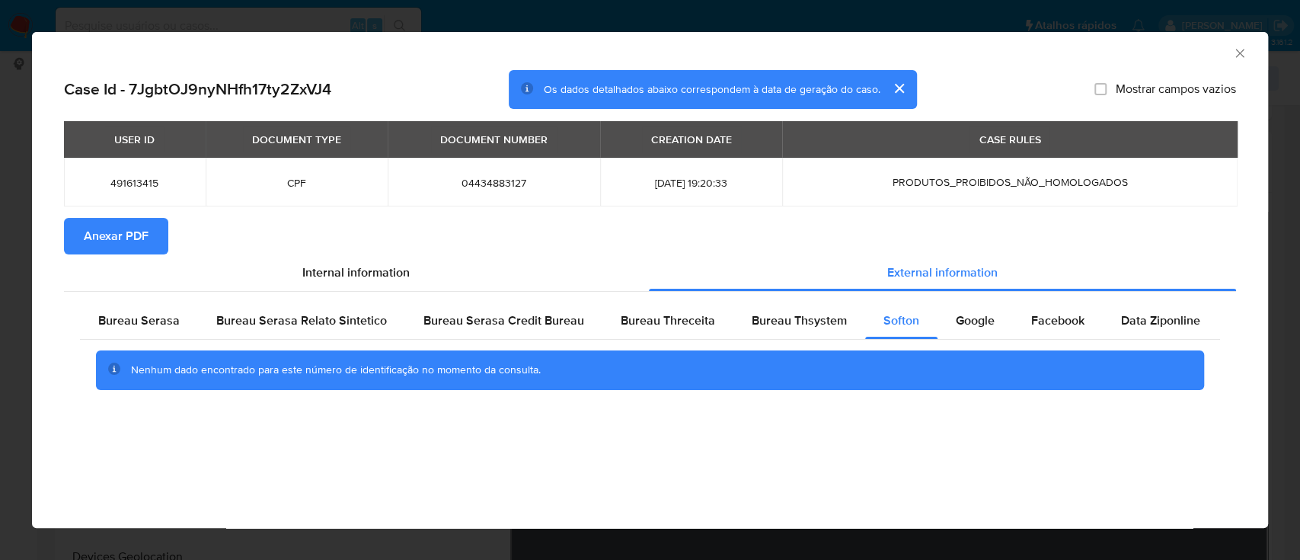
click at [1105, 51] on div "AML Data Collector" at bounding box center [637, 51] width 1189 height 17
click at [940, 317] on div "Google" at bounding box center [974, 320] width 75 height 37
drag, startPoint x: 1100, startPoint y: 41, endPoint x: 994, endPoint y: 3, distance: 113.2
click at [1101, 43] on div "AML Data Collector" at bounding box center [637, 51] width 1189 height 17
click at [804, 319] on span "Bureau Thsystem" at bounding box center [798, 320] width 95 height 18
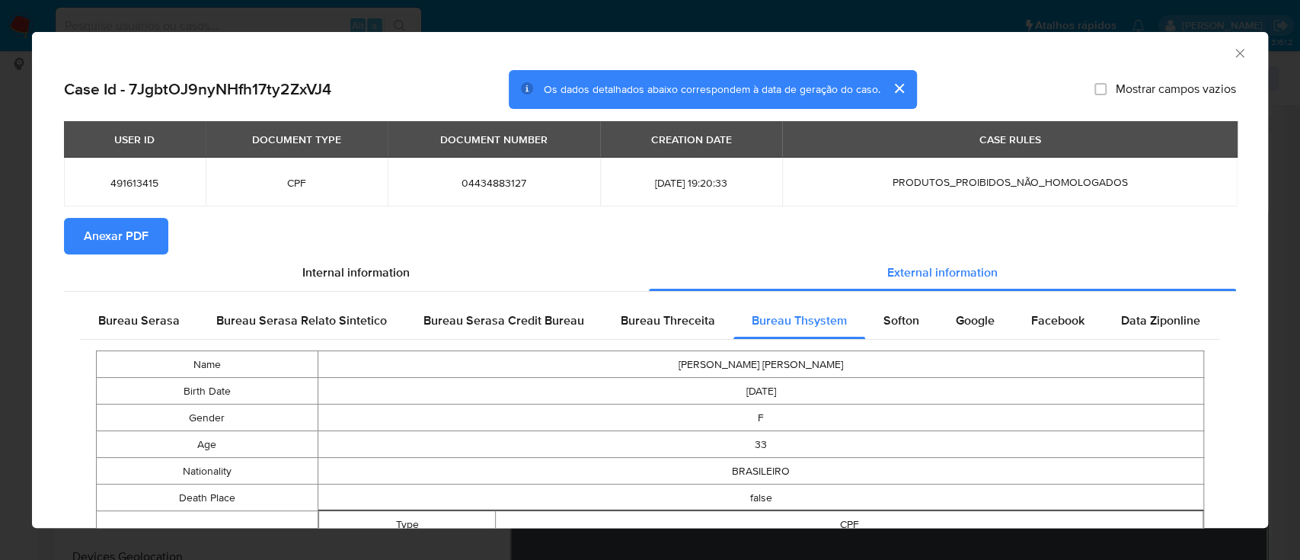
click at [1232, 56] on icon "Fechar a janela" at bounding box center [1239, 53] width 15 height 15
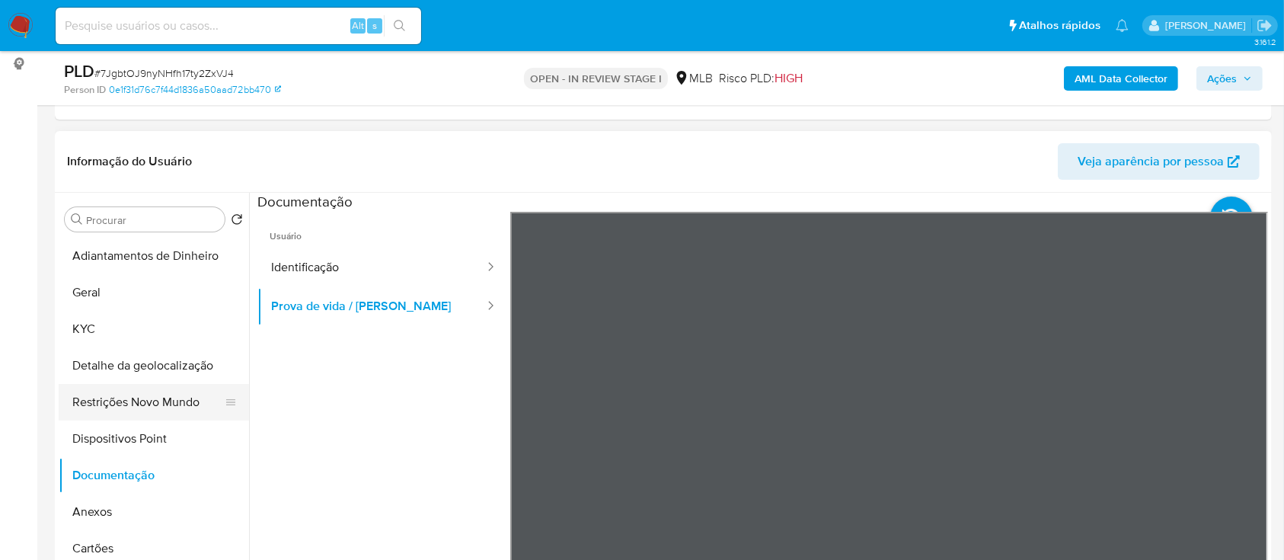
click at [148, 402] on button "Restrições Novo Mundo" at bounding box center [148, 402] width 178 height 37
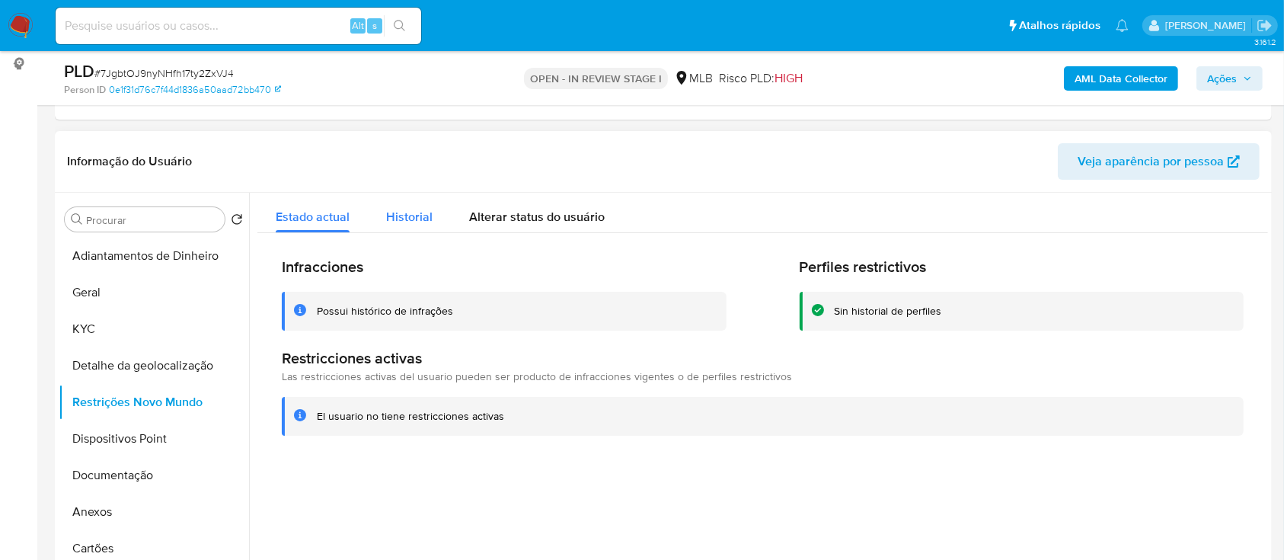
click at [407, 215] on span "Historial" at bounding box center [409, 217] width 46 height 18
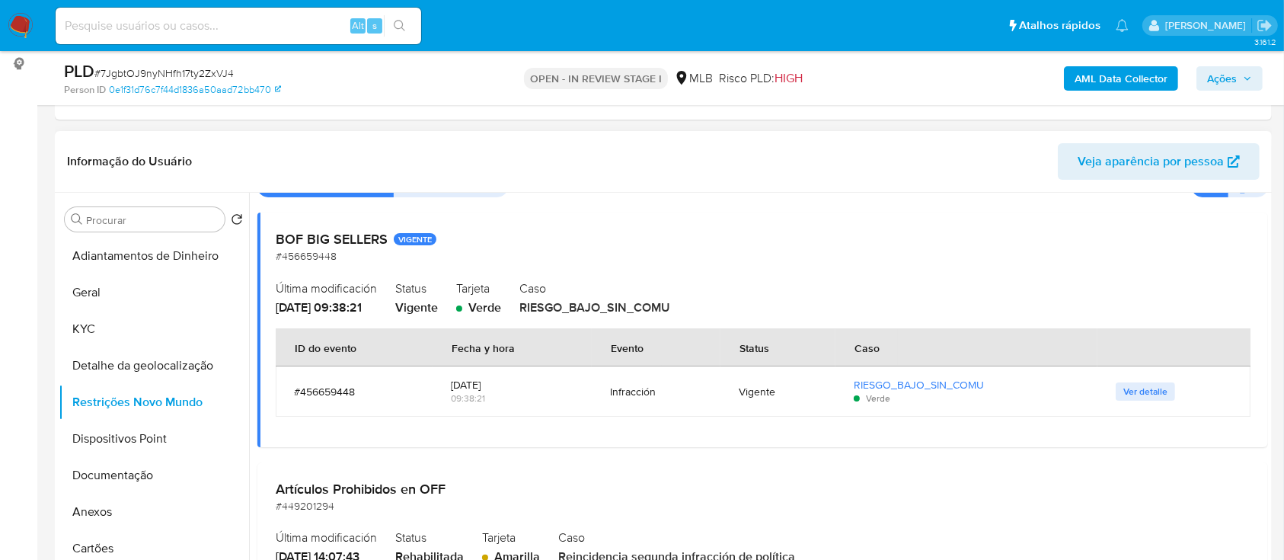
scroll to position [101, 0]
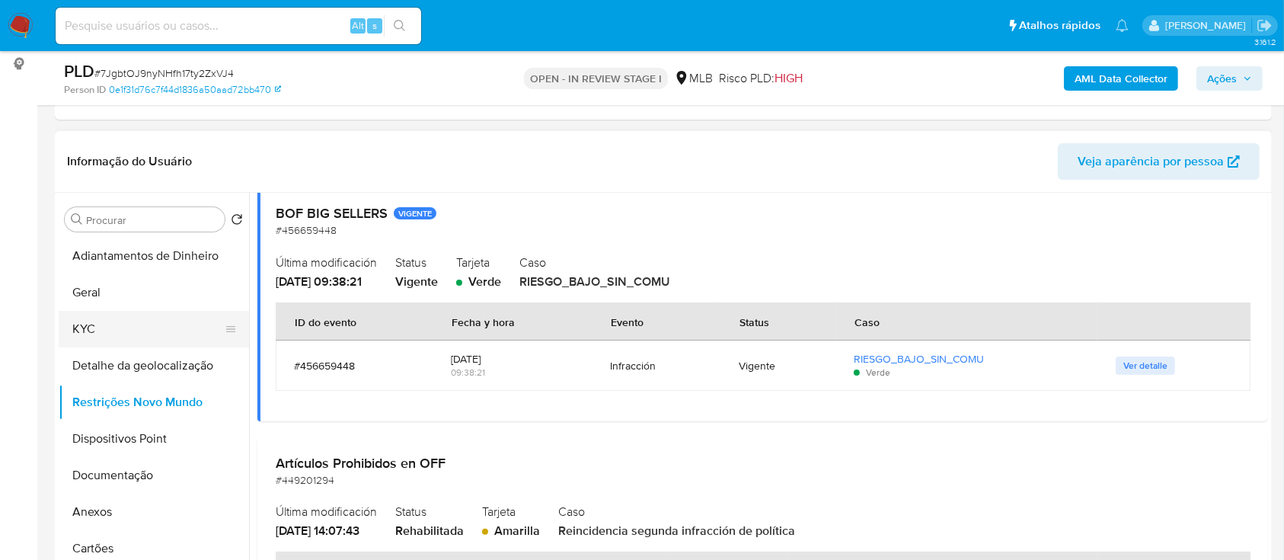
click at [108, 317] on button "KYC" at bounding box center [148, 329] width 178 height 37
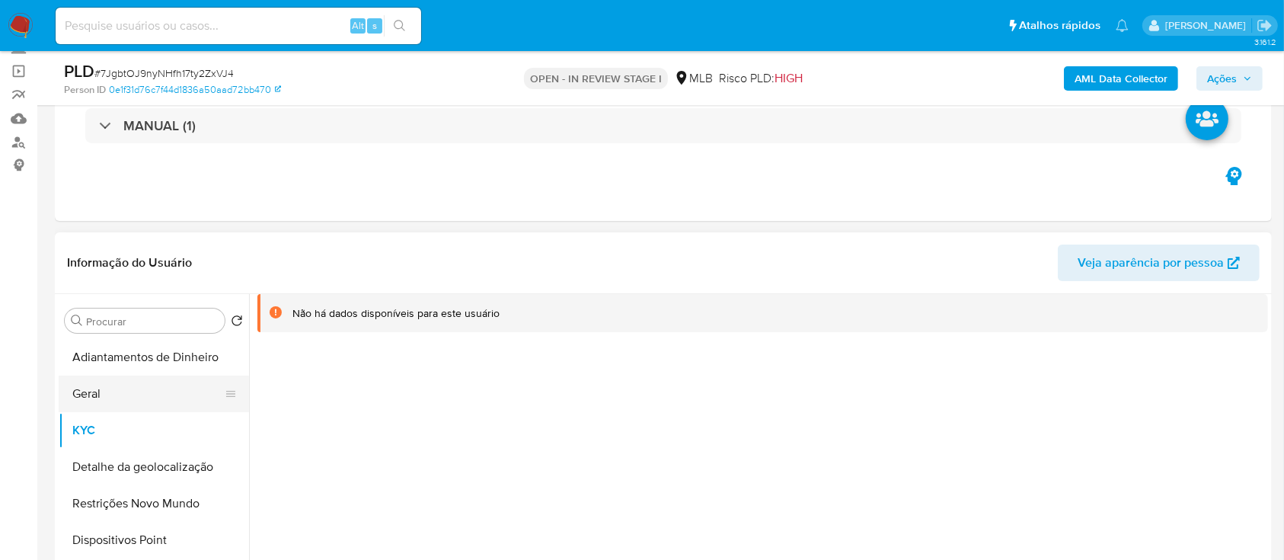
click at [99, 397] on button "Geral" at bounding box center [148, 393] width 178 height 37
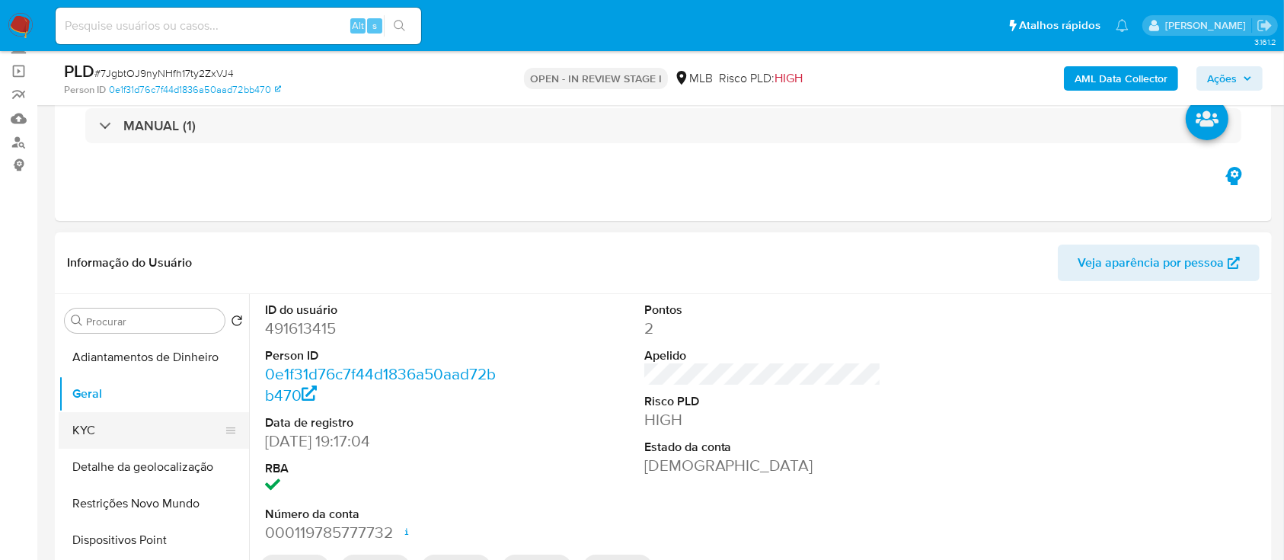
click at [104, 429] on button "KYC" at bounding box center [148, 430] width 178 height 37
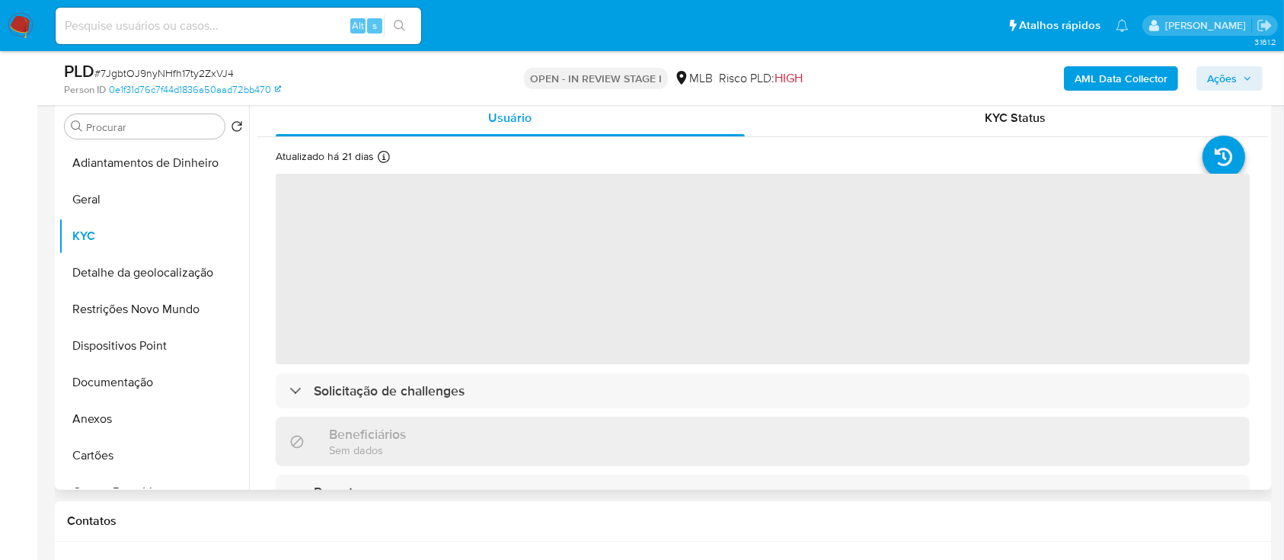
scroll to position [305, 0]
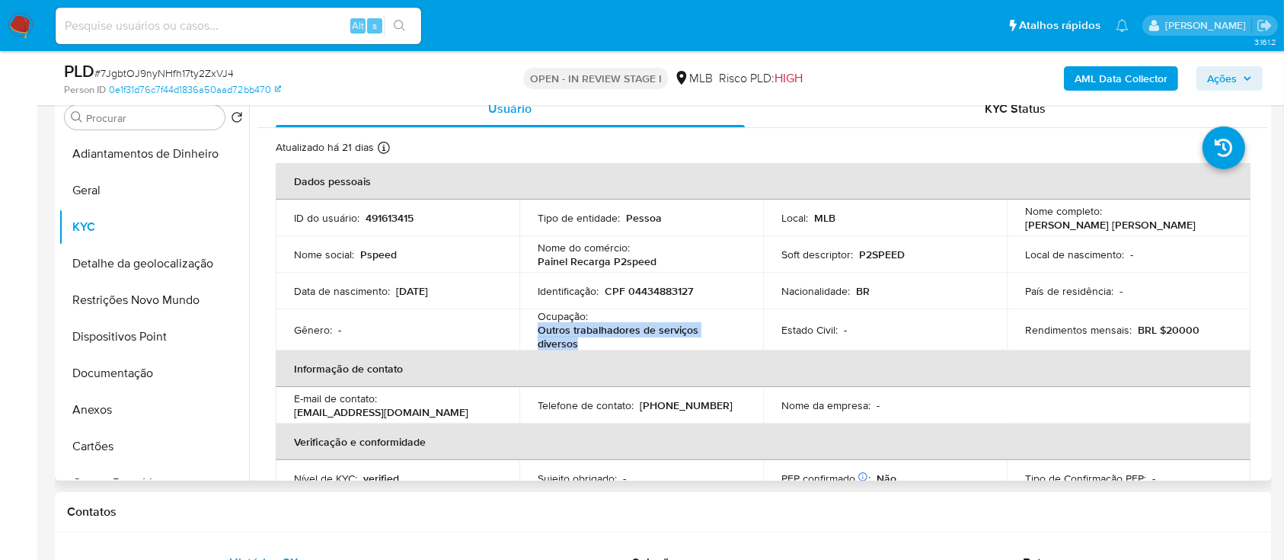
drag, startPoint x: 587, startPoint y: 346, endPoint x: 518, endPoint y: 336, distance: 70.1
click at [519, 335] on td "Ocupação : Outros trabalhadores de serviços diversos" at bounding box center [641, 329] width 244 height 41
copy p "Outros trabalhadores de serviços diversos"
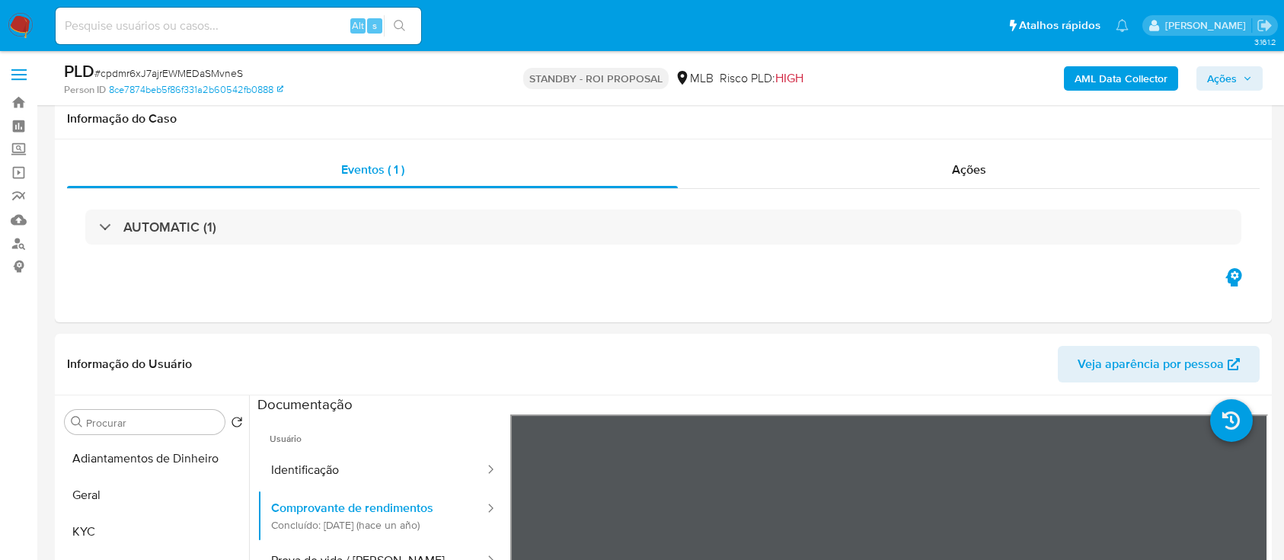
select select "10"
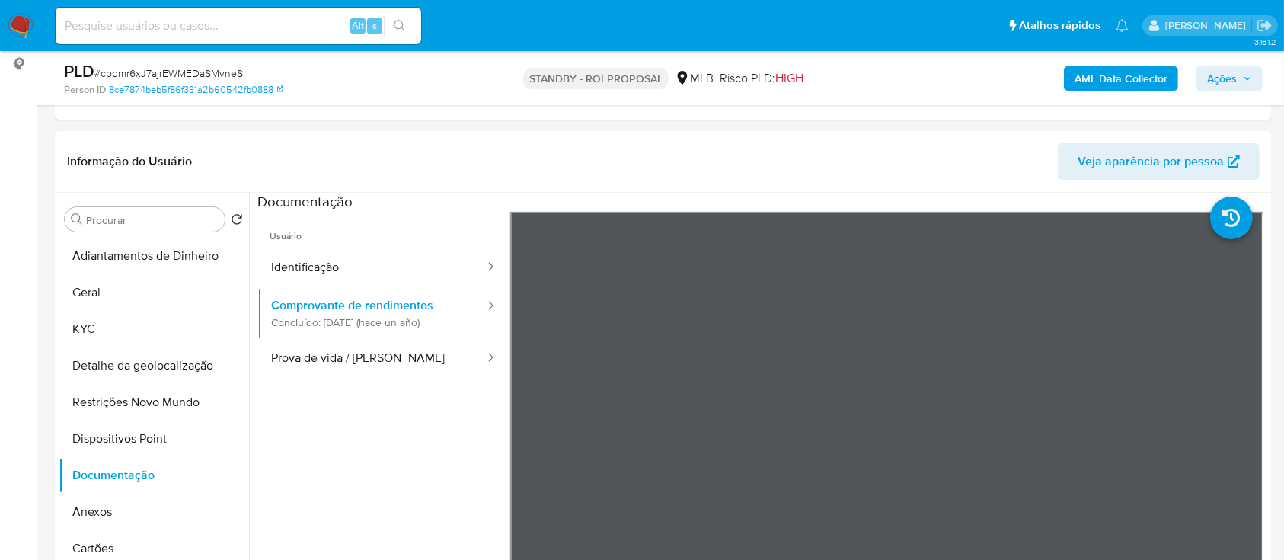
scroll to position [101, 0]
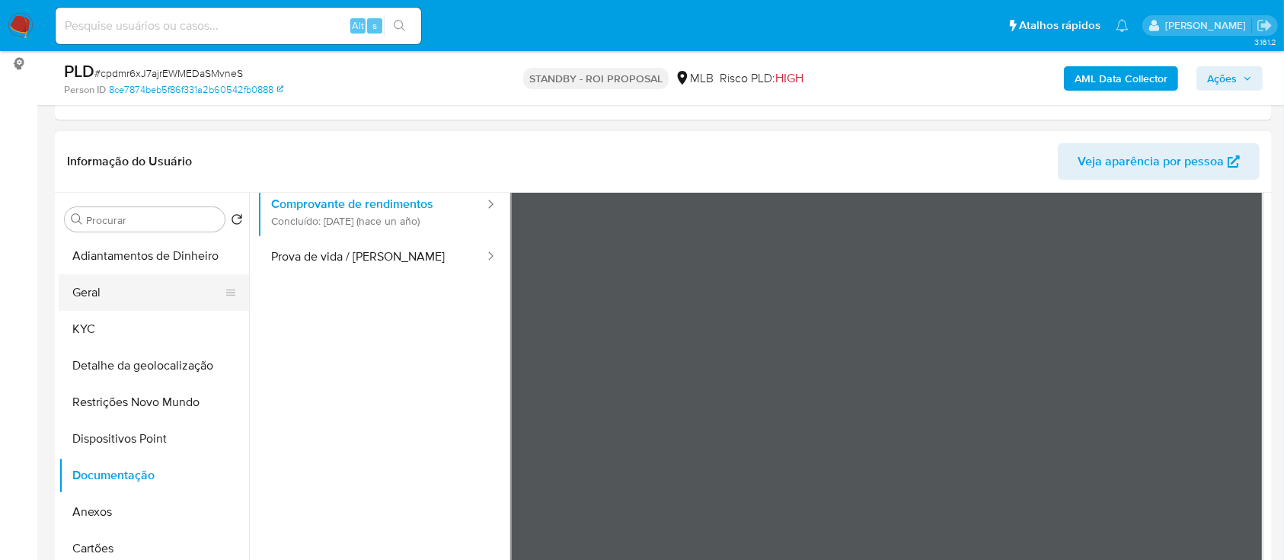
click at [90, 302] on button "Geral" at bounding box center [148, 292] width 178 height 37
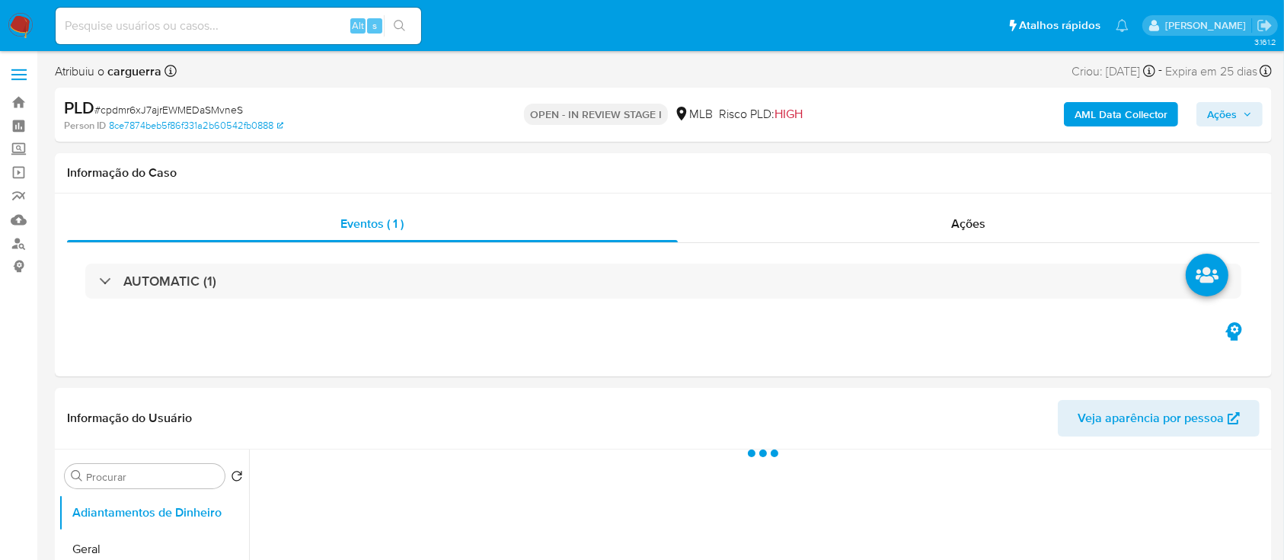
select select "10"
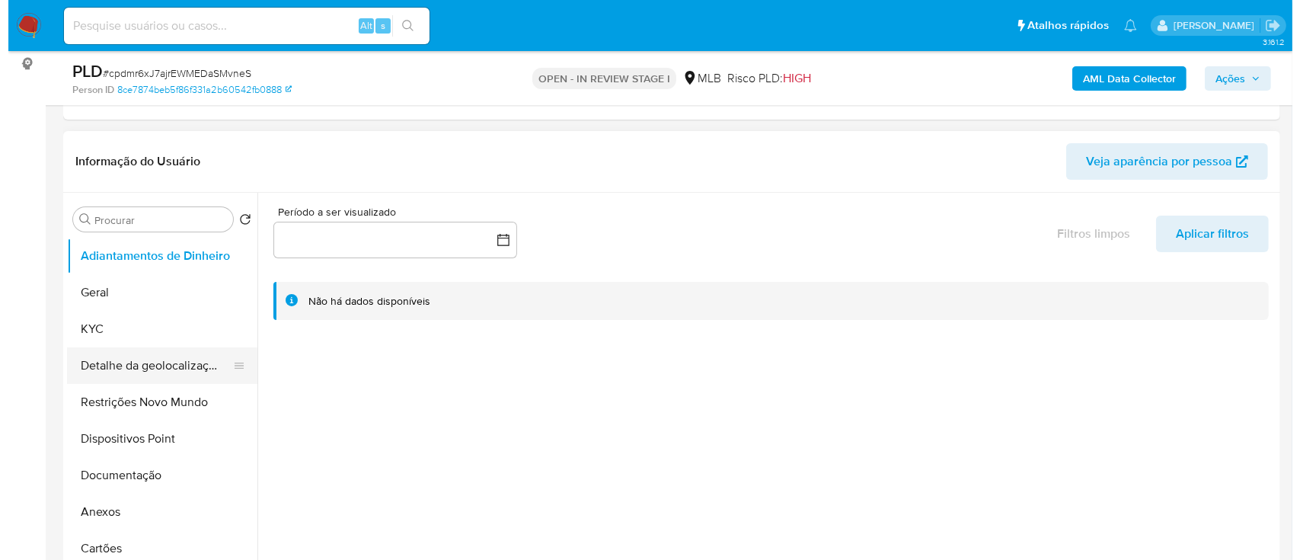
scroll to position [203, 0]
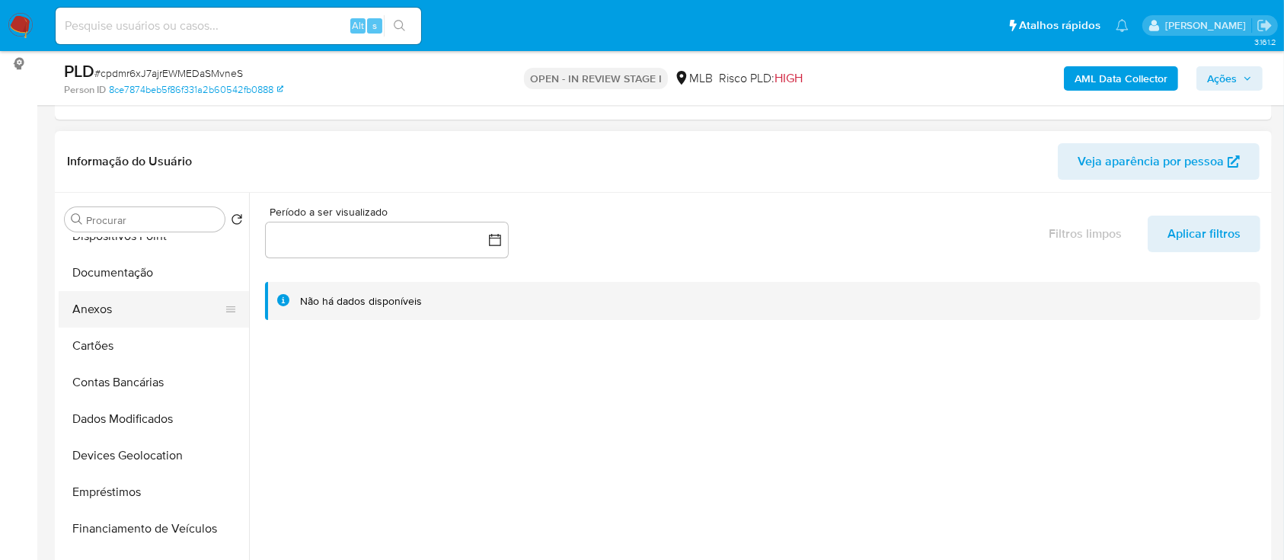
drag, startPoint x: 70, startPoint y: 303, endPoint x: 168, endPoint y: 315, distance: 98.2
click at [71, 304] on button "Anexos" at bounding box center [148, 309] width 178 height 37
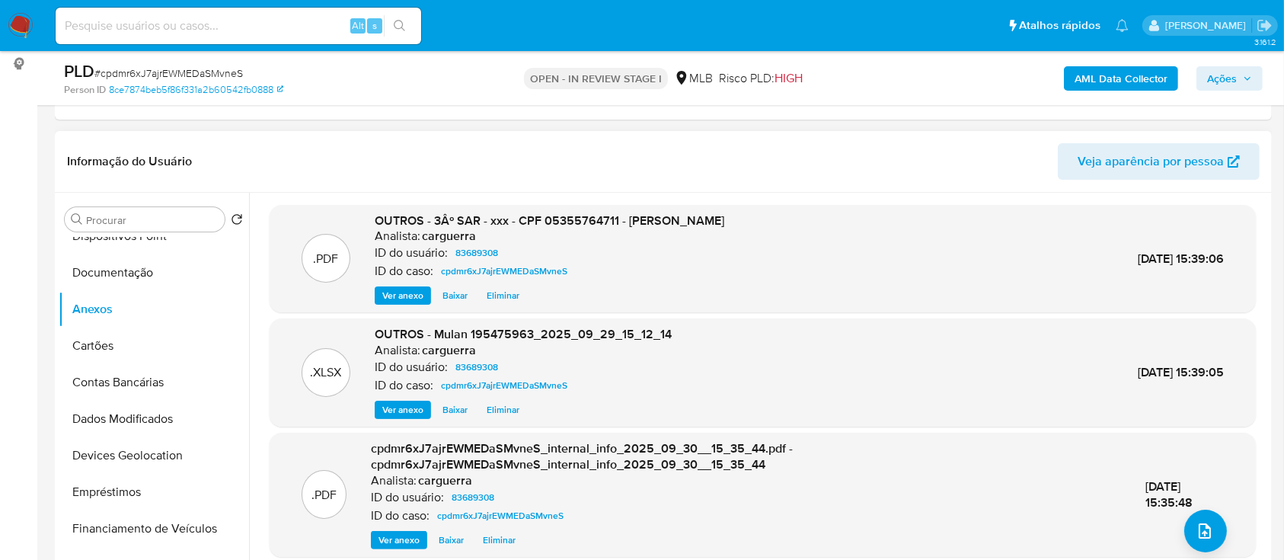
click at [502, 288] on span "Eliminar" at bounding box center [503, 295] width 33 height 15
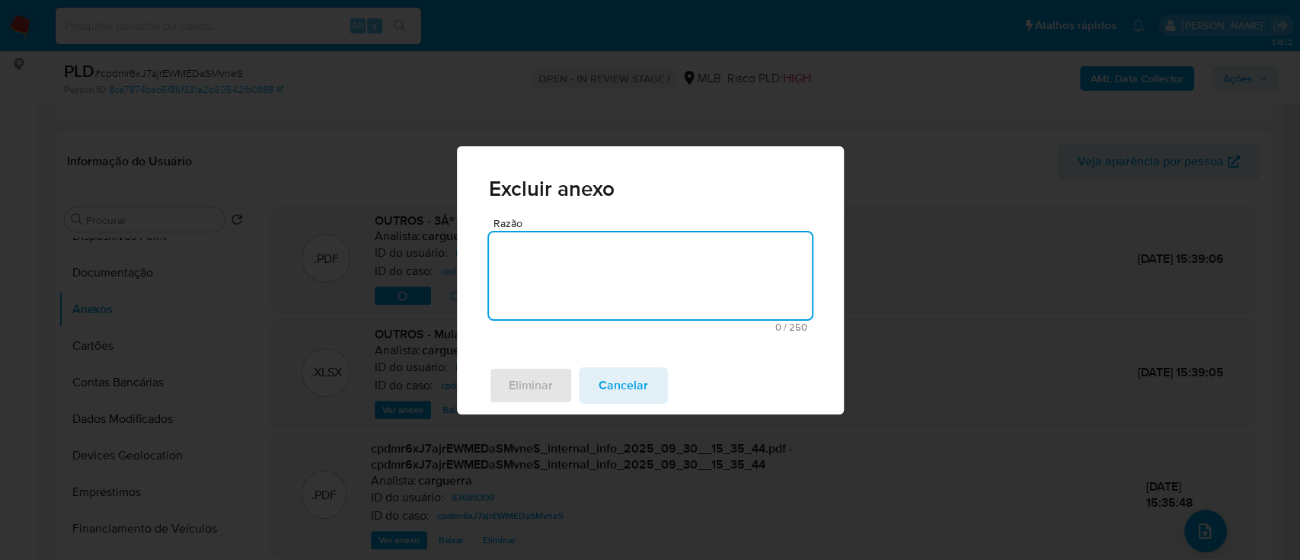
click at [612, 257] on textarea "Razão" at bounding box center [650, 275] width 323 height 87
drag, startPoint x: 626, startPoint y: 255, endPoint x: 418, endPoint y: 244, distance: 208.2
click at [418, 243] on div "Excluir anexo Razão Anexado erroneamente 20 / 250 230 caracteres restantes Elim…" at bounding box center [650, 280] width 1300 height 560
type textarea "Anexado erroneamente"
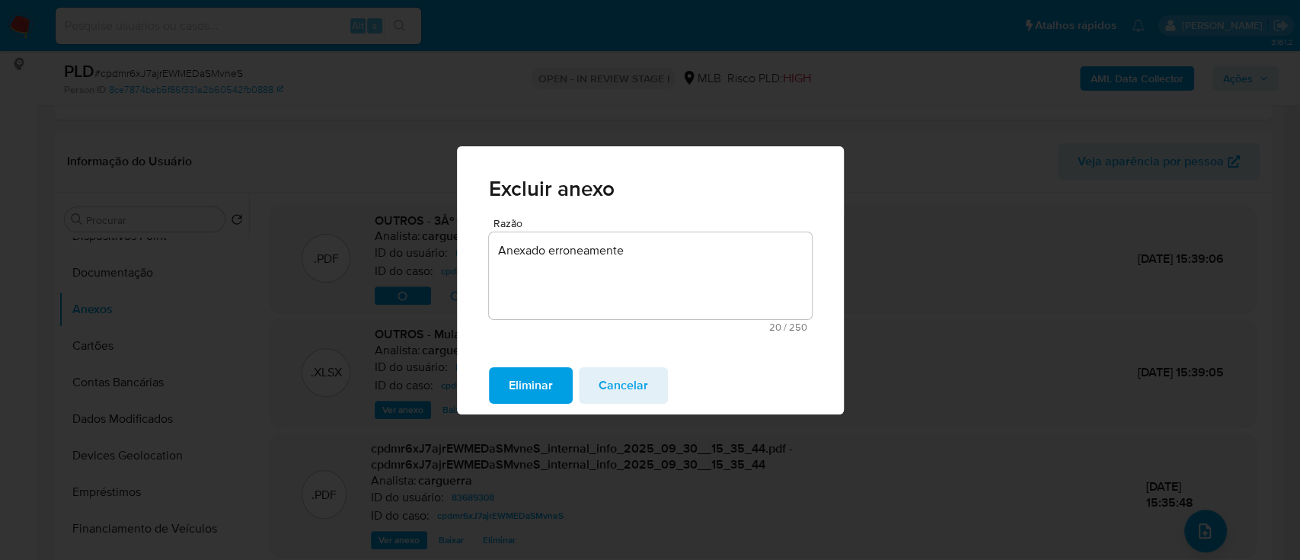
click at [538, 376] on span "Eliminar" at bounding box center [531, 386] width 44 height 34
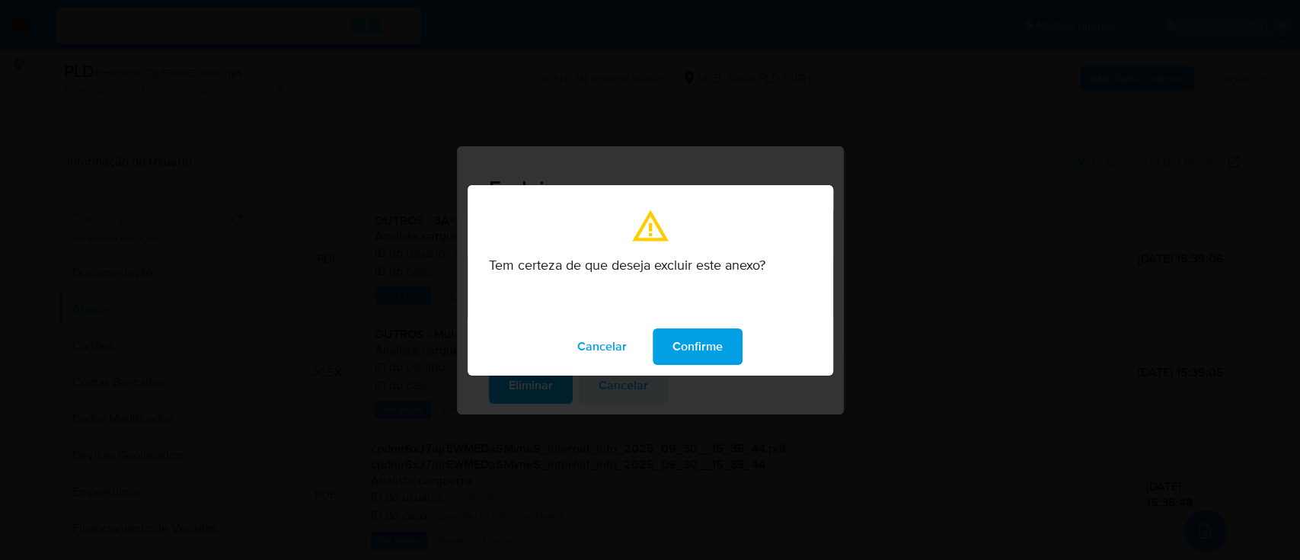
click at [718, 341] on span "Confirme" at bounding box center [697, 347] width 50 height 34
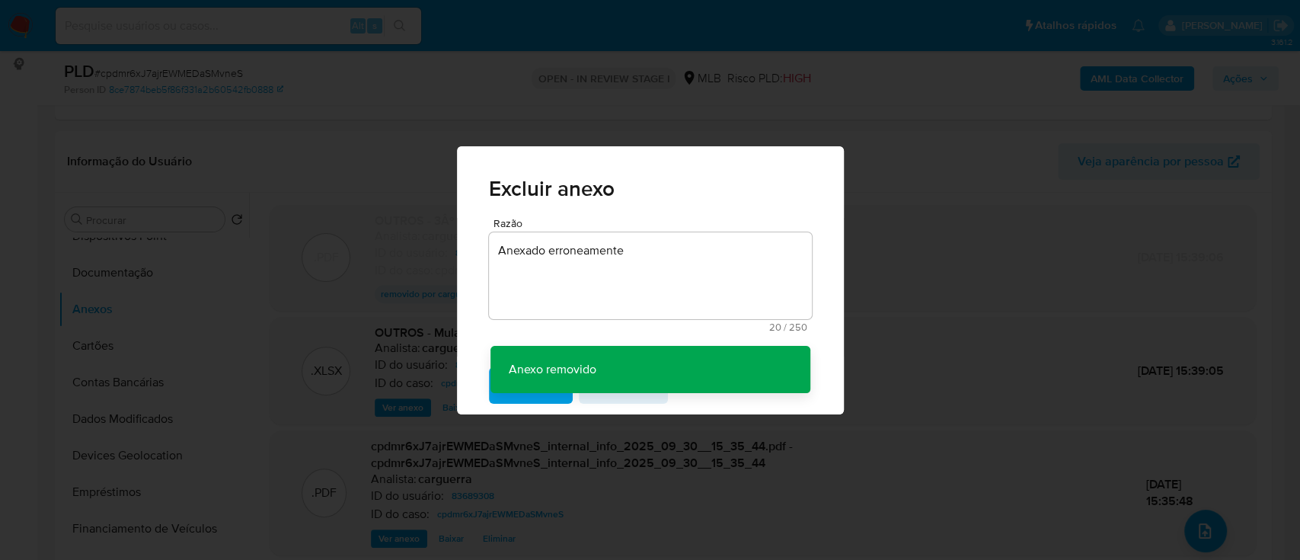
click at [954, 391] on div "Excluir anexo Razão Anexado erroneamente 20 / 250 230 caracteres restantes Anex…" at bounding box center [650, 280] width 1300 height 560
click at [393, 411] on div "Excluir anexo Razão Anexado erroneamente 20 / 250 230 caracteres restantes Anex…" at bounding box center [650, 280] width 1300 height 560
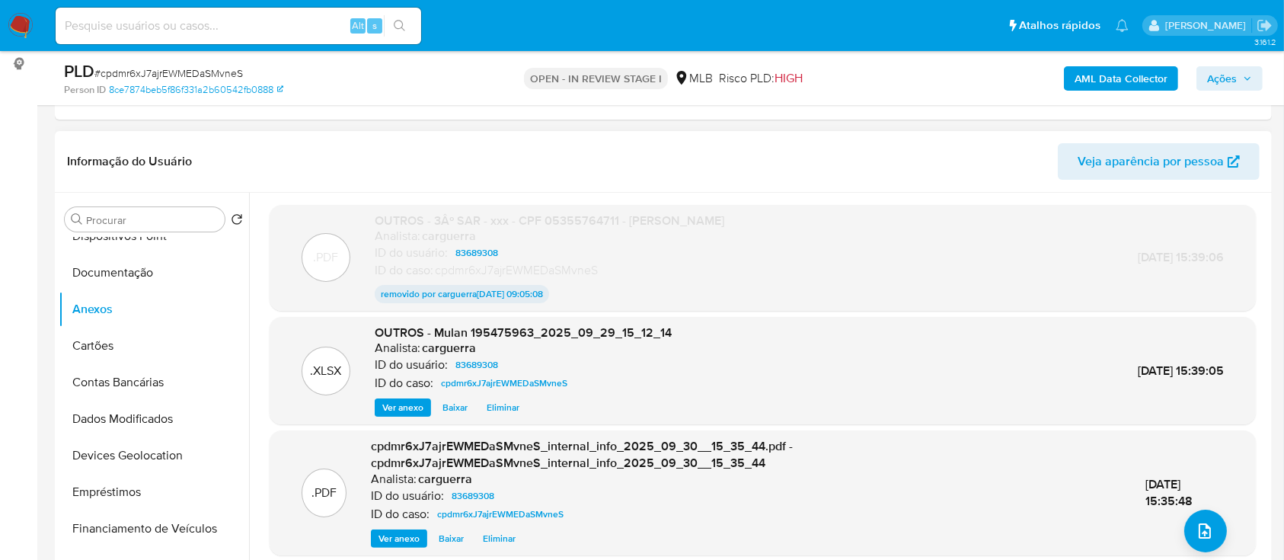
drag, startPoint x: 397, startPoint y: 400, endPoint x: 522, endPoint y: 404, distance: 124.9
click at [397, 400] on span "Ver anexo" at bounding box center [402, 407] width 41 height 15
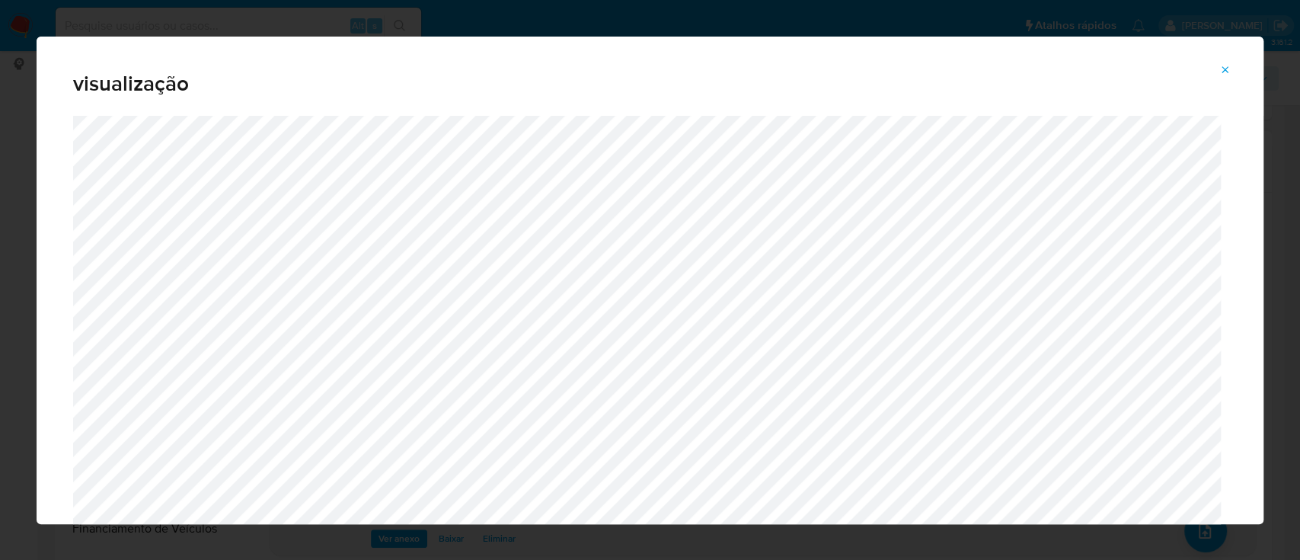
click at [35, 308] on div "visualização" at bounding box center [650, 280] width 1300 height 560
click at [1227, 71] on icon "Attachment preview" at bounding box center [1225, 69] width 7 height 7
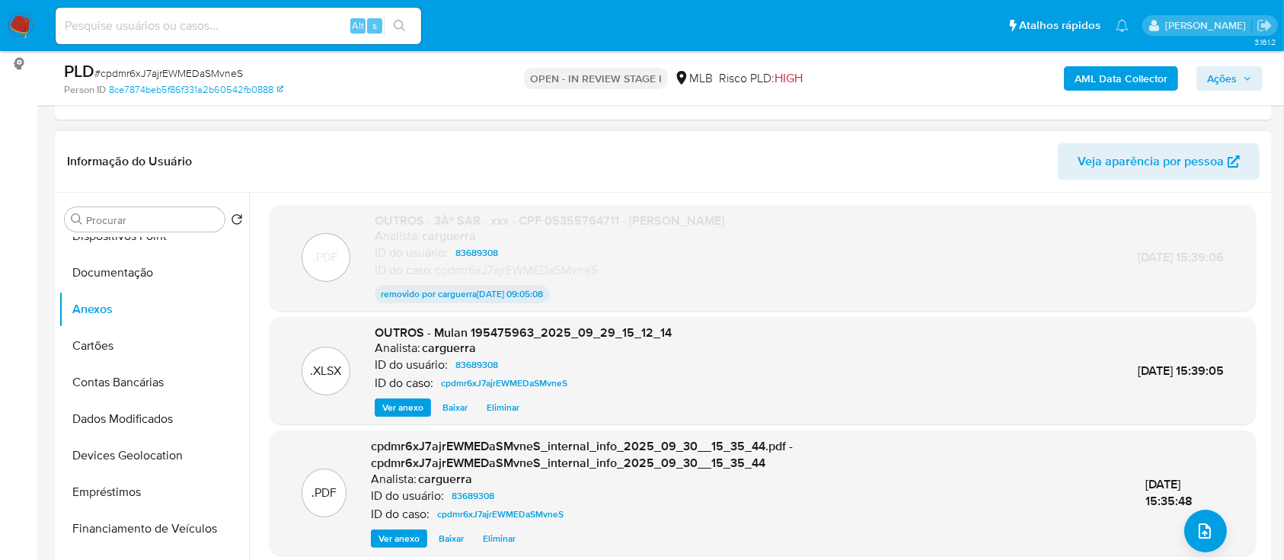
click at [499, 405] on span "Eliminar" at bounding box center [503, 407] width 33 height 15
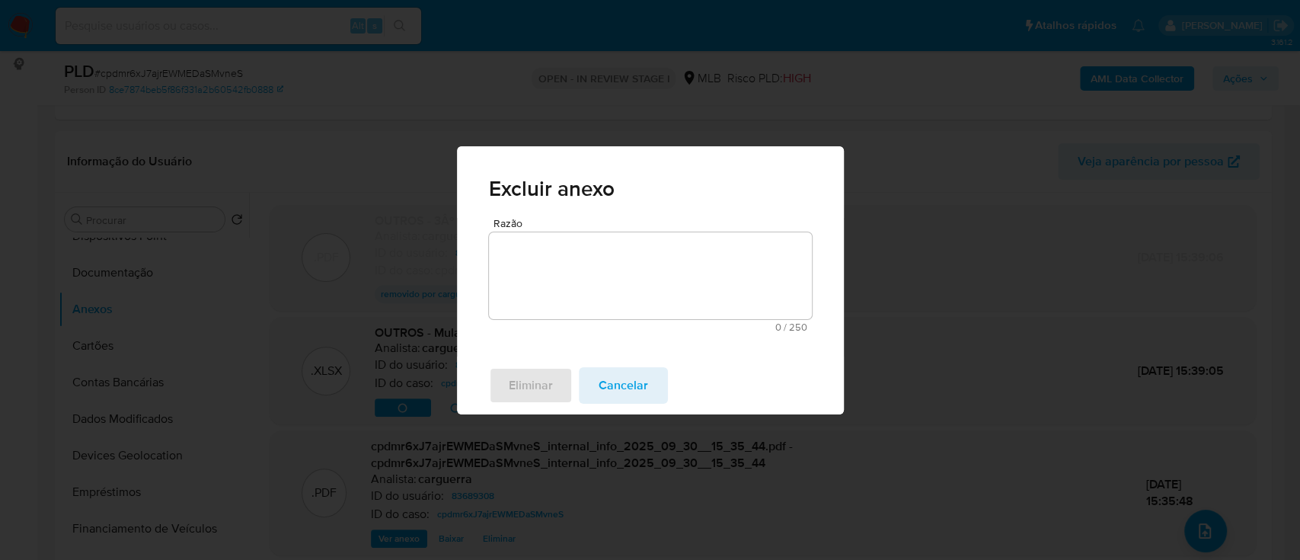
click at [569, 259] on textarea "Razão" at bounding box center [650, 275] width 323 height 87
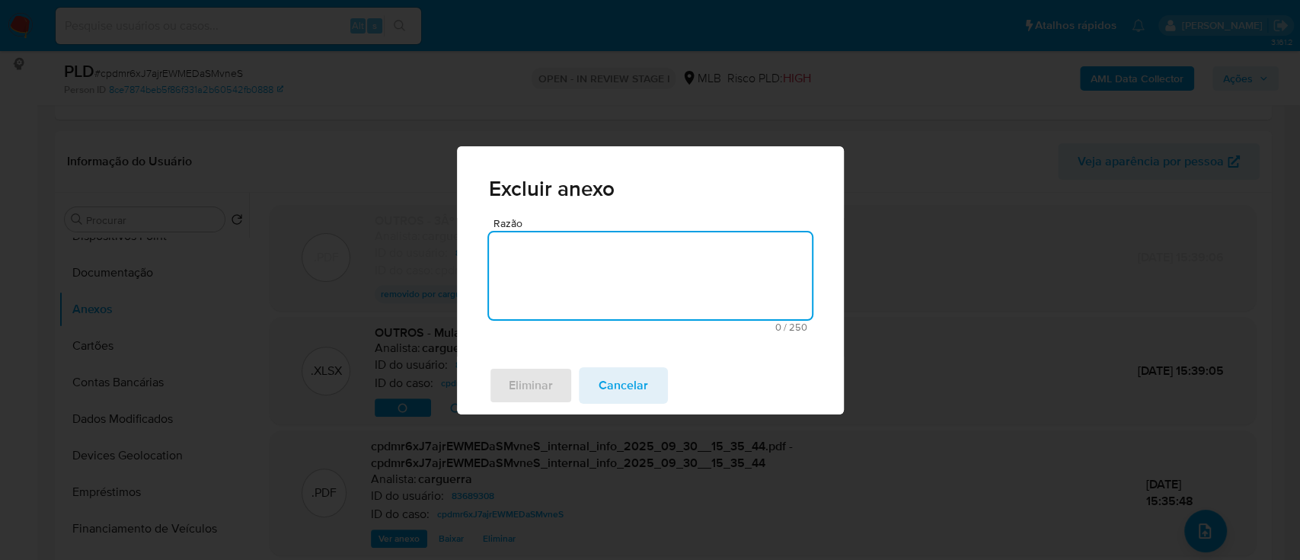
paste textarea "Anexado erroneamente"
type textarea "Anexado erroneamente"
click at [517, 381] on span "Eliminar" at bounding box center [531, 386] width 44 height 34
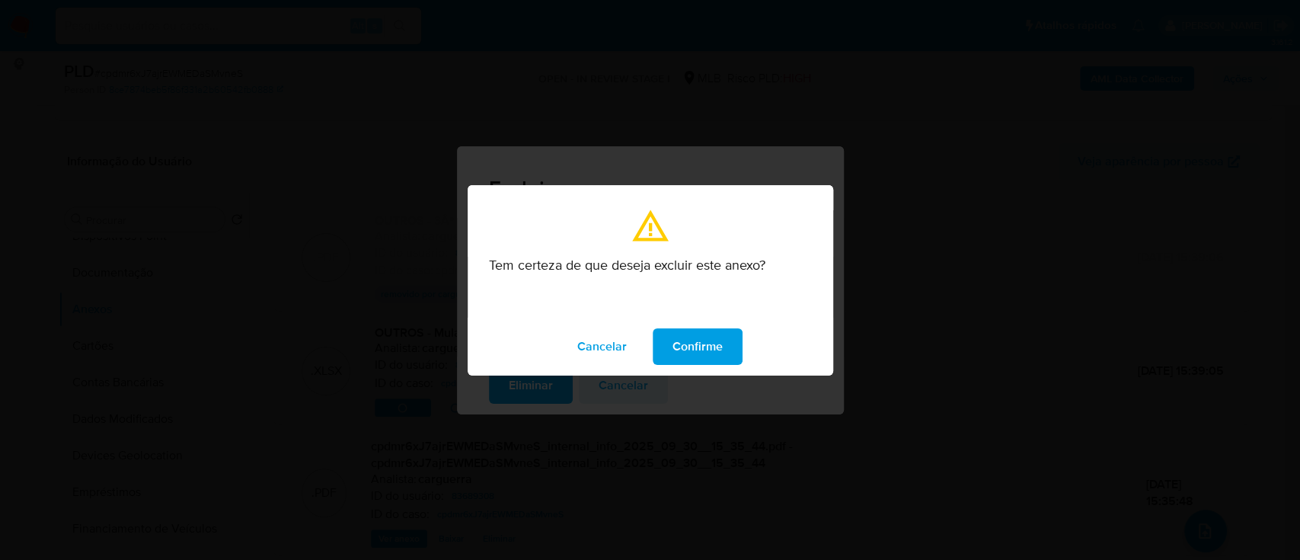
click at [713, 350] on span "Confirme" at bounding box center [697, 347] width 50 height 34
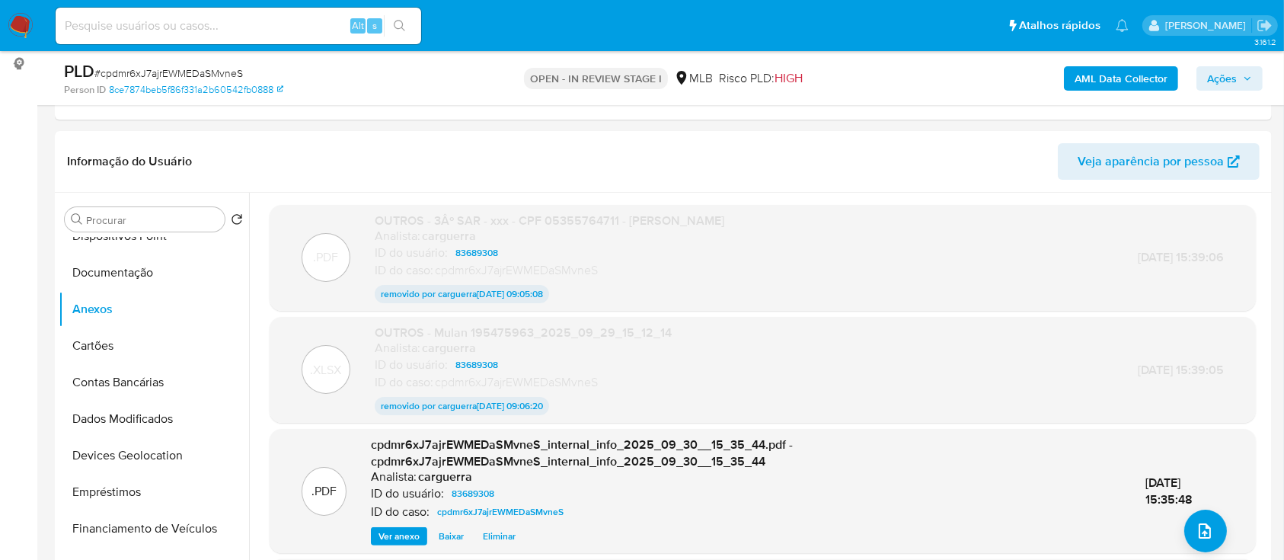
click at [1200, 534] on icon "upload-file" at bounding box center [1204, 530] width 12 height 15
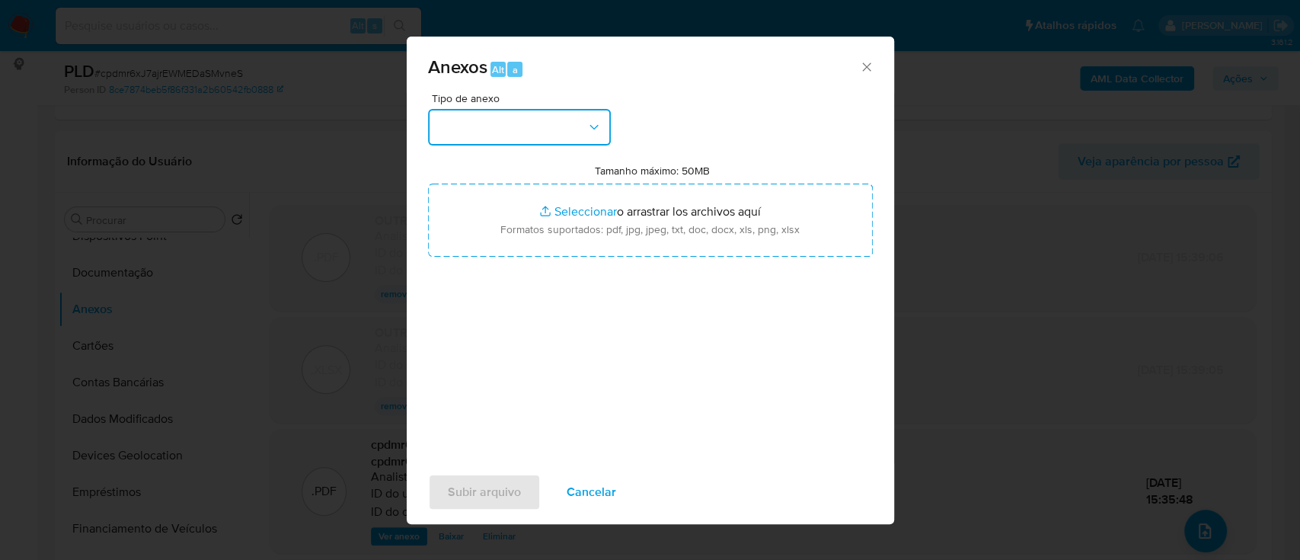
click at [537, 121] on button "button" at bounding box center [519, 127] width 183 height 37
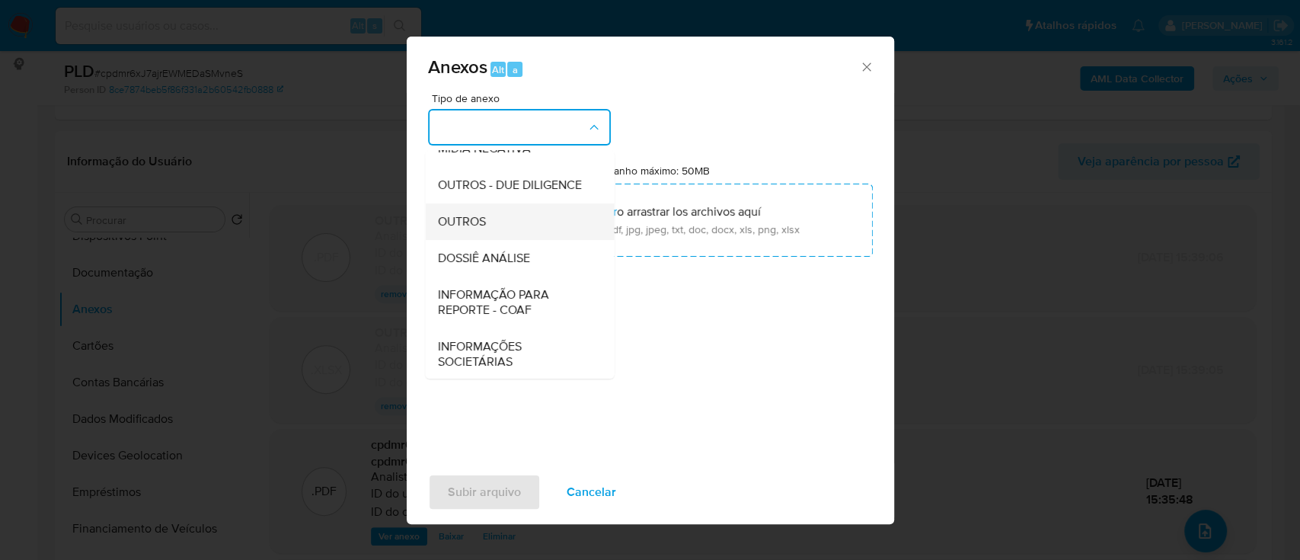
click at [480, 229] on span "OUTROS" at bounding box center [461, 221] width 48 height 15
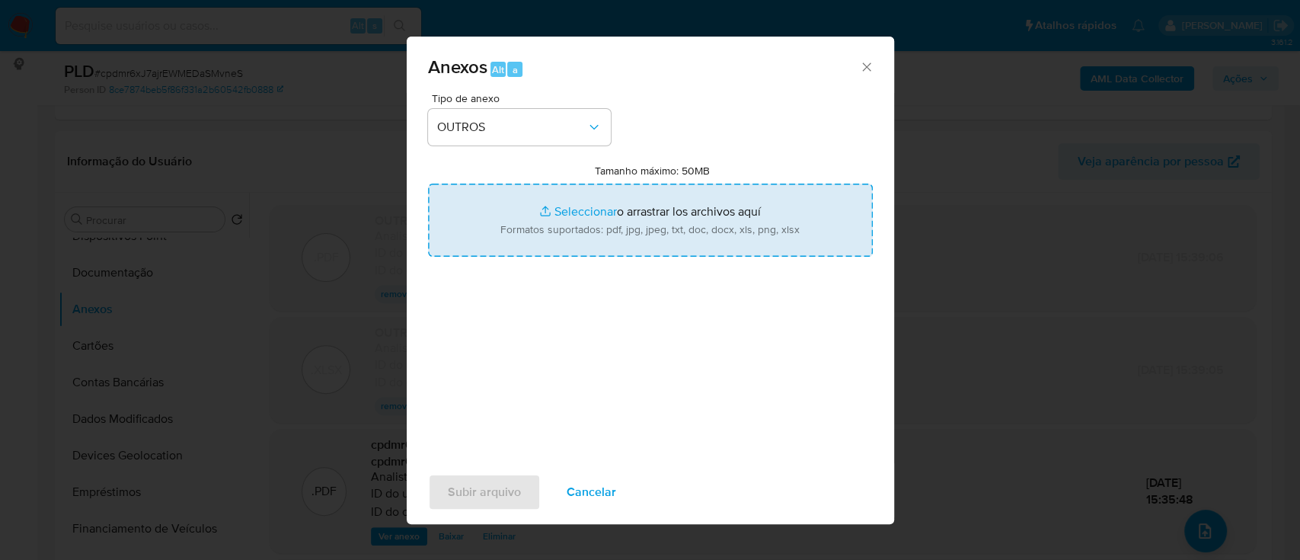
click at [574, 205] on input "Tamanho máximo: 50MB Seleccionar archivos" at bounding box center [650, 219] width 445 height 73
type input "C:\fakepath\Mulan 83689308_2025_09_29_15_34_47.xlsx"
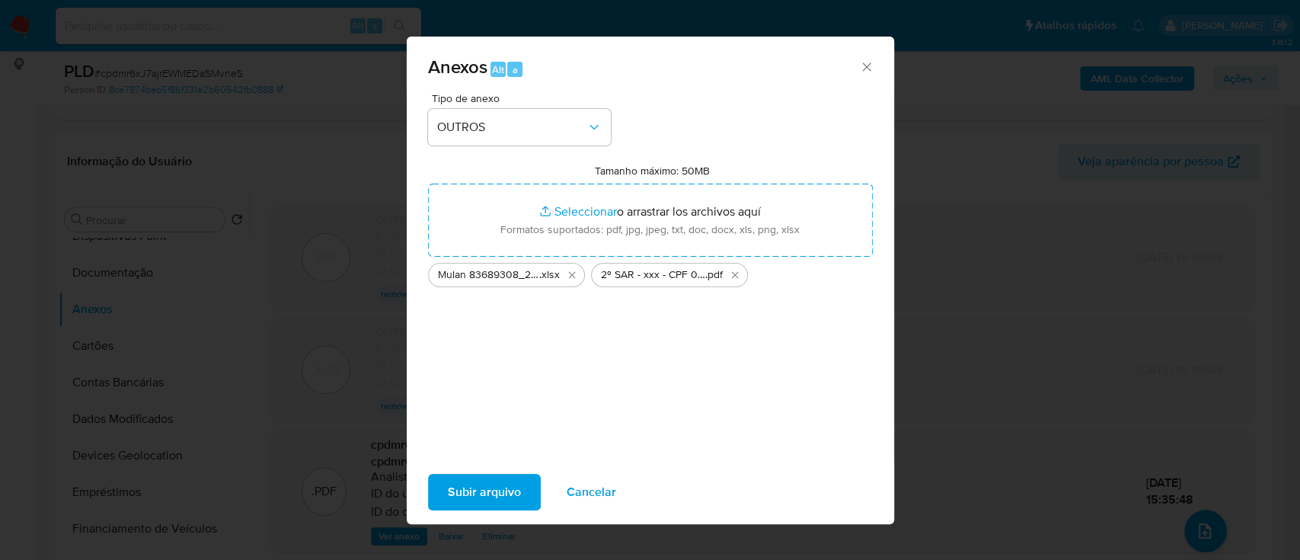
click at [478, 487] on span "Subir arquivo" at bounding box center [484, 492] width 73 height 34
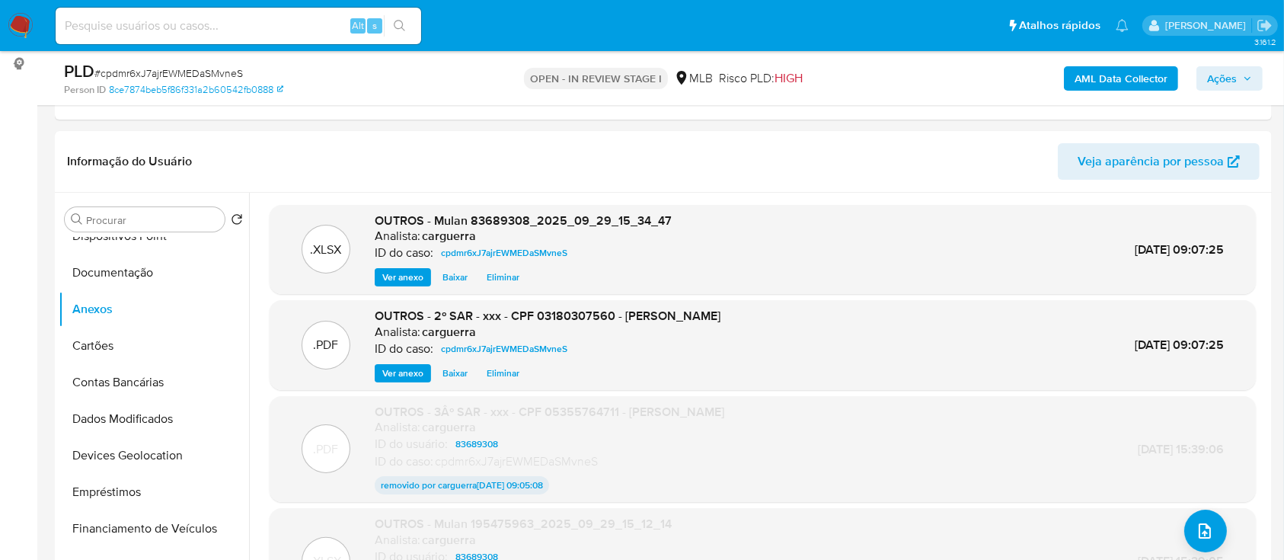
click at [1252, 78] on button "Ações" at bounding box center [1229, 78] width 66 height 24
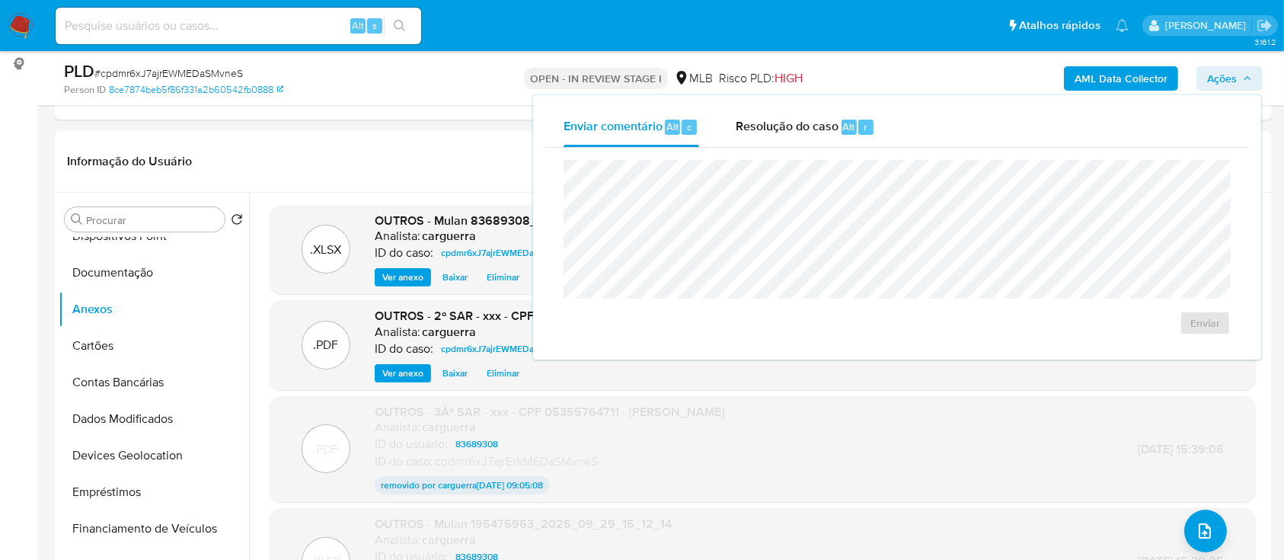
drag, startPoint x: 744, startPoint y: 126, endPoint x: 762, endPoint y: 146, distance: 26.9
click at [744, 127] on span "Resolução do caso" at bounding box center [786, 126] width 103 height 18
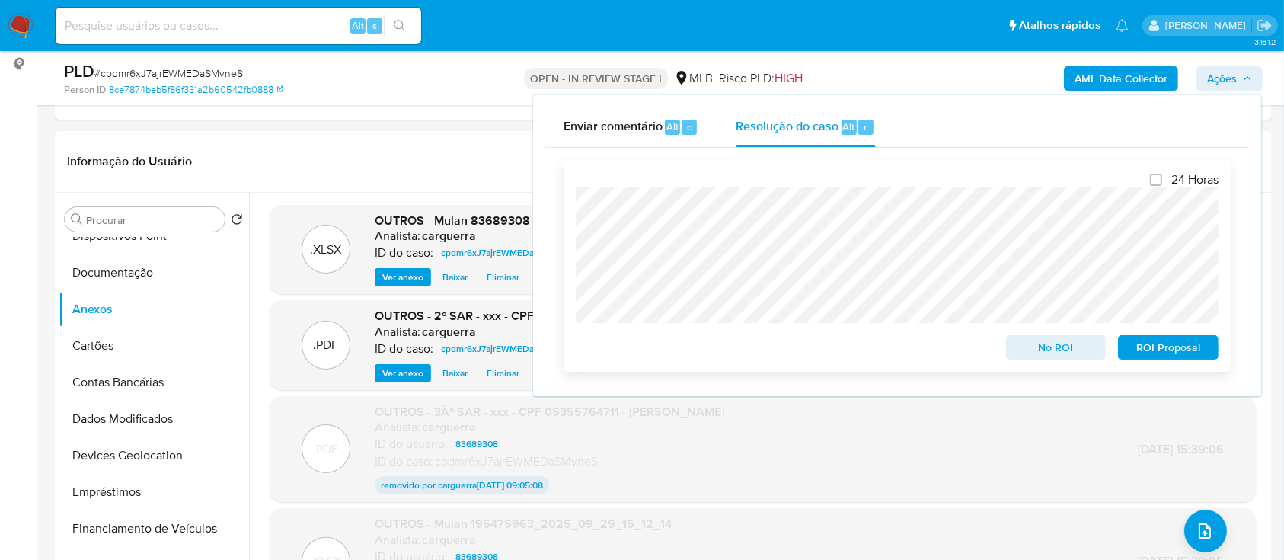
click at [1148, 348] on span "ROI Proposal" at bounding box center [1167, 347] width 79 height 21
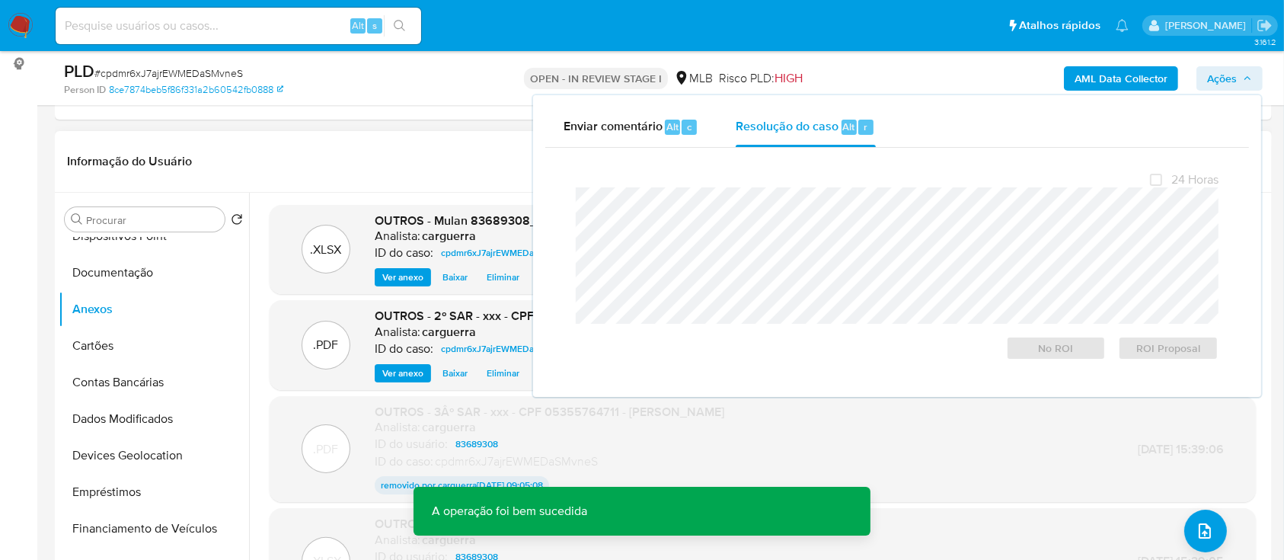
click at [370, 149] on header "Informação do Usuário Veja aparência por pessoa" at bounding box center [663, 161] width 1192 height 37
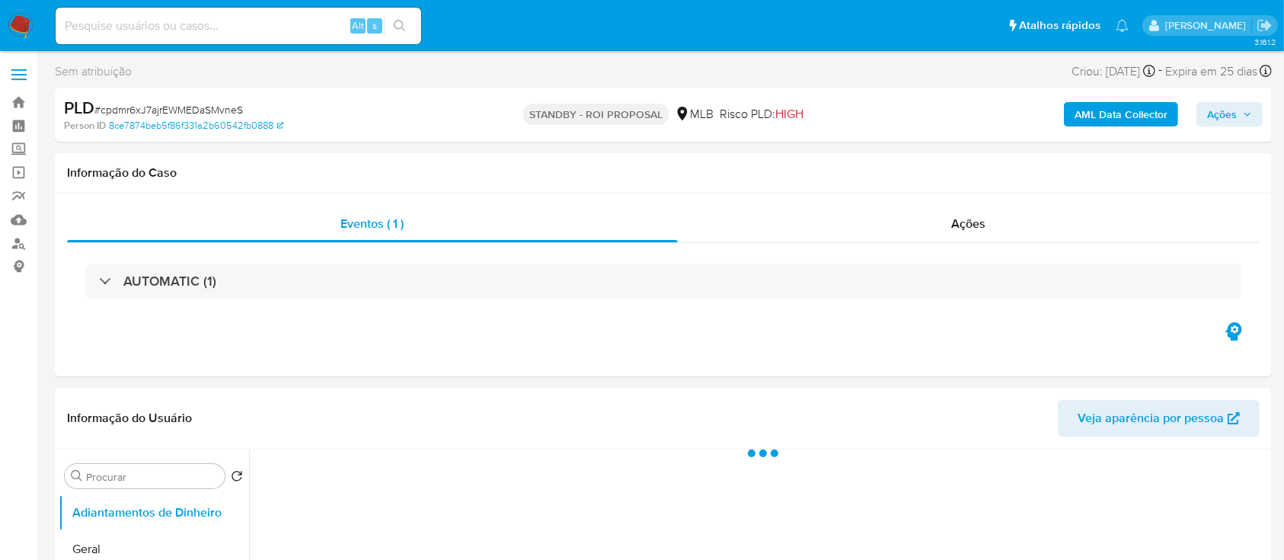
select select "10"
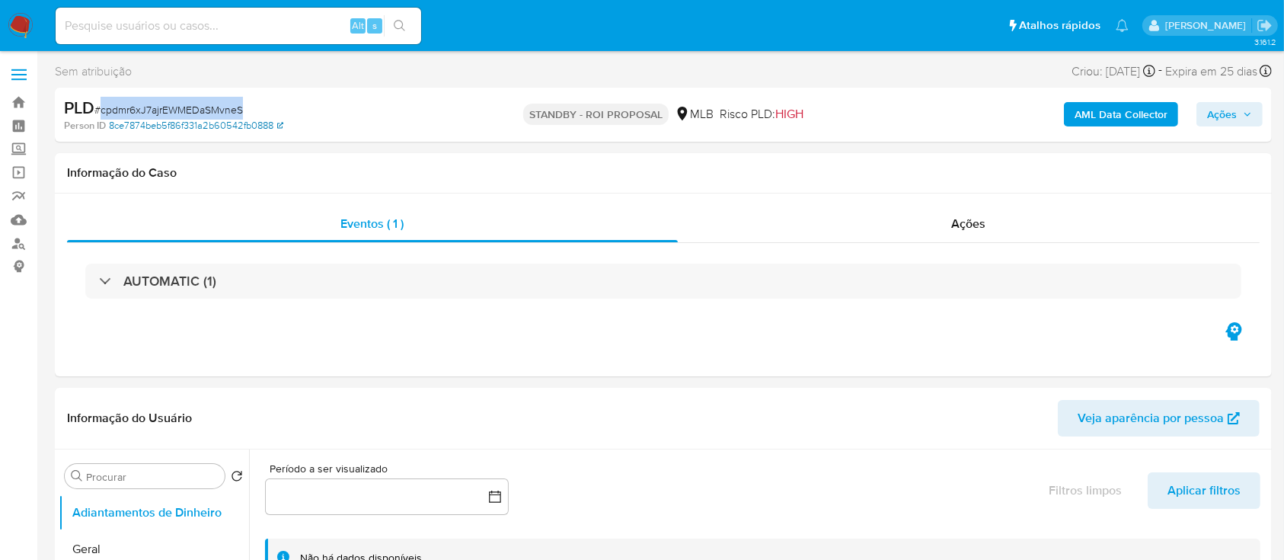
drag, startPoint x: 233, startPoint y: 116, endPoint x: 140, endPoint y: 129, distance: 93.9
click at [98, 119] on div "PLD # cpdmr6xJ7ajrEWMEDaSMvneS Person ID 8ce7874beb5f86f331a2b60542fb0888" at bounding box center [261, 115] width 395 height 36
click at [383, 227] on span "Eventos ( 1 )" at bounding box center [372, 224] width 63 height 18
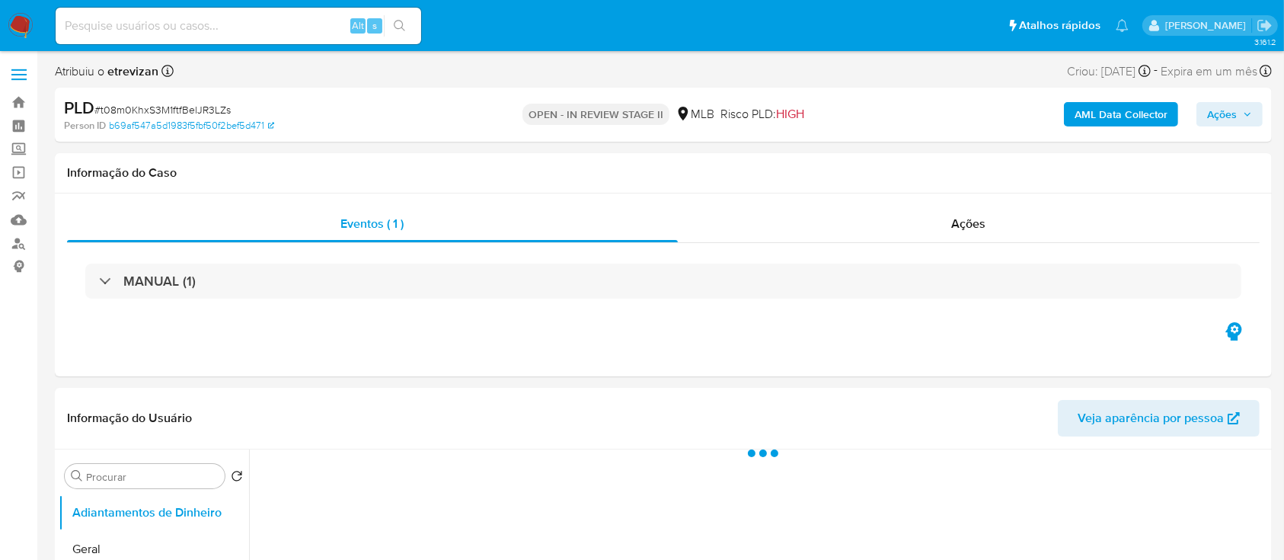
select select "10"
